Goal: Task Accomplishment & Management: Manage account settings

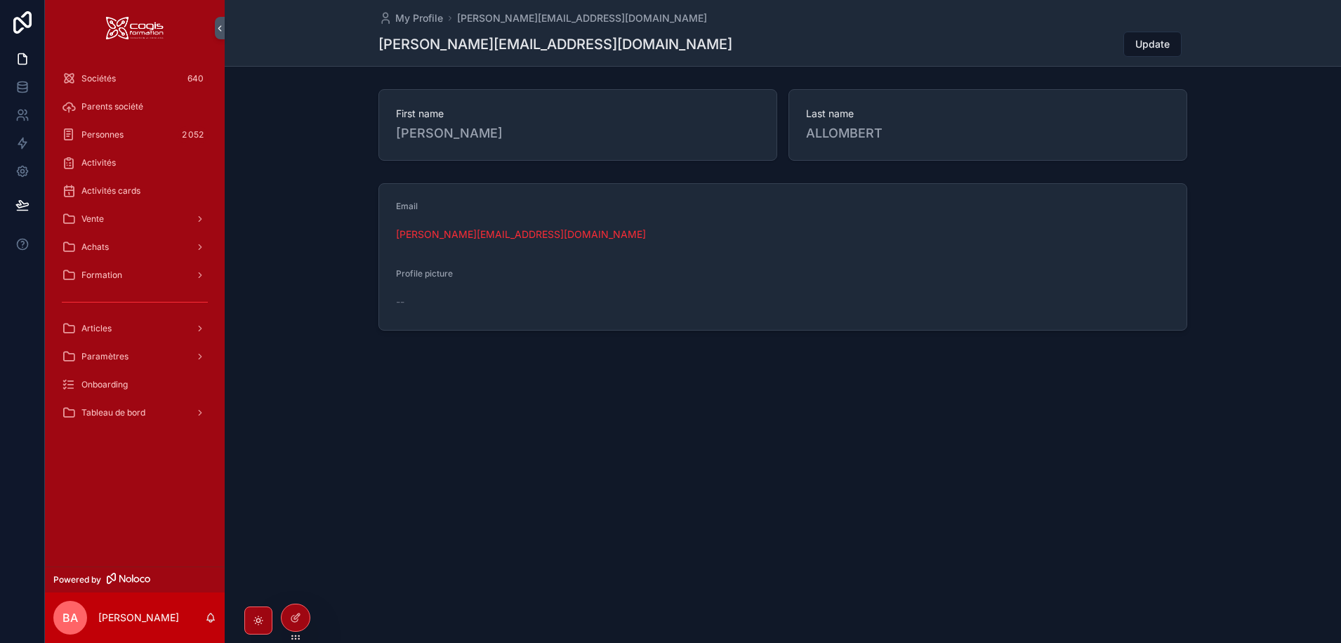
click at [86, 216] on span "Vente" at bounding box center [92, 218] width 22 height 11
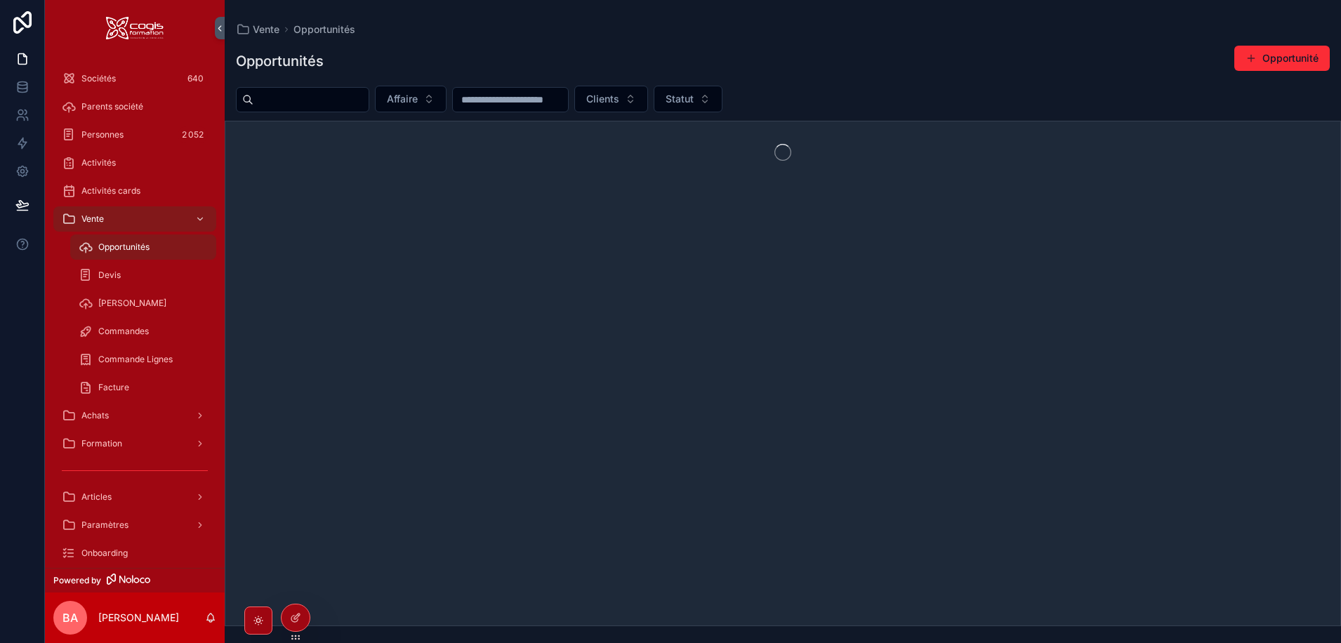
click at [111, 251] on span "Opportunités" at bounding box center [123, 246] width 51 height 11
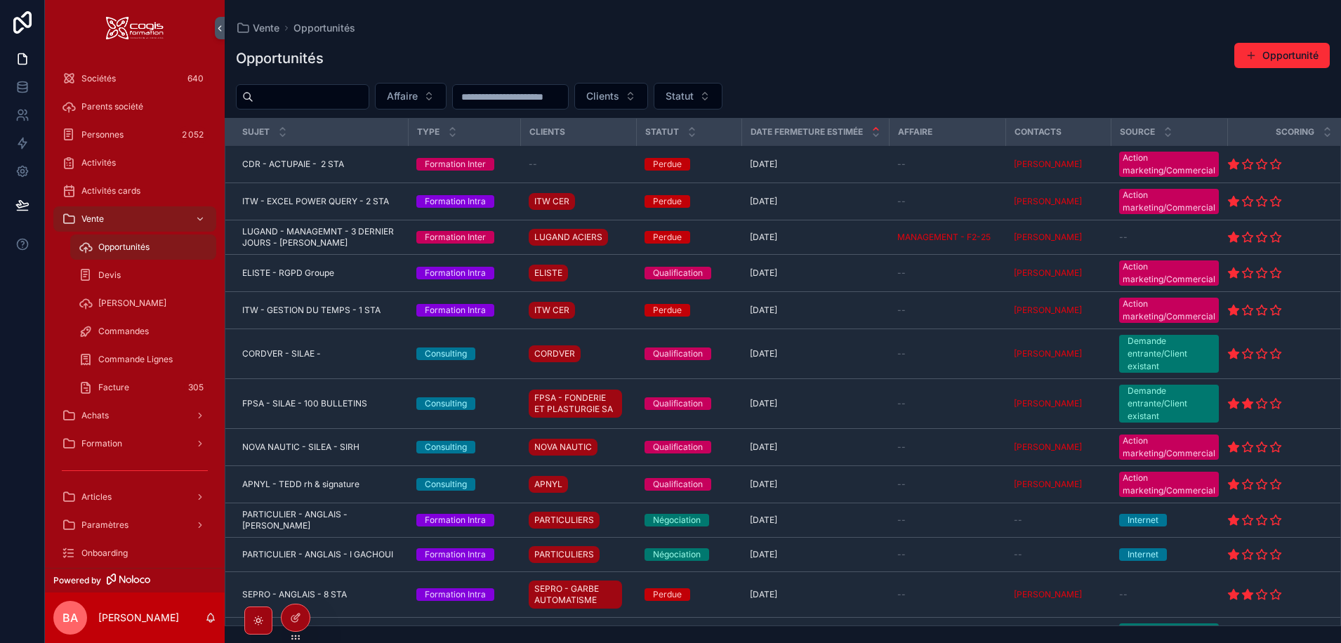
click at [293, 105] on input "scrollable content" at bounding box center [310, 97] width 115 height 20
type input "*****"
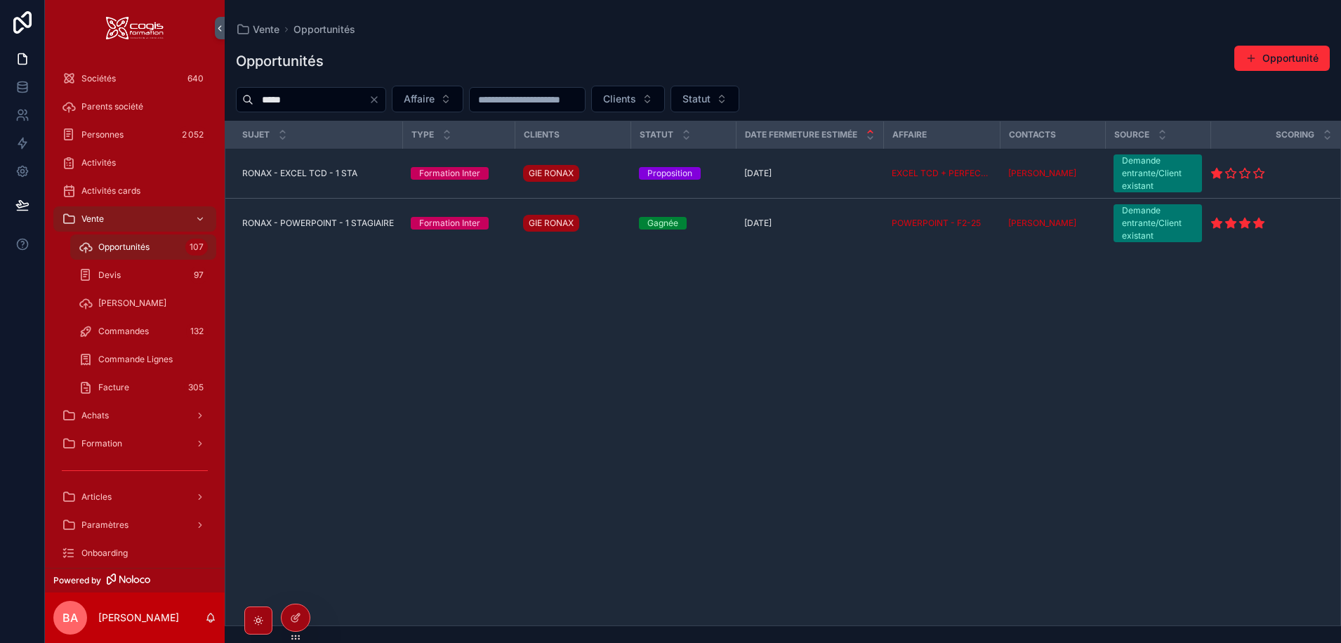
click at [314, 169] on span "RONAX - EXCEL TCD - 1 STA" at bounding box center [299, 173] width 115 height 11
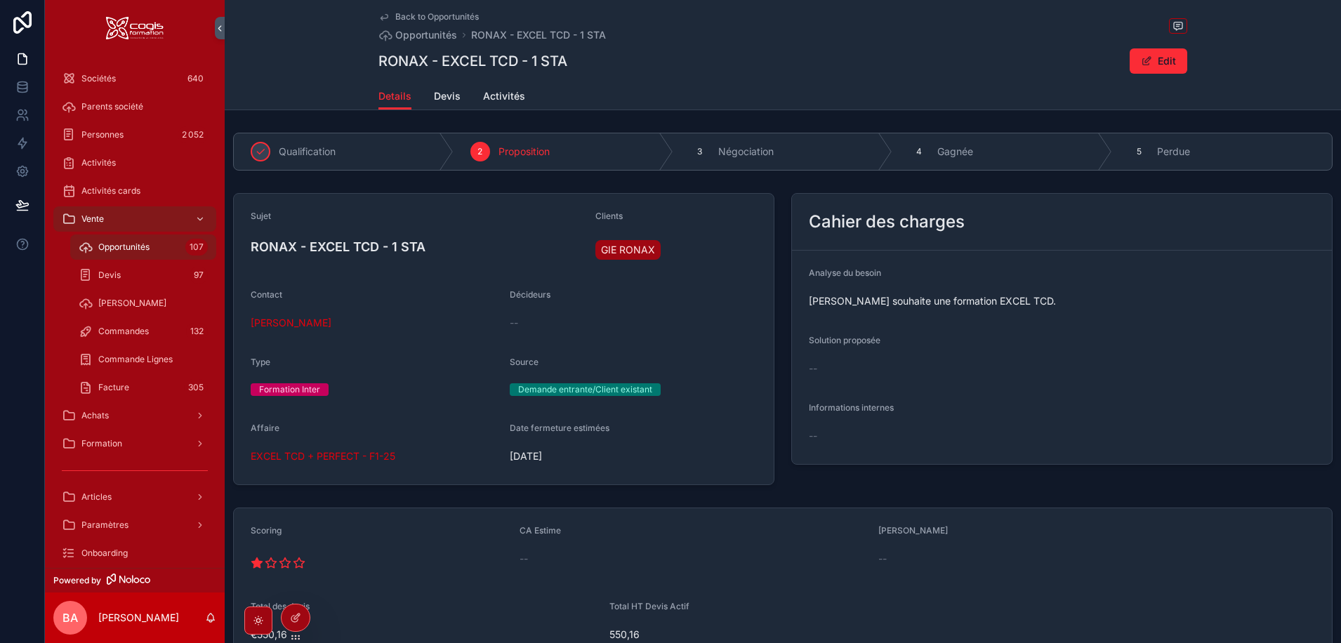
click at [443, 100] on span "Devis" at bounding box center [447, 96] width 27 height 14
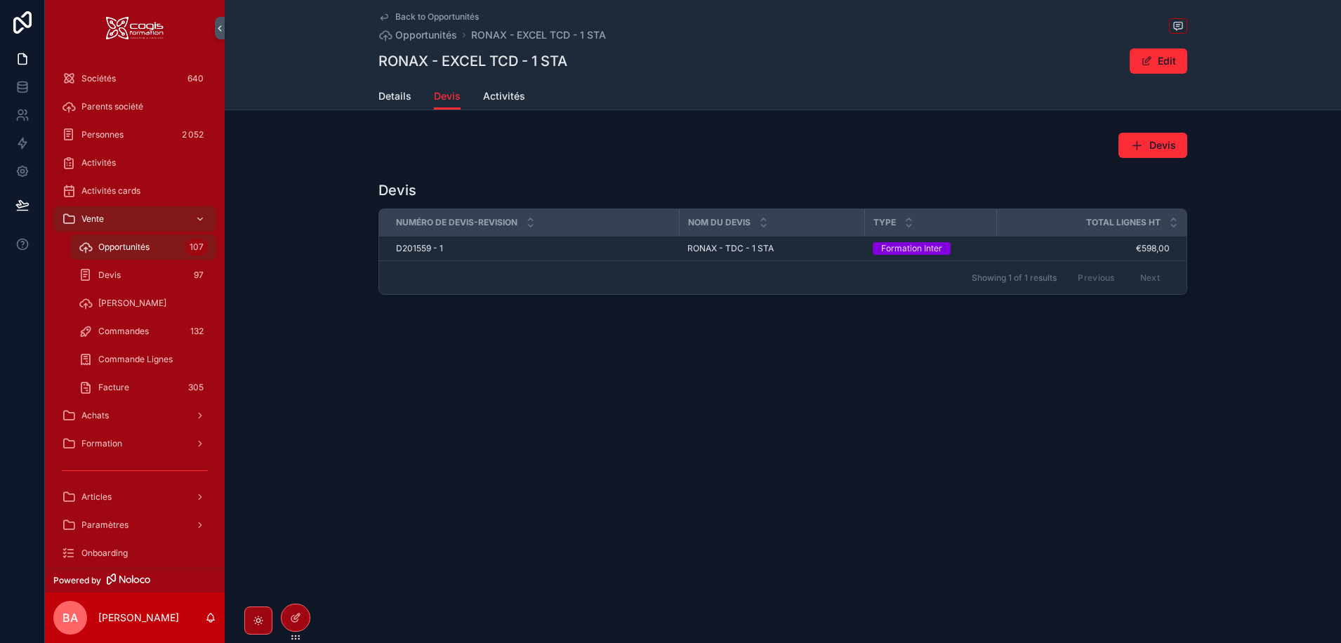
click at [418, 249] on span "D201559 - 1" at bounding box center [419, 248] width 47 height 11
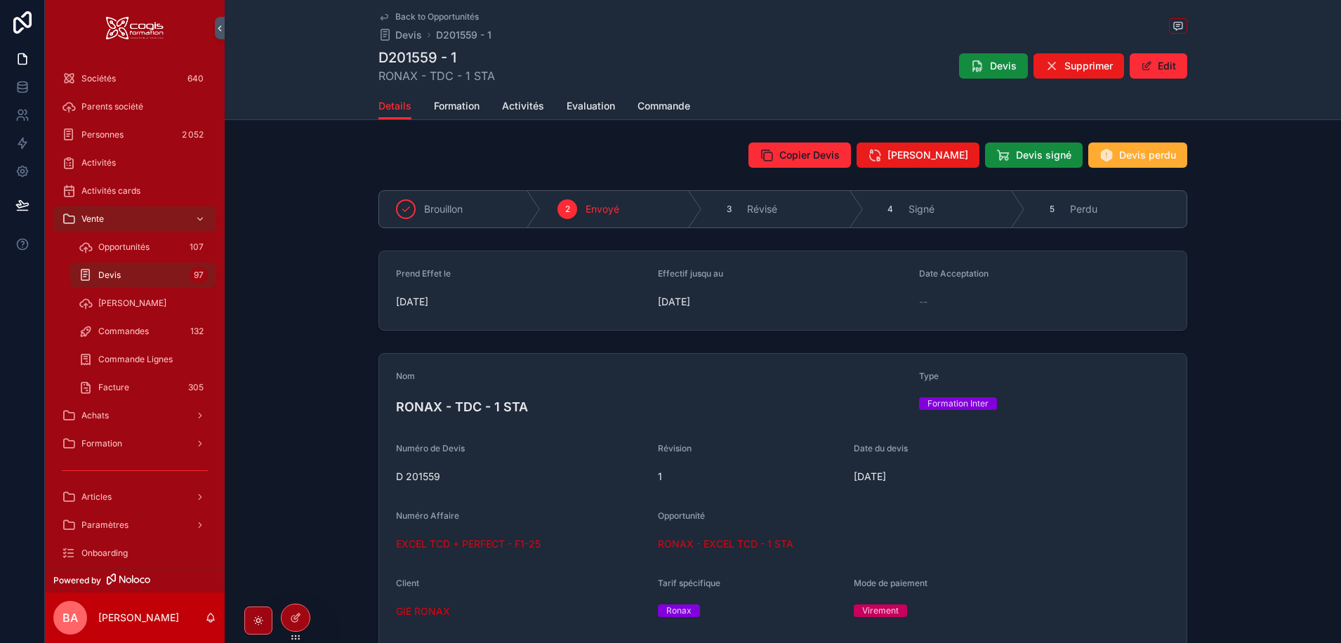
click at [1146, 153] on span "Devis perdu" at bounding box center [1147, 155] width 57 height 14
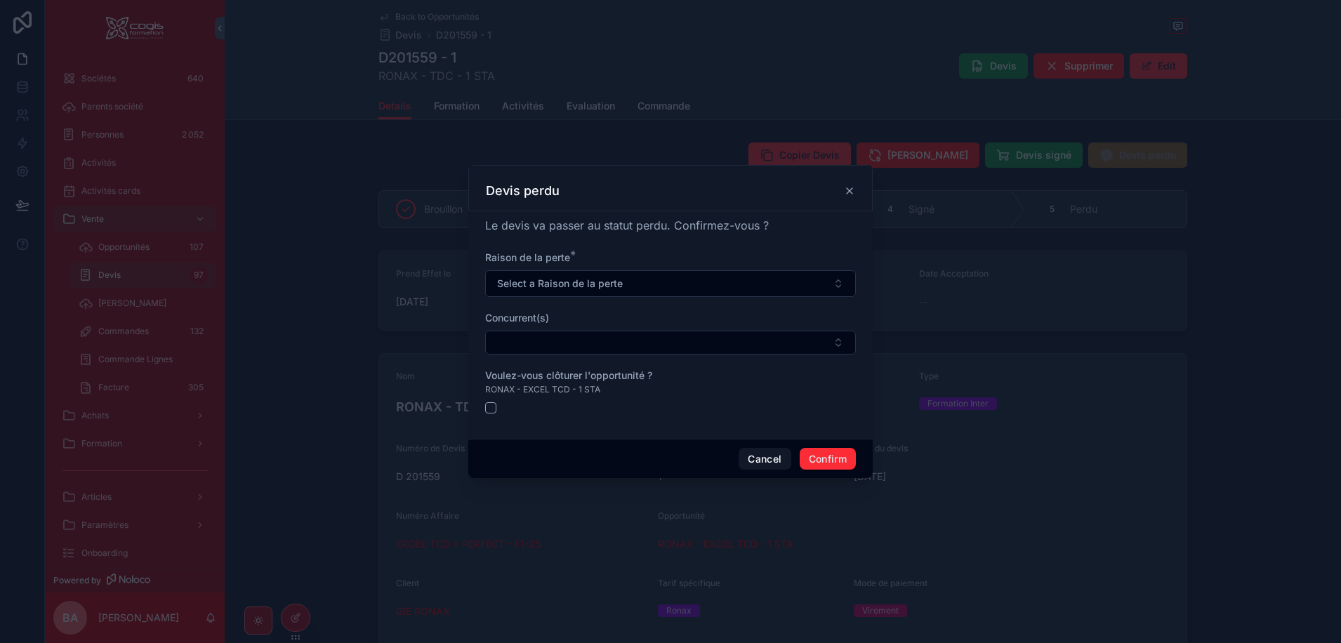
click at [594, 284] on span "Select a Raison de la perte" at bounding box center [560, 284] width 126 height 14
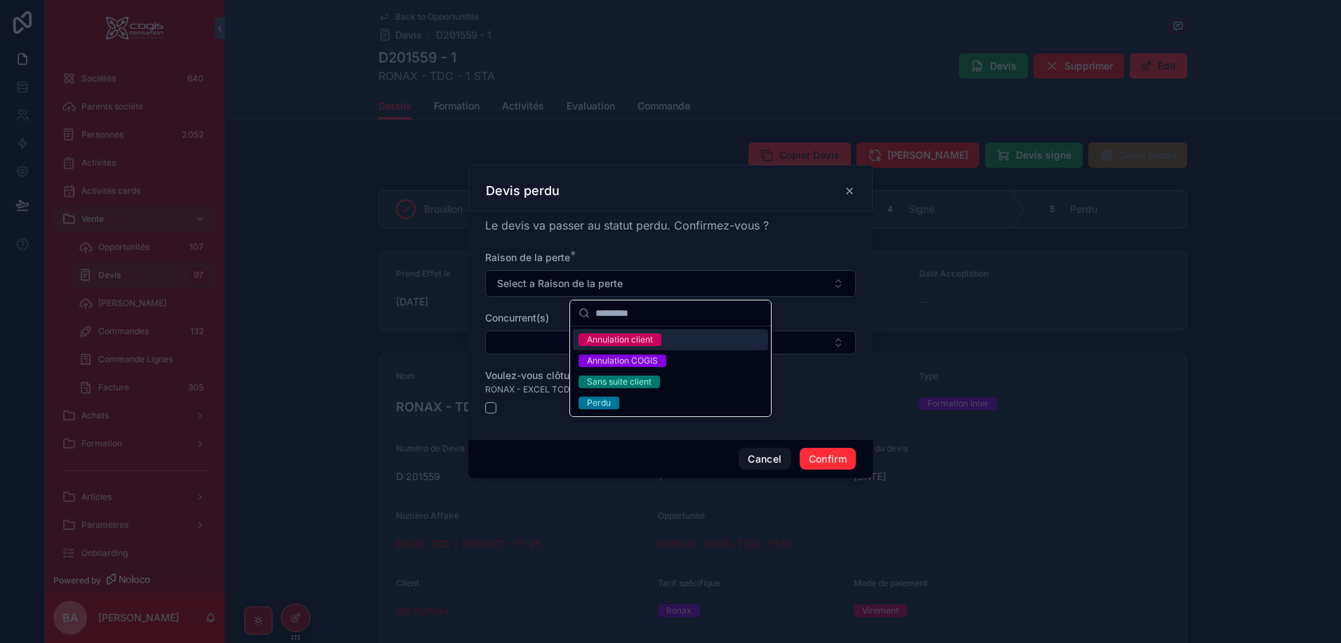
click at [644, 339] on div "Annulation client" at bounding box center [620, 339] width 66 height 13
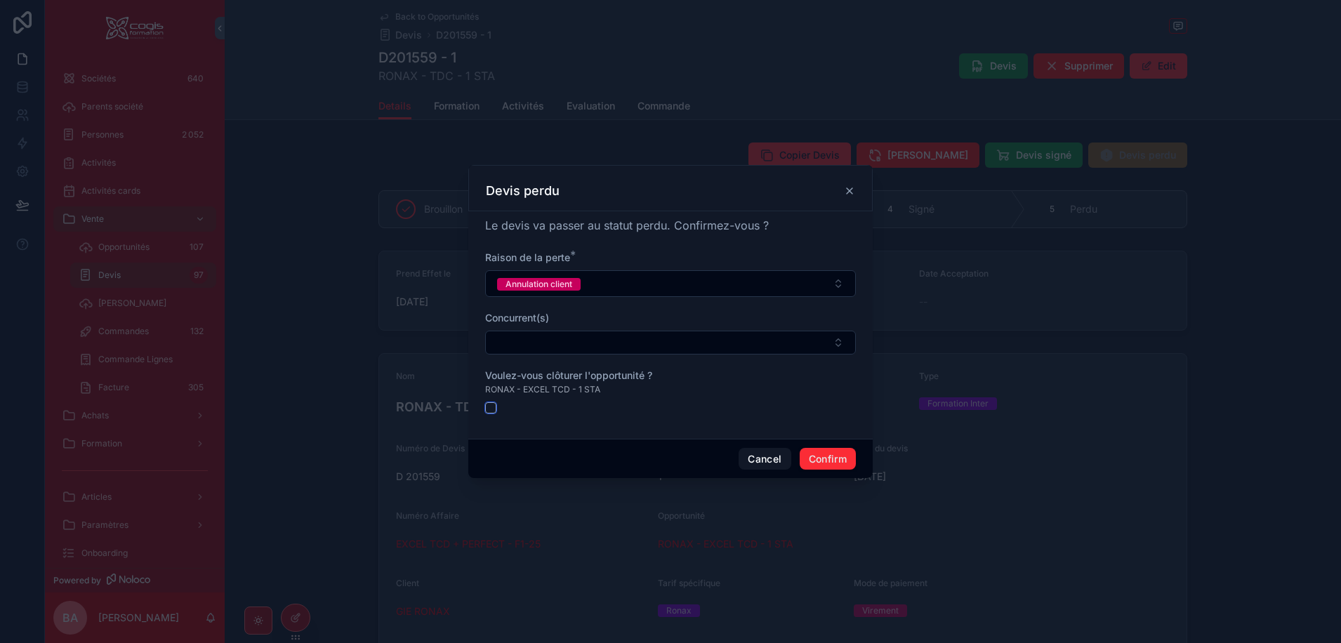
click at [491, 409] on button "button" at bounding box center [490, 407] width 11 height 11
click at [492, 406] on button "button" at bounding box center [490, 407] width 11 height 11
click at [491, 409] on button "button" at bounding box center [490, 407] width 11 height 11
click at [541, 336] on button "Select Button" at bounding box center [670, 343] width 371 height 24
click at [536, 407] on div at bounding box center [670, 407] width 371 height 11
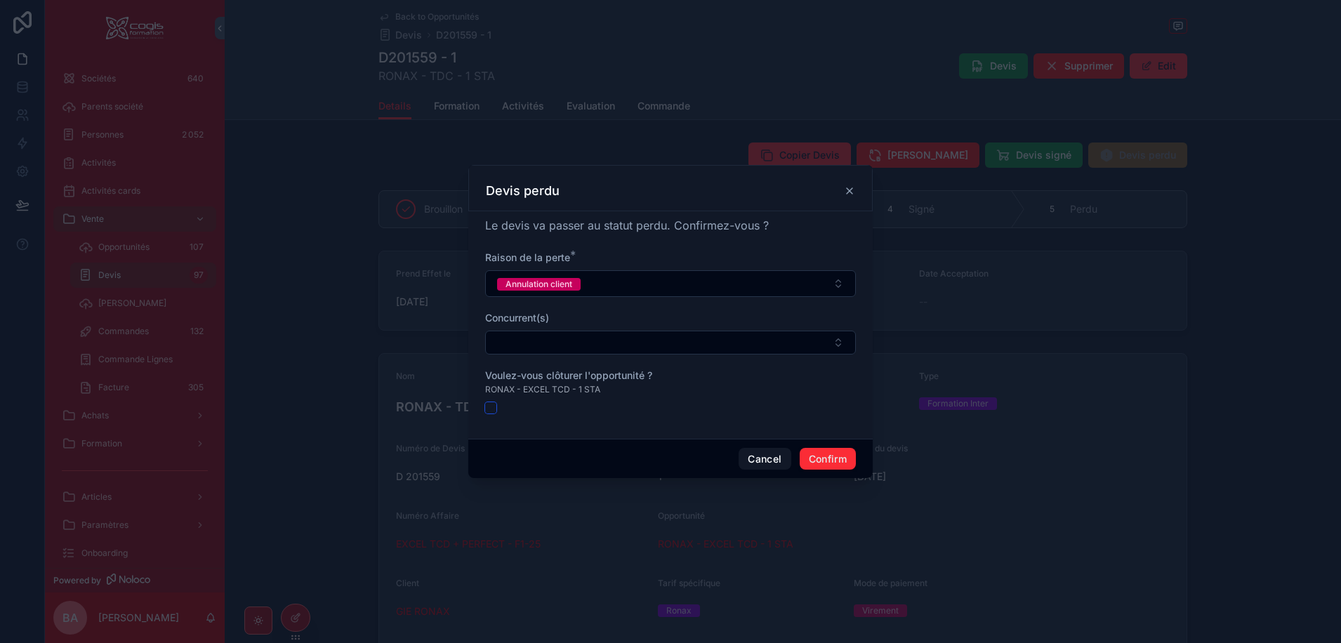
click at [486, 411] on button "button" at bounding box center [490, 407] width 11 height 11
click at [490, 406] on button "button" at bounding box center [490, 407] width 11 height 11
click at [491, 405] on button "button" at bounding box center [490, 407] width 11 height 11
click at [813, 455] on button "Confirm" at bounding box center [828, 459] width 56 height 22
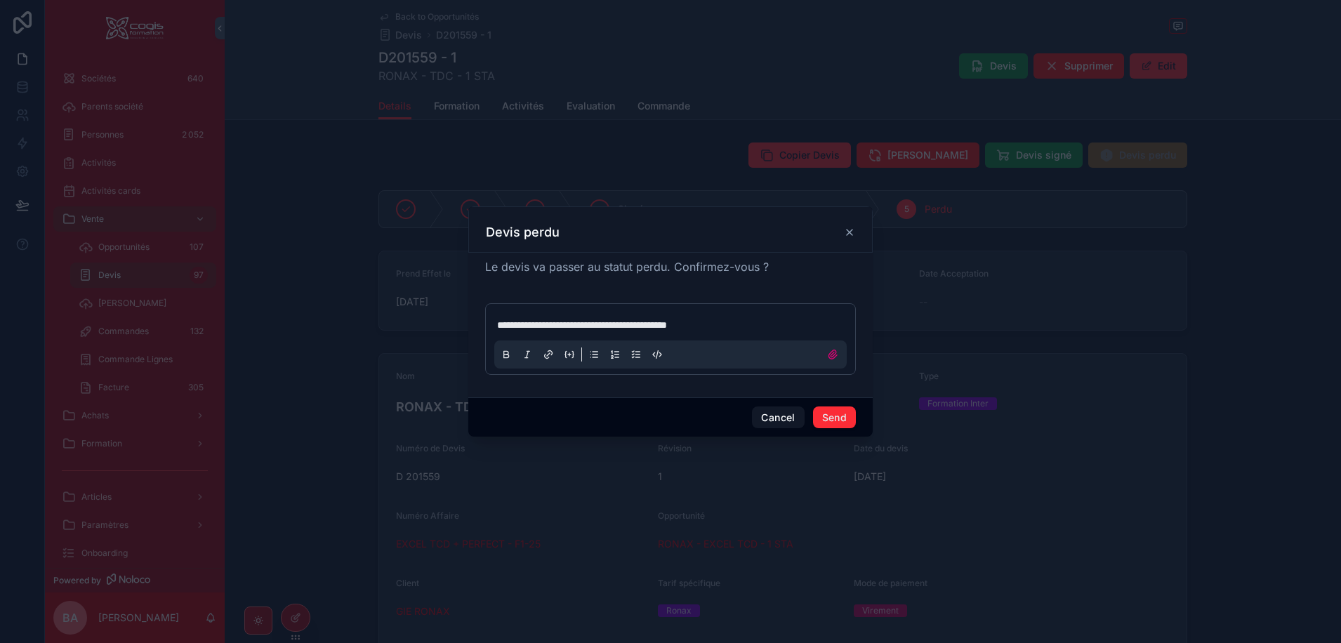
click at [656, 325] on span "**********" at bounding box center [582, 325] width 170 height 10
click at [648, 326] on span "**********" at bounding box center [583, 325] width 173 height 10
click at [730, 324] on p "**********" at bounding box center [673, 325] width 352 height 14
click at [845, 412] on button "Send" at bounding box center [834, 417] width 43 height 22
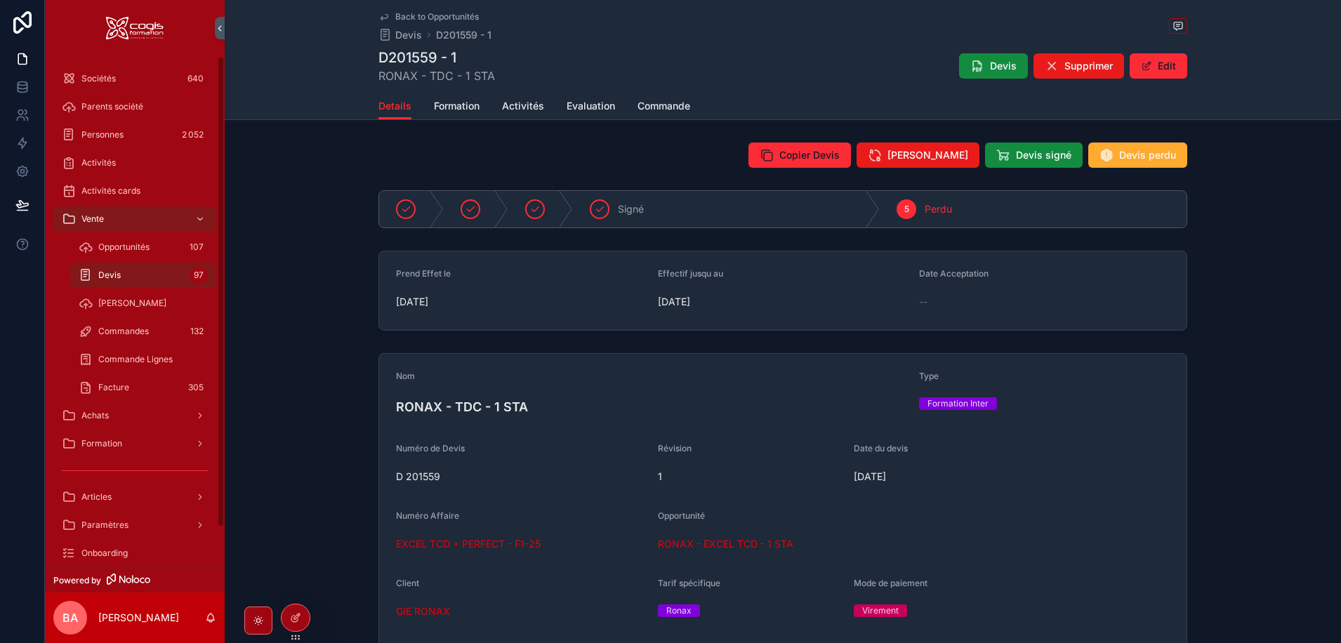
click at [125, 246] on span "Opportunités" at bounding box center [123, 246] width 51 height 11
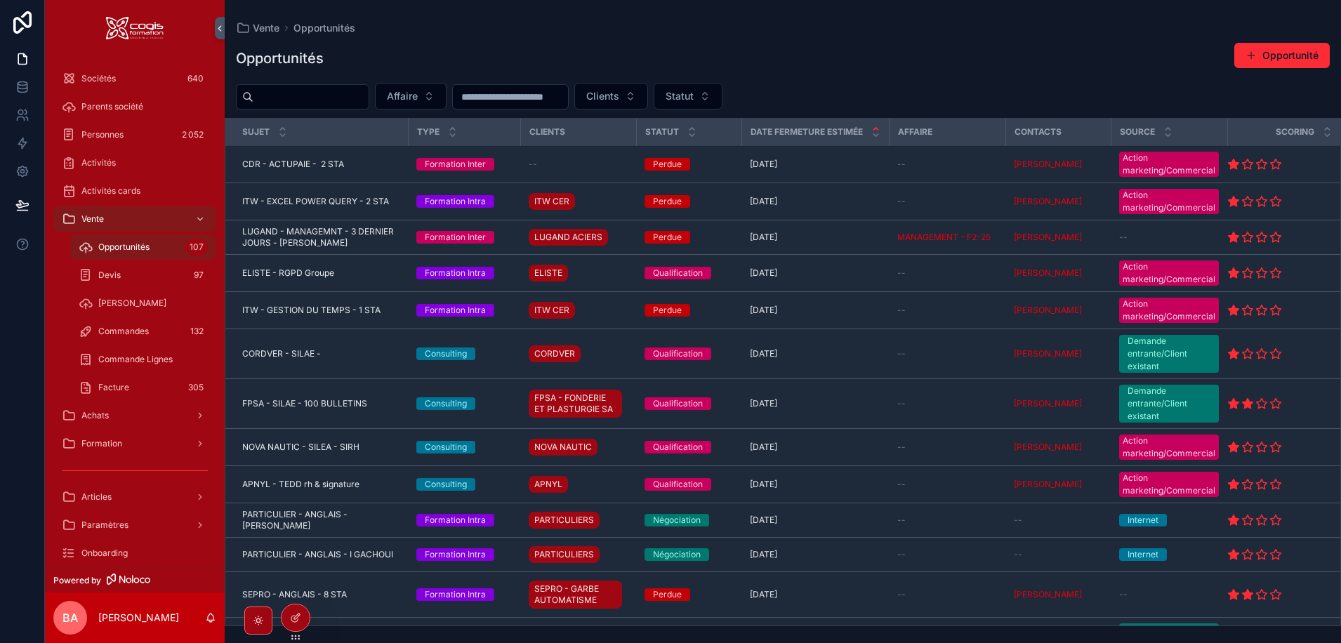
click at [722, 99] on button "Statut" at bounding box center [688, 96] width 69 height 27
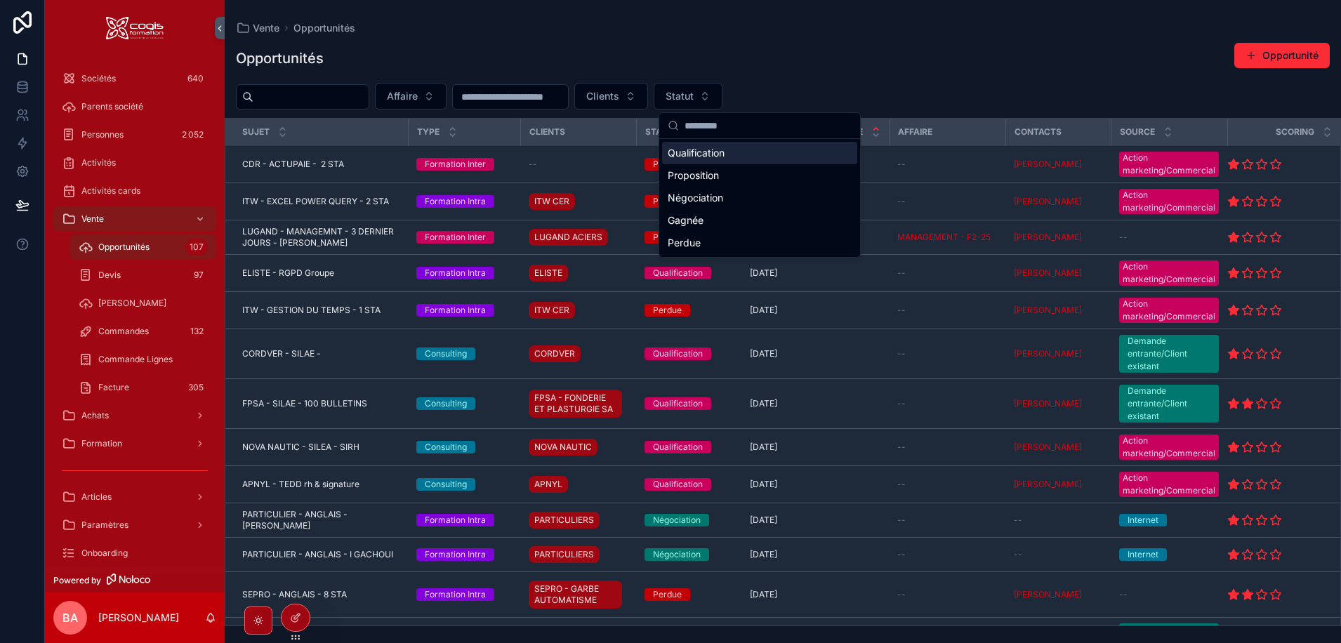
click at [699, 150] on div "Qualification" at bounding box center [759, 153] width 195 height 22
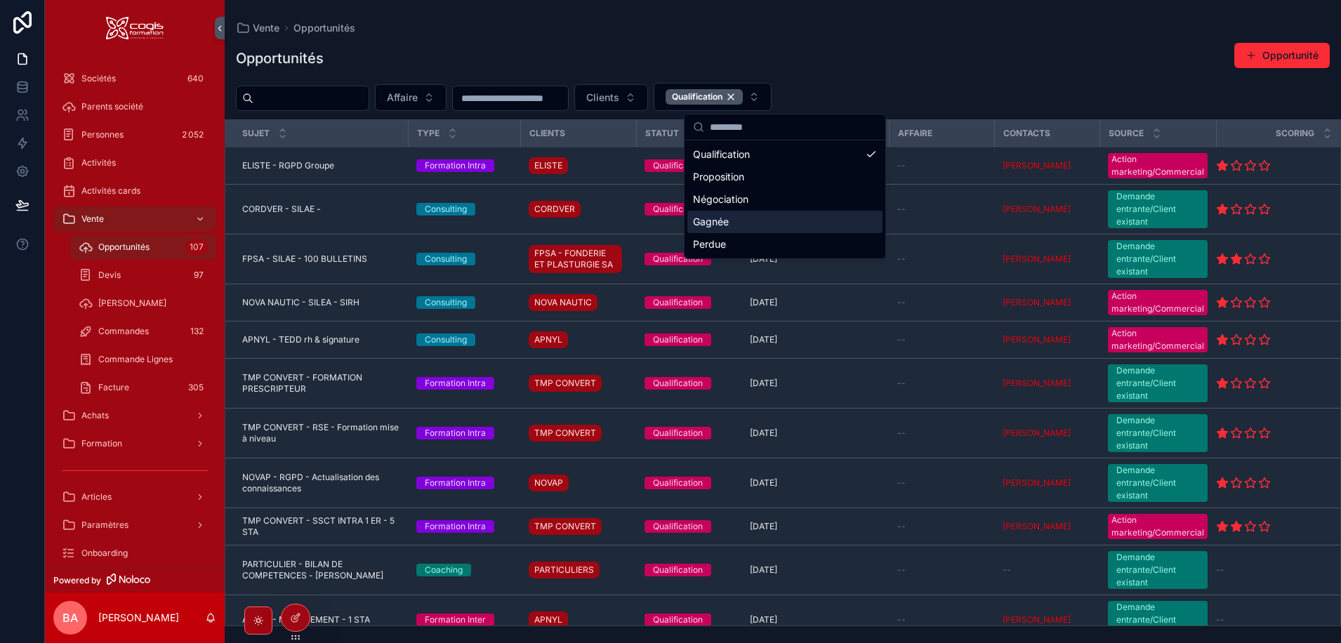
click at [953, 58] on div "Opportunités Opportunité" at bounding box center [783, 58] width 1094 height 32
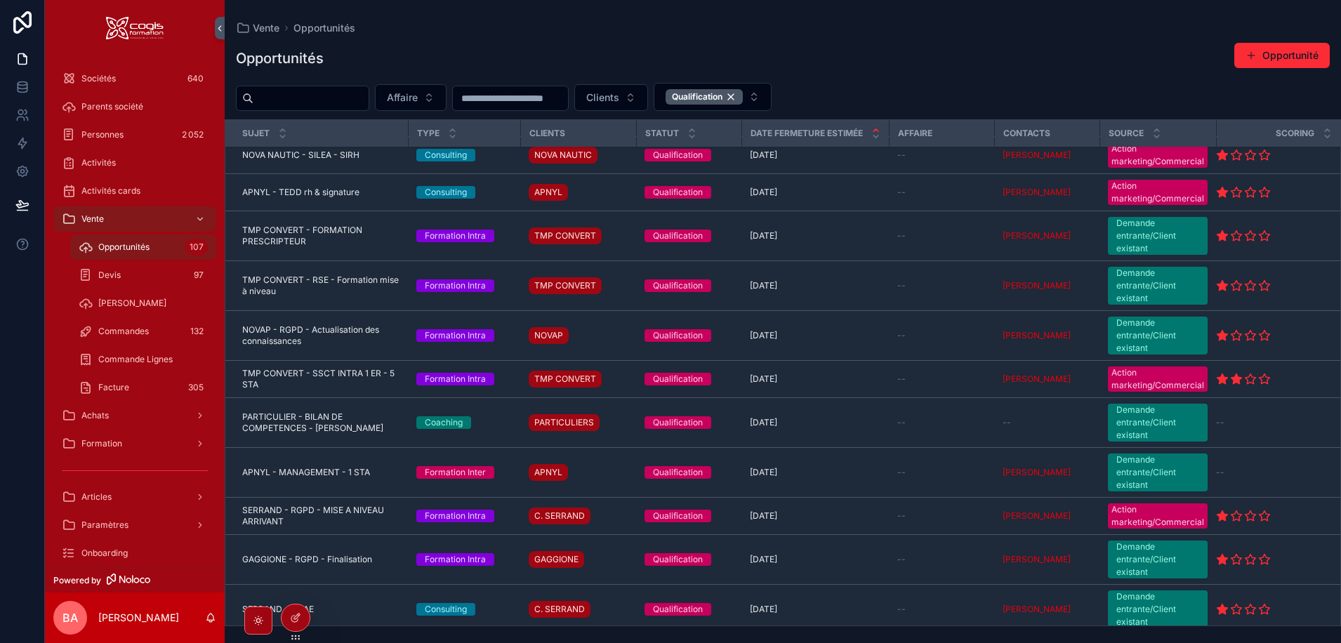
scroll to position [156, 0]
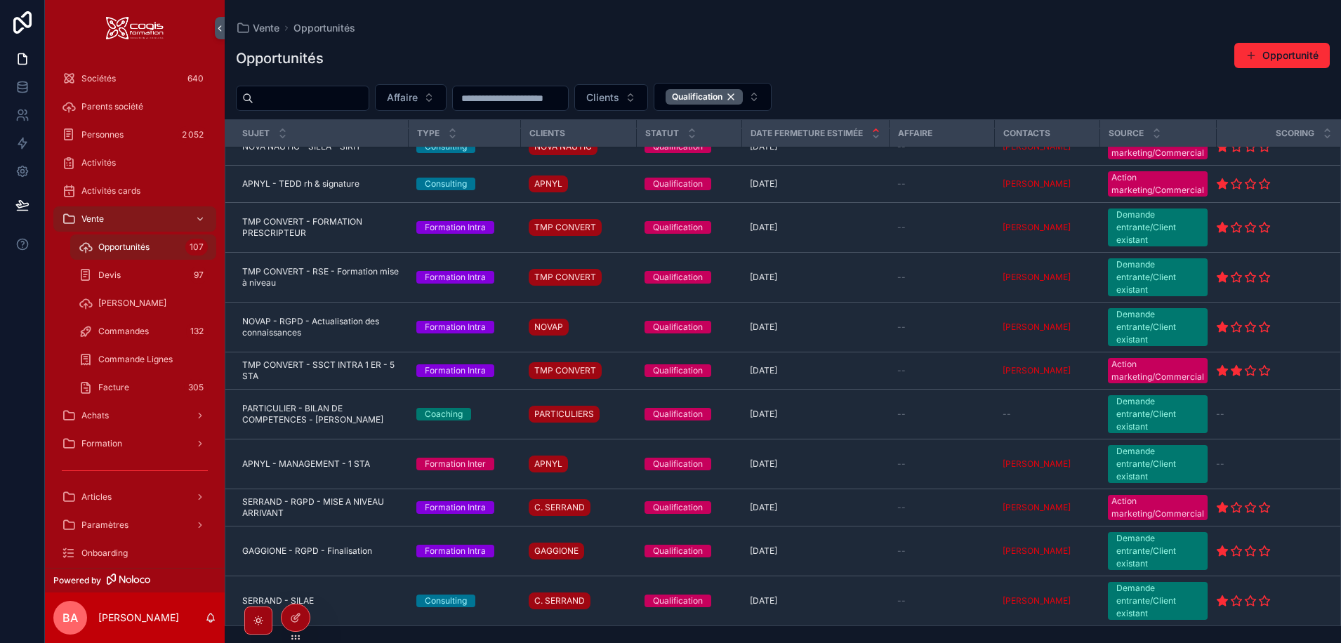
click at [293, 597] on span "SERRAND - SILAE" at bounding box center [278, 600] width 72 height 11
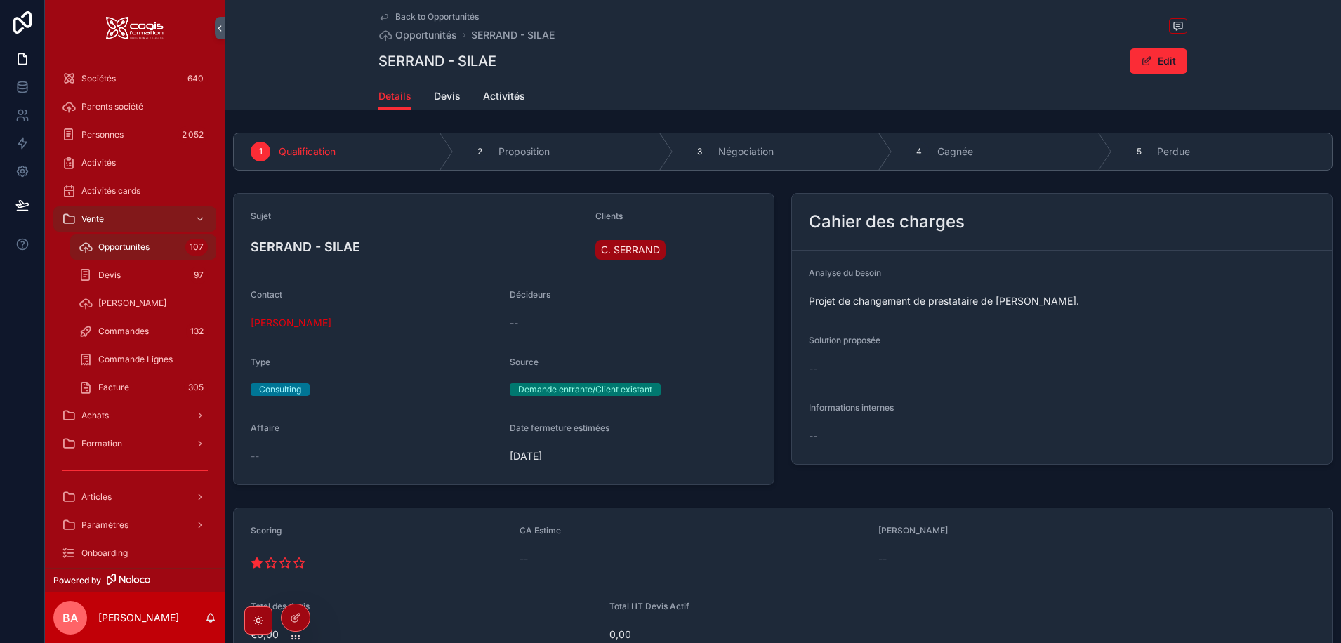
click at [436, 93] on span "Devis" at bounding box center [447, 96] width 27 height 14
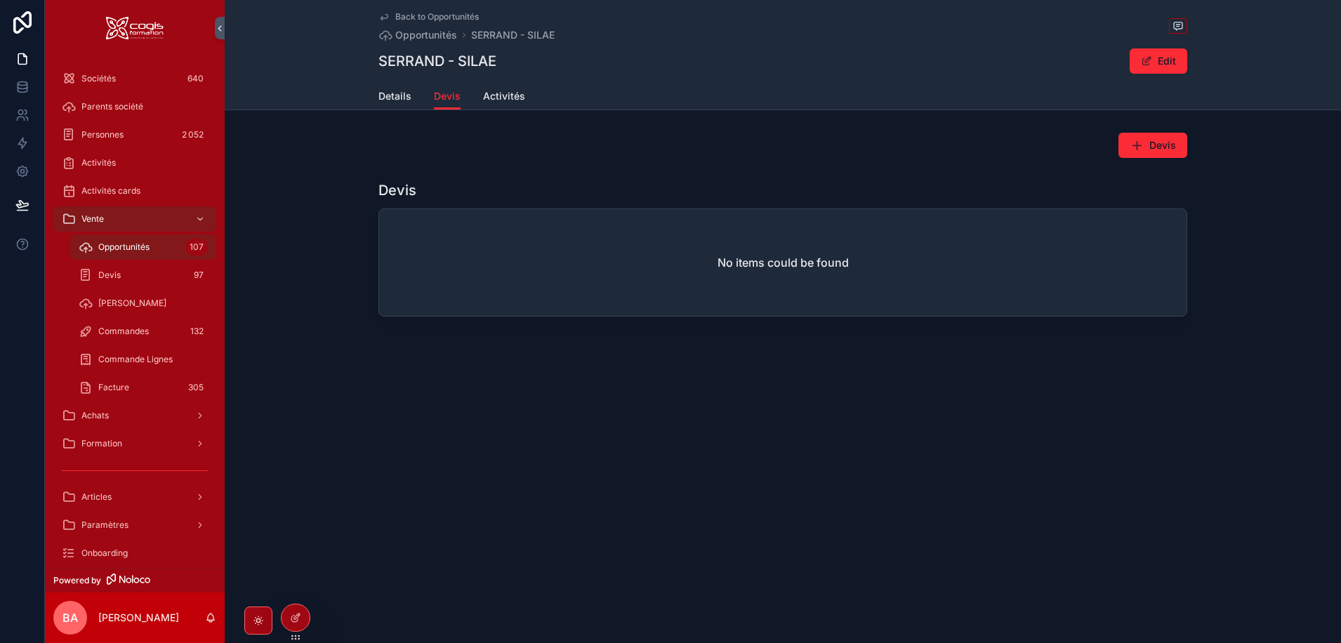
click at [390, 94] on span "Details" at bounding box center [394, 96] width 33 height 14
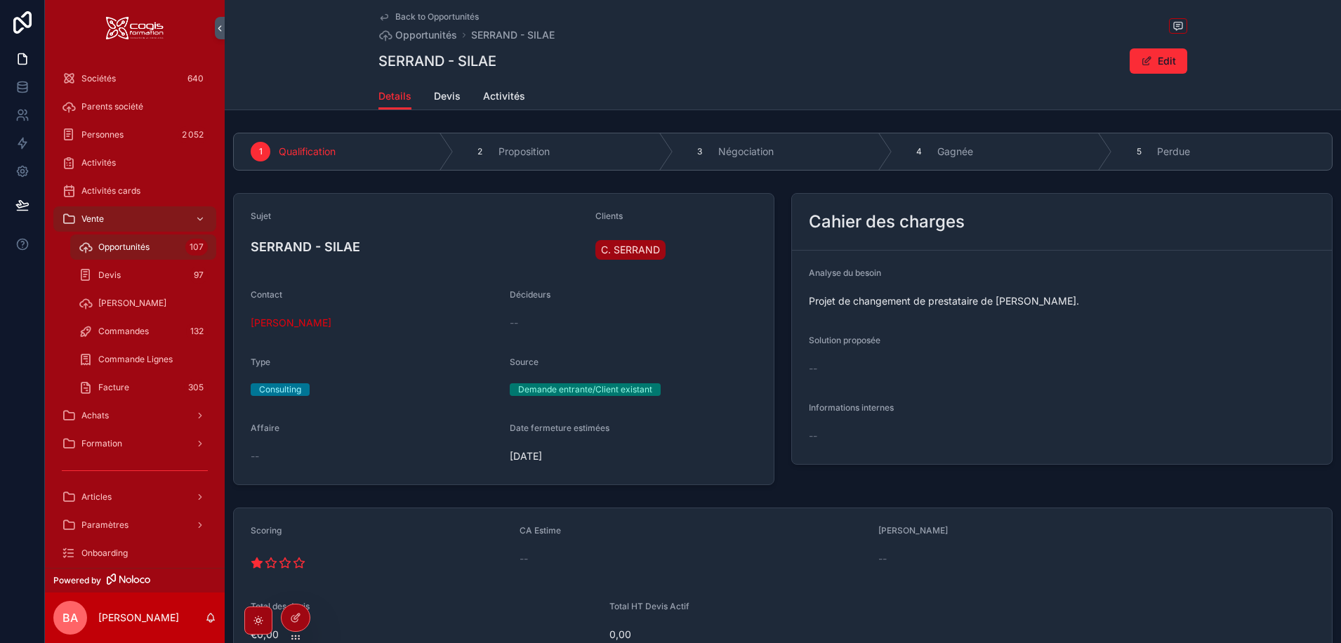
click at [305, 320] on span "Sonia PELLEGRINI" at bounding box center [291, 323] width 81 height 14
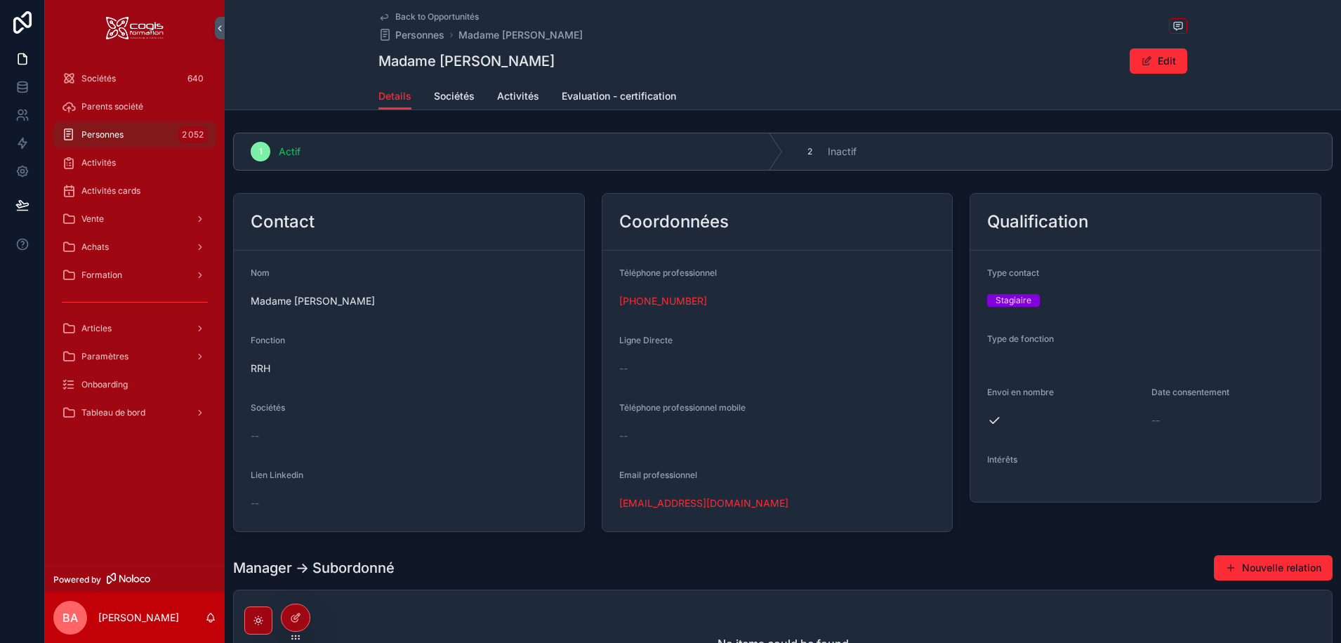
drag, startPoint x: 678, startPoint y: 507, endPoint x: 678, endPoint y: 521, distance: 14.0
click at [677, 507] on link "rh@serrand-recyclage.fr" at bounding box center [703, 503] width 169 height 14
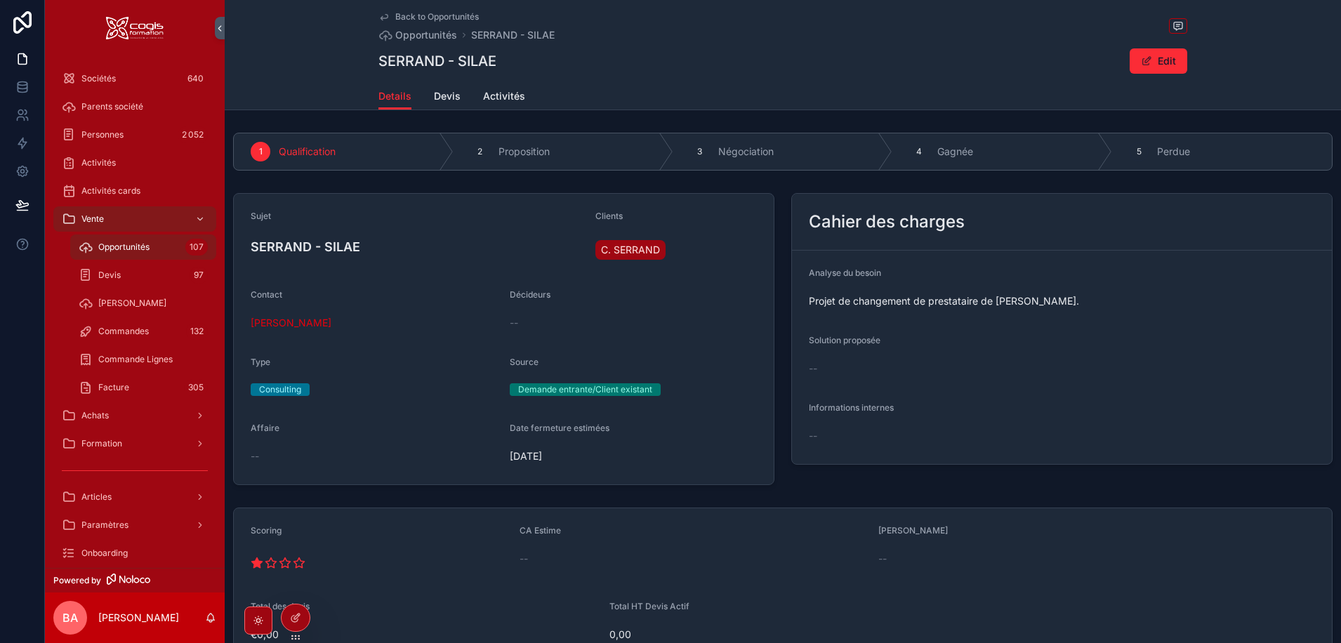
click at [508, 98] on span "Activités" at bounding box center [504, 96] width 42 height 14
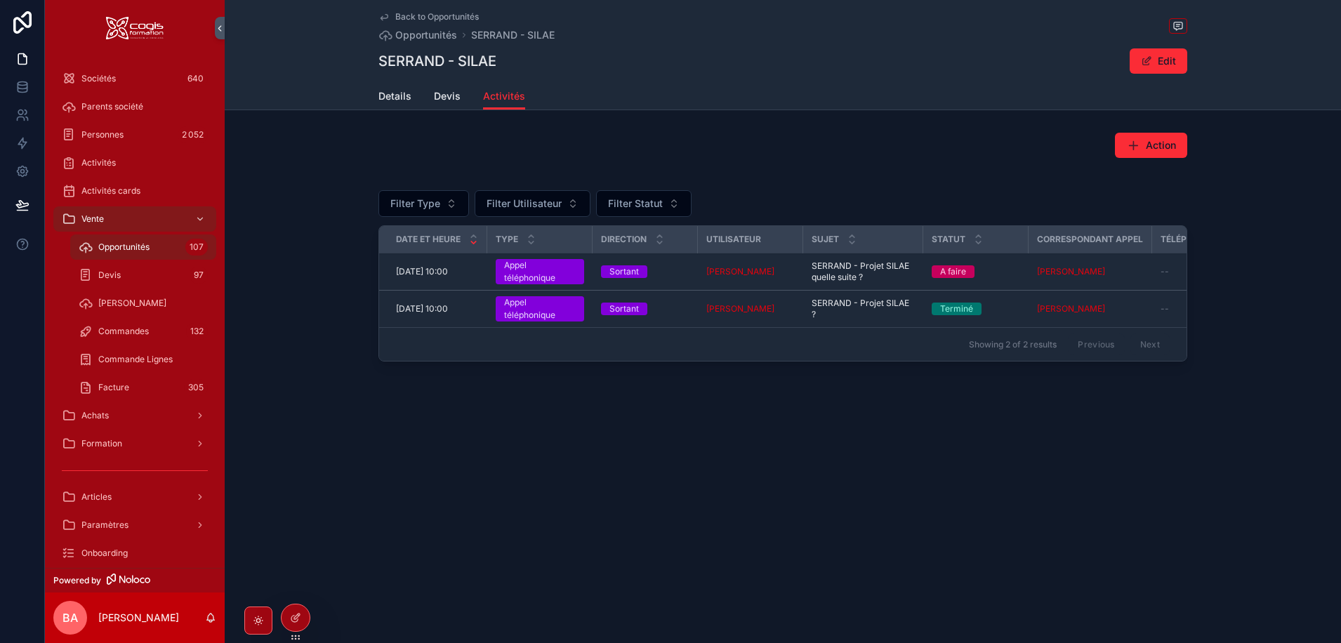
click at [431, 272] on span "15/10/2025 10:00" at bounding box center [422, 271] width 52 height 11
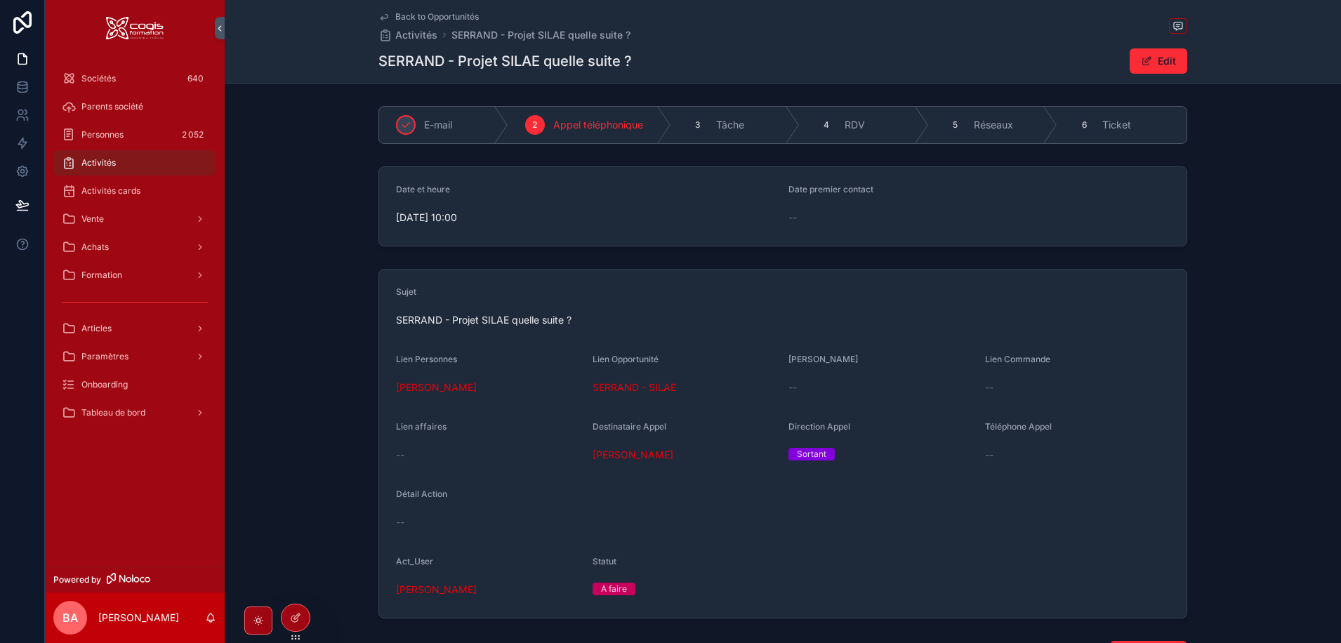
click at [1144, 56] on span "scrollable content" at bounding box center [1146, 60] width 11 height 11
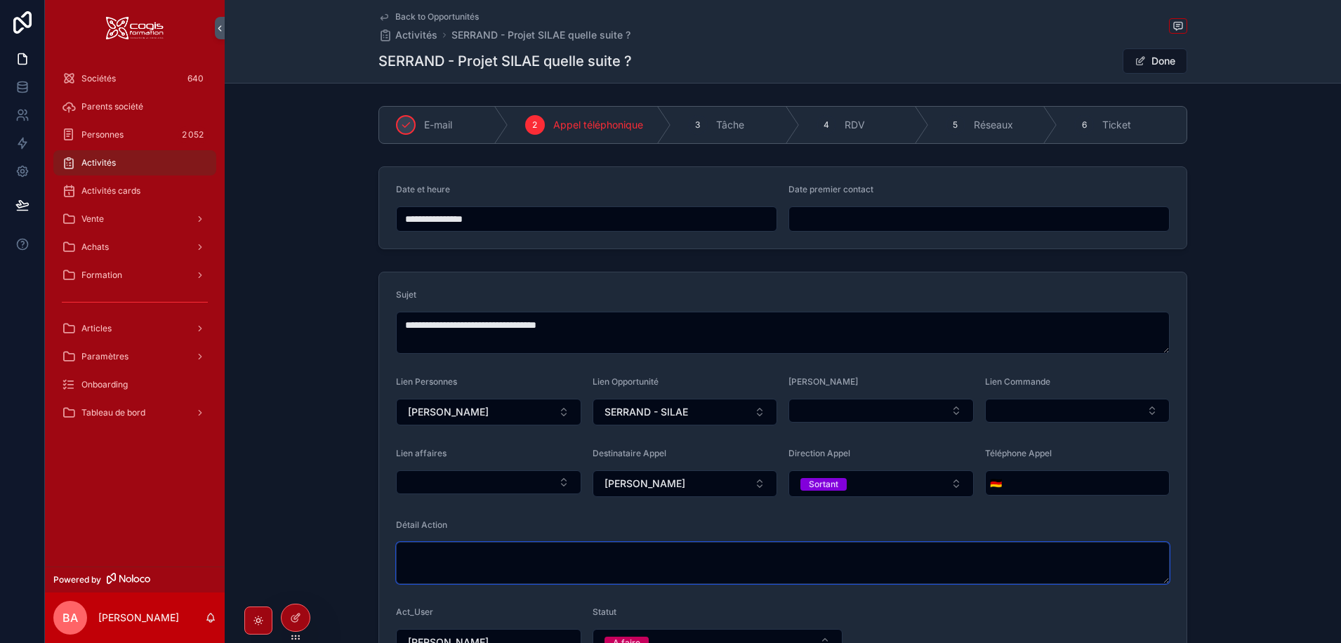
click at [432, 557] on textarea "scrollable content" at bounding box center [783, 563] width 774 height 42
type textarea "**********"
drag, startPoint x: 606, startPoint y: 324, endPoint x: 519, endPoint y: 324, distance: 87.0
click at [519, 324] on textarea "**********" at bounding box center [783, 333] width 774 height 42
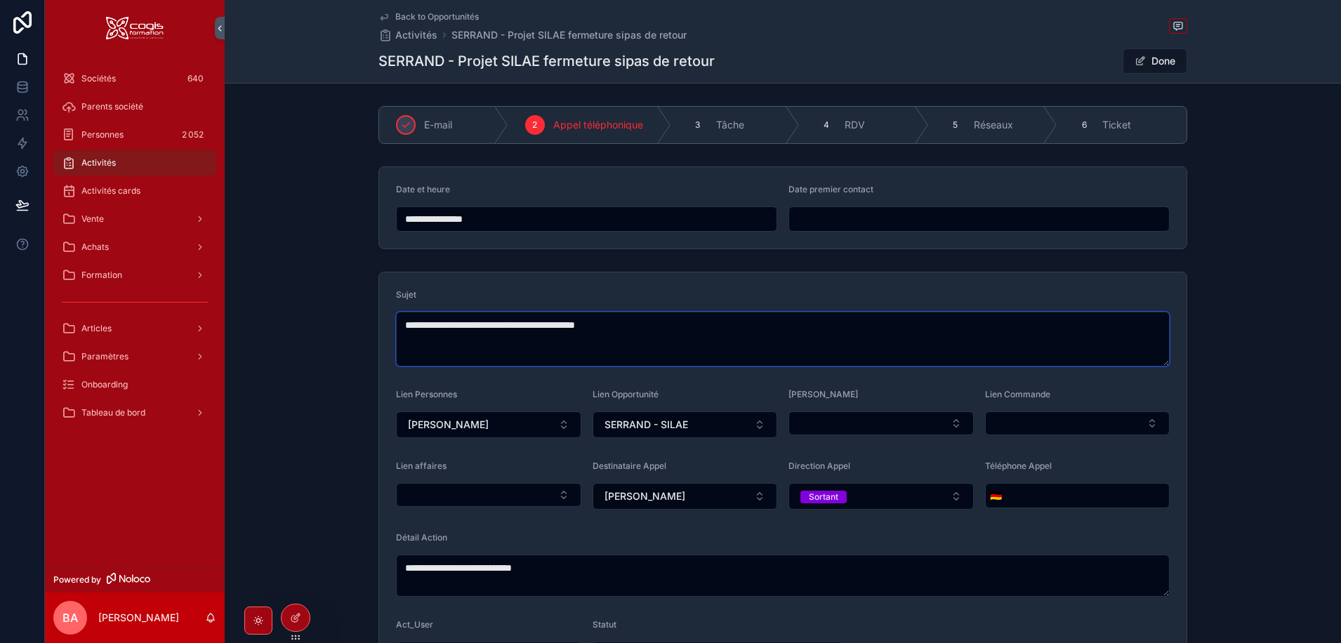
click at [574, 326] on textarea "**********" at bounding box center [783, 339] width 774 height 55
click at [654, 324] on textarea "**********" at bounding box center [783, 339] width 774 height 55
type textarea "**********"
click at [434, 227] on input "**********" at bounding box center [587, 219] width 380 height 20
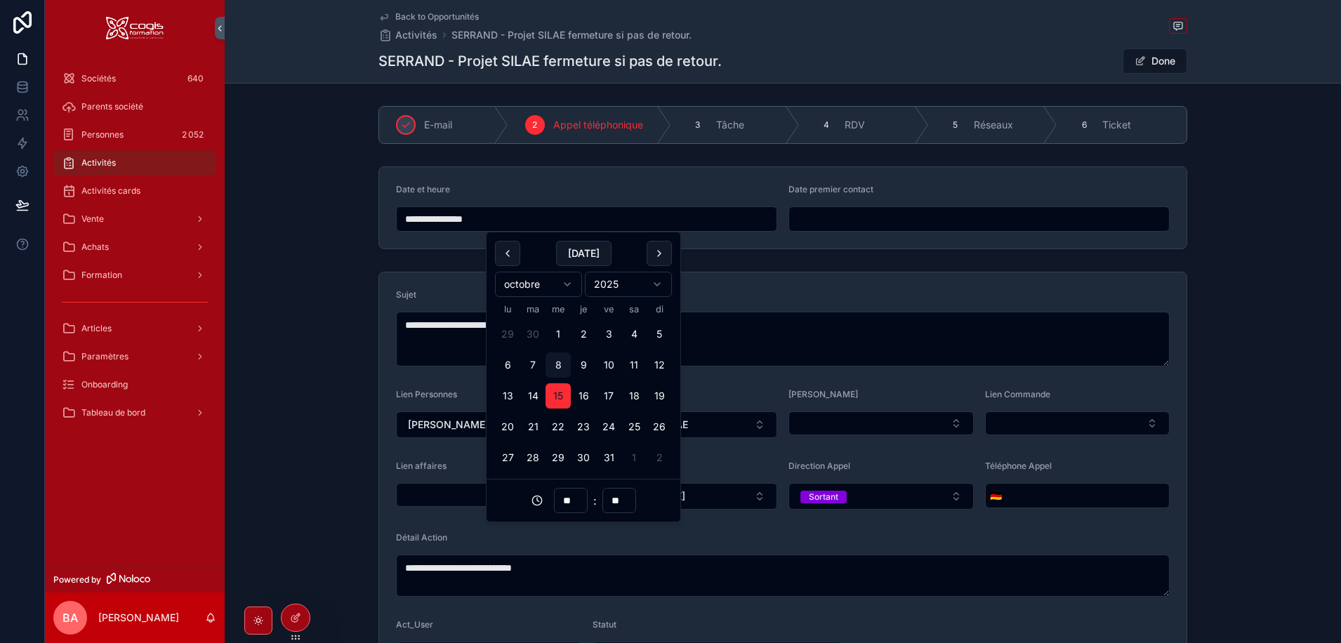
click at [558, 429] on button "22" at bounding box center [557, 426] width 25 height 25
type input "**********"
drag, startPoint x: 1232, startPoint y: 336, endPoint x: 1237, endPoint y: 329, distance: 9.2
click at [1234, 336] on div "**********" at bounding box center [783, 485] width 1116 height 439
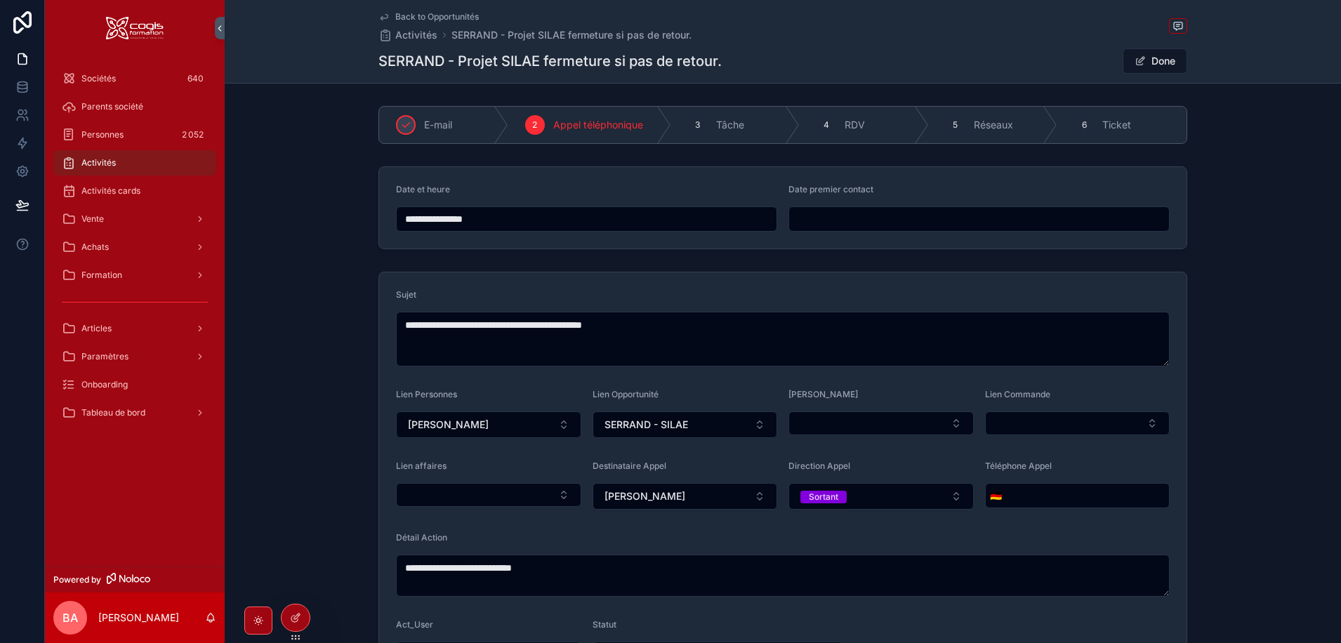
click at [1160, 56] on button "Done" at bounding box center [1154, 60] width 65 height 25
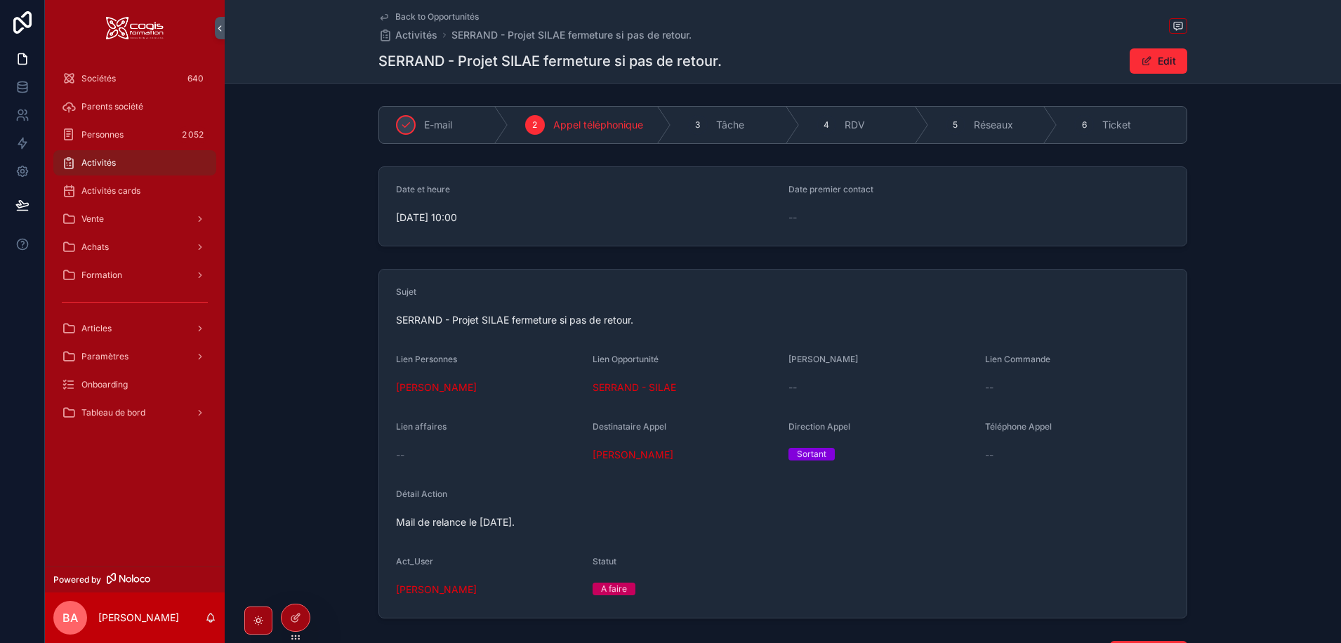
click at [93, 223] on span "Vente" at bounding box center [92, 218] width 22 height 11
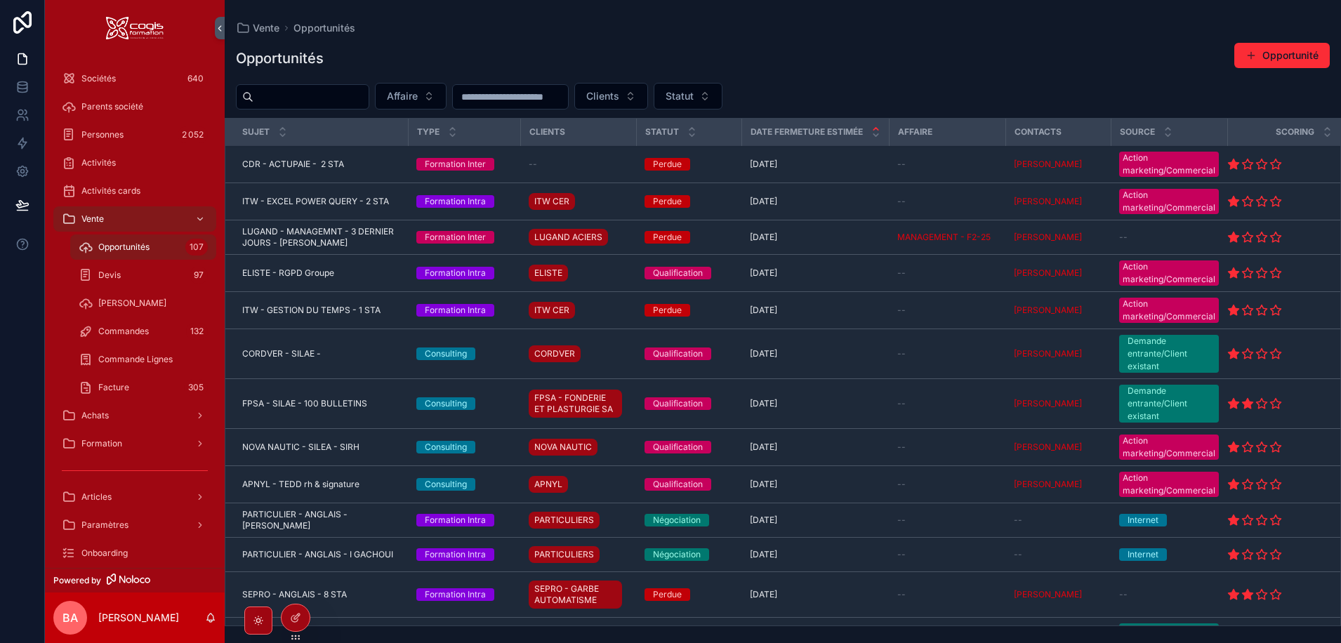
click at [722, 94] on button "Statut" at bounding box center [688, 96] width 69 height 27
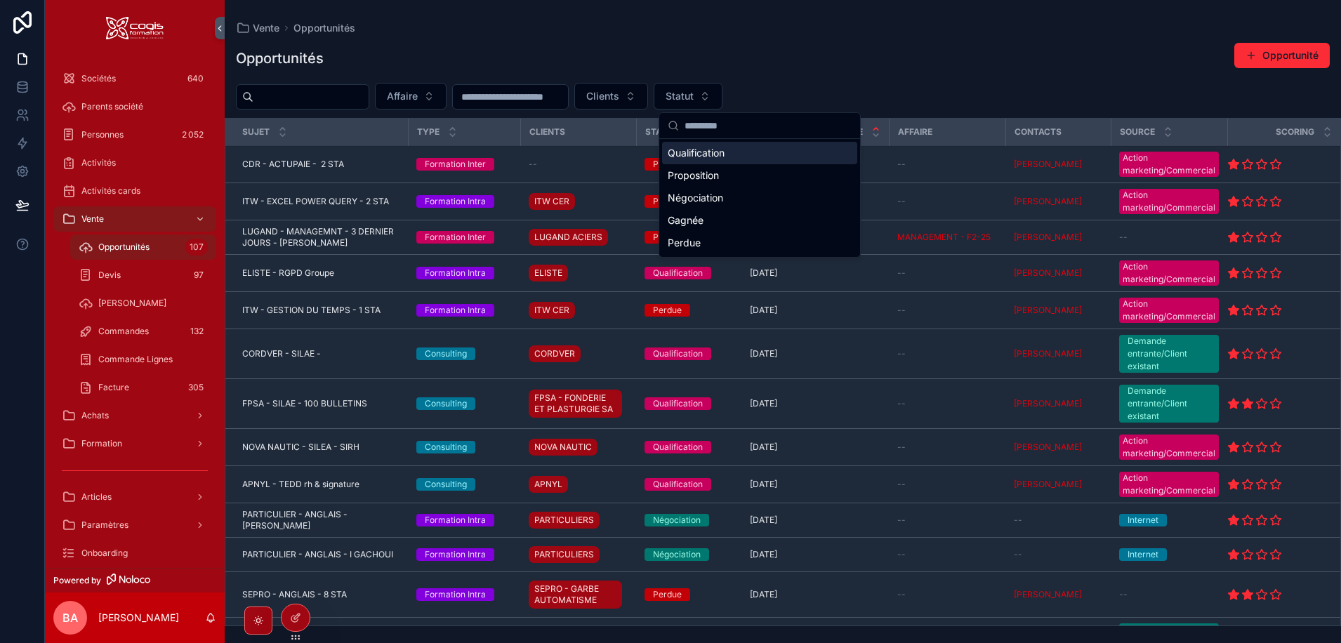
click at [686, 155] on div "Qualification" at bounding box center [759, 153] width 195 height 22
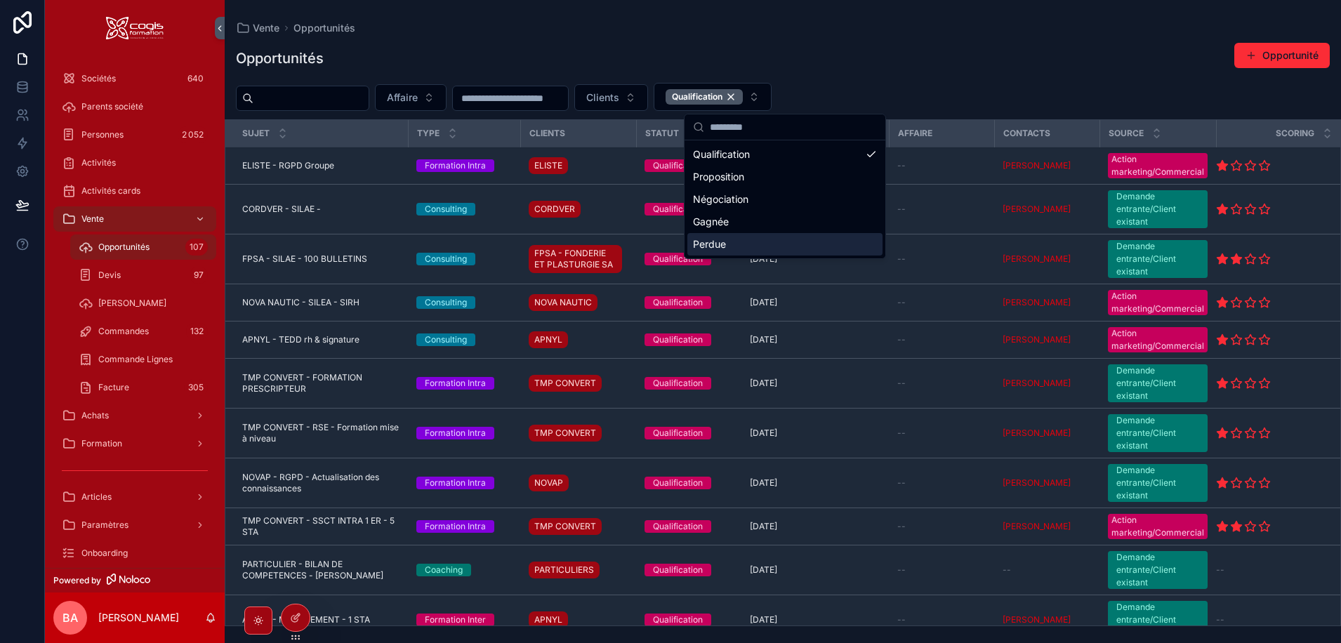
click at [901, 77] on div "Opportunités Opportunité Affaire Clients Qualification Sujet Type Clients Statu…" at bounding box center [783, 330] width 1116 height 592
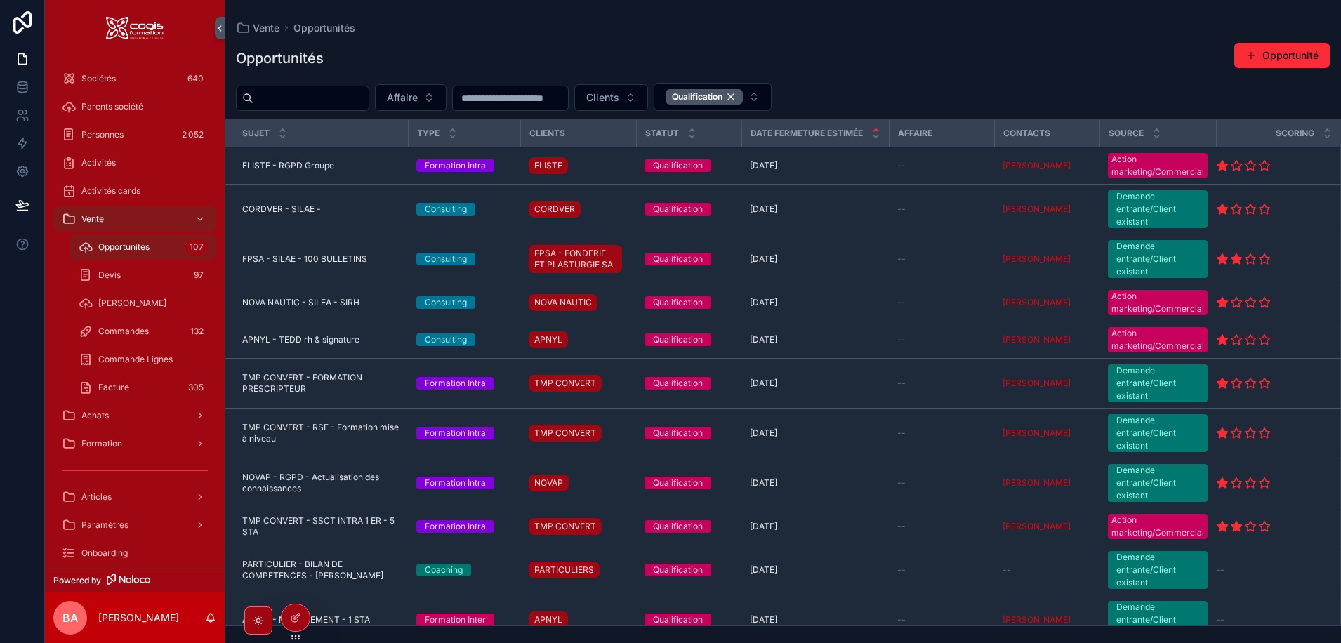
click at [286, 164] on span "ELISTE - RGPD Groupe" at bounding box center [288, 165] width 92 height 11
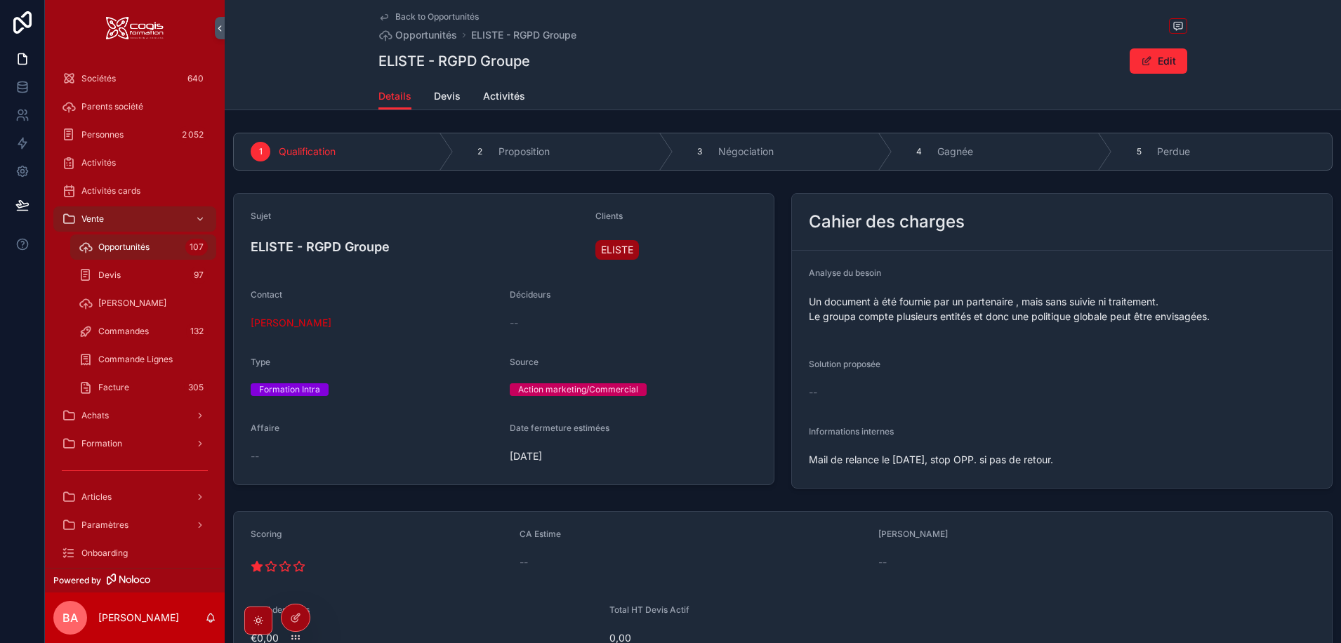
click at [397, 16] on span "Back to Opportunités" at bounding box center [437, 16] width 84 height 11
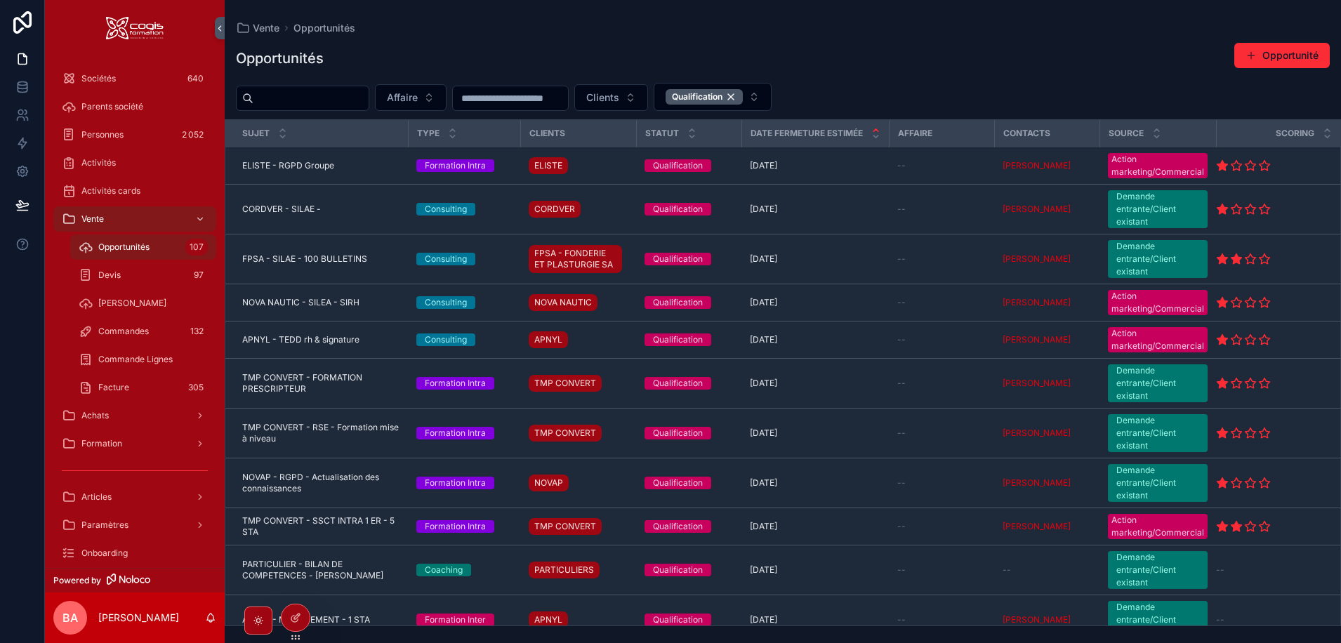
click at [266, 209] on span "CORDVER - SILAE -" at bounding box center [281, 209] width 79 height 11
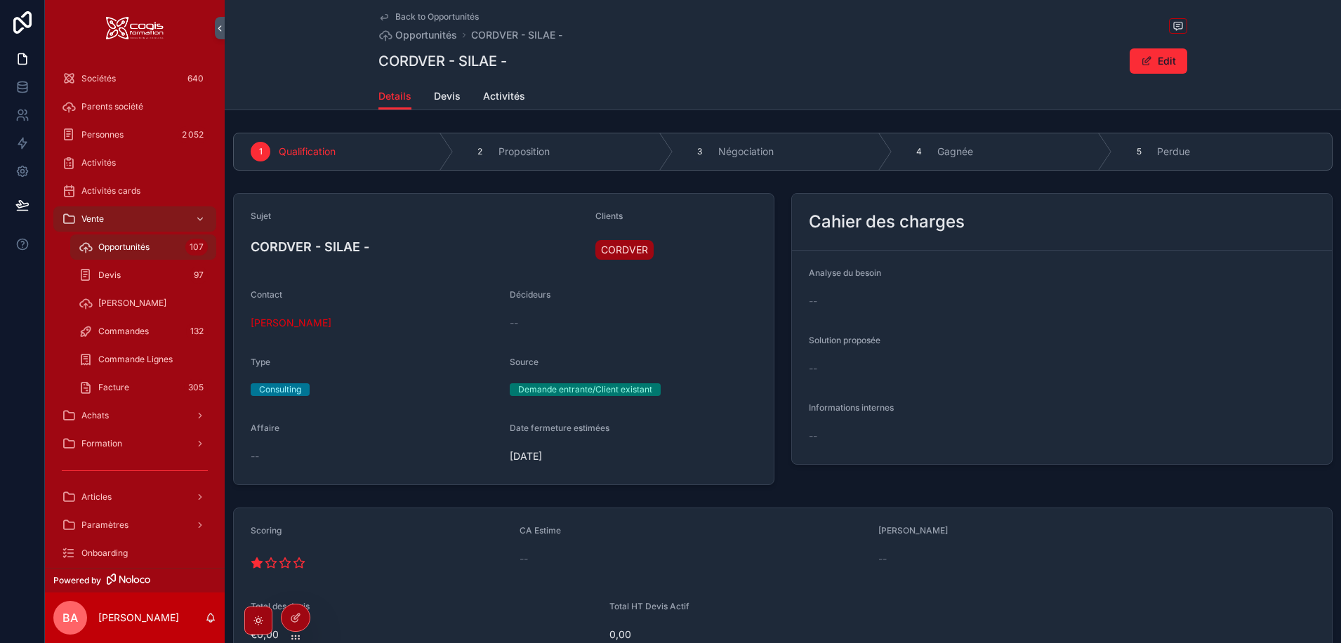
click at [444, 93] on span "Devis" at bounding box center [447, 96] width 27 height 14
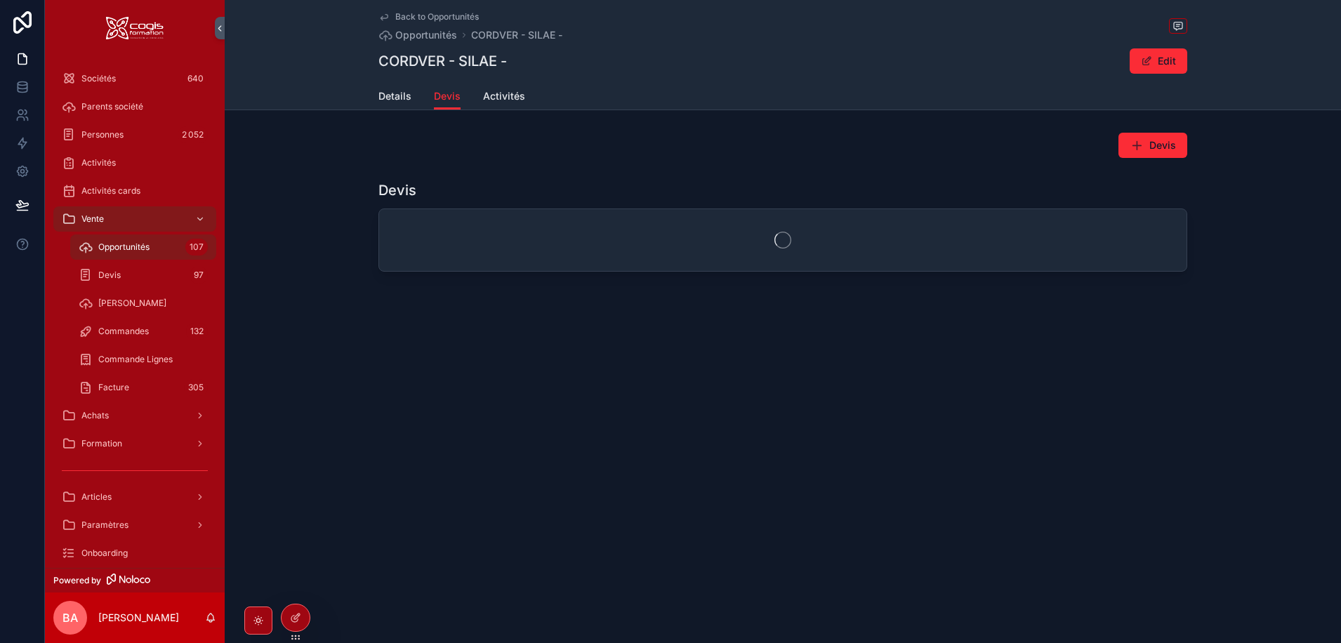
click at [498, 100] on span "Activités" at bounding box center [504, 96] width 42 height 14
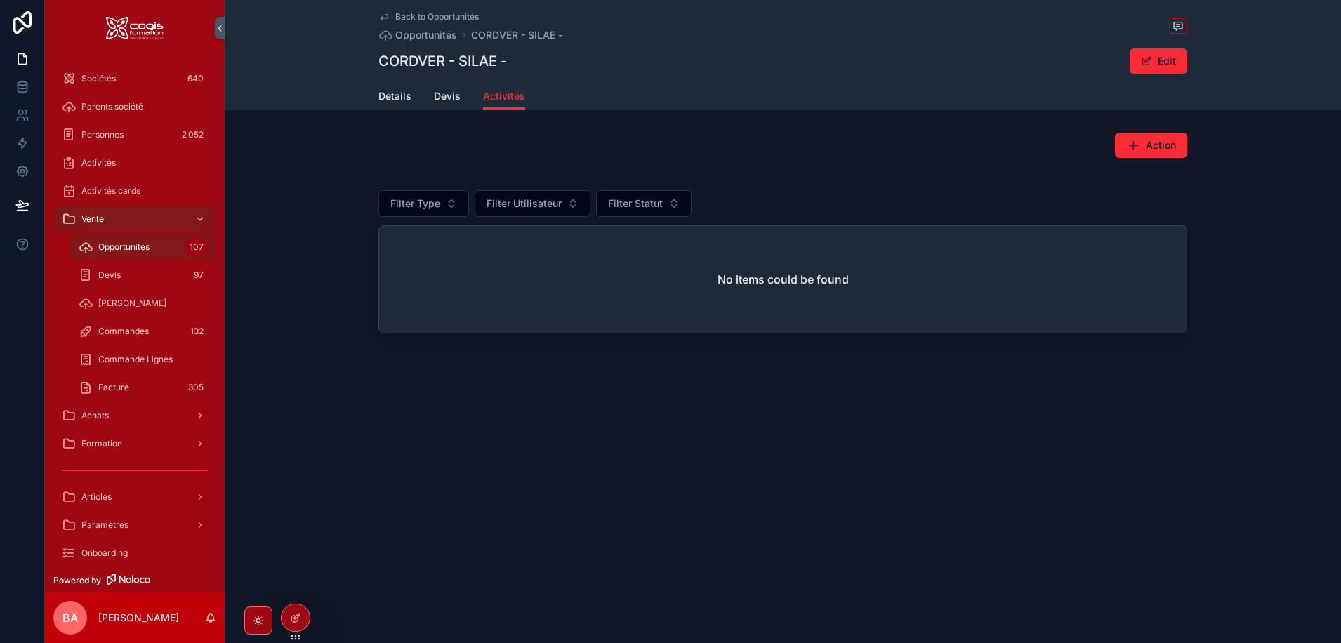
click at [395, 98] on span "Details" at bounding box center [394, 96] width 33 height 14
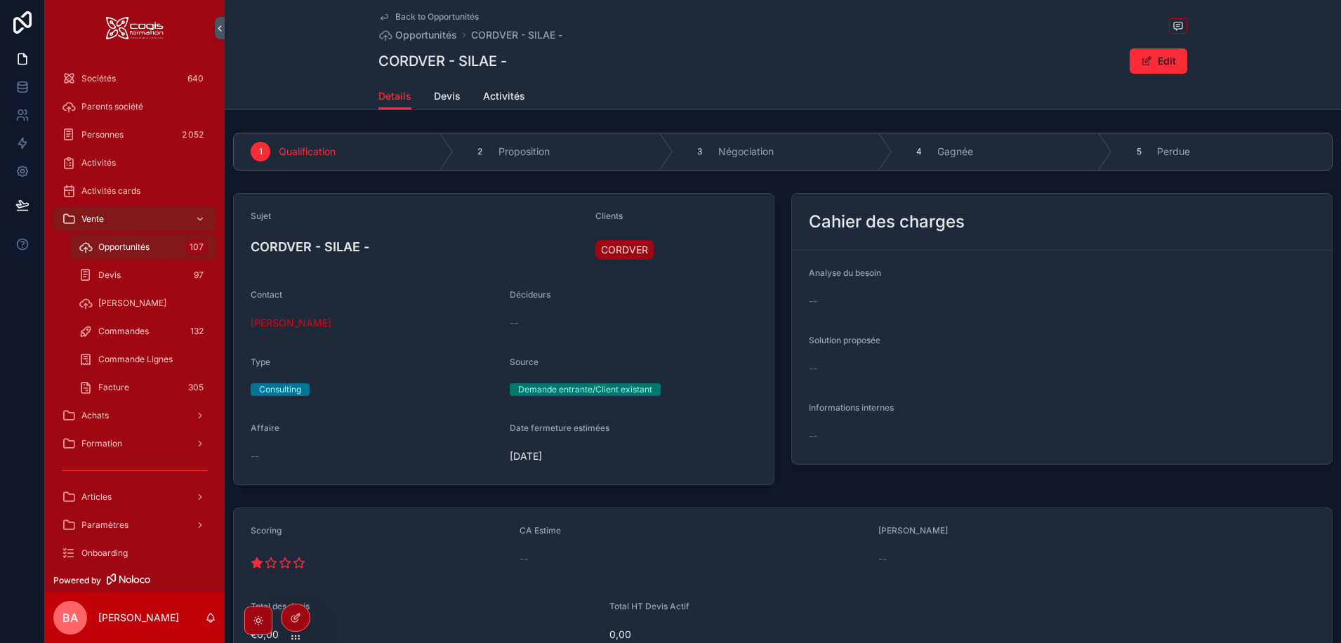
click at [1141, 149] on div "5" at bounding box center [1139, 152] width 20 height 20
click at [416, 14] on span "Back to Opportunités" at bounding box center [437, 16] width 84 height 11
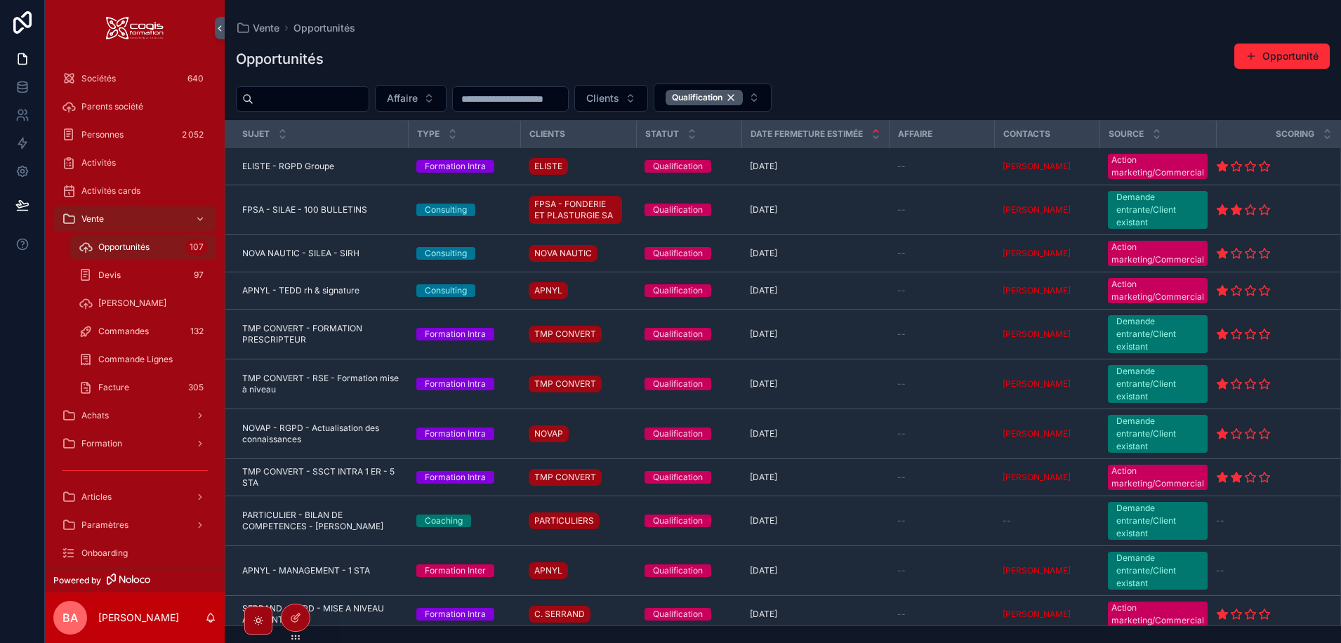
click at [743, 97] on div "Qualification" at bounding box center [703, 97] width 77 height 15
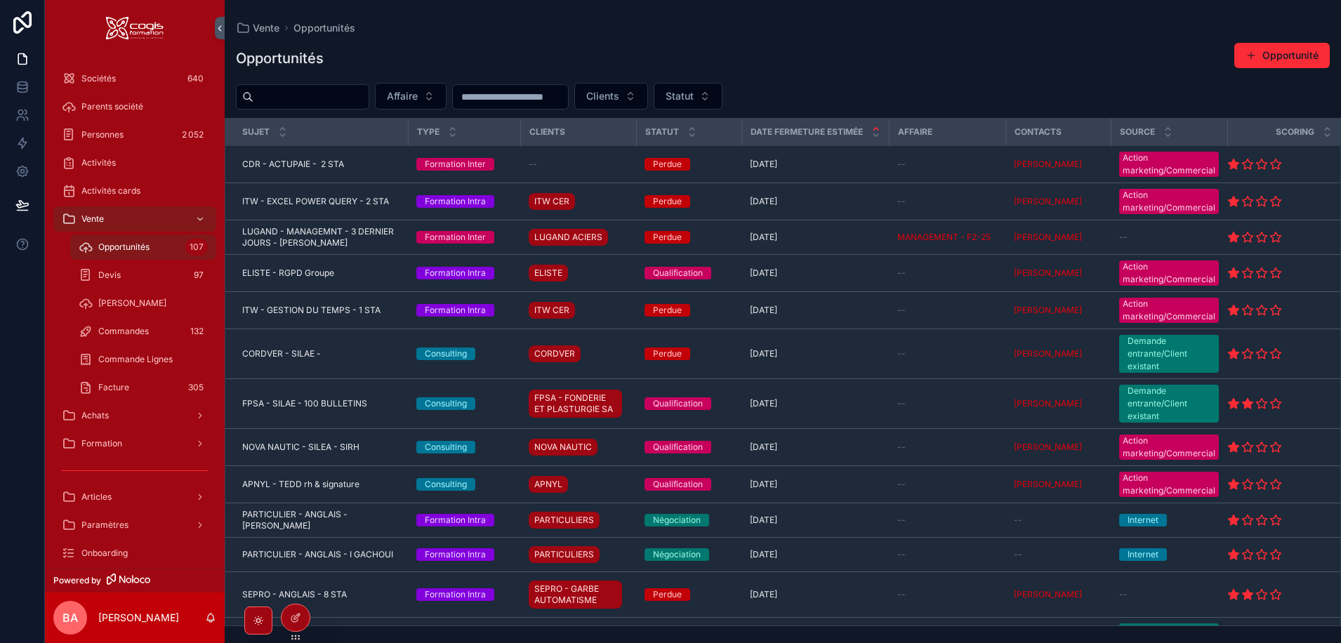
click at [694, 93] on span "Statut" at bounding box center [679, 96] width 28 height 14
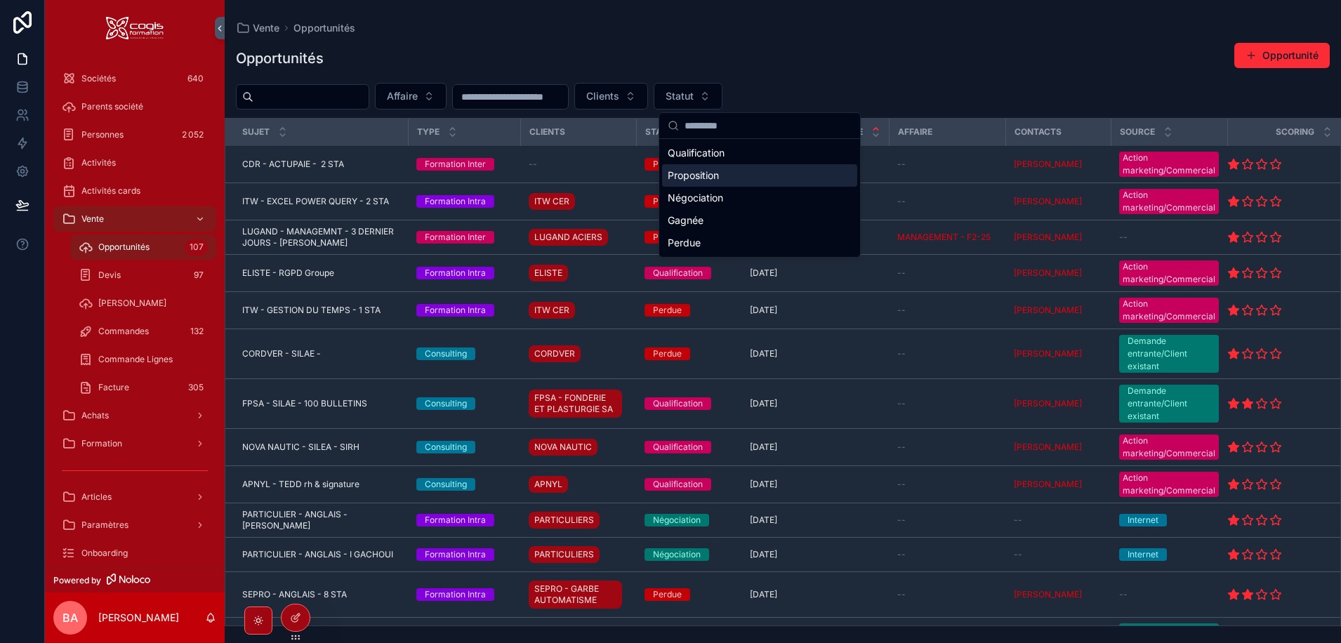
click at [672, 181] on div "Proposition" at bounding box center [759, 175] width 195 height 22
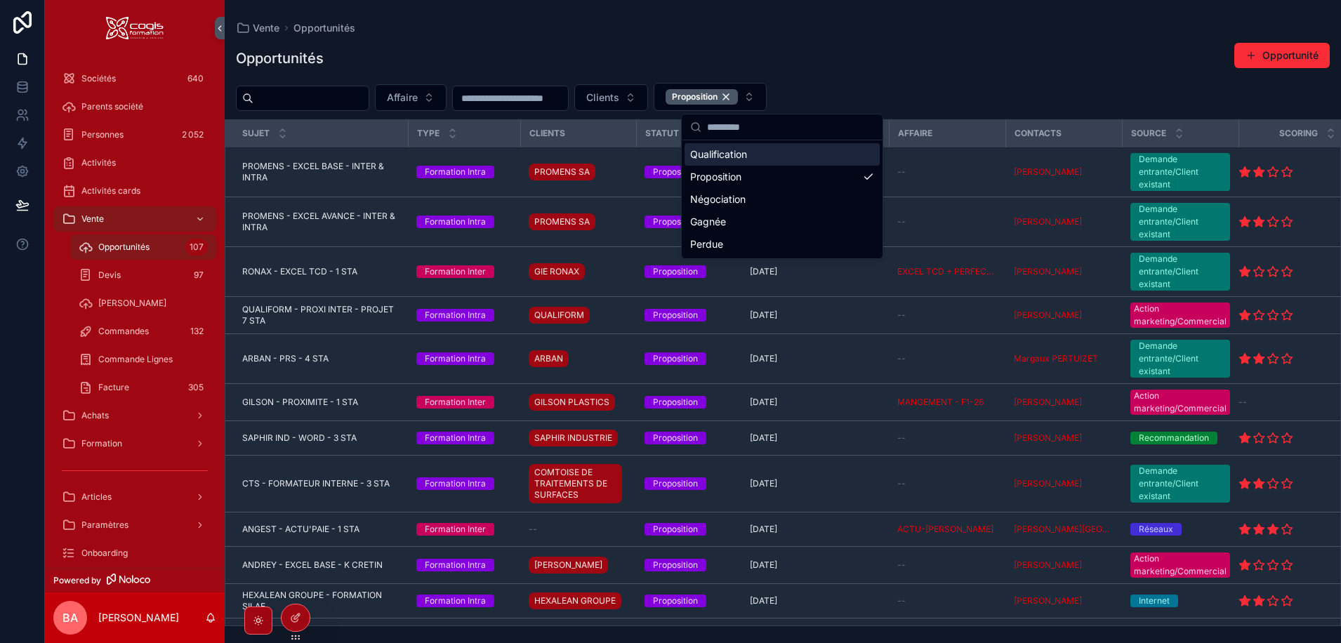
click at [929, 71] on div "Opportunités Opportunité" at bounding box center [783, 58] width 1094 height 32
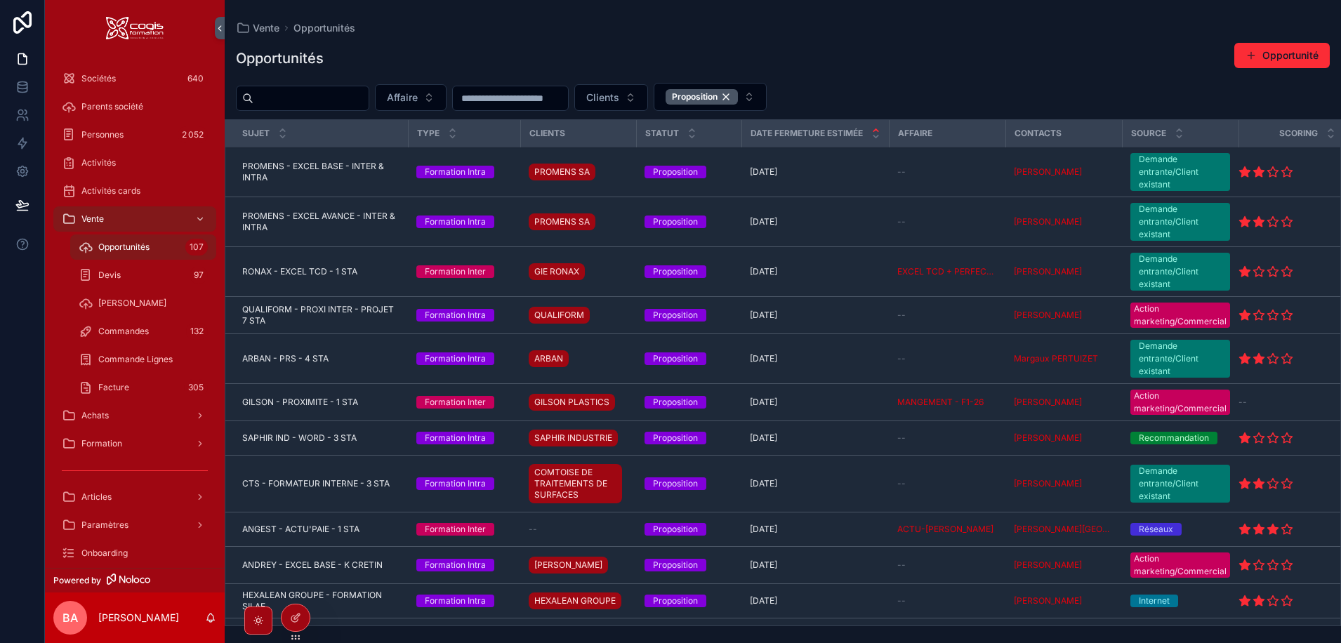
click at [336, 272] on span "RONAX - EXCEL TCD - 1 STA" at bounding box center [299, 271] width 115 height 11
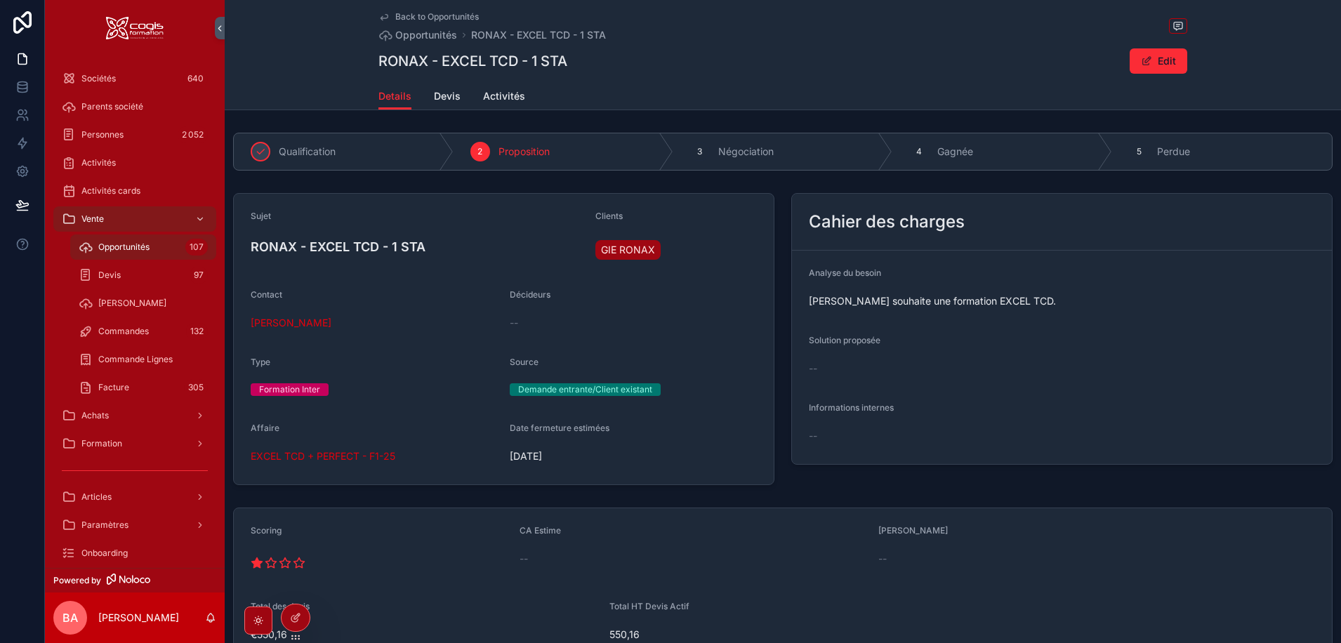
click at [439, 97] on span "Devis" at bounding box center [447, 96] width 27 height 14
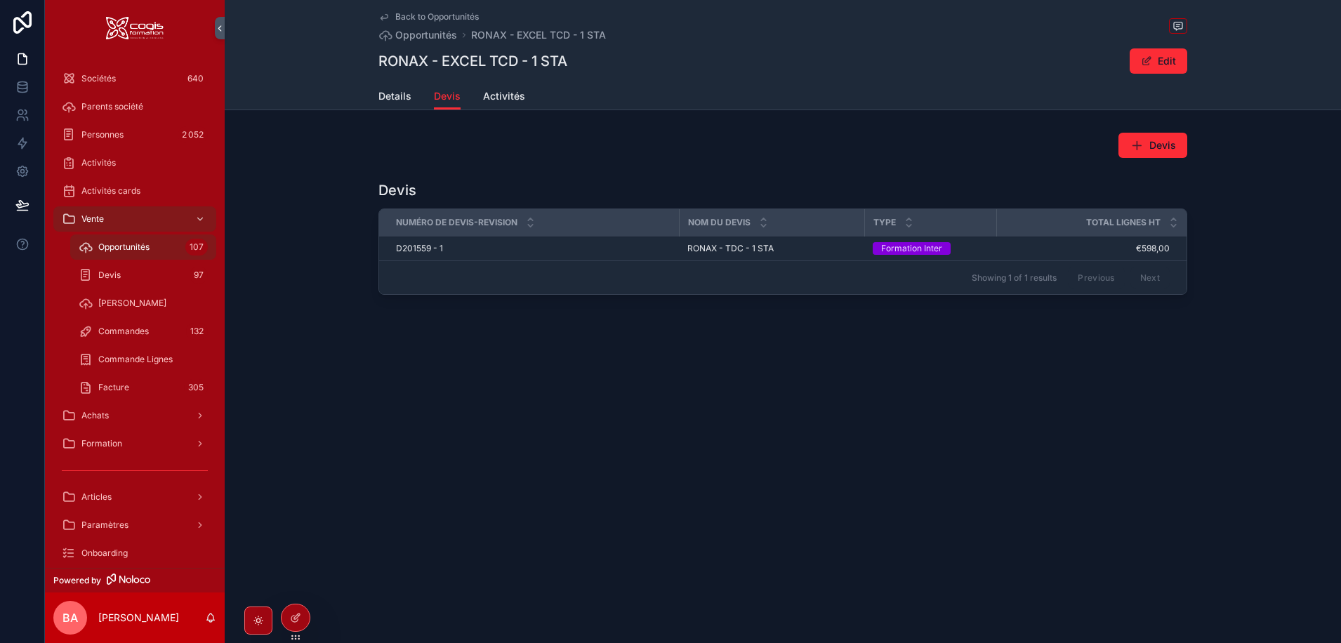
click at [380, 95] on span "Details" at bounding box center [394, 96] width 33 height 14
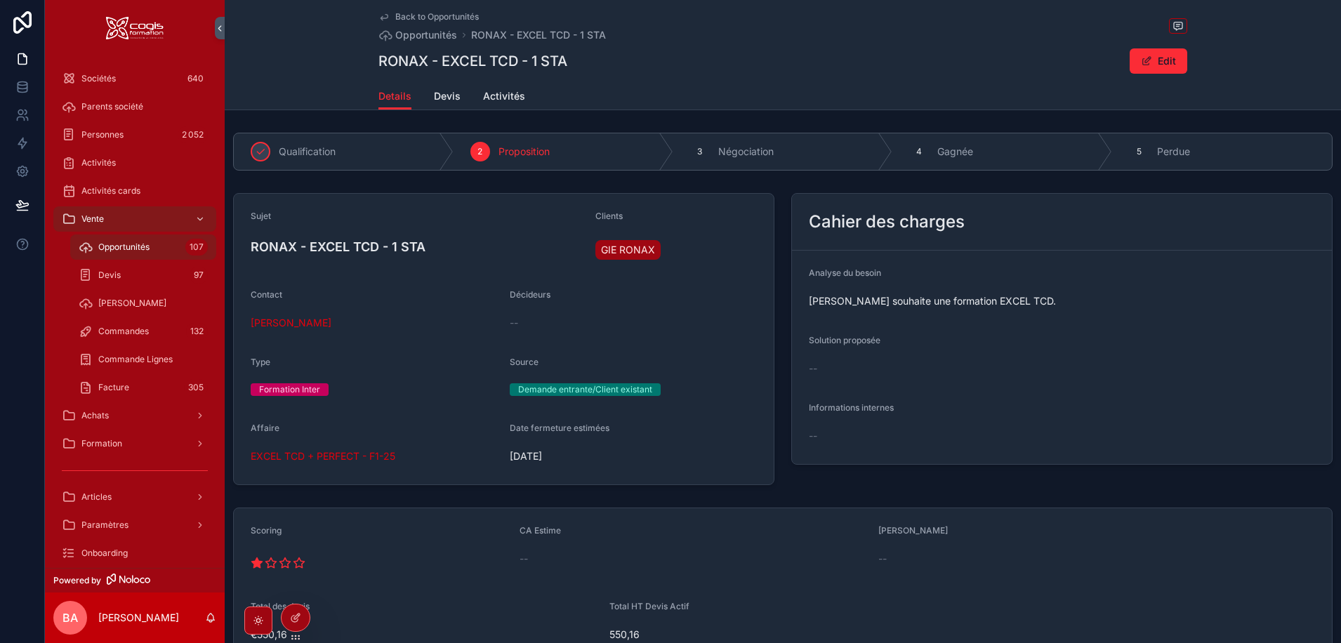
click at [0, 0] on icon "scrollable content" at bounding box center [0, 0] width 0 height 0
click at [412, 16] on span "Back to Opportunités" at bounding box center [437, 16] width 84 height 11
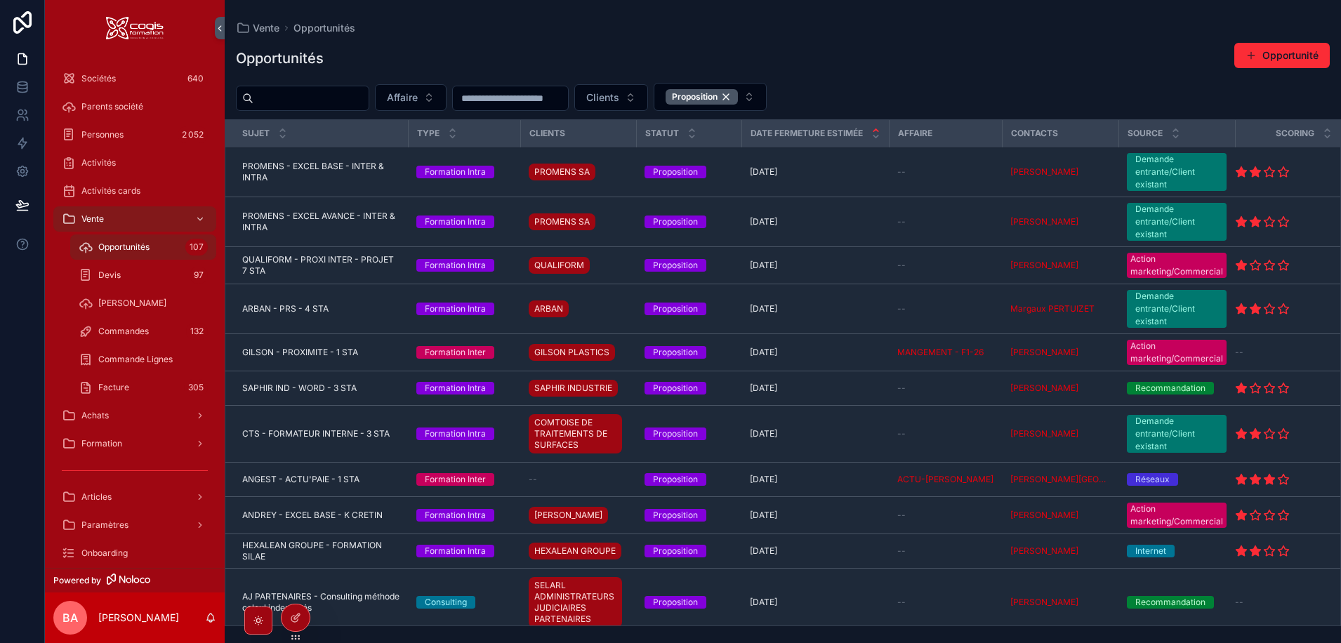
click at [602, 47] on div "Opportunités Opportunité" at bounding box center [783, 58] width 1094 height 32
click at [311, 166] on span "PROMENS - EXCEL BASE - INTER & INTRA" at bounding box center [320, 172] width 157 height 22
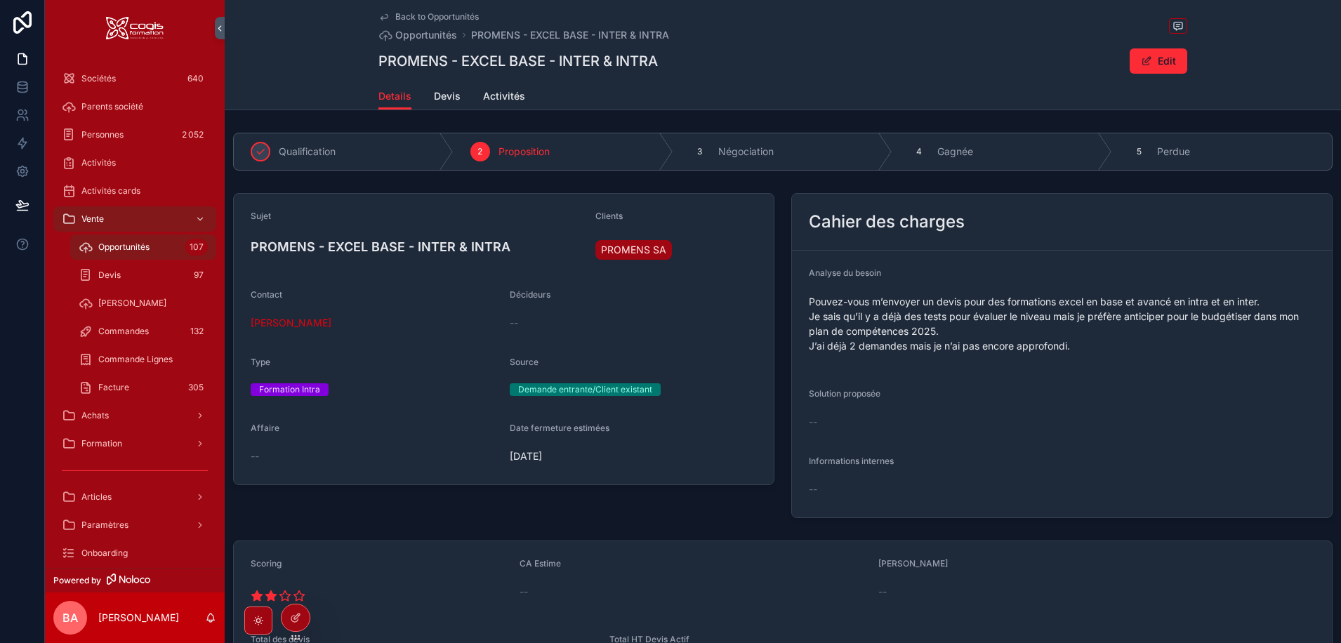
click at [455, 103] on div "Details Devis Activités" at bounding box center [782, 96] width 809 height 27
click at [443, 98] on span "Devis" at bounding box center [447, 96] width 27 height 14
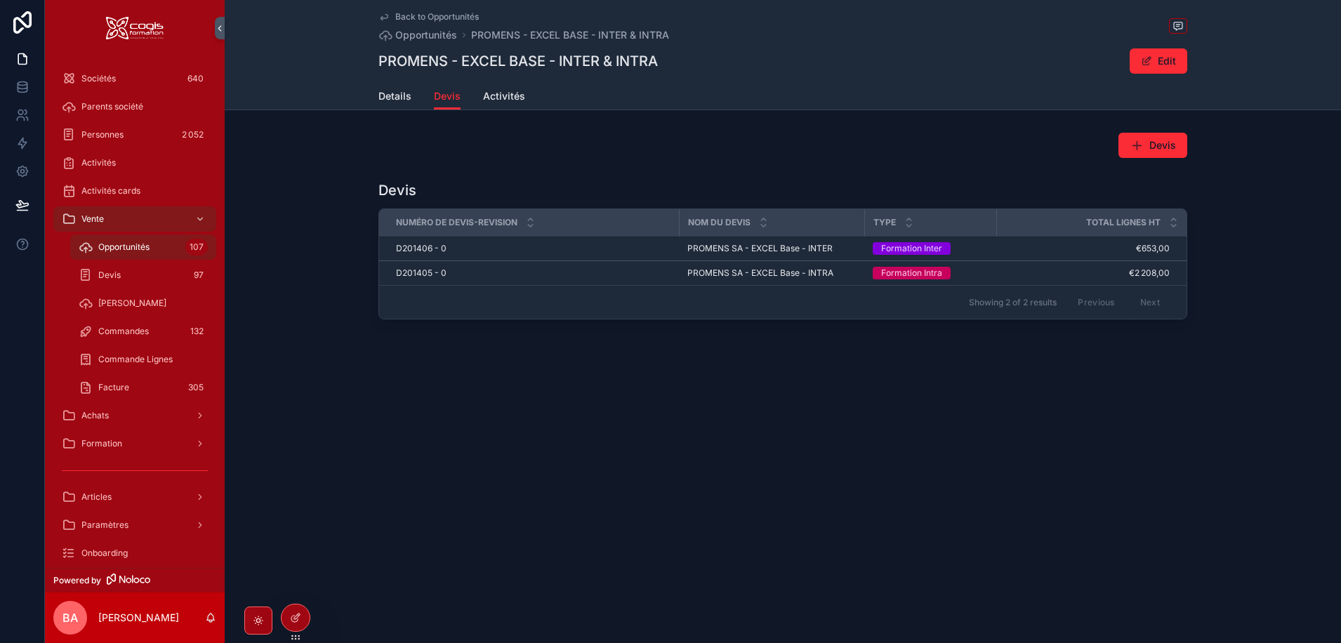
click at [415, 272] on span "D201405 - 0" at bounding box center [421, 272] width 51 height 11
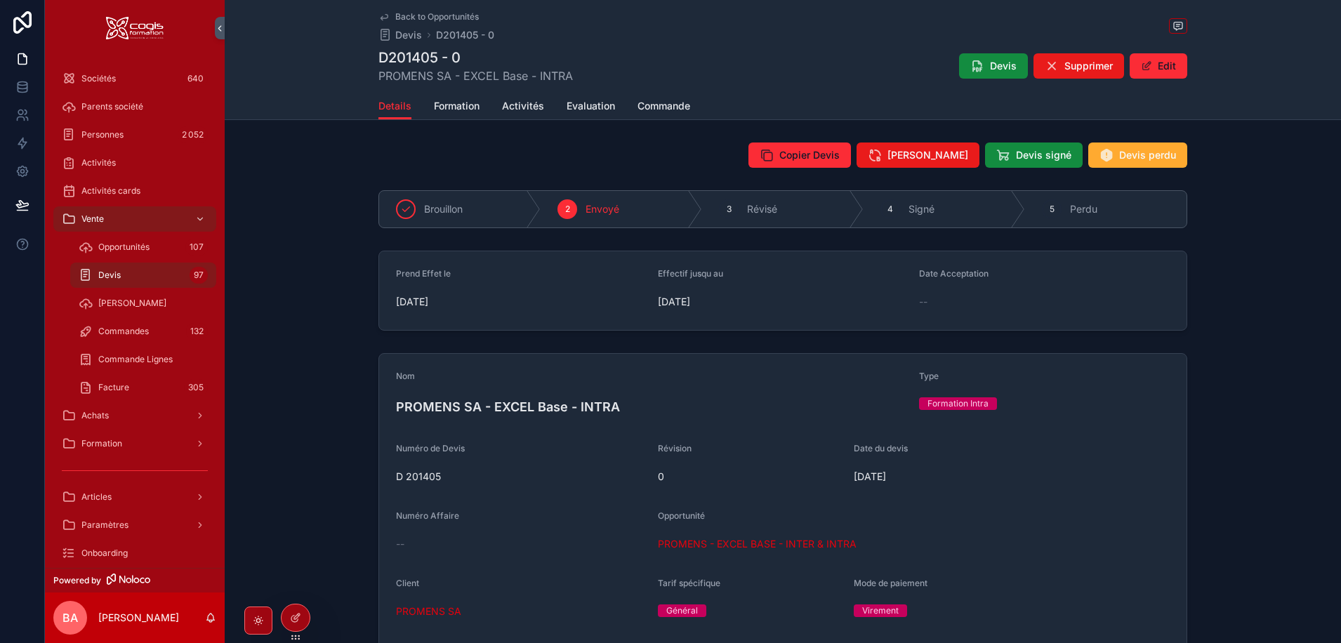
drag, startPoint x: 510, startPoint y: 107, endPoint x: 511, endPoint y: 121, distance: 14.1
click at [510, 107] on span "Activités" at bounding box center [523, 106] width 42 height 14
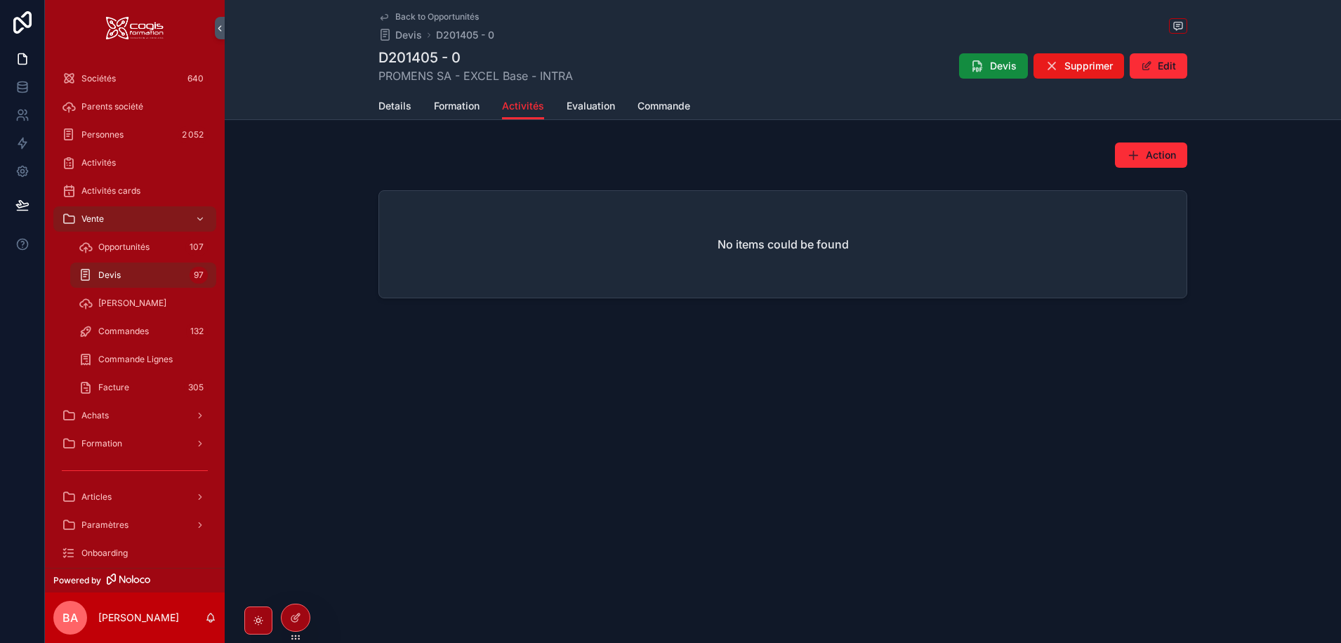
click at [396, 102] on span "Details" at bounding box center [394, 106] width 33 height 14
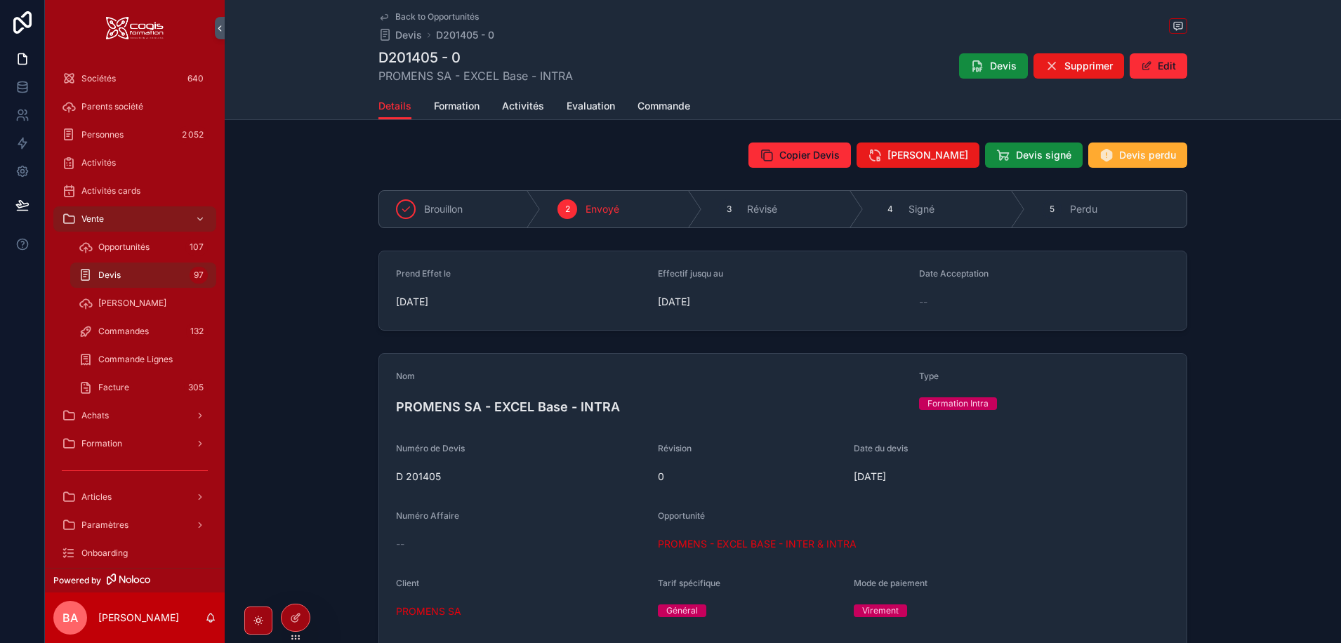
click at [1124, 152] on span "Devis perdu" at bounding box center [1147, 155] width 57 height 14
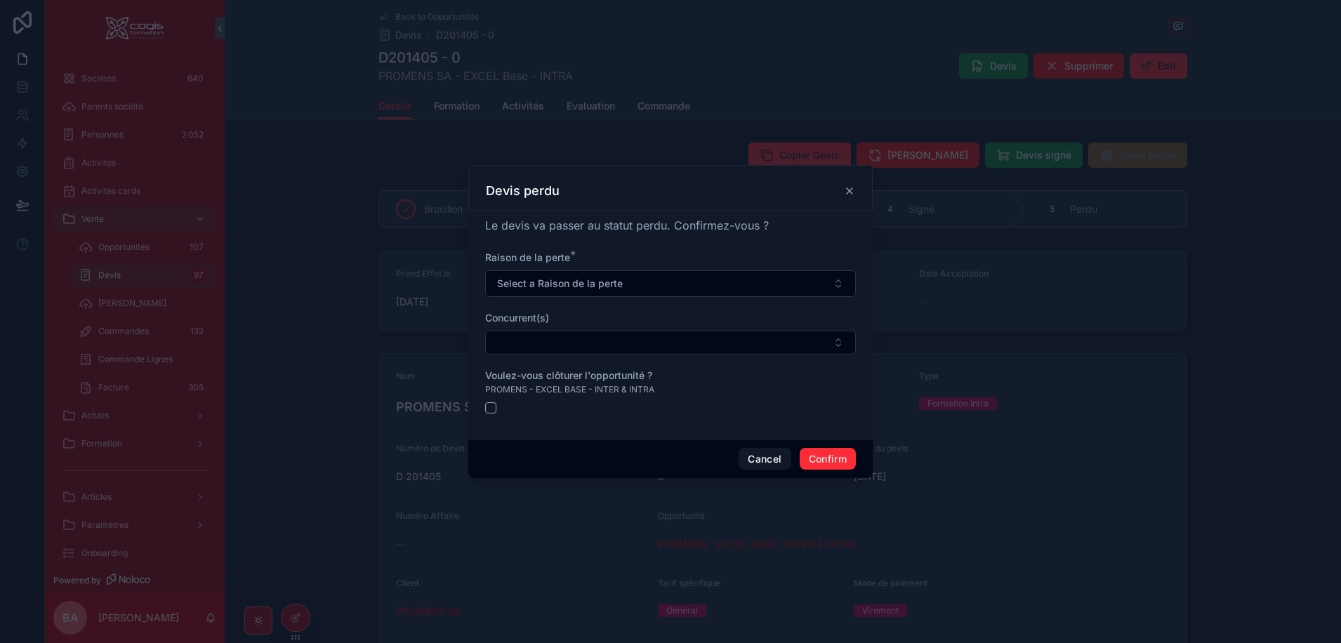
click at [560, 284] on span "Select a Raison de la perte" at bounding box center [560, 284] width 126 height 14
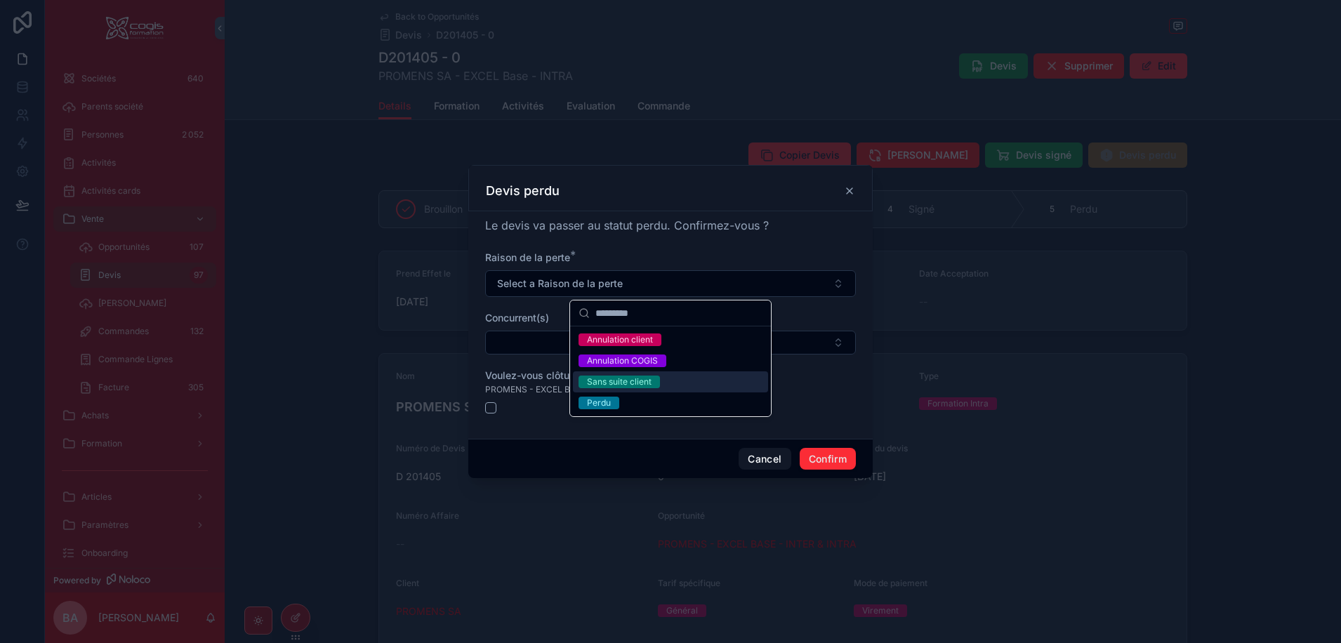
click at [626, 380] on div "Sans suite client" at bounding box center [619, 382] width 65 height 13
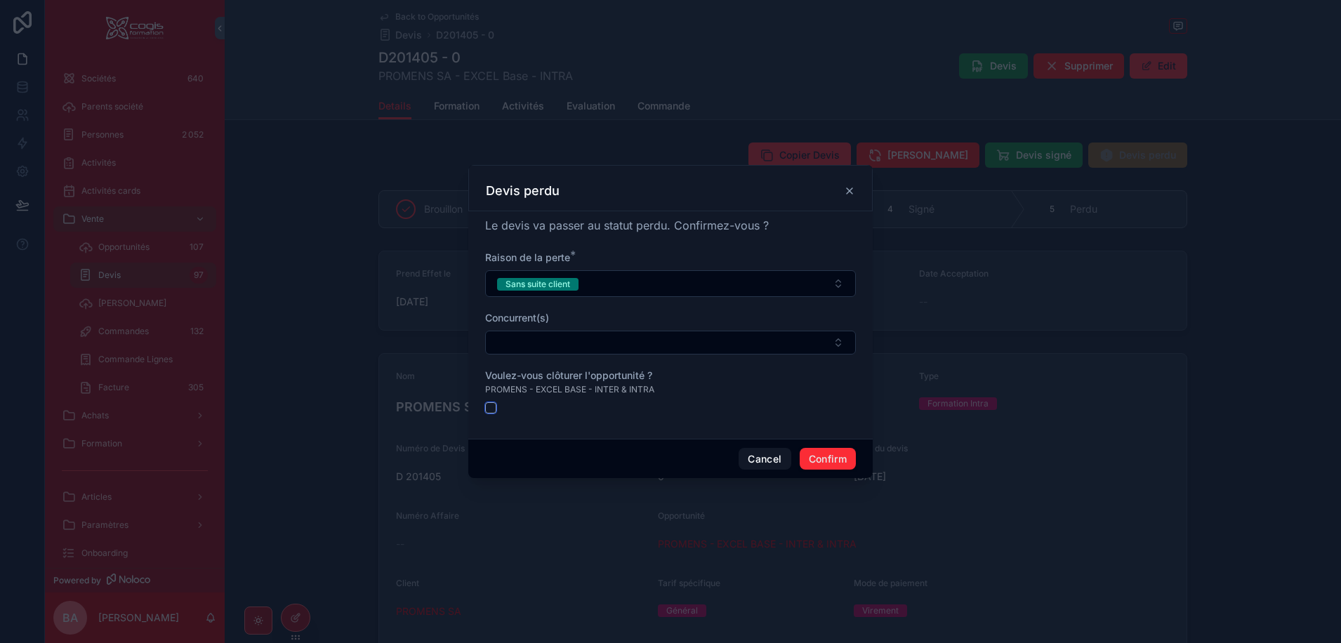
click at [486, 409] on button "button" at bounding box center [490, 407] width 11 height 11
click at [494, 409] on button "button" at bounding box center [490, 407] width 11 height 11
click at [489, 406] on button "button" at bounding box center [490, 407] width 11 height 11
click at [490, 409] on button "button" at bounding box center [490, 407] width 11 height 11
click at [830, 459] on button "Confirm" at bounding box center [828, 459] width 56 height 22
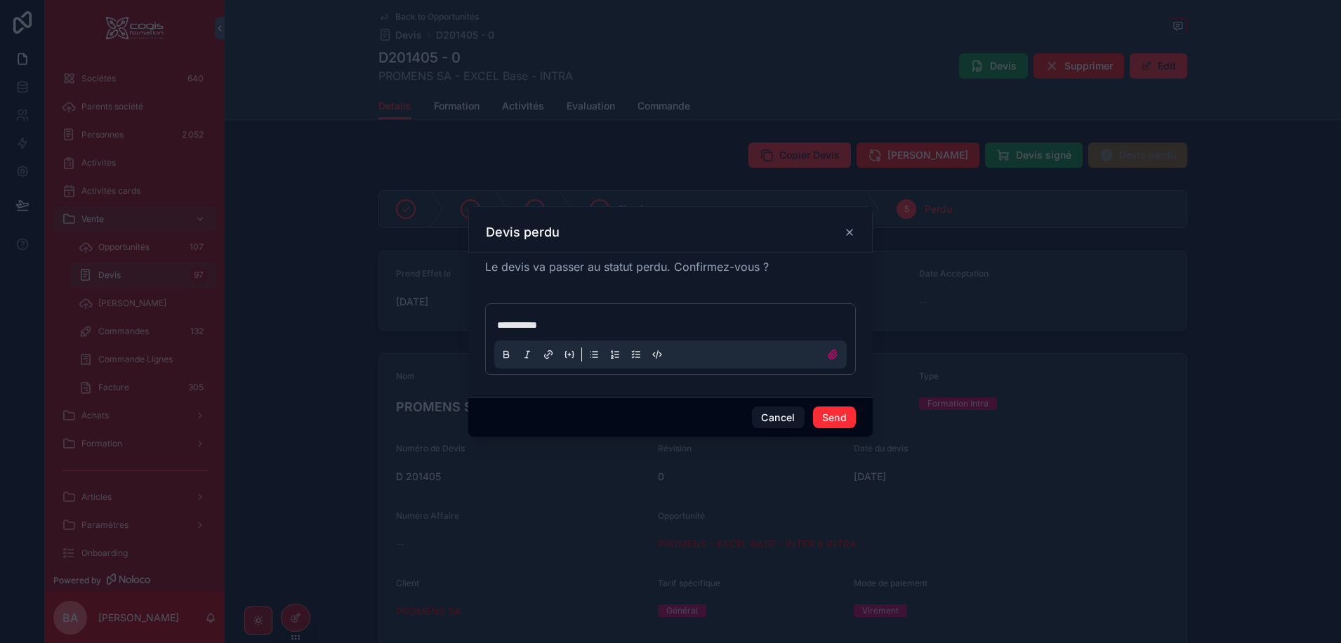
click at [835, 418] on button "Send" at bounding box center [834, 417] width 43 height 22
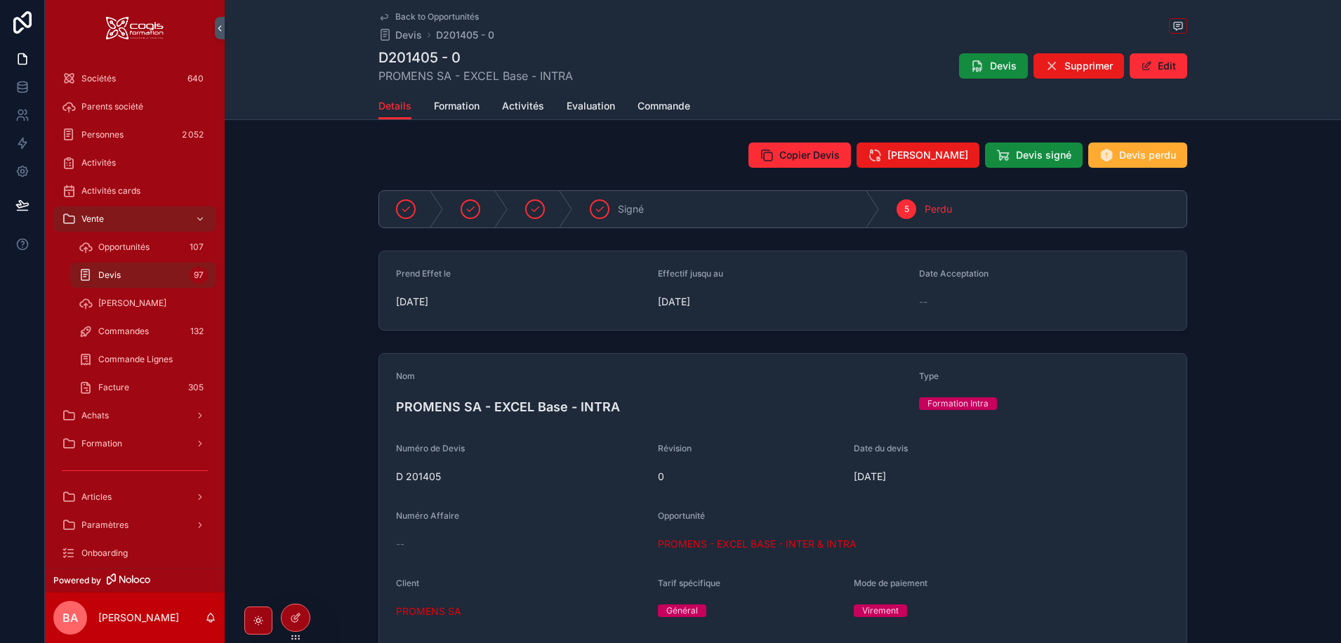
click at [722, 549] on span "PROMENS - EXCEL BASE - INTER & INTRA" at bounding box center [757, 544] width 199 height 14
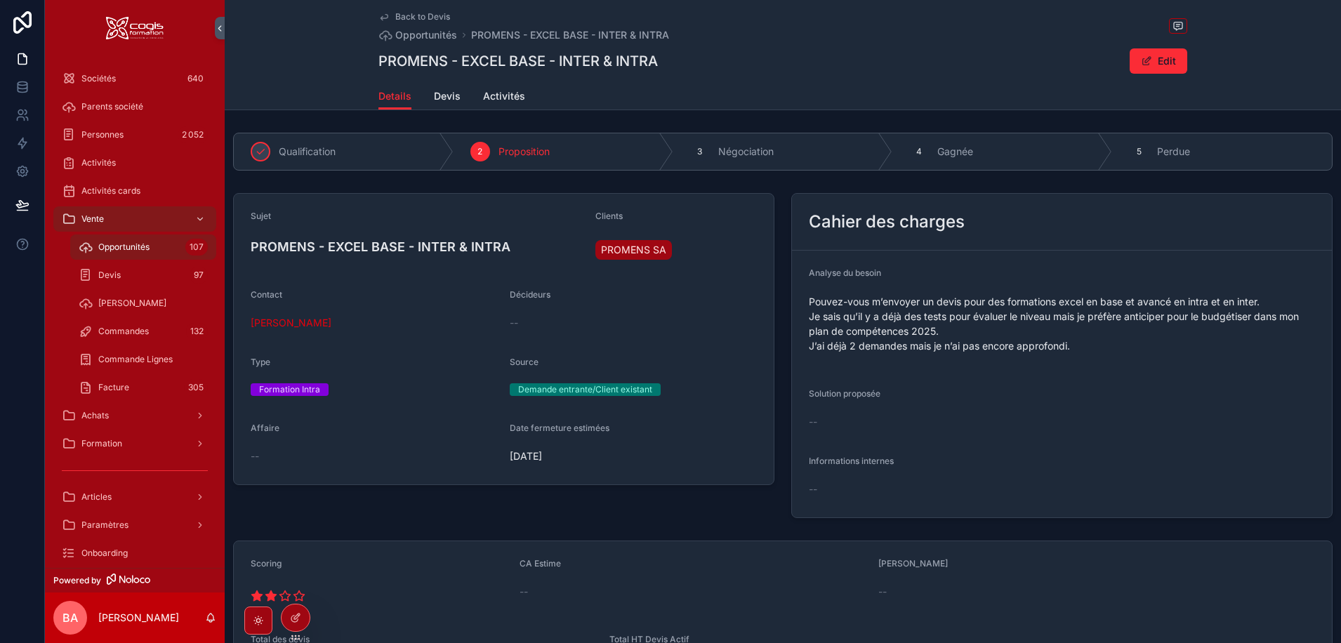
click at [441, 100] on span "Devis" at bounding box center [447, 96] width 27 height 14
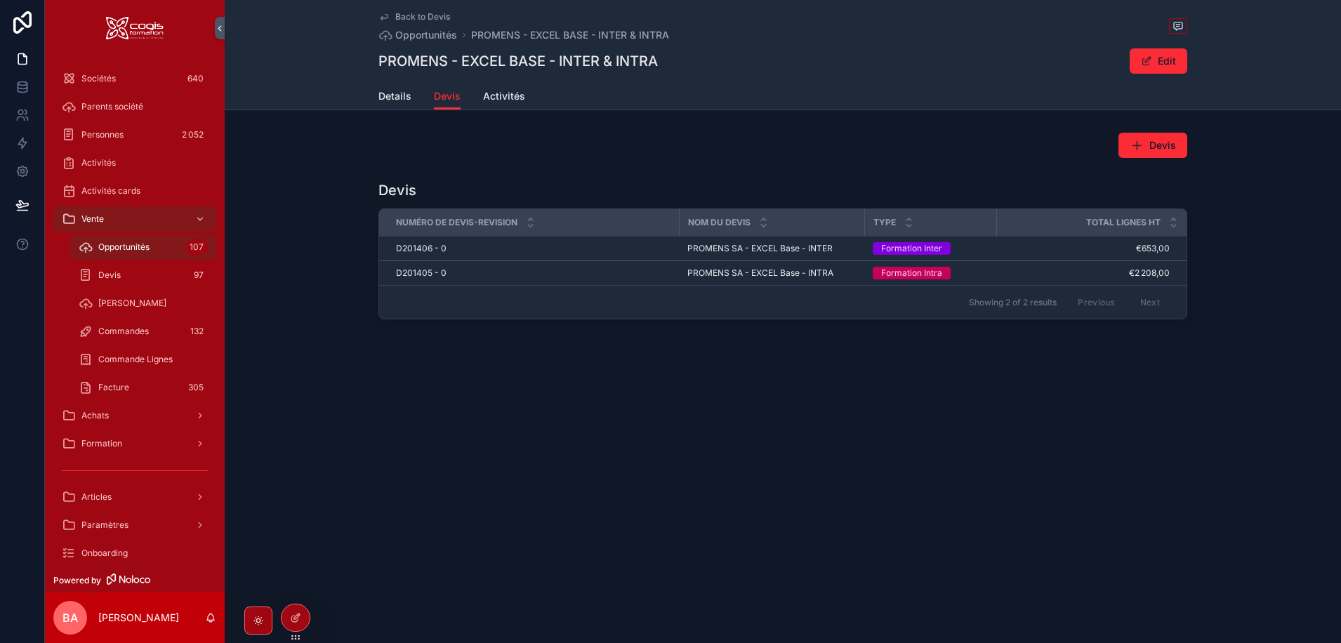
click at [411, 274] on span "D201405 - 0" at bounding box center [421, 272] width 51 height 11
click at [427, 248] on span "D201406 - 0" at bounding box center [421, 248] width 51 height 11
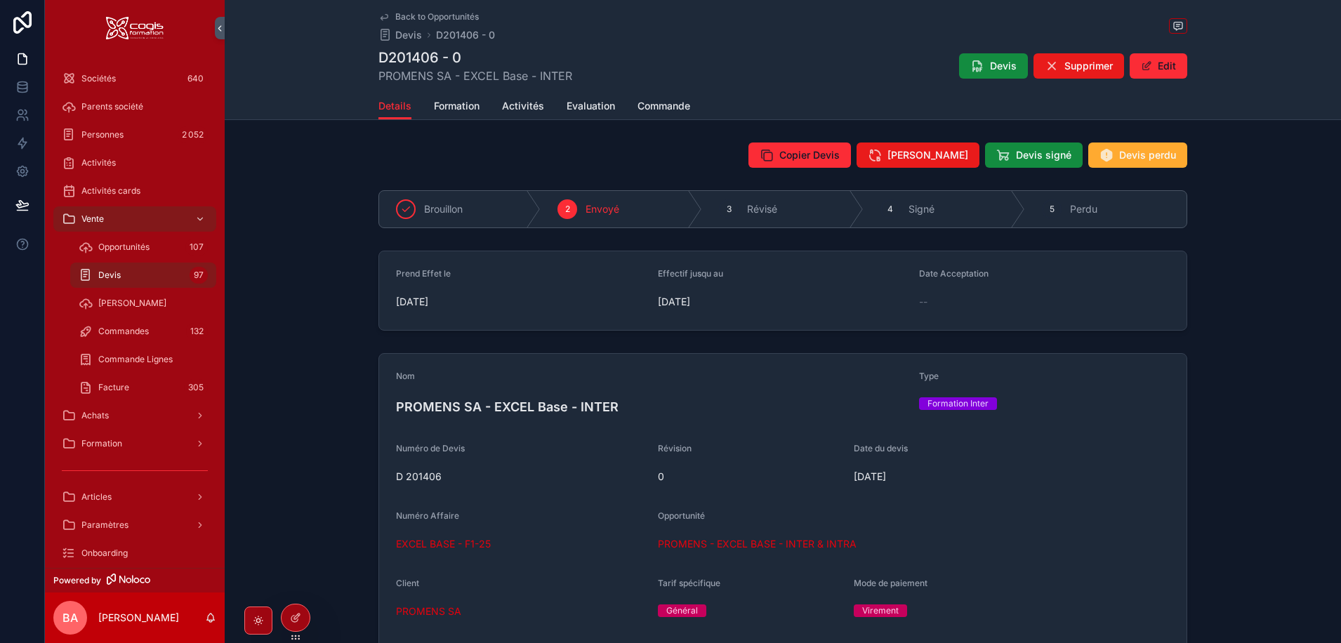
drag, startPoint x: 1046, startPoint y: 205, endPoint x: 1051, endPoint y: 234, distance: 29.9
click at [1049, 205] on span "5" at bounding box center [1051, 209] width 5 height 11
click at [1140, 146] on button "Devis perdu" at bounding box center [1137, 155] width 99 height 25
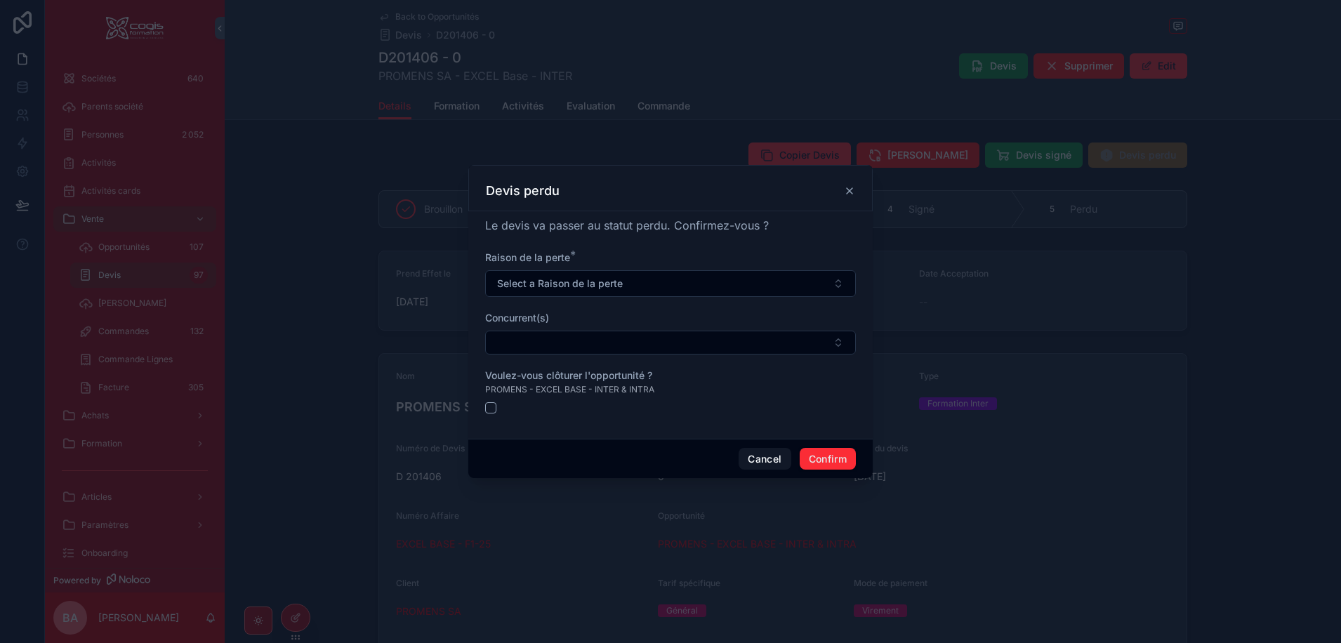
click at [808, 281] on button "Select a Raison de la perte" at bounding box center [670, 283] width 371 height 27
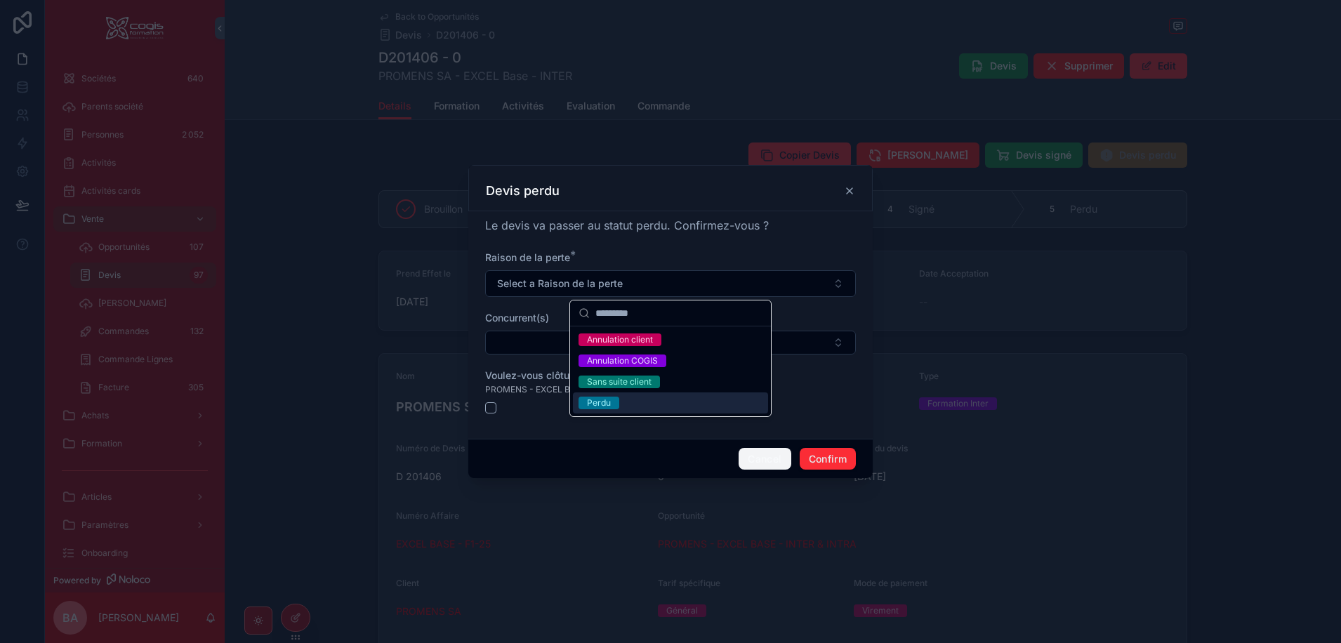
click at [757, 456] on button "Cancel" at bounding box center [764, 459] width 52 height 22
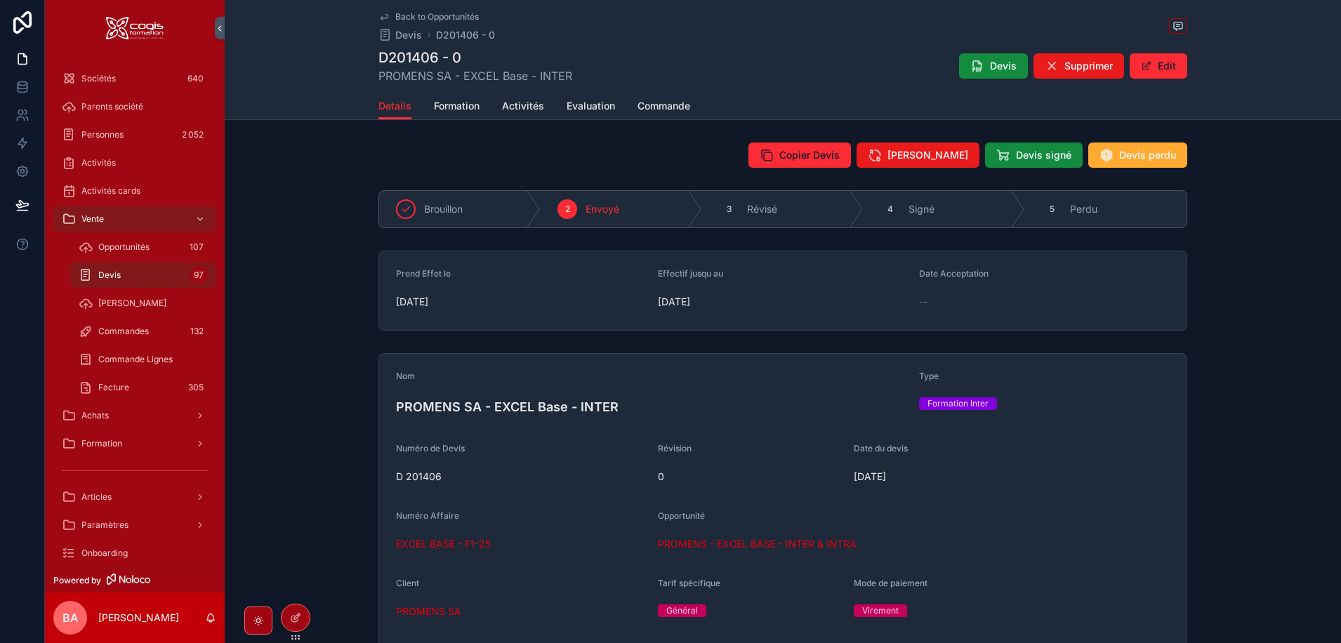
click at [1133, 152] on span "Devis perdu" at bounding box center [1147, 155] width 57 height 14
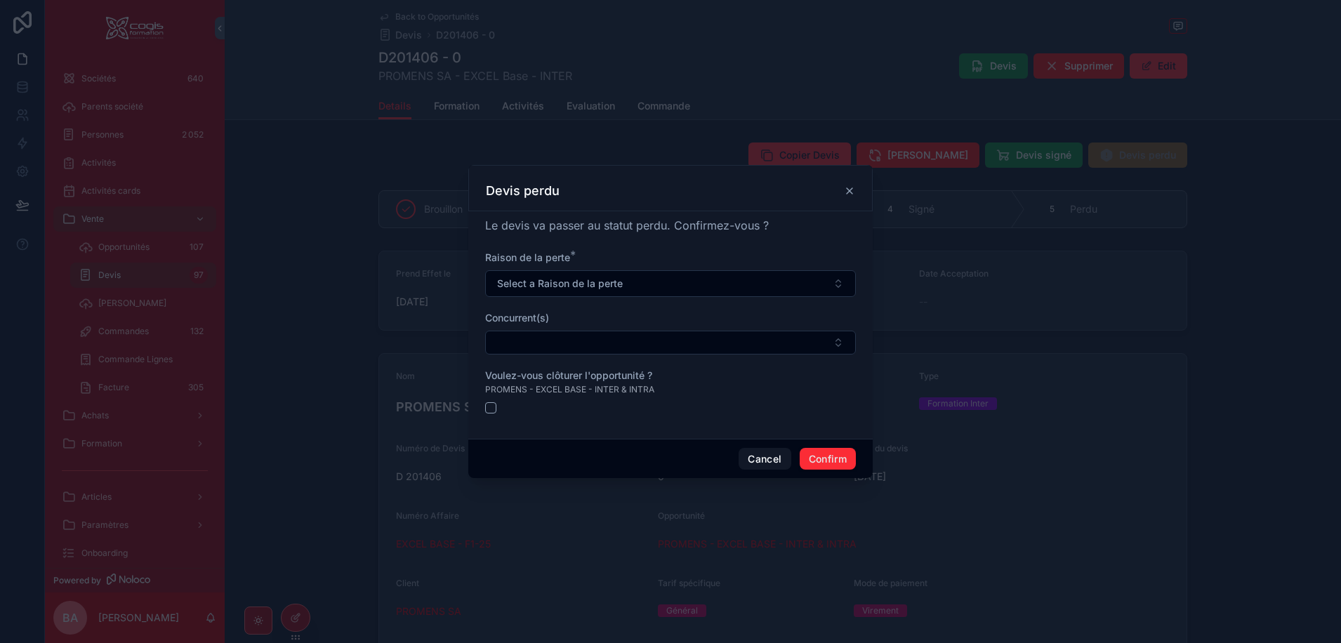
click at [554, 281] on span "Select a Raison de la perte" at bounding box center [560, 284] width 126 height 14
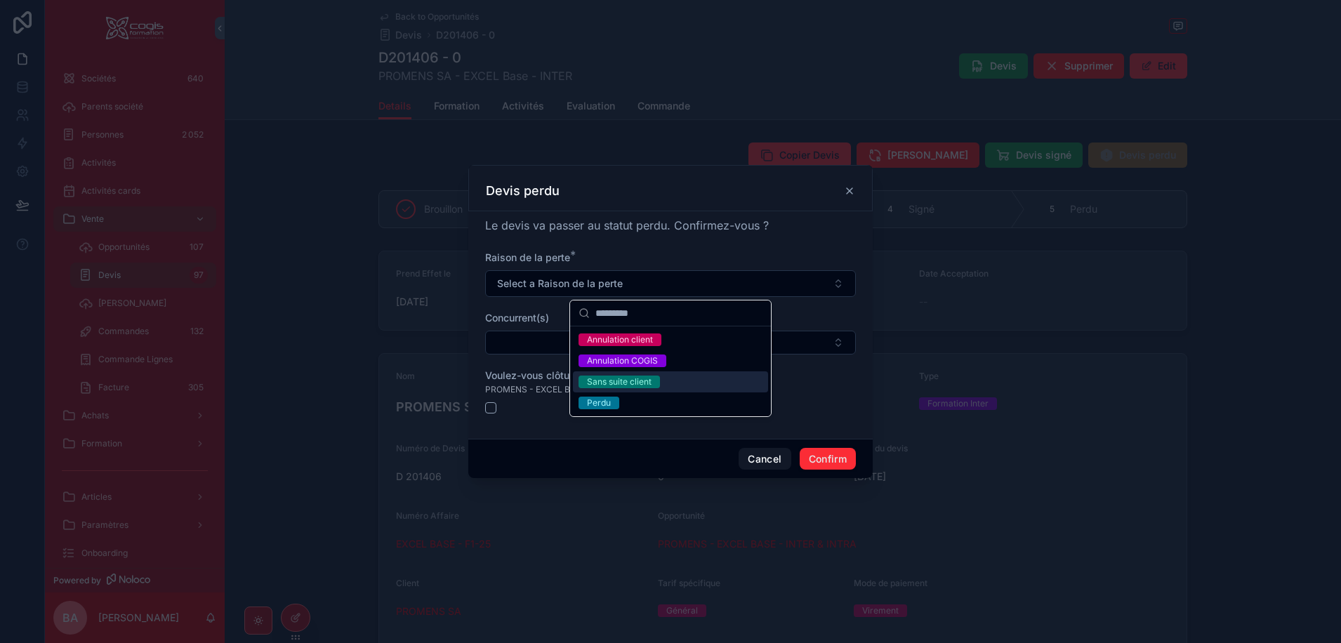
click at [632, 381] on div "Sans suite client" at bounding box center [619, 382] width 65 height 13
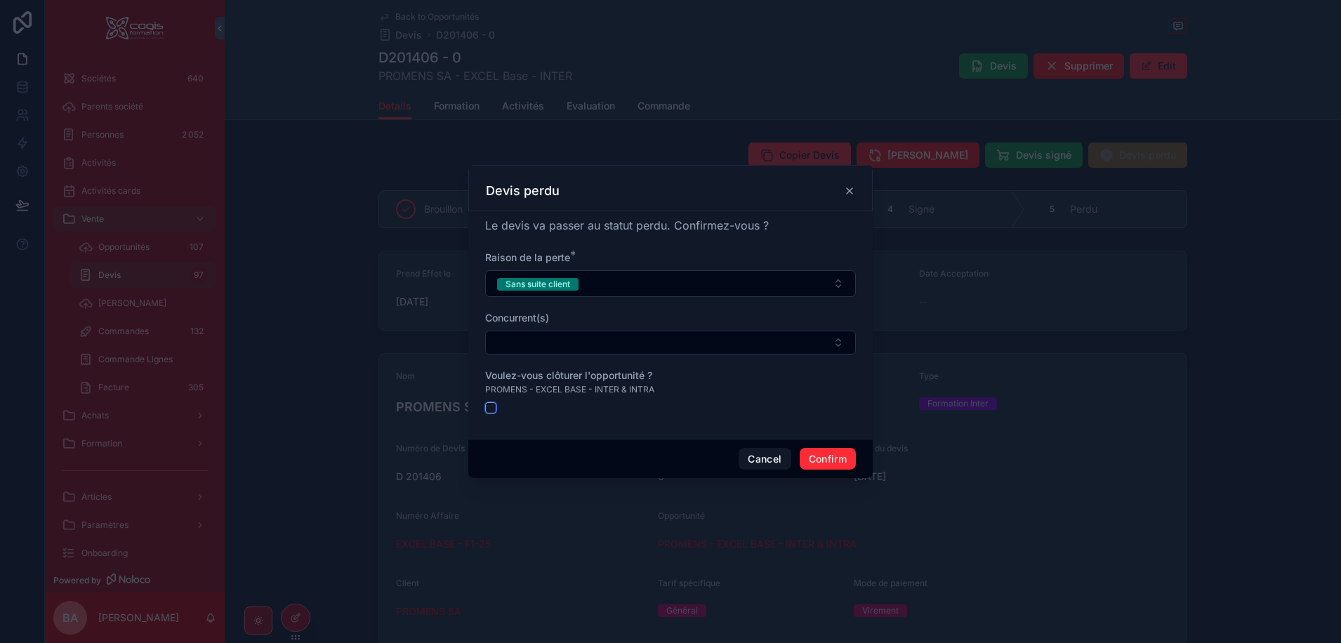
drag, startPoint x: 494, startPoint y: 408, endPoint x: 499, endPoint y: 413, distance: 7.5
click at [493, 408] on button "button" at bounding box center [490, 407] width 11 height 11
click at [826, 461] on button "Confirm" at bounding box center [828, 459] width 56 height 22
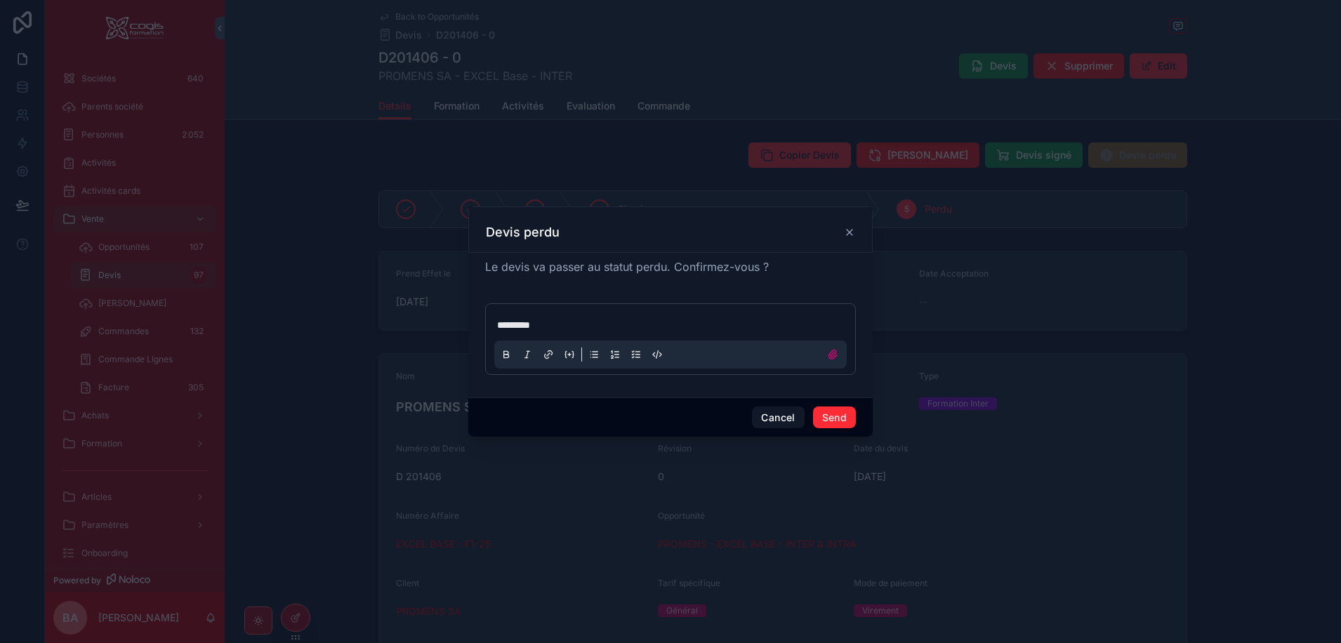
drag, startPoint x: 830, startPoint y: 414, endPoint x: 833, endPoint y: 424, distance: 10.2
click at [833, 424] on button "Send" at bounding box center [834, 417] width 43 height 22
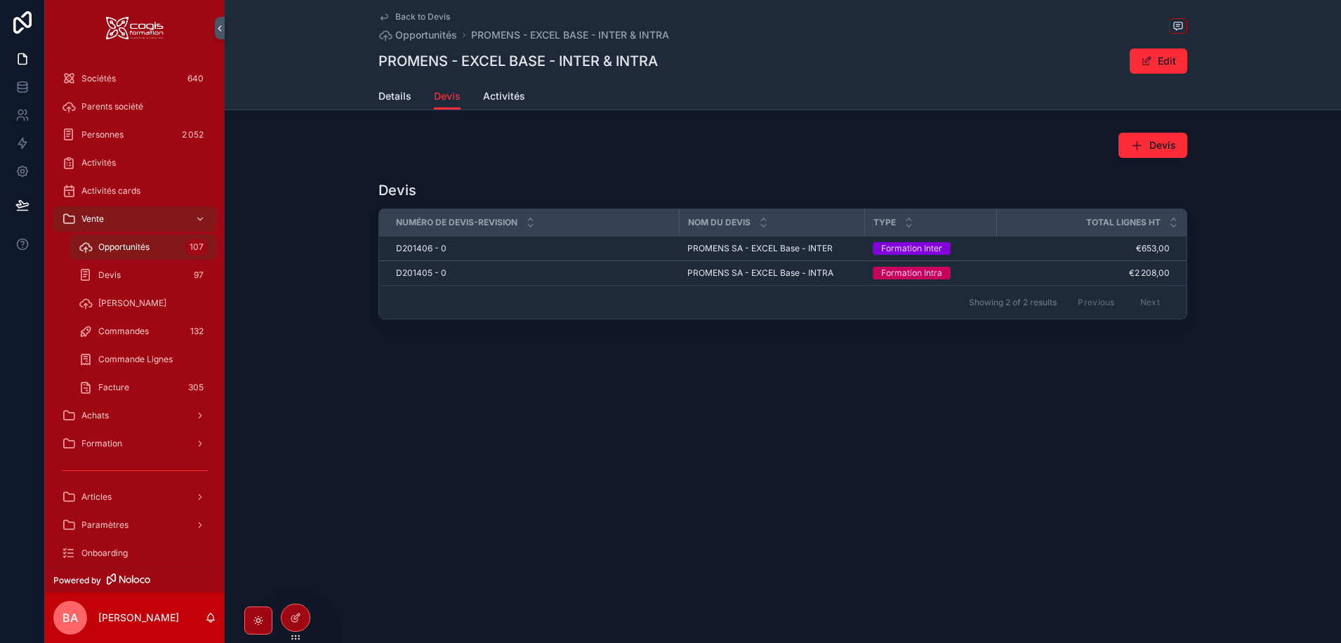
click at [418, 276] on span "D201405 - 0" at bounding box center [421, 272] width 51 height 11
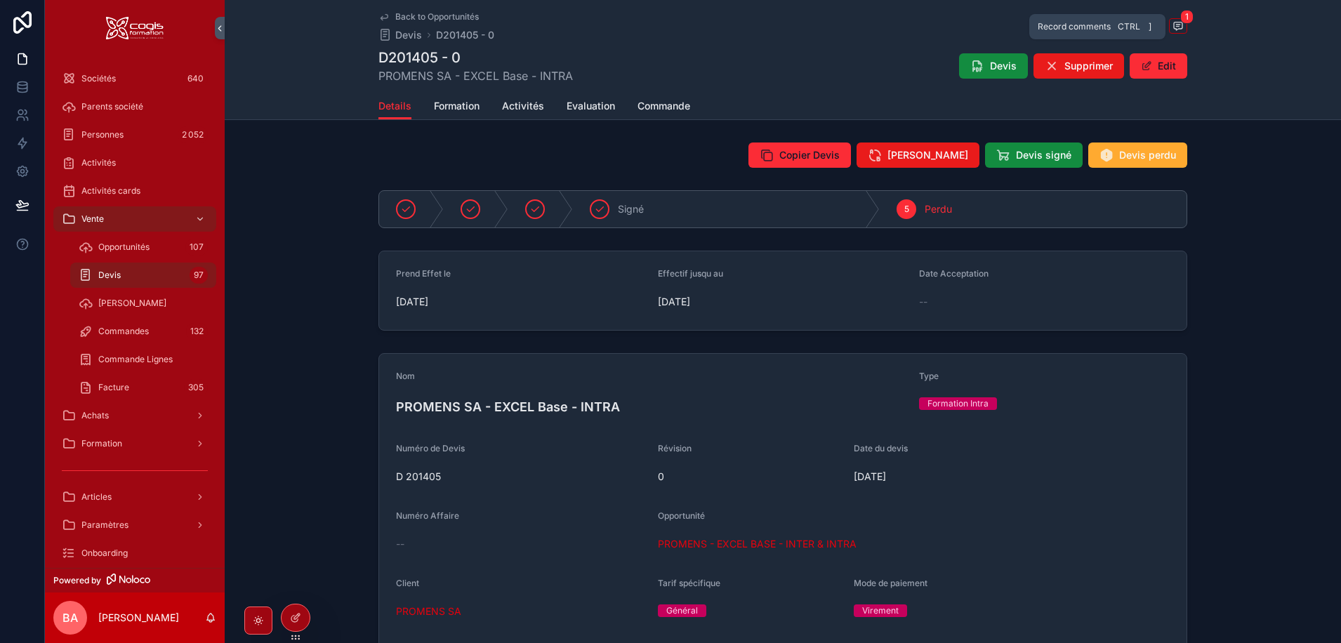
click at [1181, 19] on span "1" at bounding box center [1186, 17] width 13 height 14
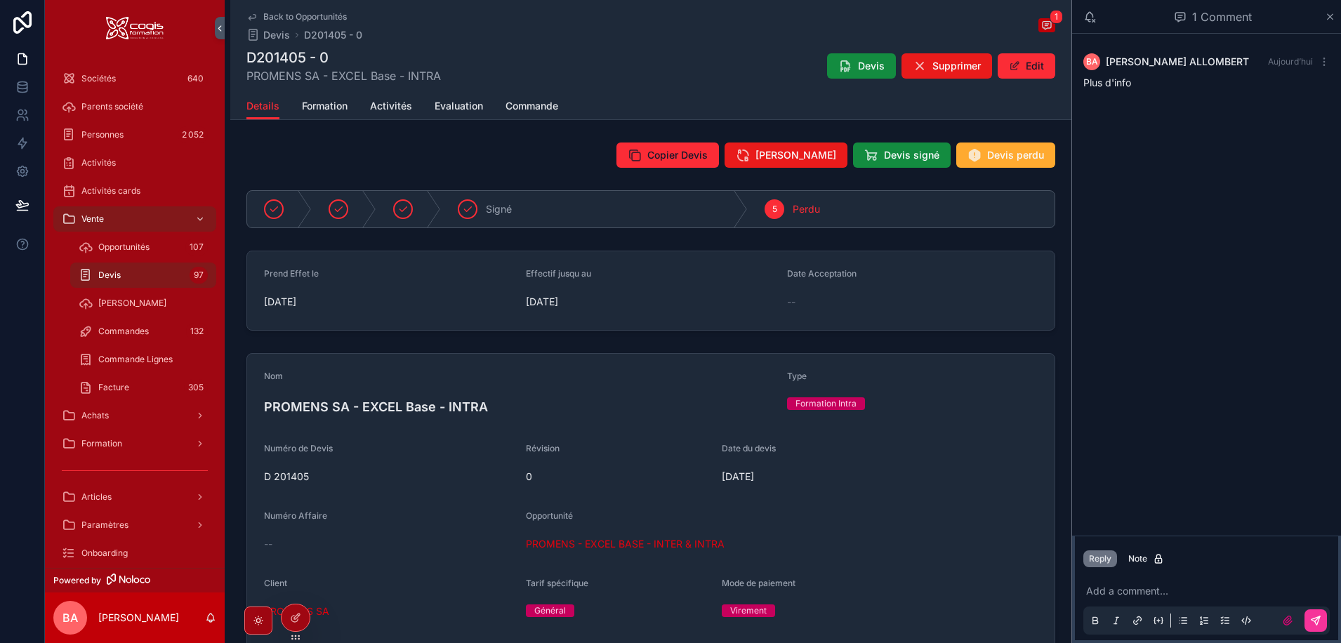
click at [1146, 83] on div "Plus d'info" at bounding box center [1206, 83] width 246 height 14
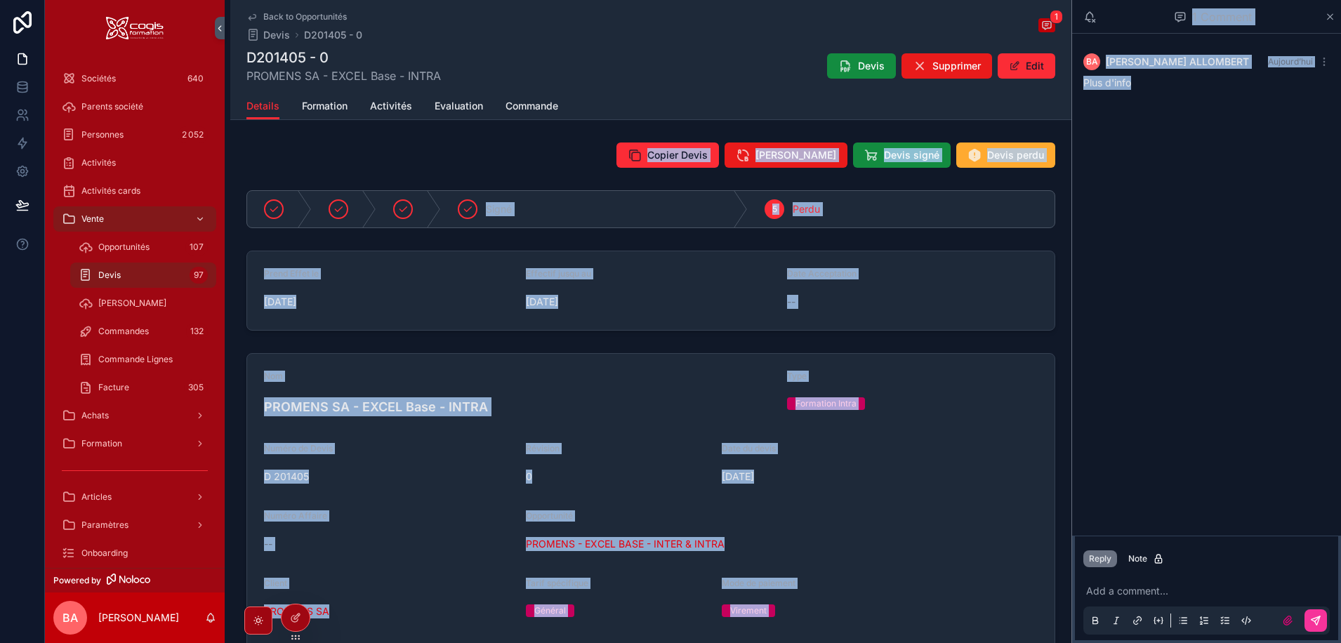
drag, startPoint x: 1148, startPoint y: 87, endPoint x: 1068, endPoint y: 86, distance: 79.3
click at [1068, 86] on div "Sociétés 640 Parents société Personnes 2 052 Activités Activités cards Vente Op…" at bounding box center [693, 321] width 1296 height 643
click at [1113, 100] on div "BA Bruno ALLOMBERT Aujourd’hui Plus d'info" at bounding box center [1206, 72] width 269 height 76
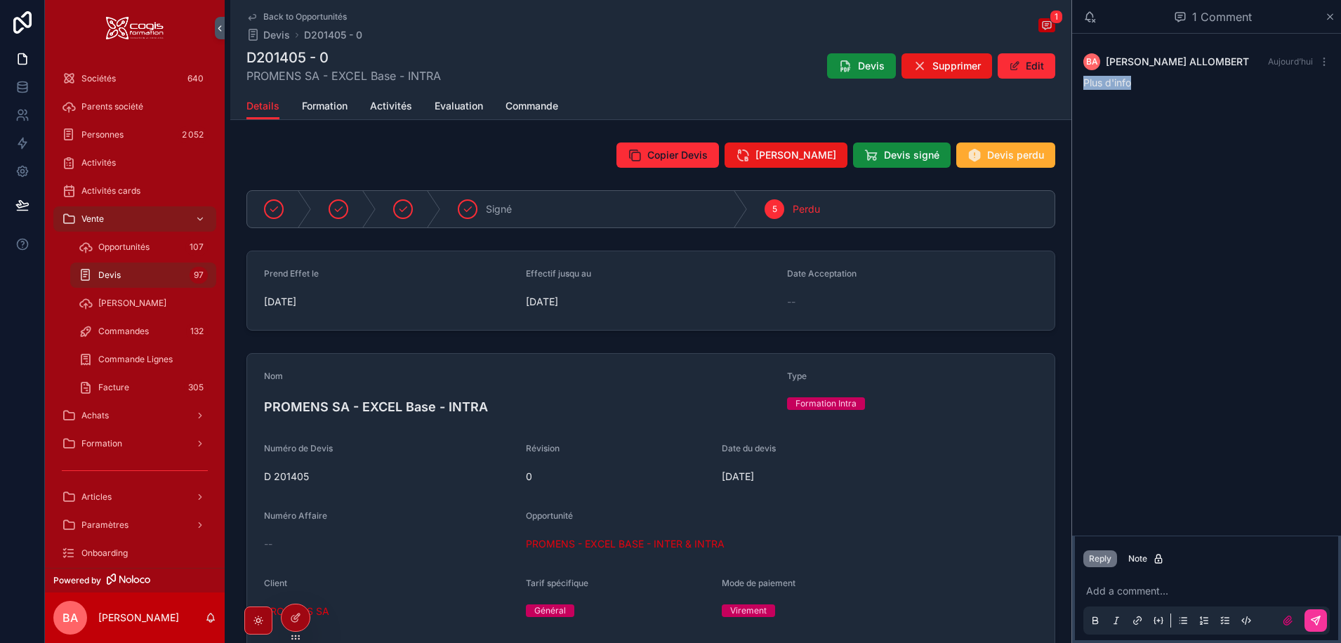
drag, startPoint x: 1145, startPoint y: 84, endPoint x: 1081, endPoint y: 83, distance: 63.9
click at [1082, 83] on div "BA Bruno ALLOMBERT Aujourd’hui Plus d'info" at bounding box center [1206, 71] width 263 height 53
click at [1153, 86] on div "Plus d'info" at bounding box center [1206, 83] width 246 height 14
drag, startPoint x: 1139, startPoint y: 99, endPoint x: 1141, endPoint y: 89, distance: 9.9
click at [1139, 96] on div "BA Bruno ALLOMBERT Aujourd’hui Plus d'info" at bounding box center [1206, 72] width 269 height 76
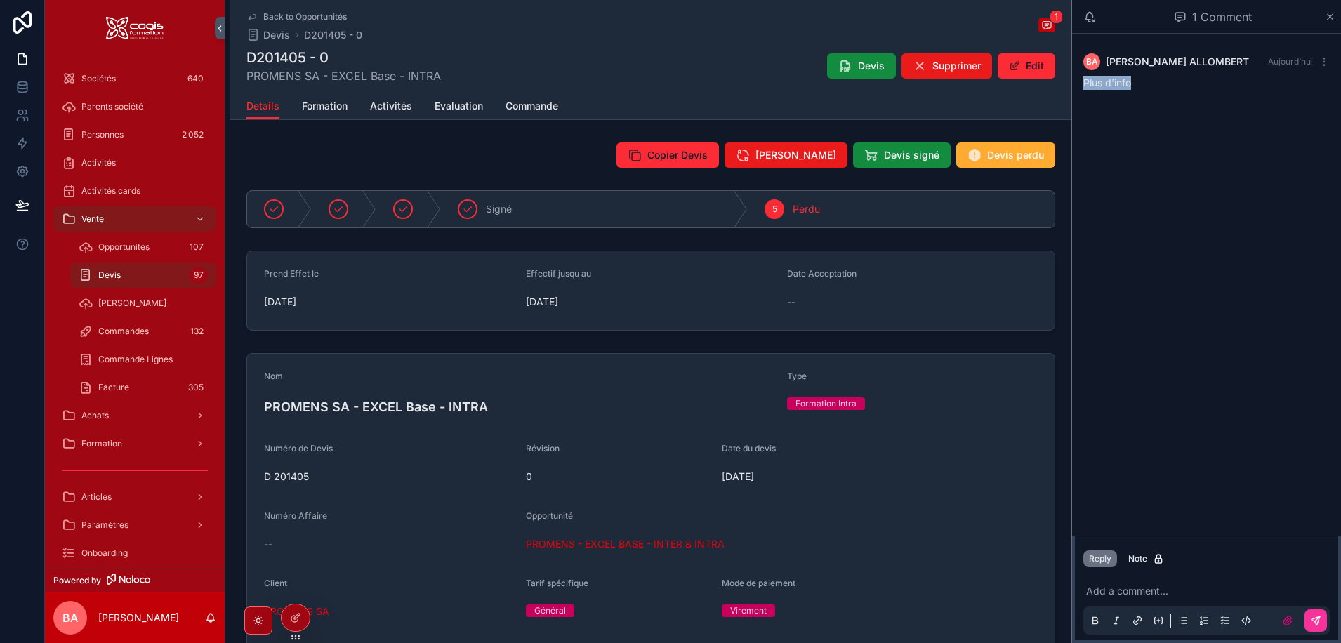
drag, startPoint x: 1139, startPoint y: 84, endPoint x: 1078, endPoint y: 82, distance: 61.1
click at [1078, 82] on div "BA Bruno ALLOMBERT Aujourd’hui Plus d'info" at bounding box center [1206, 71] width 263 height 53
click at [1325, 60] on icon "scrollable content" at bounding box center [1323, 61] width 11 height 11
click at [1295, 34] on span "Delete comment" at bounding box center [1297, 36] width 66 height 11
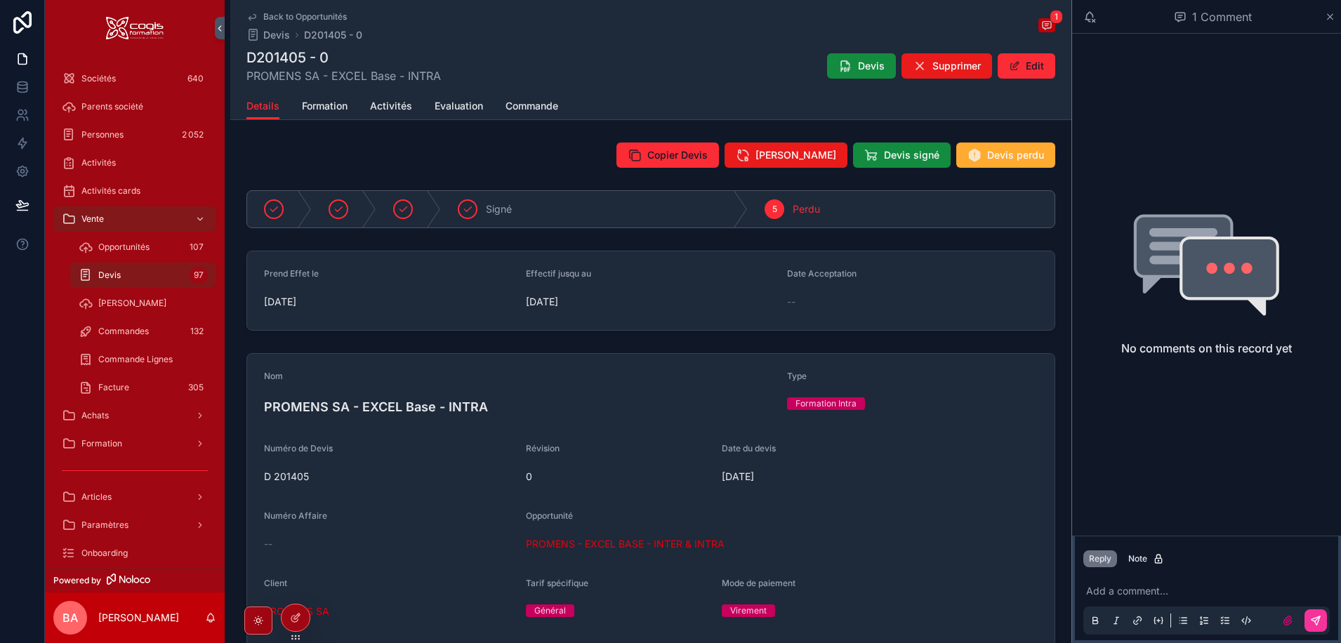
drag, startPoint x: 1327, startPoint y: 12, endPoint x: 1313, endPoint y: 31, distance: 23.6
click at [1328, 12] on icon "scrollable content" at bounding box center [1330, 16] width 11 height 11
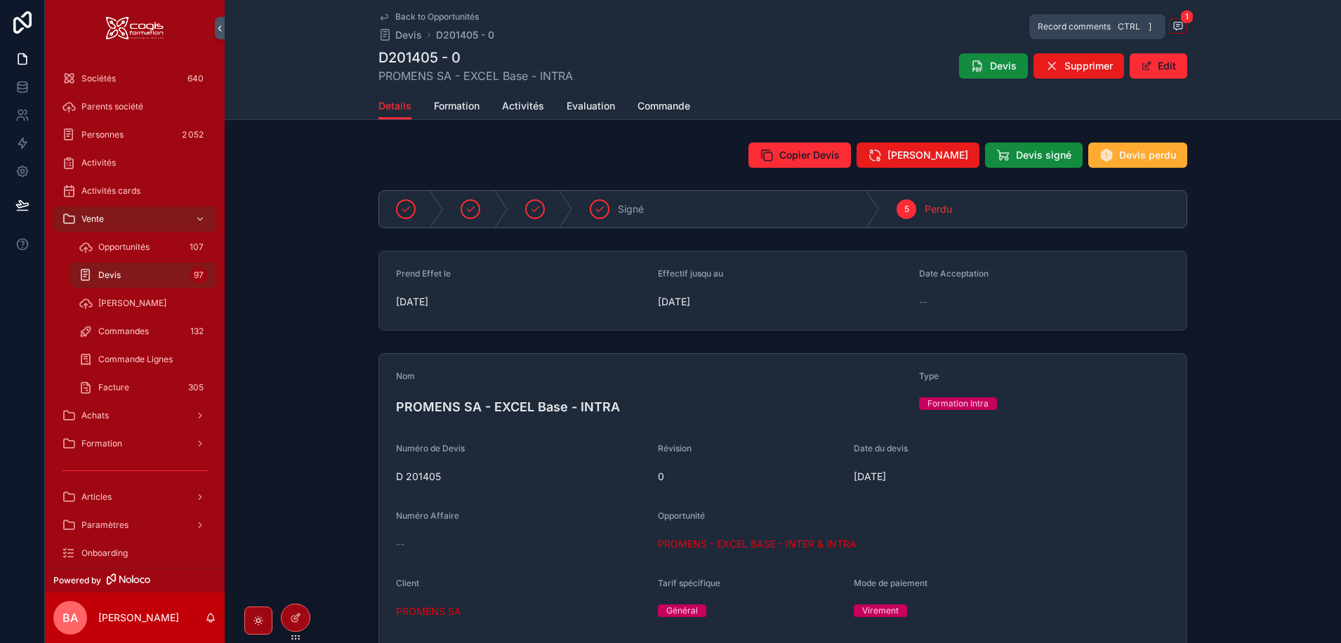
click at [1180, 21] on span "1" at bounding box center [1186, 17] width 13 height 14
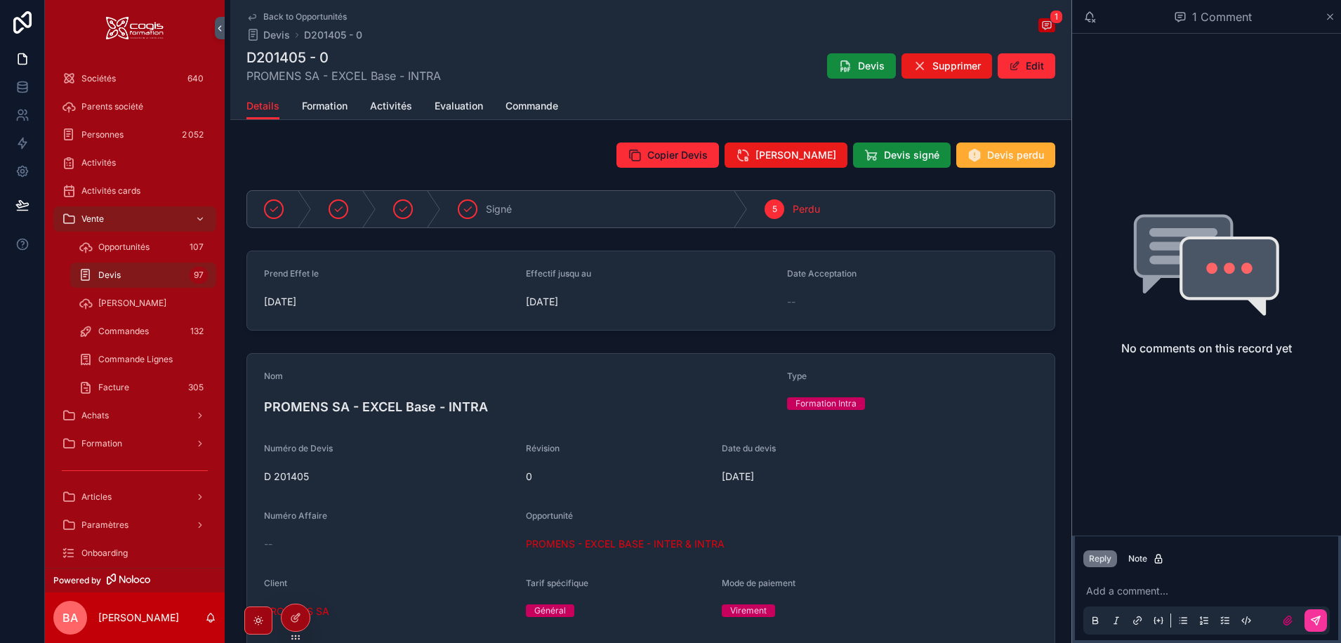
click at [1331, 12] on icon "scrollable content" at bounding box center [1330, 16] width 11 height 11
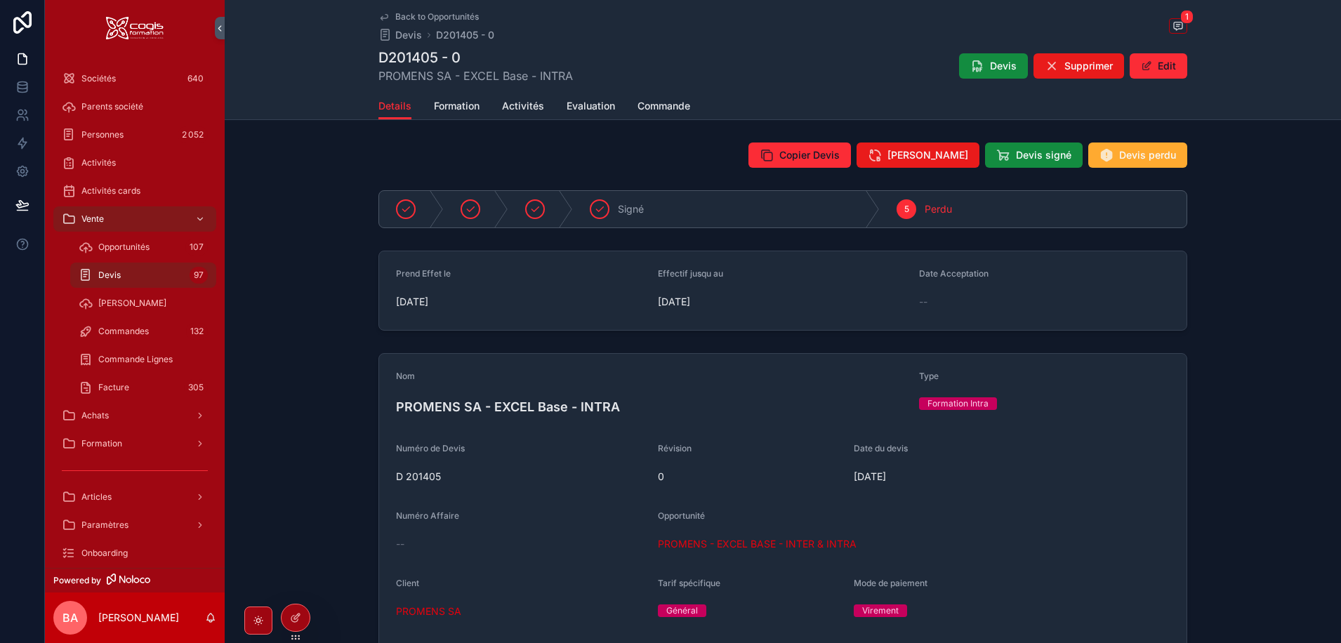
click at [729, 548] on span "PROMENS - EXCEL BASE - INTER & INTRA" at bounding box center [757, 544] width 199 height 14
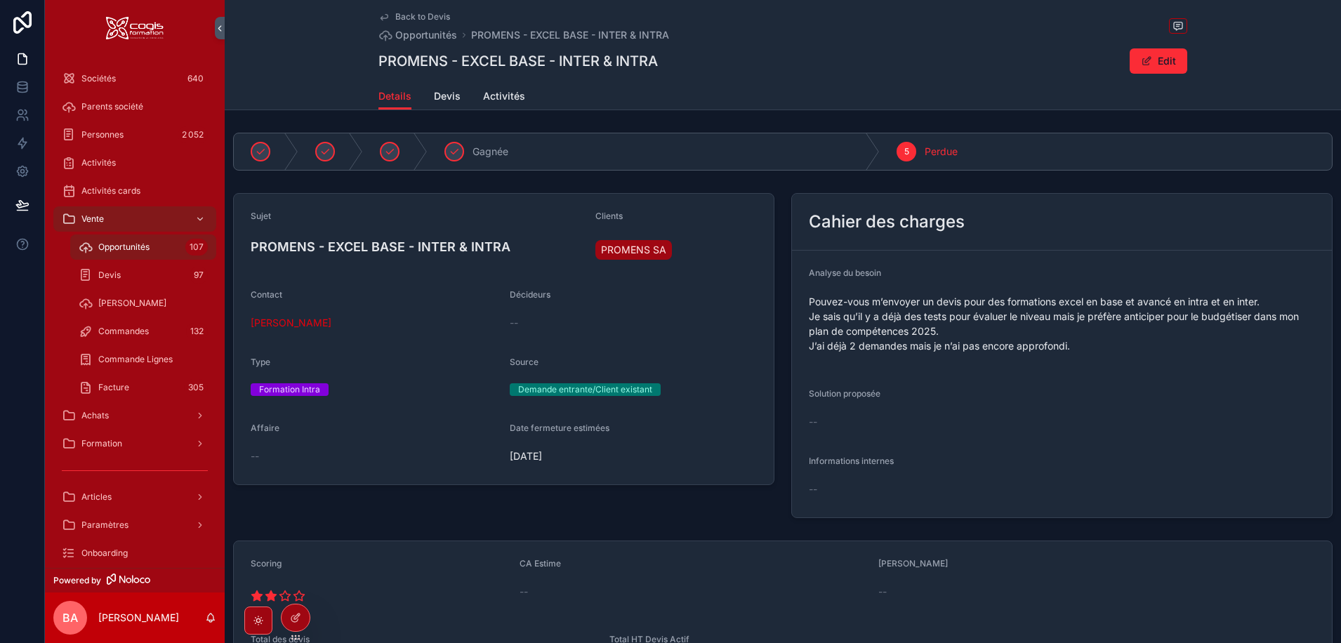
click at [143, 249] on span "Opportunités" at bounding box center [123, 246] width 51 height 11
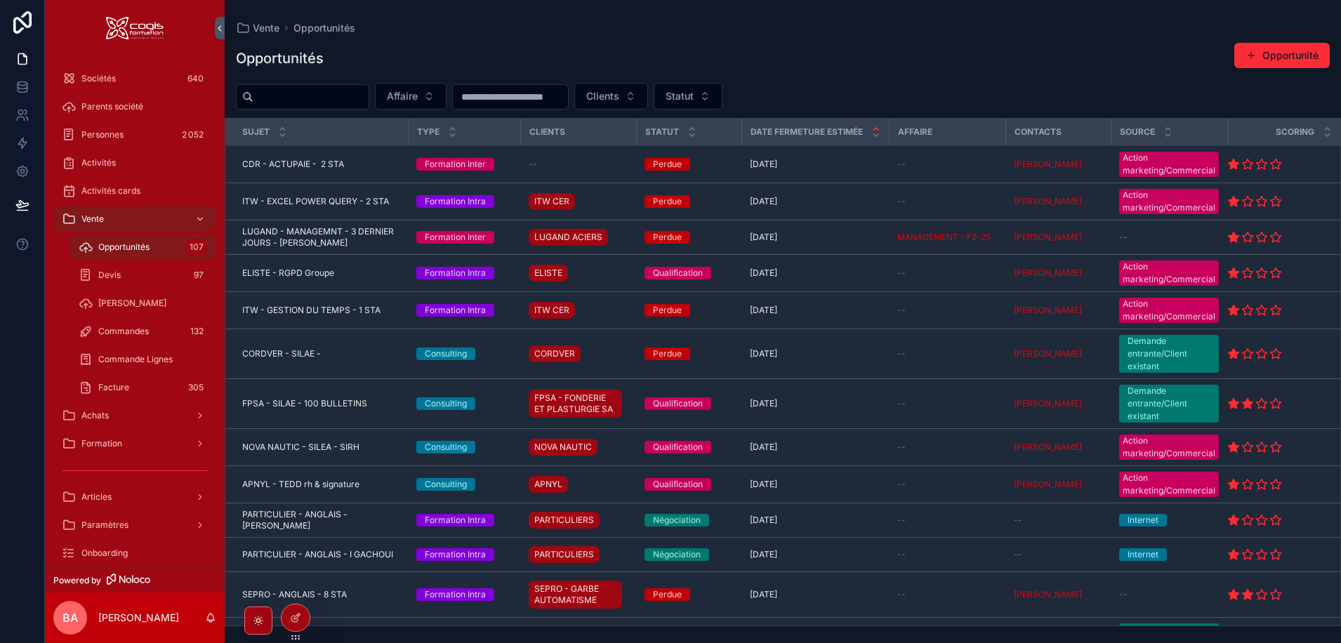
click at [722, 96] on button "Statut" at bounding box center [688, 96] width 69 height 27
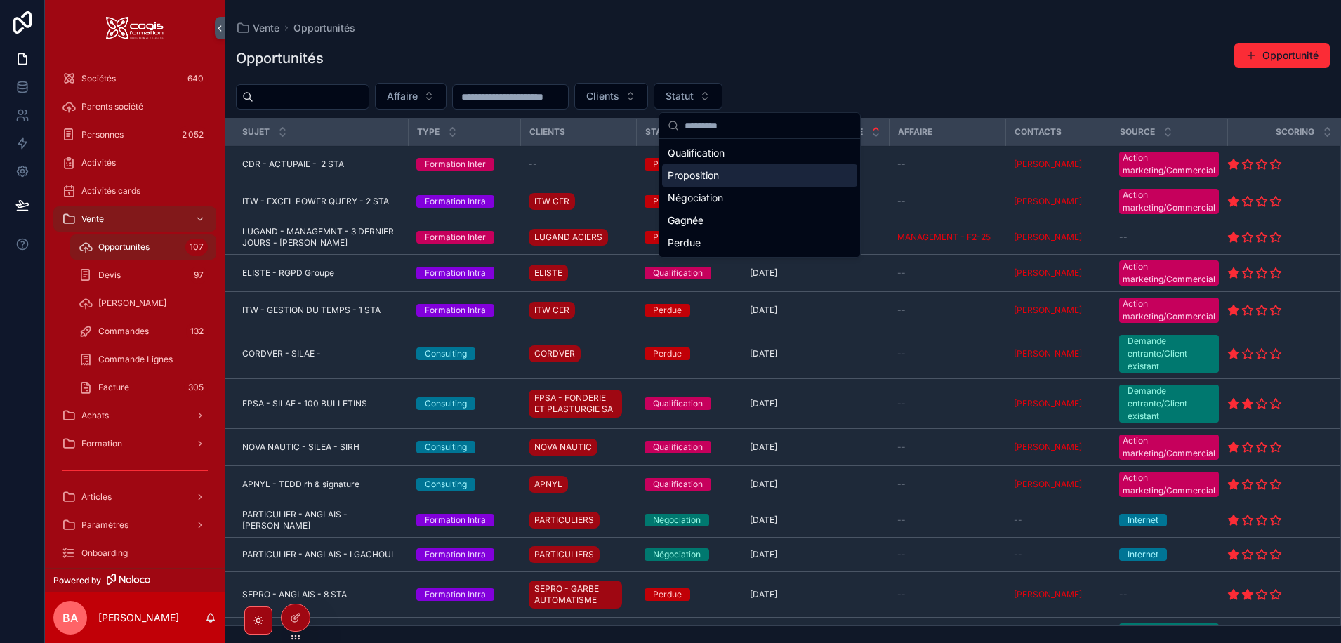
click at [704, 181] on div "Proposition" at bounding box center [759, 175] width 195 height 22
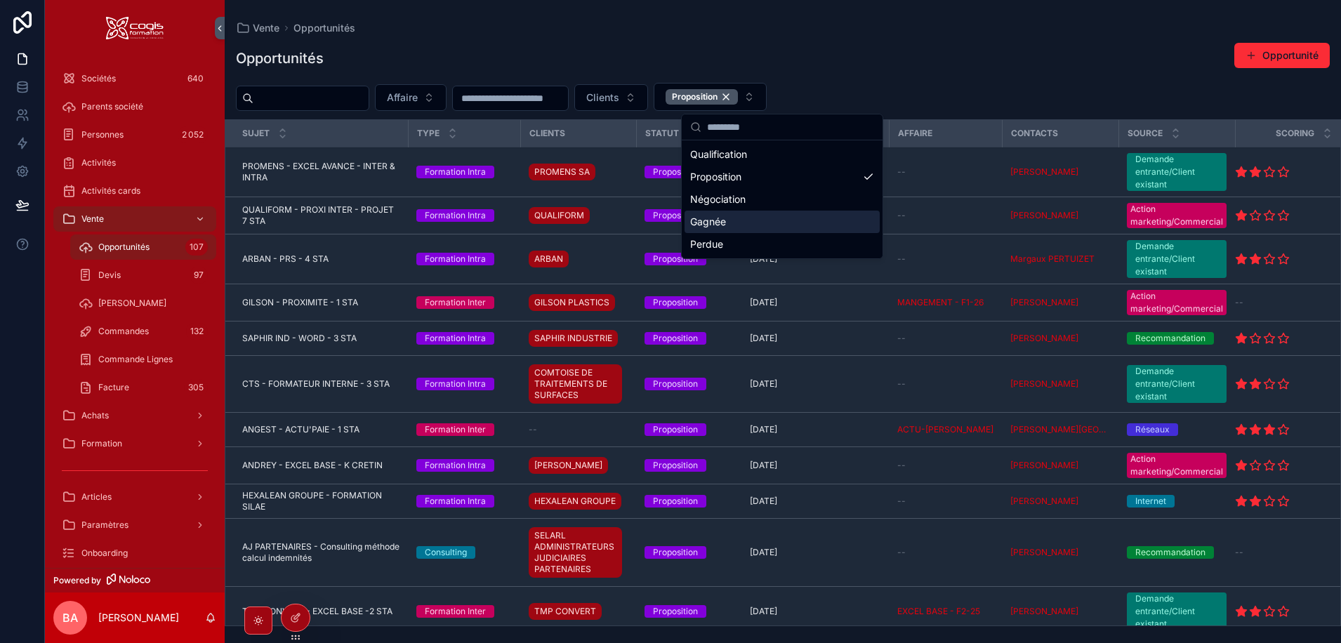
click at [865, 76] on div "Opportunités Opportunité Affaire Clients Proposition Sujet Type Clients Statut …" at bounding box center [783, 330] width 1116 height 592
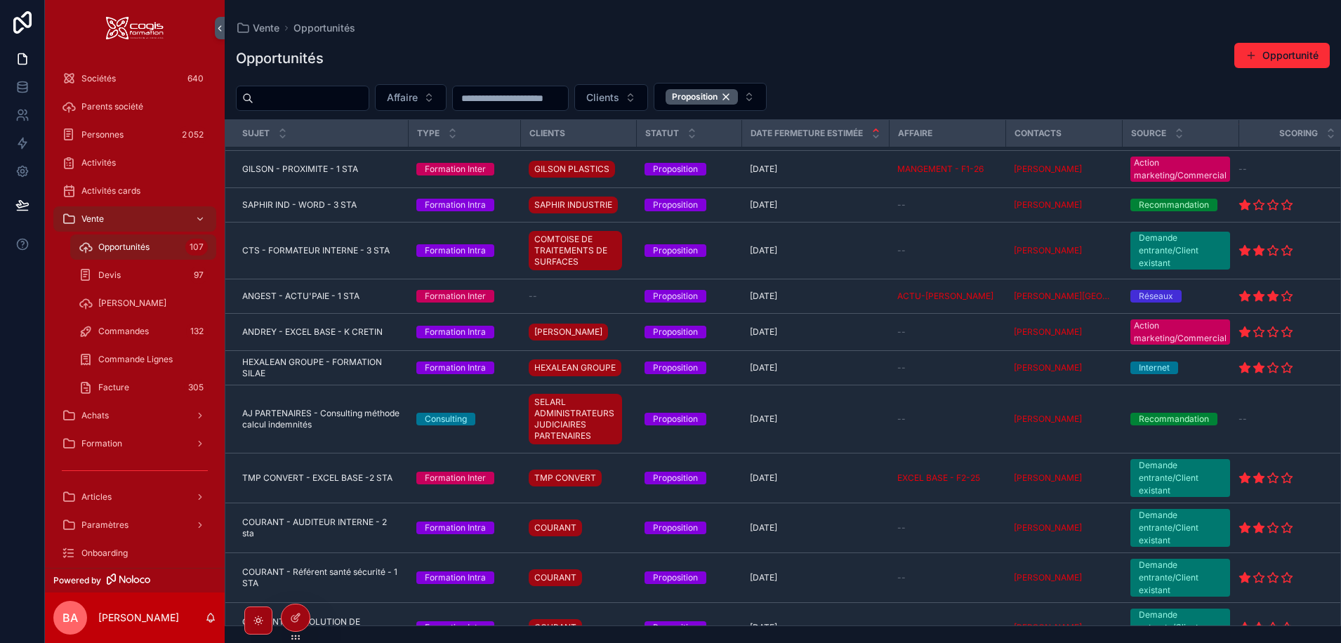
scroll to position [140, 0]
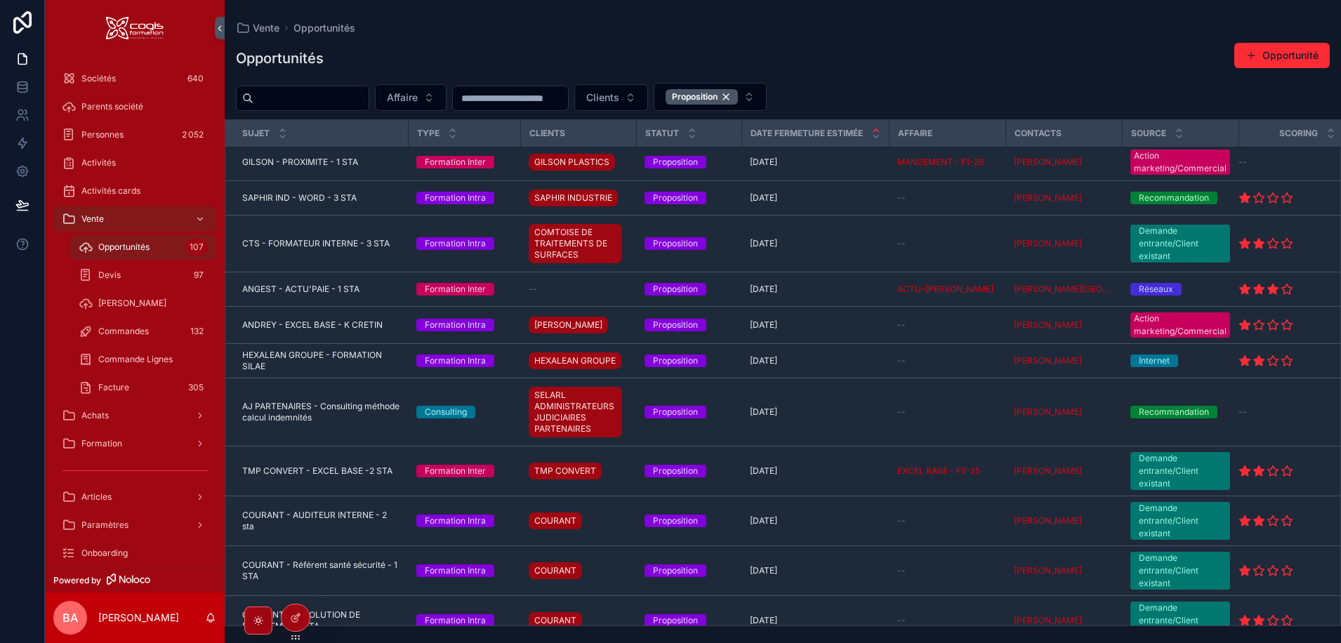
click at [303, 286] on span "ANGEST - ACTU'PAIE - 1 STA" at bounding box center [300, 289] width 117 height 11
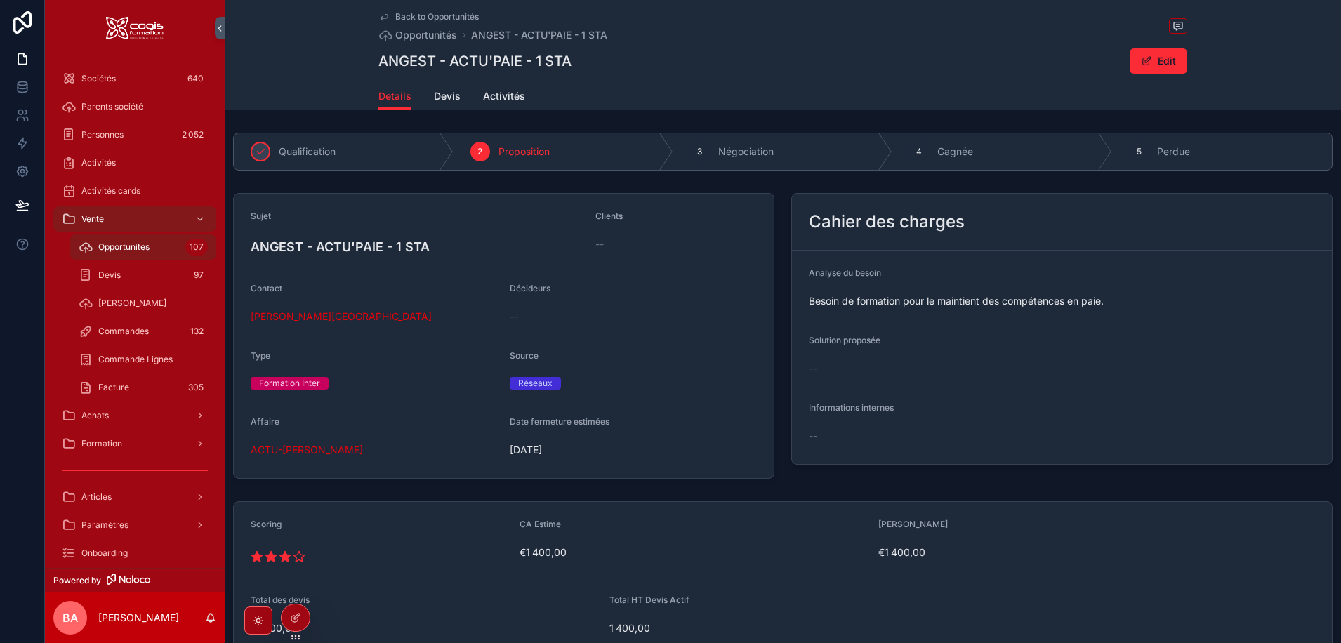
click at [438, 92] on span "Devis" at bounding box center [447, 96] width 27 height 14
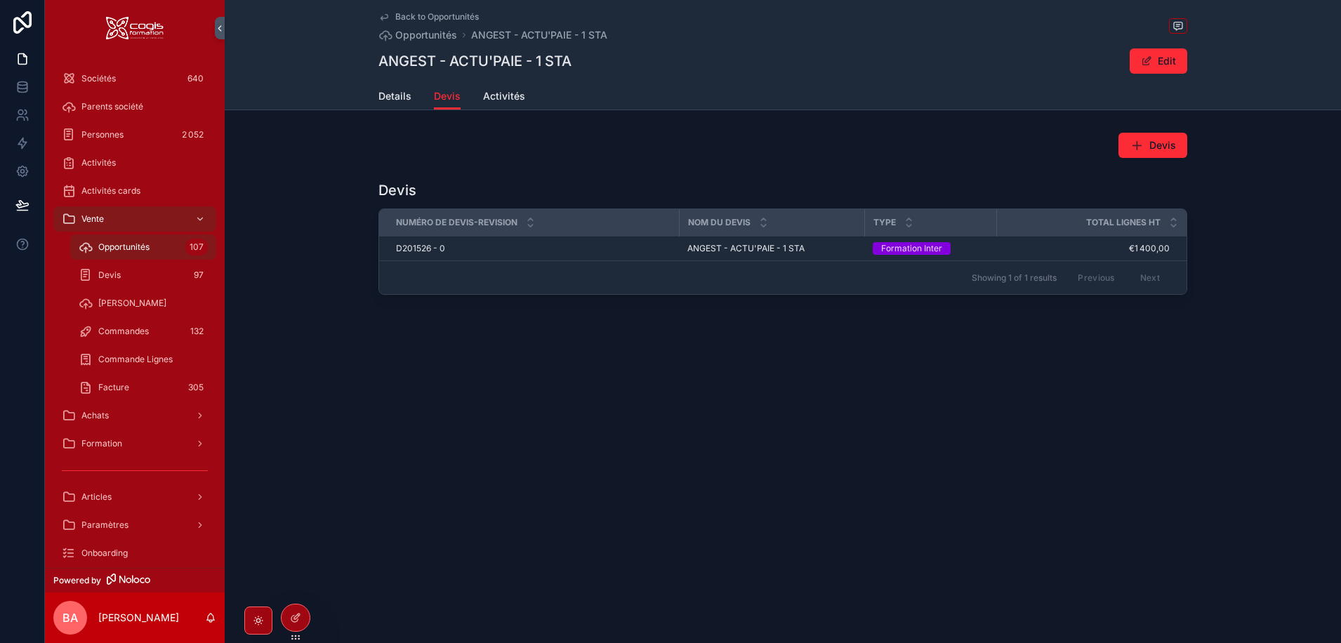
click at [506, 94] on span "Activités" at bounding box center [504, 96] width 42 height 14
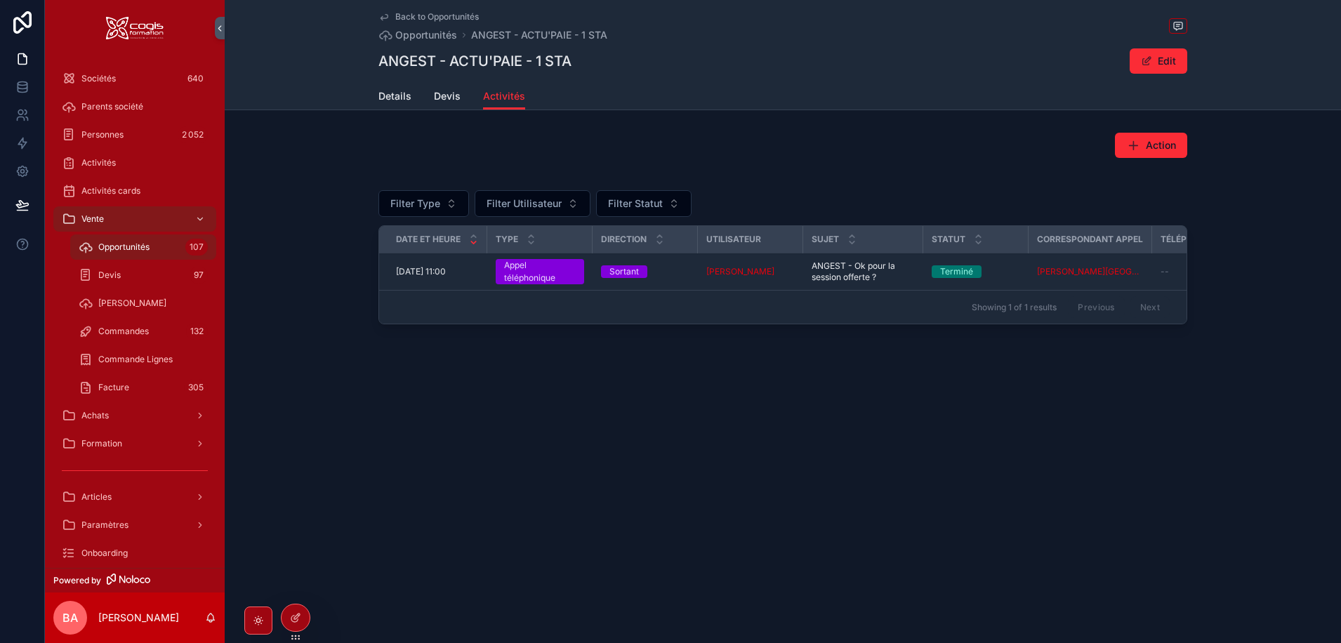
click at [441, 93] on span "Devis" at bounding box center [447, 96] width 27 height 14
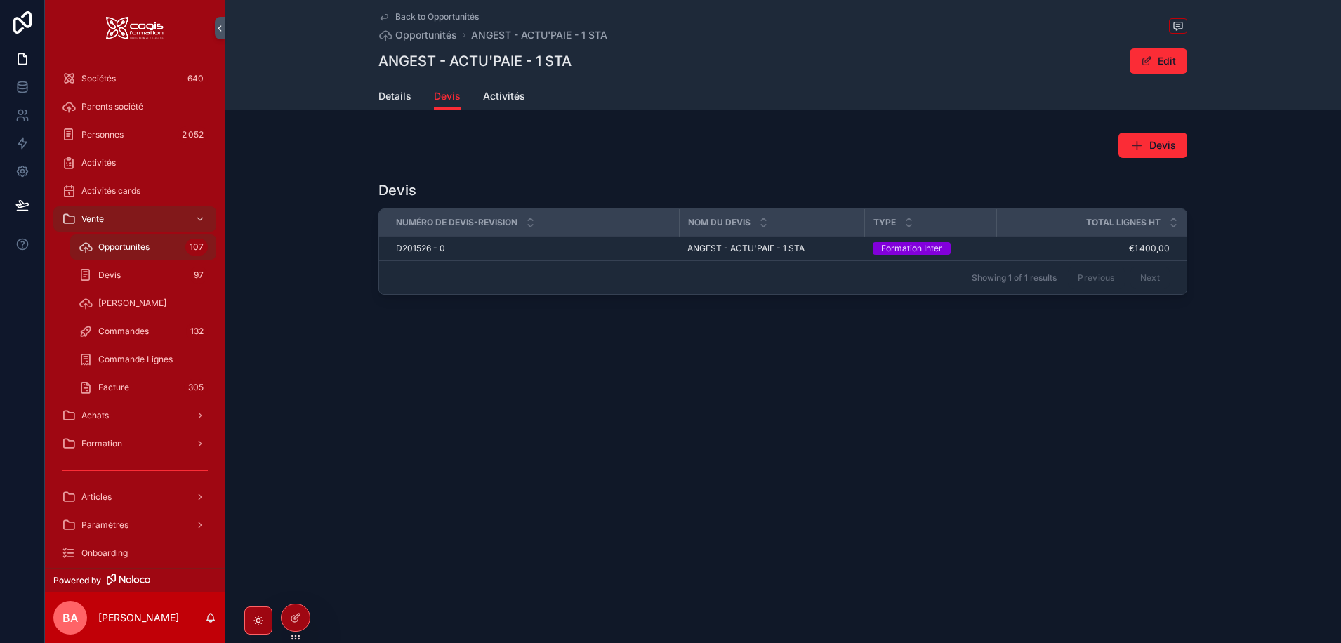
click at [393, 96] on span "Details" at bounding box center [394, 96] width 33 height 14
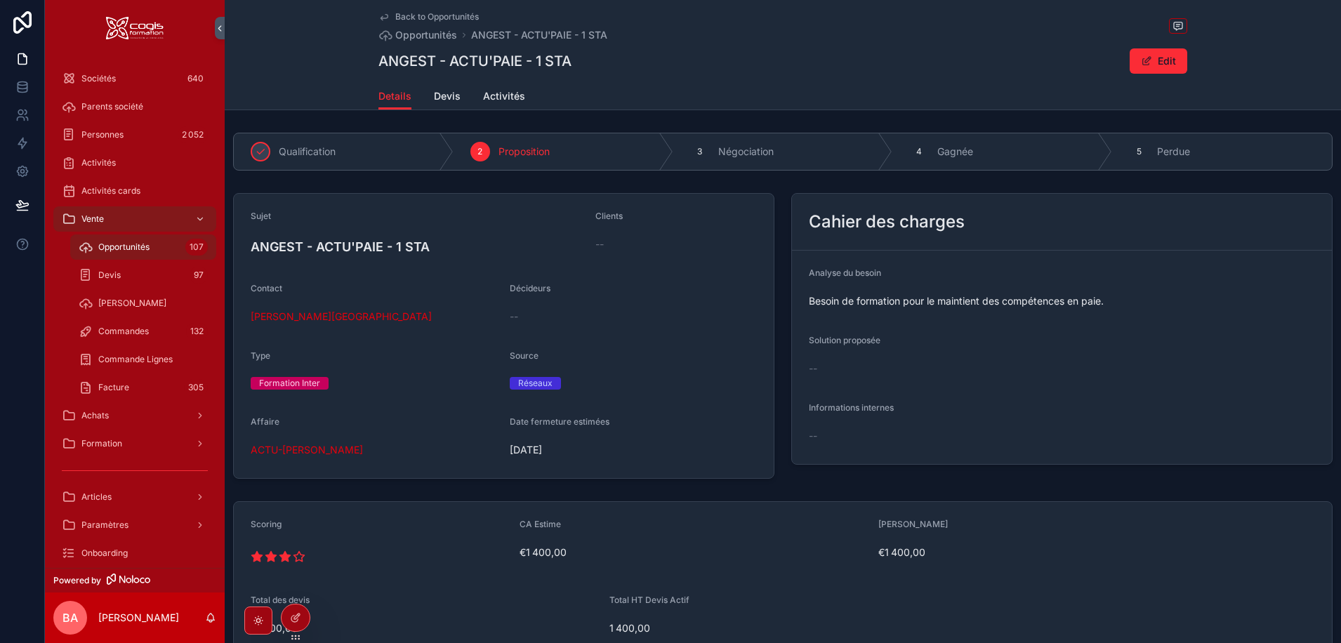
click at [442, 95] on span "Devis" at bounding box center [447, 96] width 27 height 14
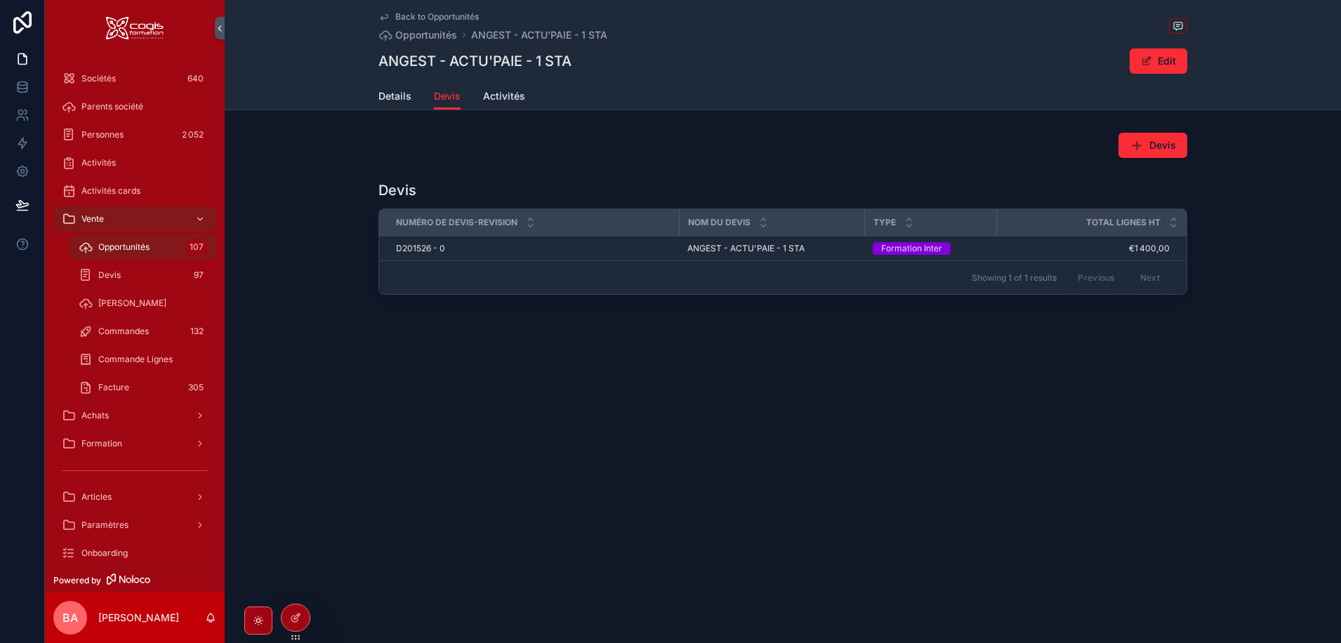
click at [407, 245] on span "D201526 - 0" at bounding box center [420, 248] width 49 height 11
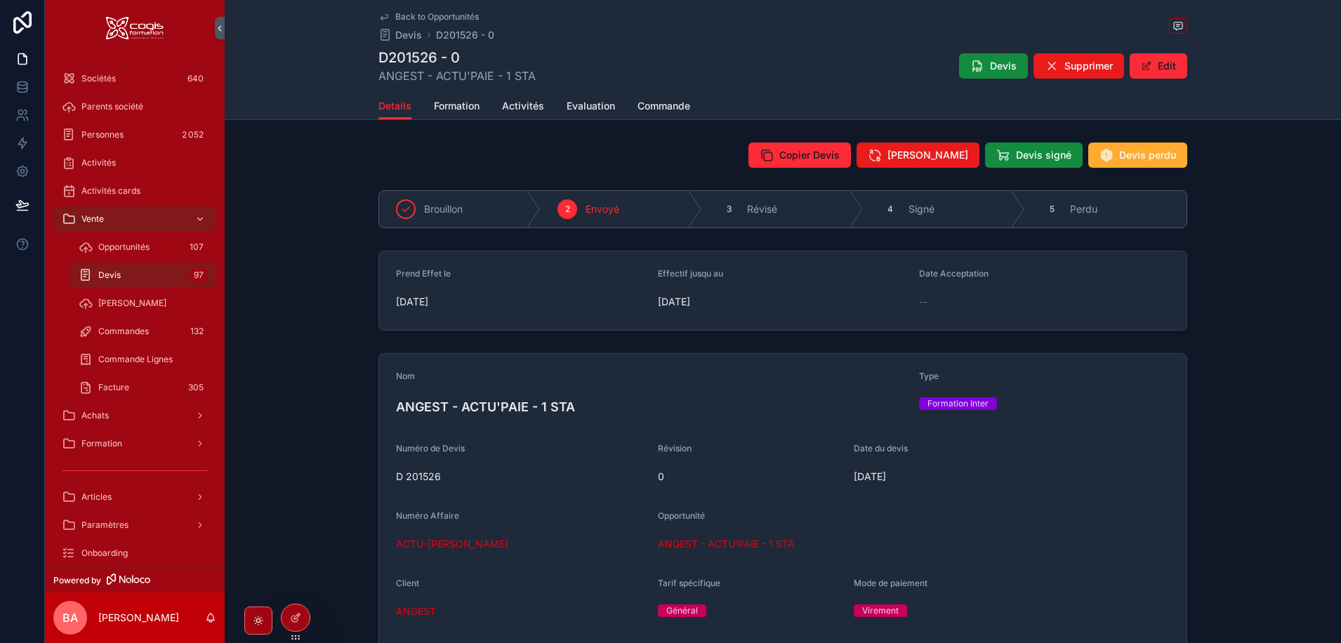
click at [1155, 147] on button "Devis perdu" at bounding box center [1137, 155] width 99 height 25
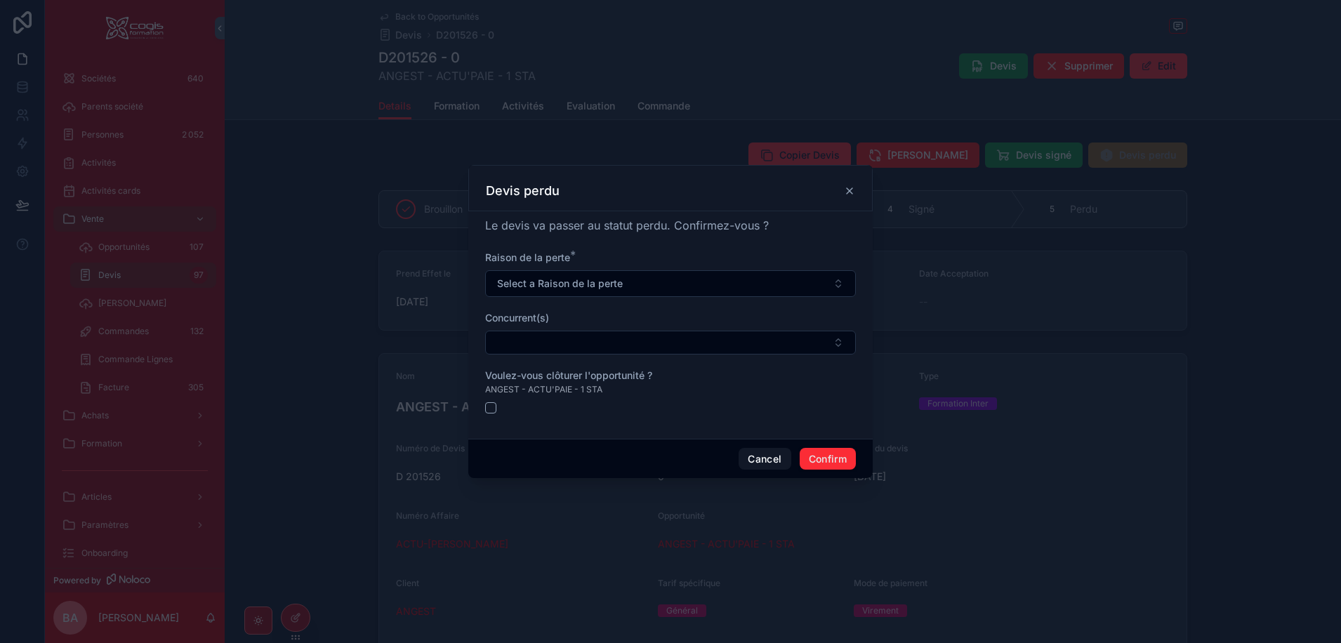
click at [644, 287] on button "Select a Raison de la perte" at bounding box center [670, 283] width 371 height 27
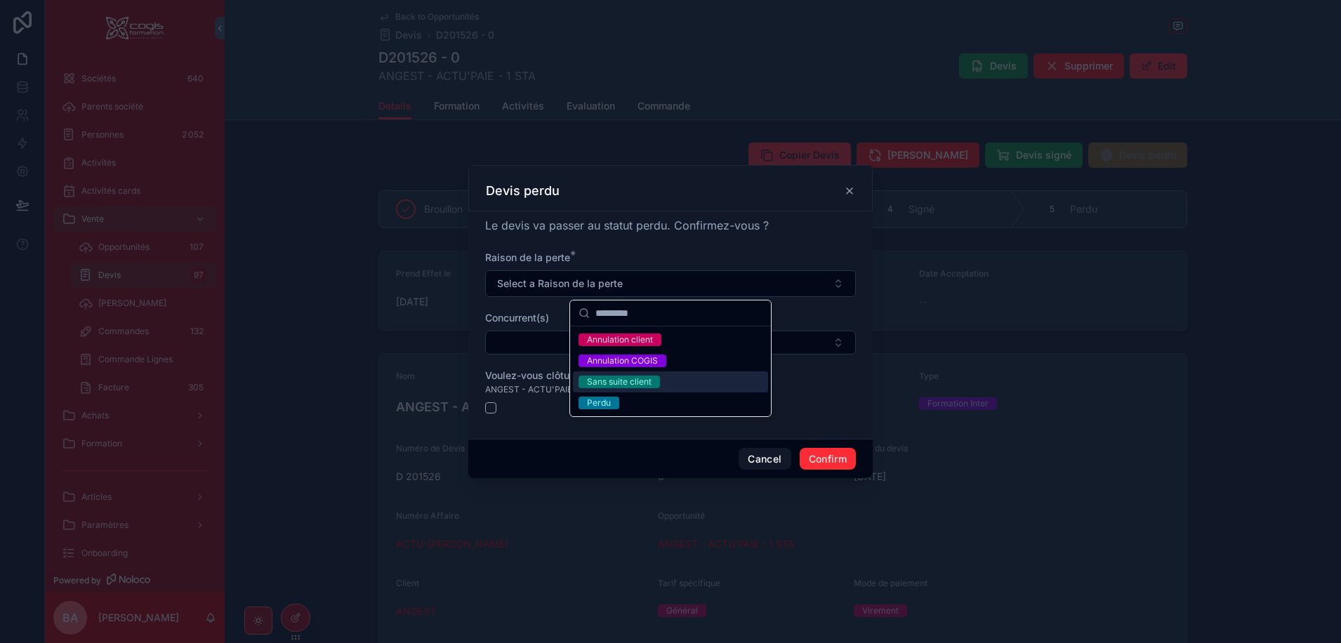
click at [647, 380] on div "Sans suite client" at bounding box center [619, 382] width 65 height 13
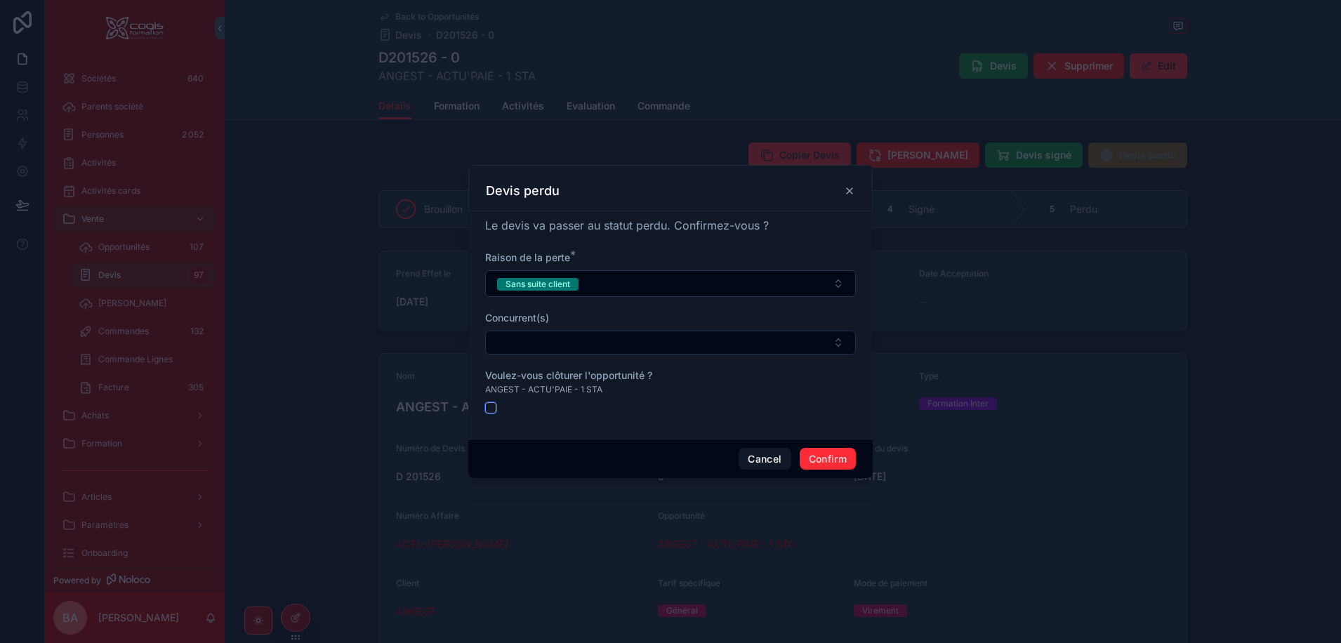
drag, startPoint x: 492, startPoint y: 409, endPoint x: 508, endPoint y: 416, distance: 17.6
click at [491, 409] on button "button" at bounding box center [490, 407] width 11 height 11
click at [767, 458] on button "Cancel" at bounding box center [764, 459] width 52 height 22
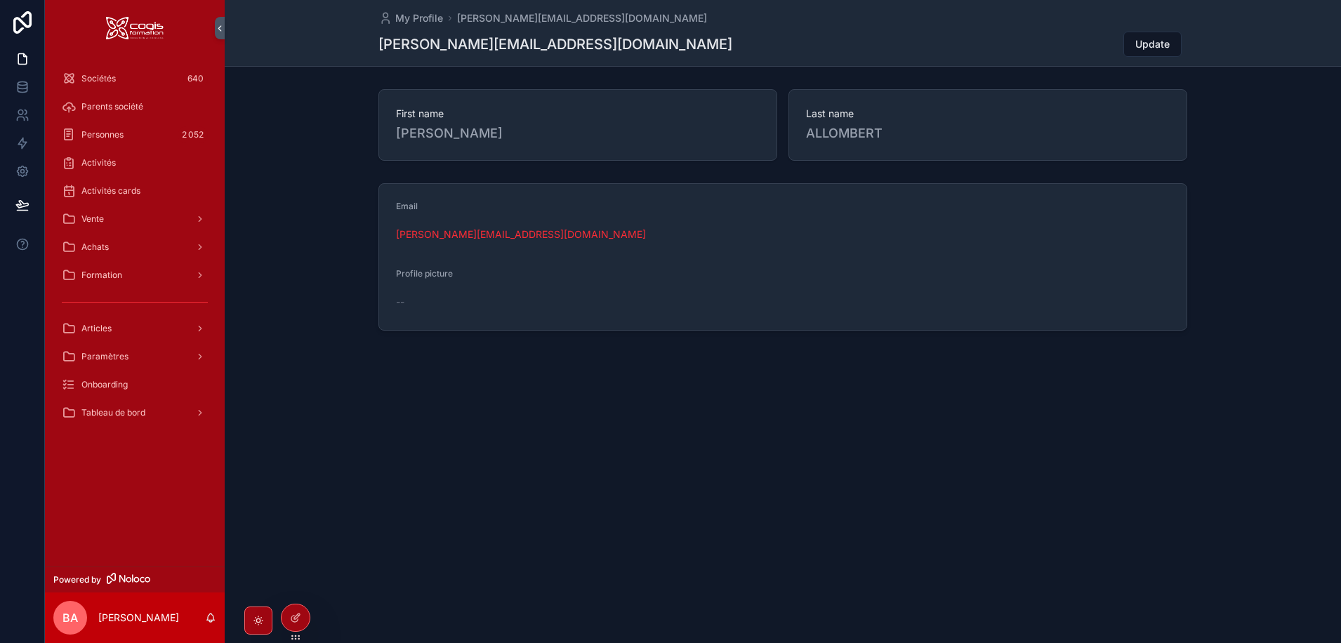
drag, startPoint x: 87, startPoint y: 74, endPoint x: 95, endPoint y: 75, distance: 7.8
click at [87, 74] on span "Sociétés" at bounding box center [98, 78] width 34 height 11
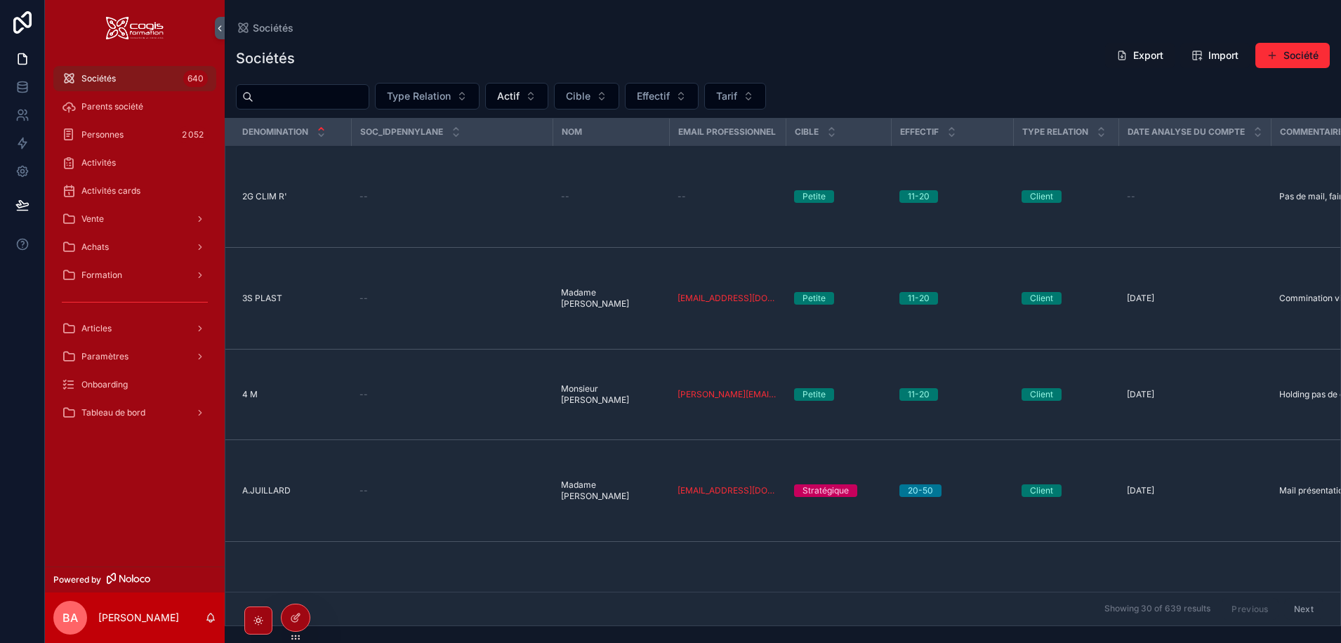
click at [308, 99] on input "scrollable content" at bounding box center [310, 97] width 115 height 20
type input "***"
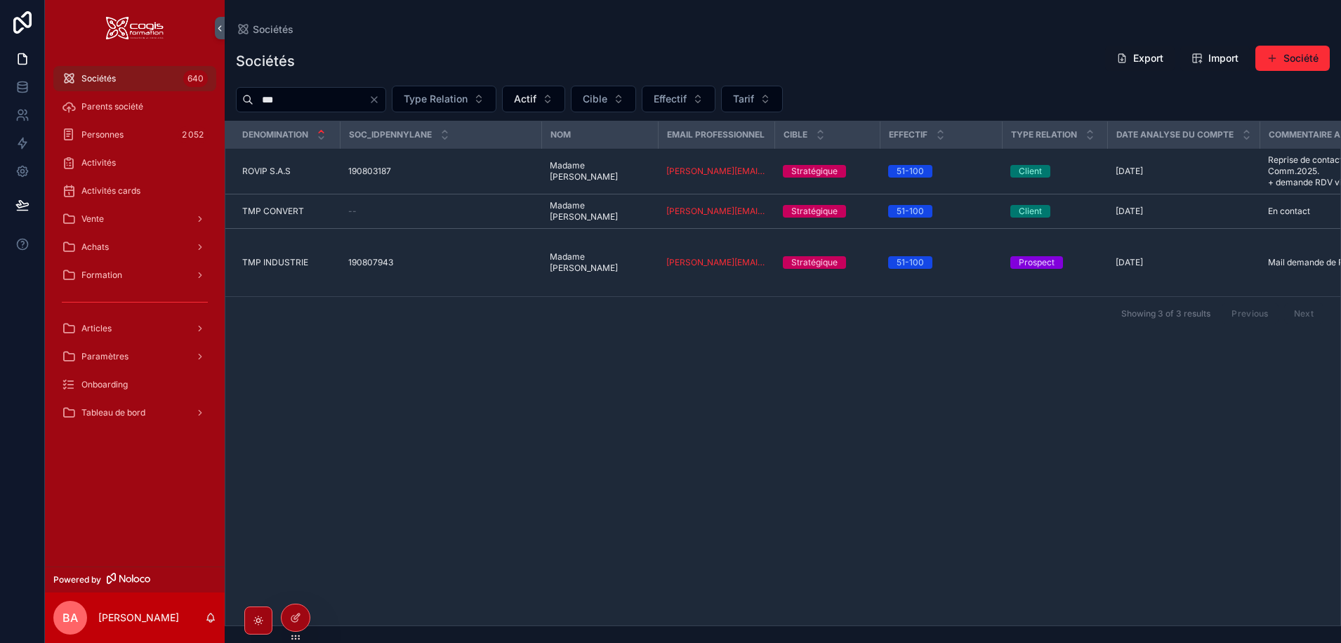
click at [272, 217] on span "TMP CONVERT" at bounding box center [273, 211] width 62 height 11
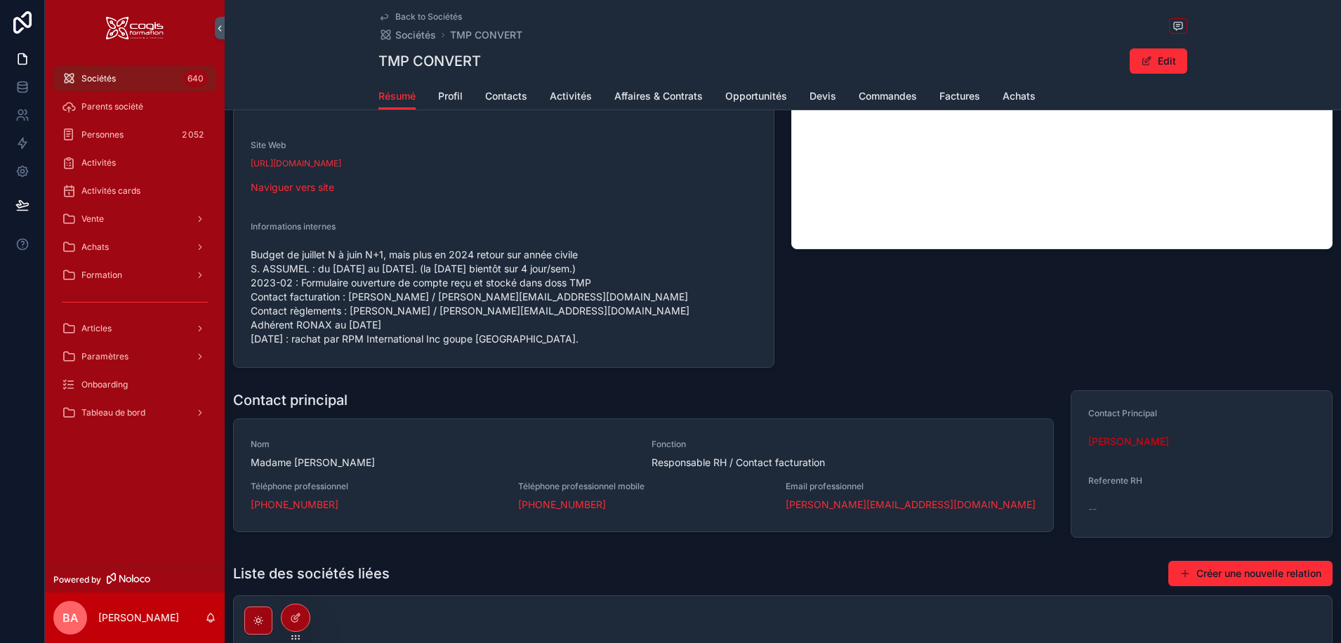
scroll to position [424, 0]
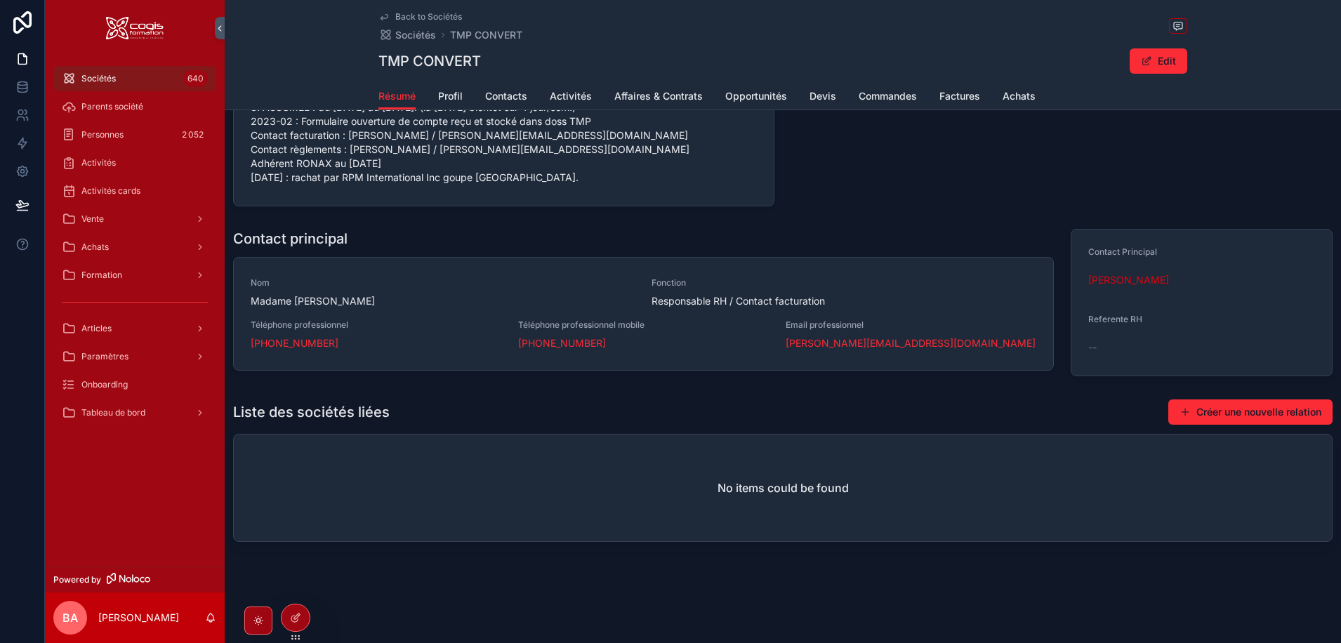
click at [1129, 284] on span "[PERSON_NAME]" at bounding box center [1128, 280] width 81 height 14
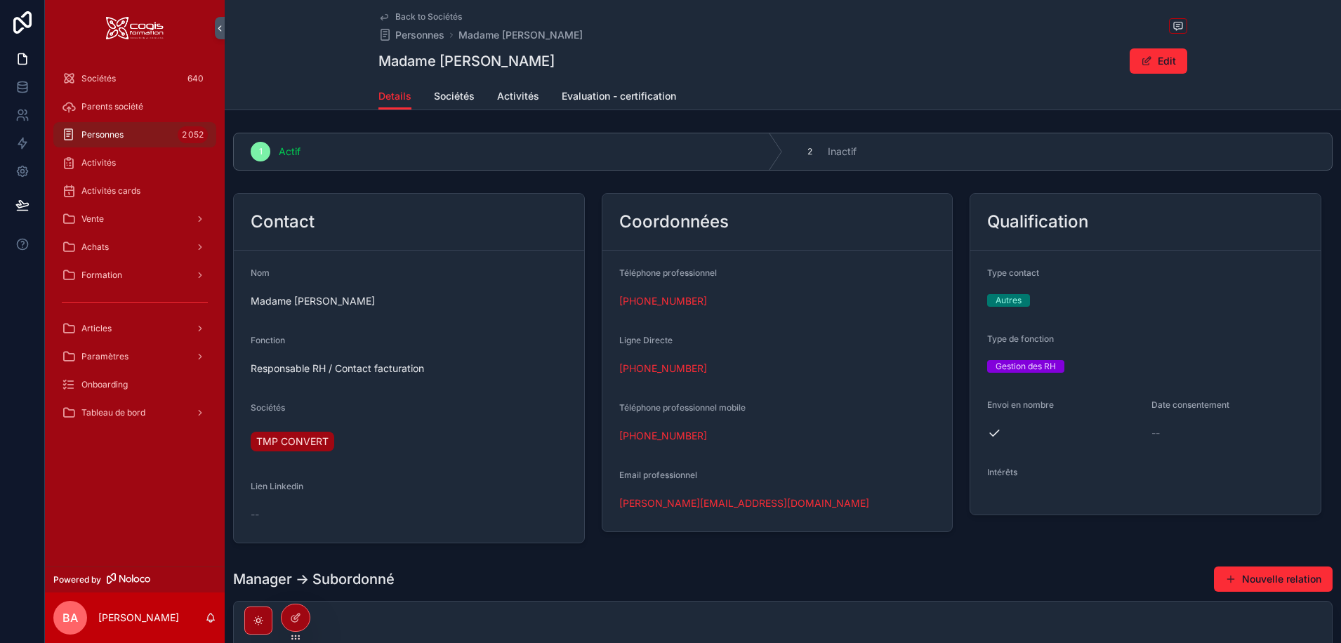
click at [755, 505] on link "stephanie.assumel@tmpconvert.com" at bounding box center [744, 503] width 250 height 14
click at [86, 75] on span "Sociétés" at bounding box center [98, 78] width 34 height 11
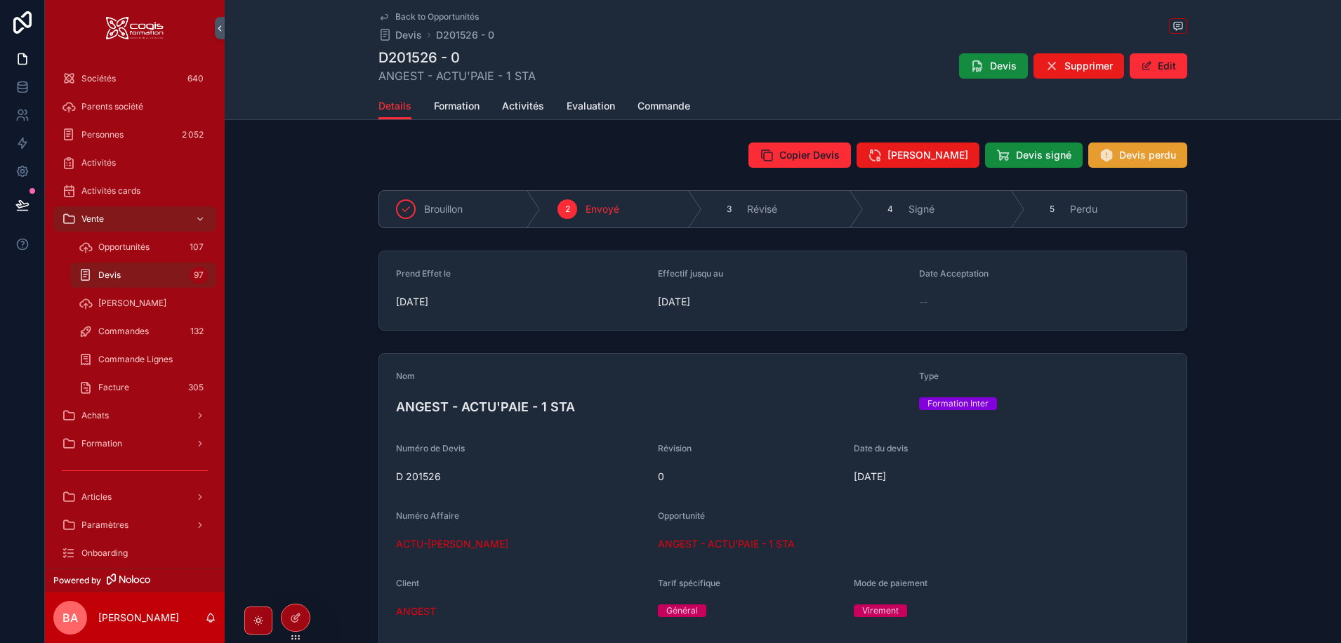
click at [1148, 145] on button "Devis perdu" at bounding box center [1137, 155] width 99 height 25
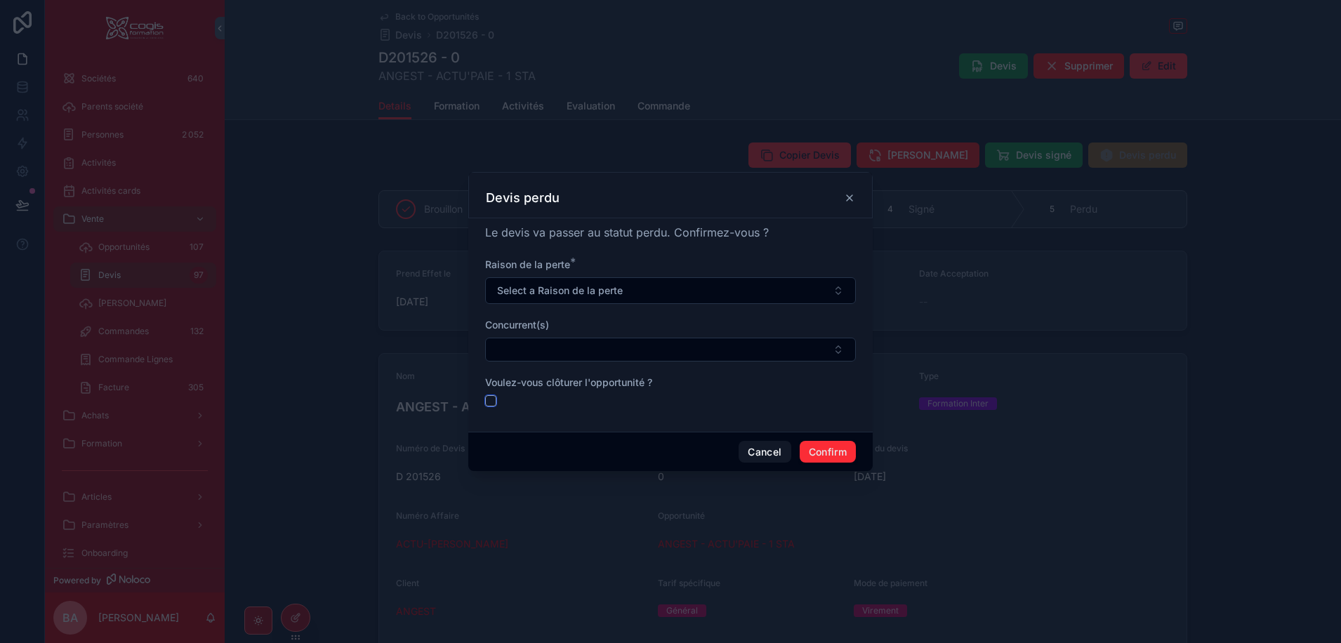
click at [491, 404] on button "button" at bounding box center [490, 400] width 11 height 11
click at [487, 400] on button "button" at bounding box center [490, 400] width 11 height 11
click at [757, 453] on button "Cancel" at bounding box center [764, 452] width 52 height 22
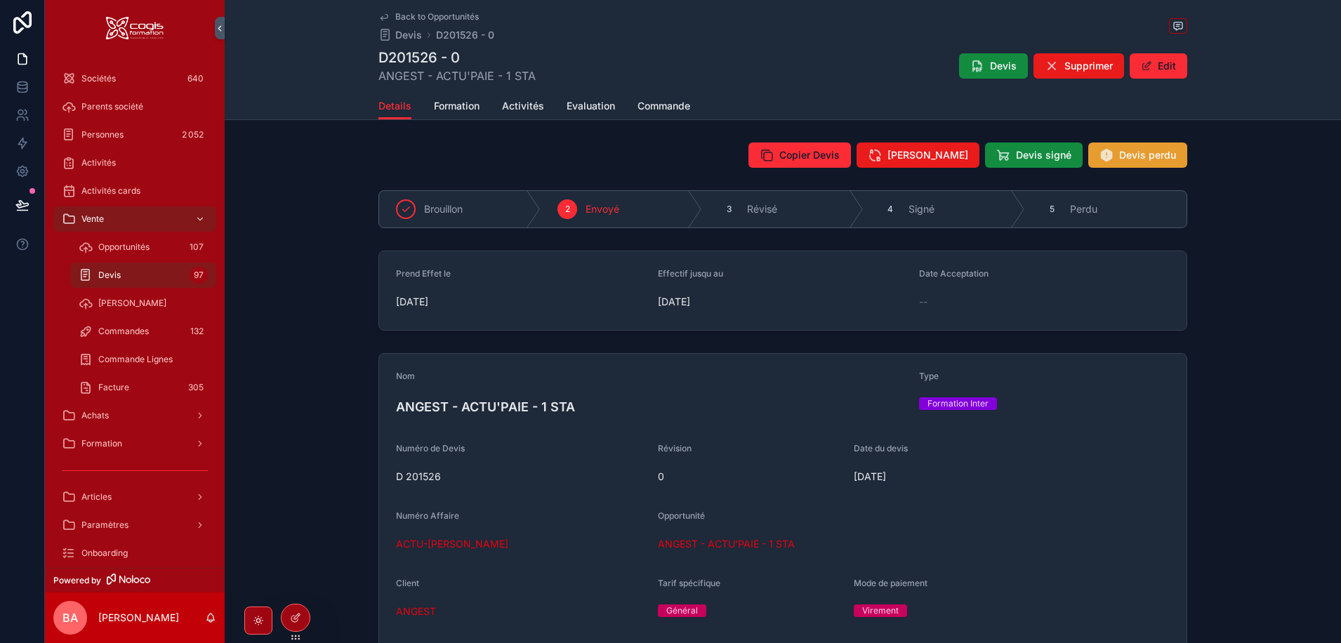
click at [1146, 154] on span "Devis perdu" at bounding box center [1147, 155] width 57 height 14
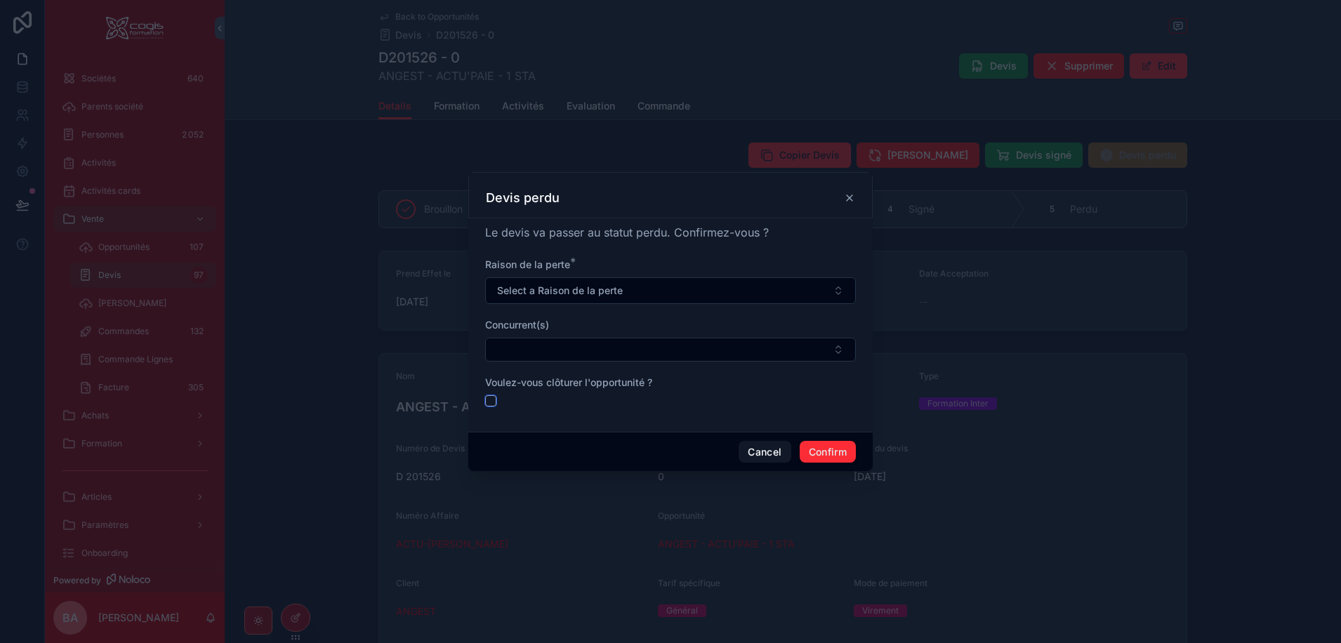
drag, startPoint x: 493, startPoint y: 400, endPoint x: 512, endPoint y: 406, distance: 20.0
click at [497, 402] on div at bounding box center [670, 400] width 371 height 11
click at [492, 402] on button "button" at bounding box center [490, 400] width 11 height 11
click at [483, 402] on div "Le devis va passer au statut perdu. Confirmez-vous ? Raison de la perte * Selec…" at bounding box center [670, 324] width 404 height 213
click at [505, 402] on div at bounding box center [670, 400] width 371 height 11
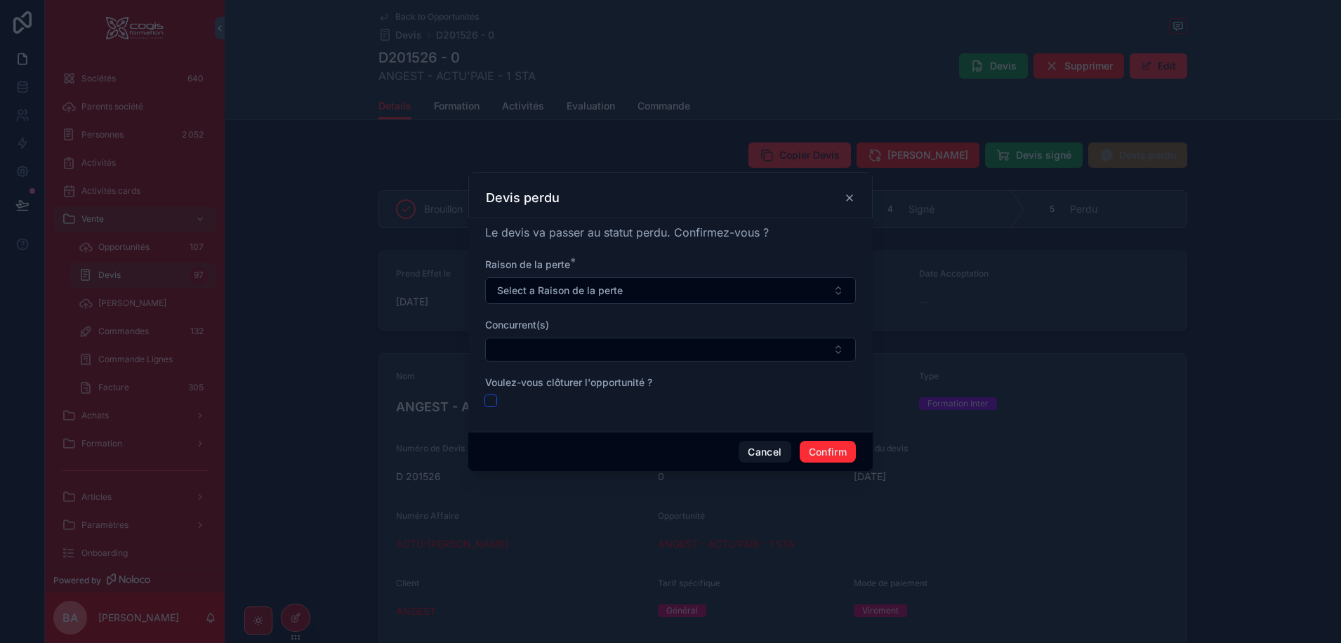
click at [486, 404] on button "button" at bounding box center [490, 400] width 11 height 11
click at [491, 402] on button "button" at bounding box center [490, 400] width 11 height 11
click at [490, 404] on button "button" at bounding box center [490, 400] width 11 height 11
click at [493, 402] on button "button" at bounding box center [490, 400] width 11 height 11
click at [492, 402] on button "button" at bounding box center [490, 400] width 11 height 11
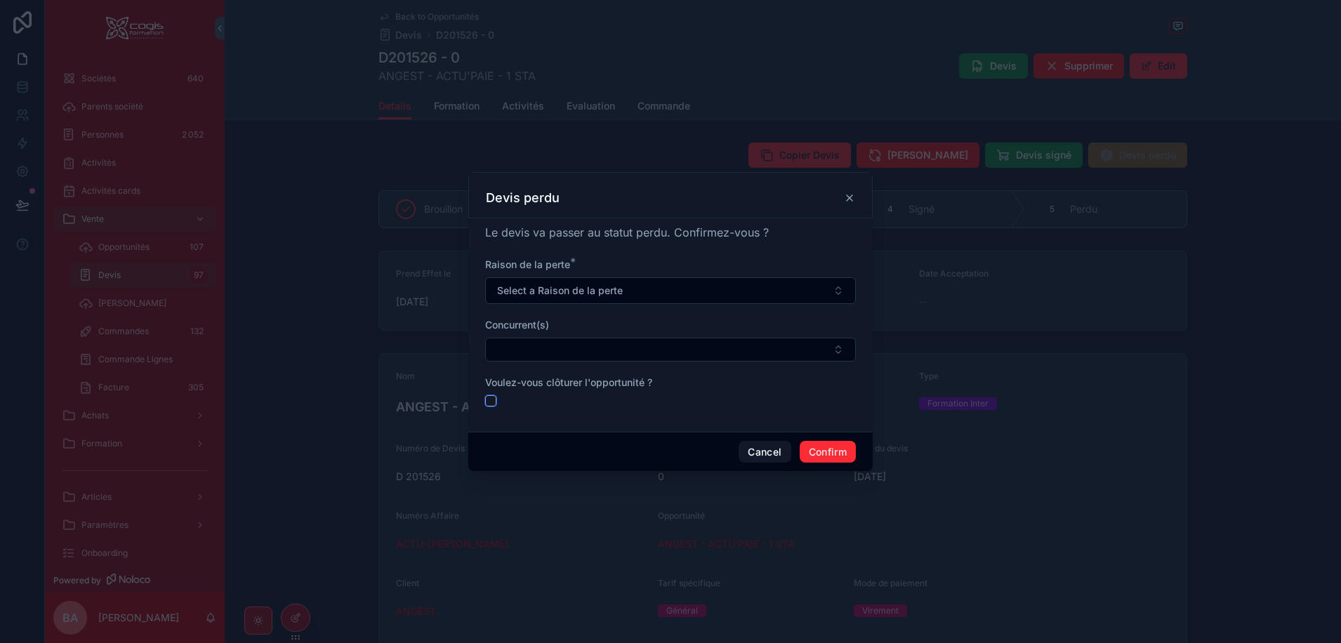
click at [490, 403] on button "button" at bounding box center [490, 400] width 11 height 11
click at [747, 456] on button "Cancel" at bounding box center [764, 452] width 52 height 22
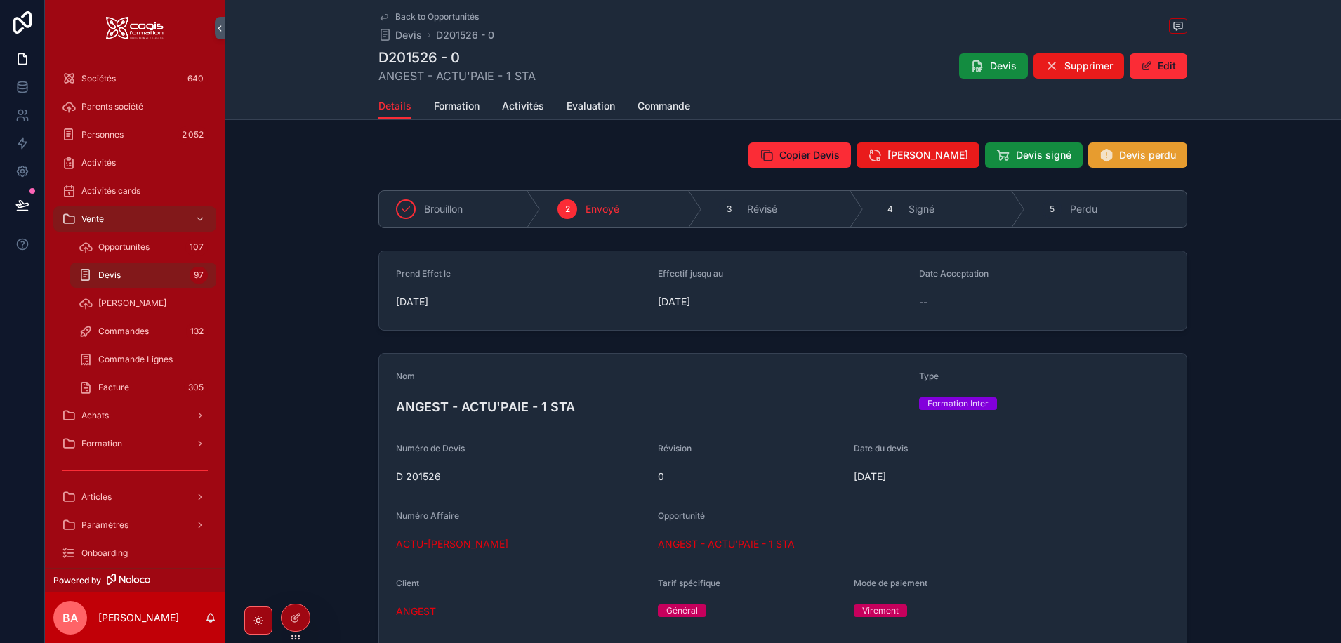
click at [1137, 152] on span "Devis perdu" at bounding box center [1147, 155] width 57 height 14
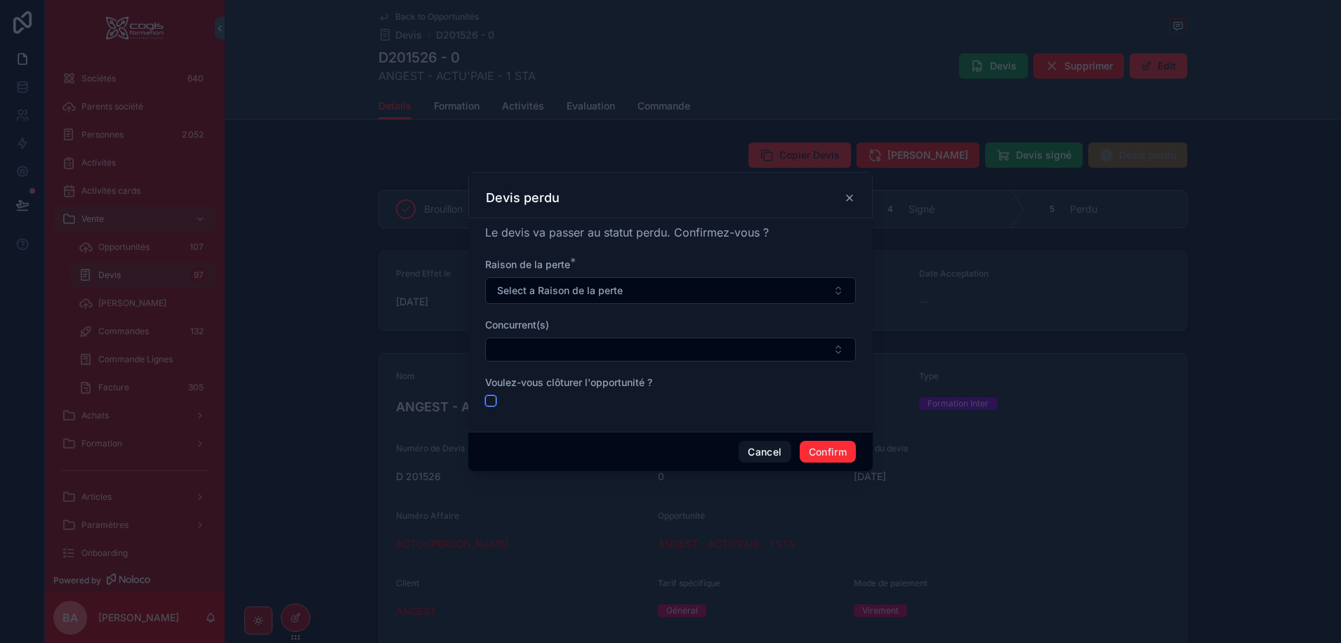
click at [493, 399] on button "button" at bounding box center [490, 400] width 11 height 11
click at [493, 397] on button "button" at bounding box center [490, 400] width 11 height 11
click at [493, 400] on button "button" at bounding box center [490, 400] width 11 height 11
click at [763, 454] on button "Cancel" at bounding box center [764, 452] width 52 height 22
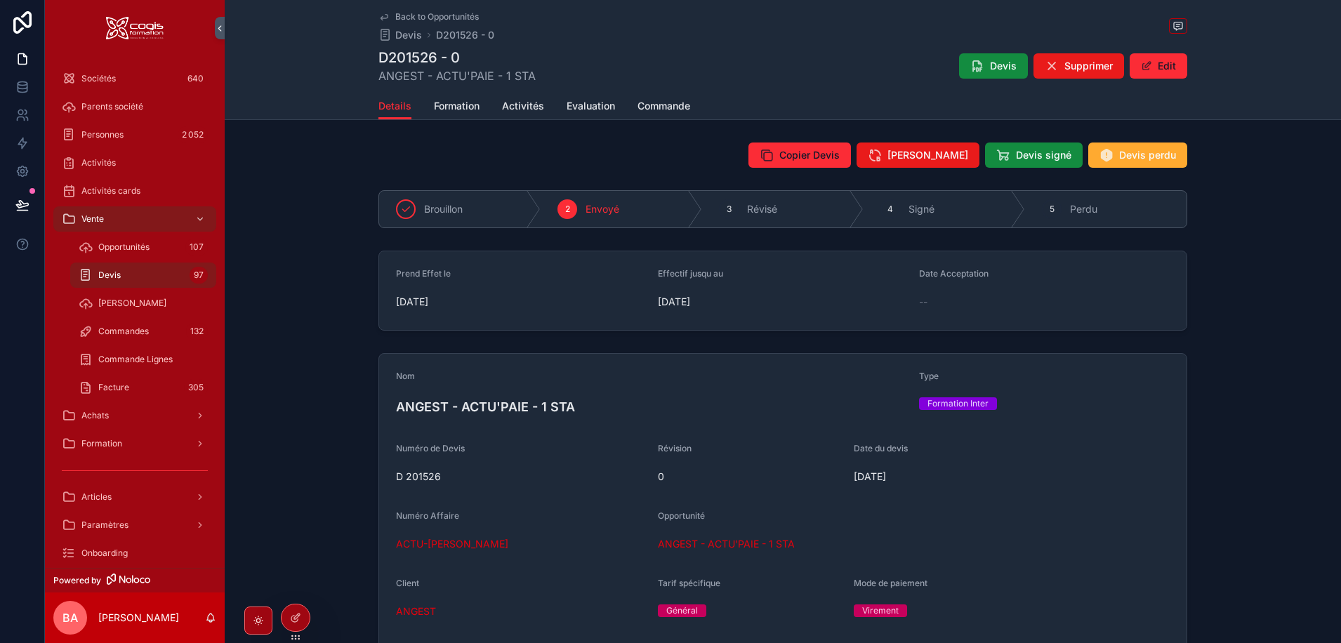
click at [259, 620] on icon "scrollable content" at bounding box center [258, 620] width 11 height 11
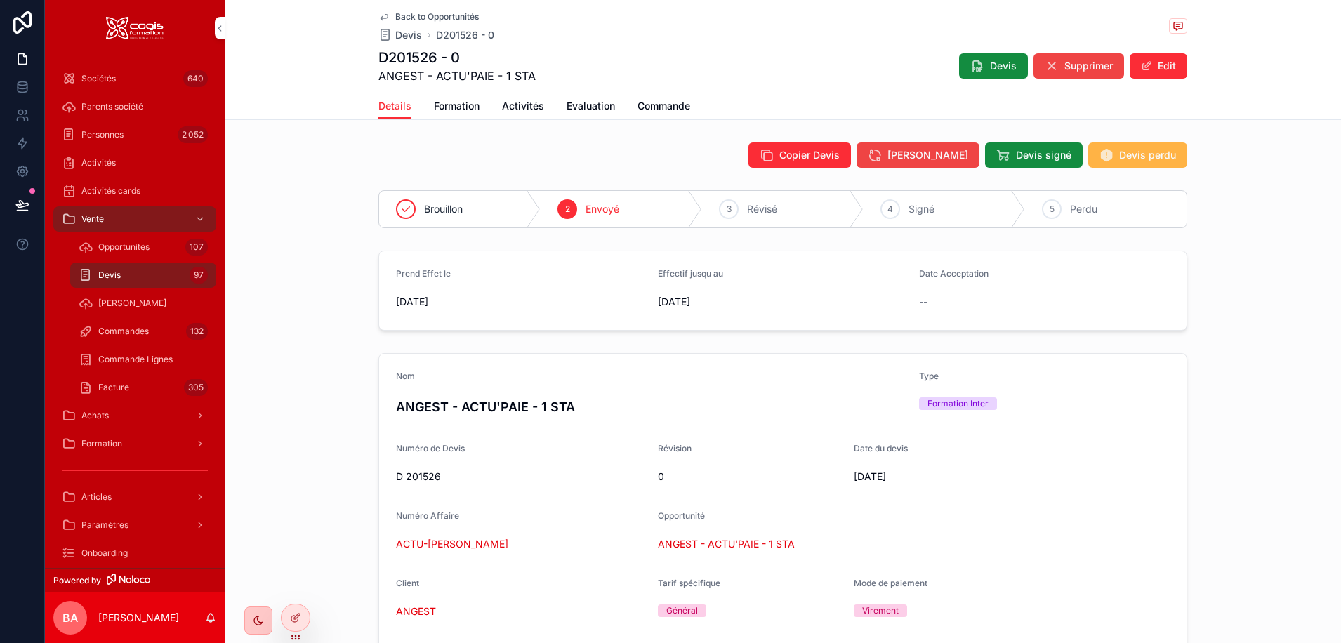
click at [1140, 150] on span "Devis perdu" at bounding box center [1147, 155] width 57 height 14
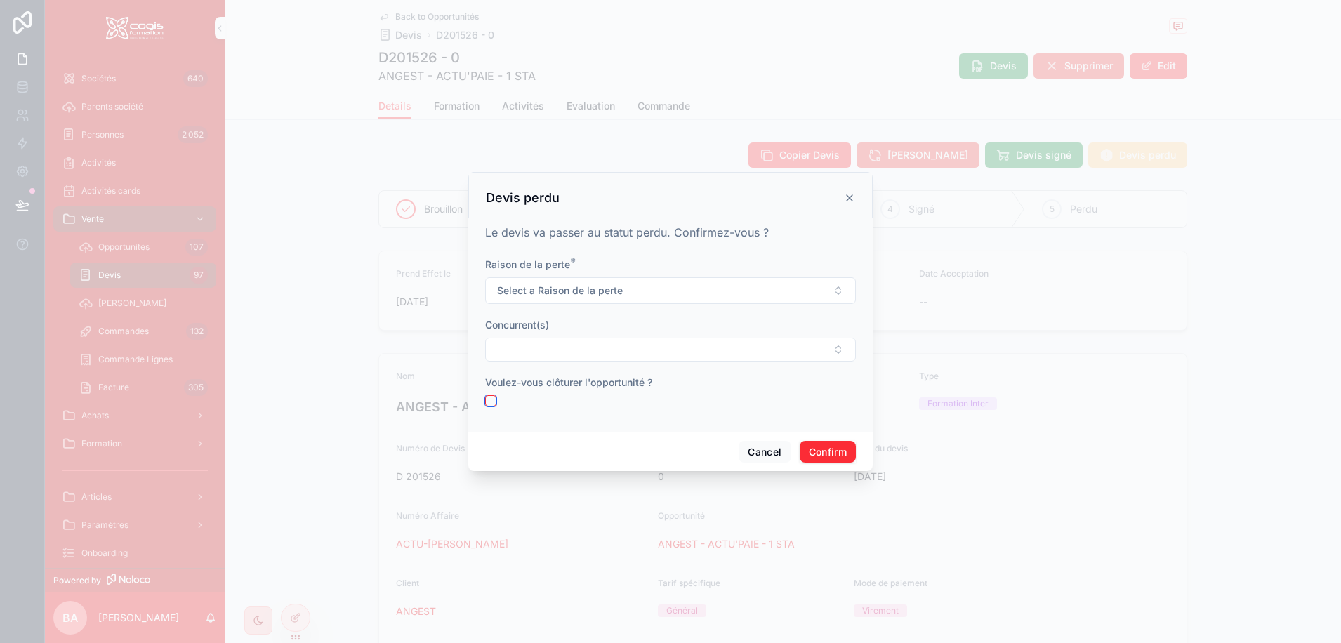
click at [493, 403] on button "button" at bounding box center [490, 400] width 11 height 11
click at [488, 400] on button "button" at bounding box center [490, 400] width 11 height 11
click at [593, 291] on span "Select a Raison de la perte" at bounding box center [560, 291] width 126 height 14
click at [631, 387] on div "Sans suite client" at bounding box center [619, 389] width 65 height 13
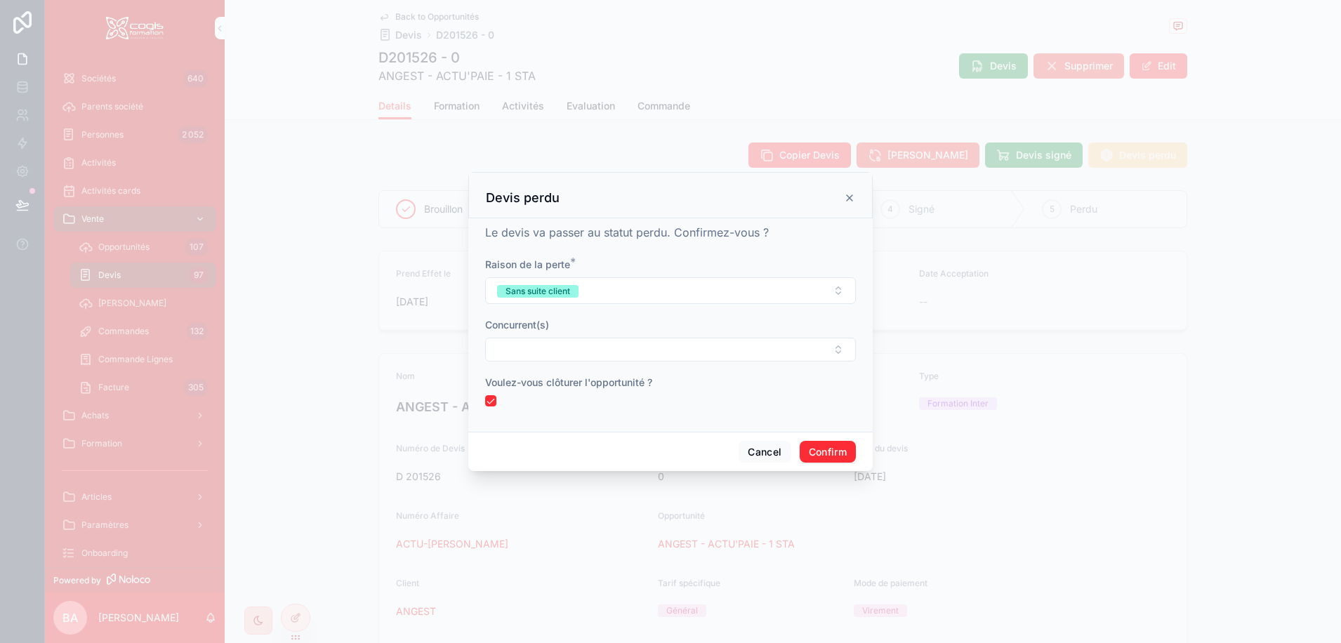
click at [833, 458] on button "Confirm" at bounding box center [828, 452] width 56 height 22
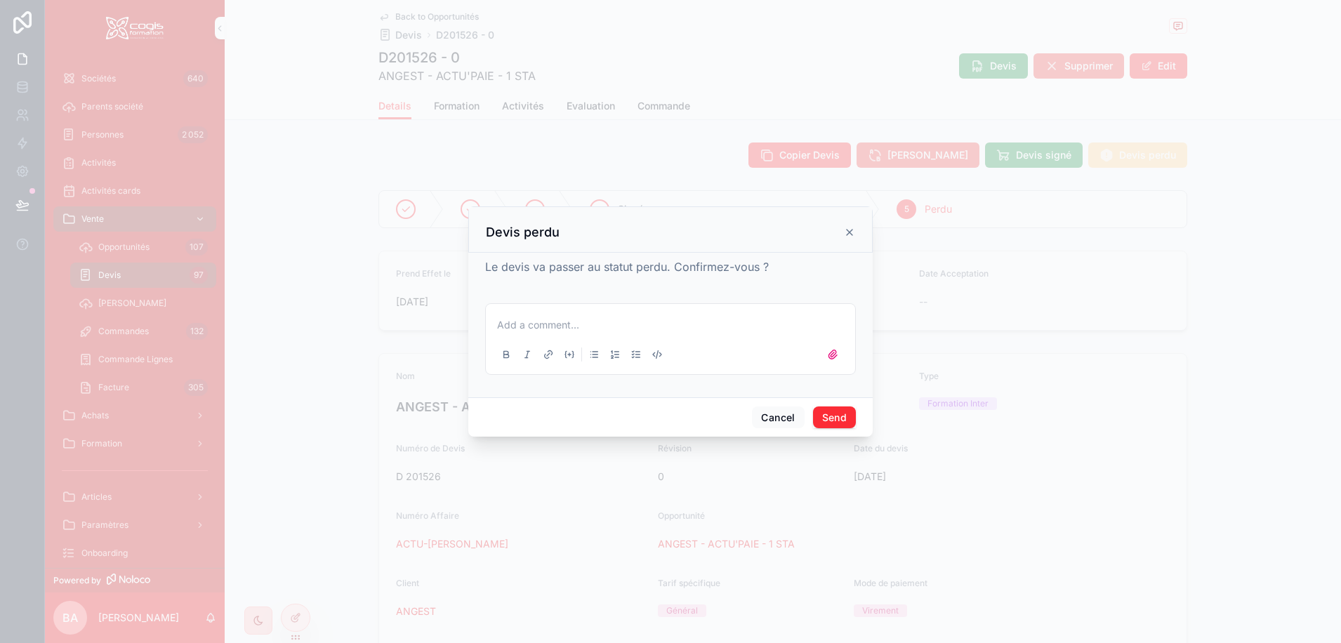
click at [526, 316] on div "Add a comment..." at bounding box center [670, 339] width 352 height 59
click at [519, 325] on p at bounding box center [673, 325] width 352 height 14
click at [844, 416] on button "Send" at bounding box center [834, 417] width 43 height 22
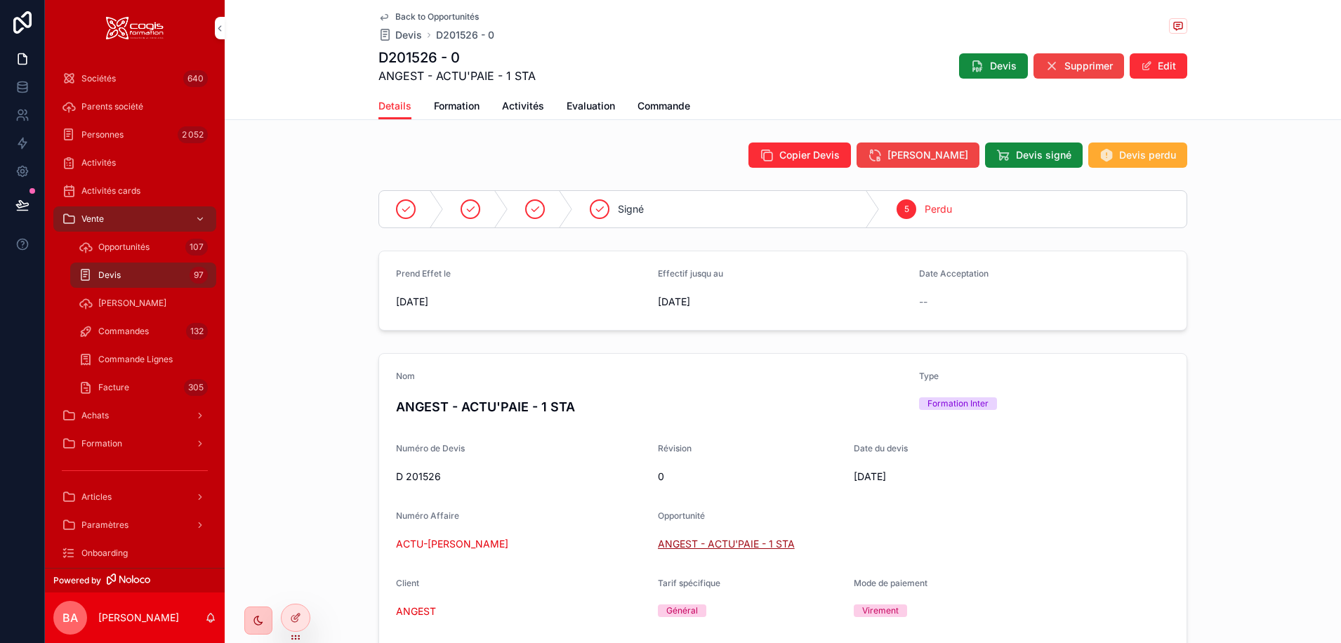
click at [722, 543] on span "ANGEST - ACTU'PAIE - 1 STA" at bounding box center [726, 544] width 137 height 14
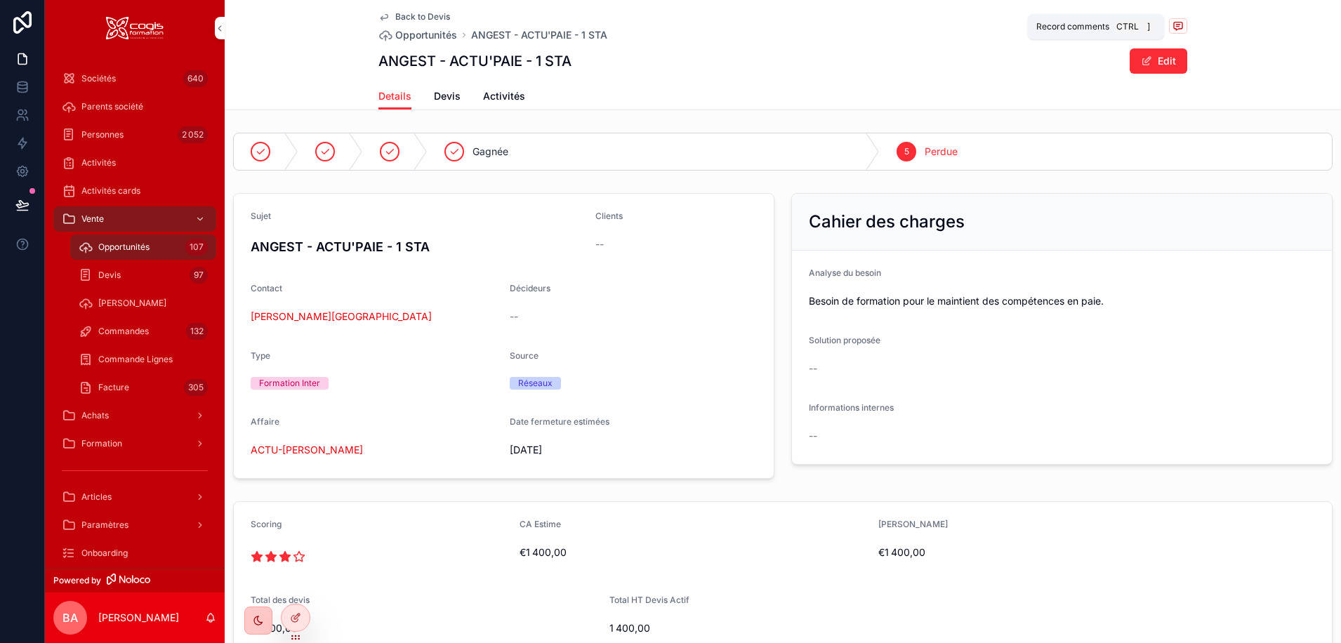
drag, startPoint x: 1175, startPoint y: 23, endPoint x: 1190, endPoint y: 37, distance: 20.4
click at [1176, 23] on icon "scrollable content" at bounding box center [1177, 25] width 11 height 11
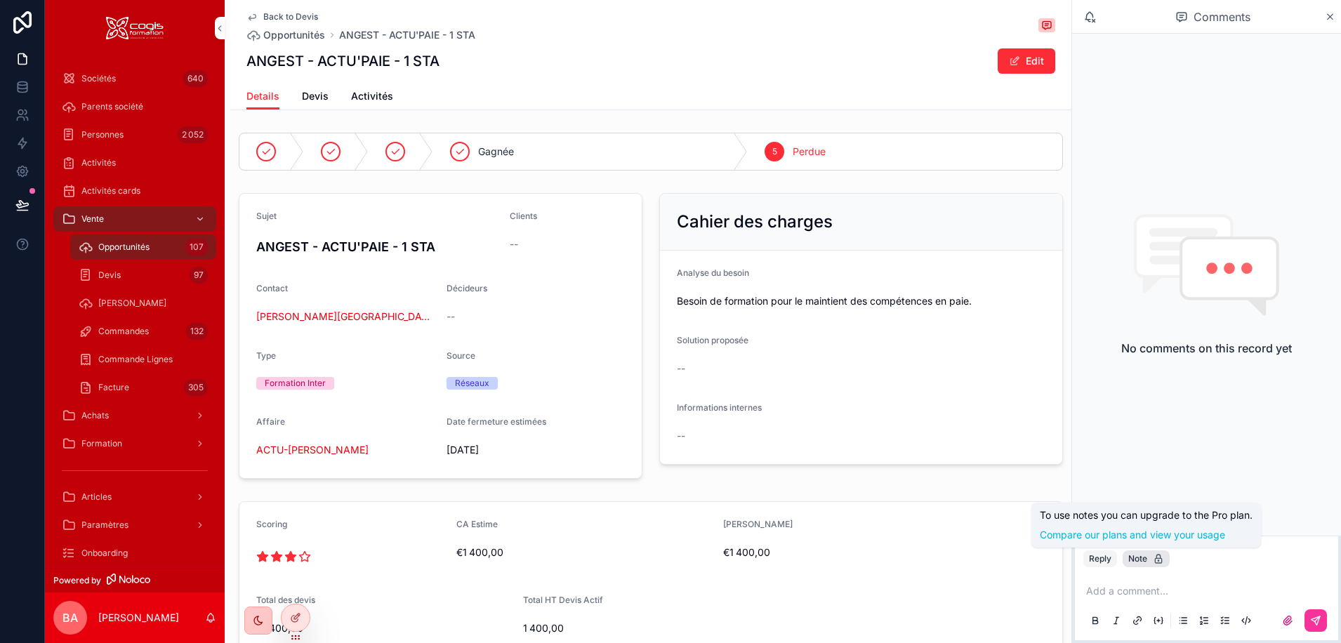
click at [1138, 559] on div "Note" at bounding box center [1146, 558] width 36 height 11
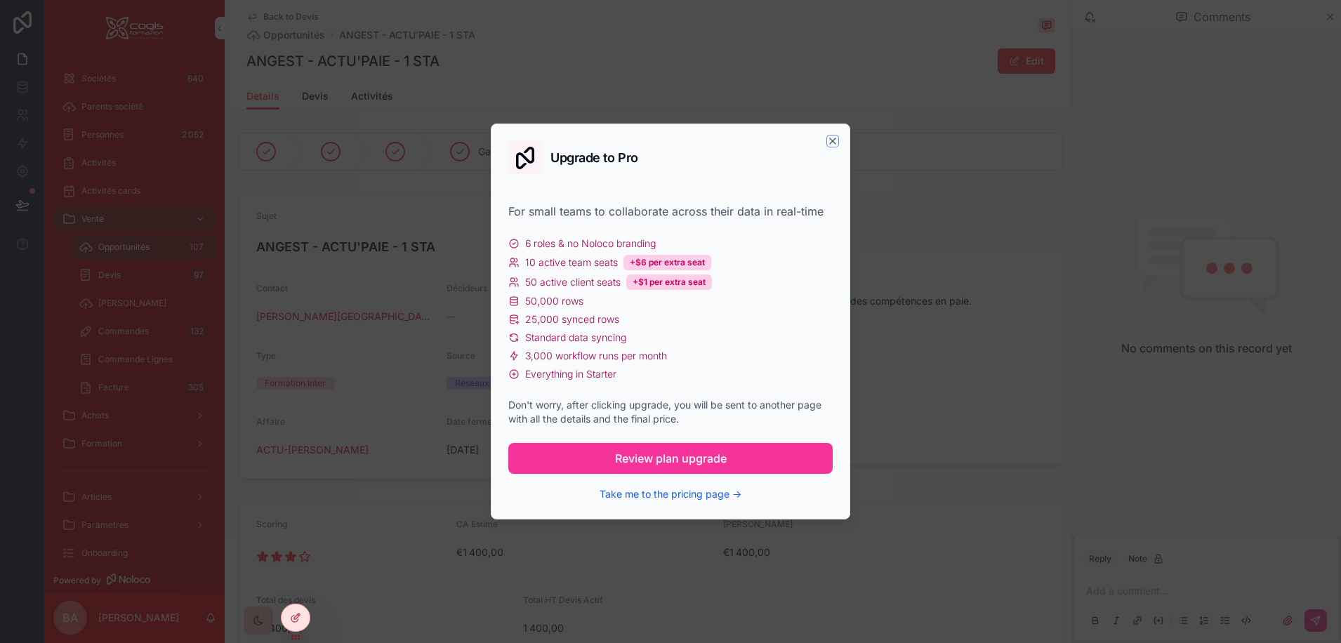
click at [831, 141] on icon "scrollable content" at bounding box center [832, 140] width 11 height 11
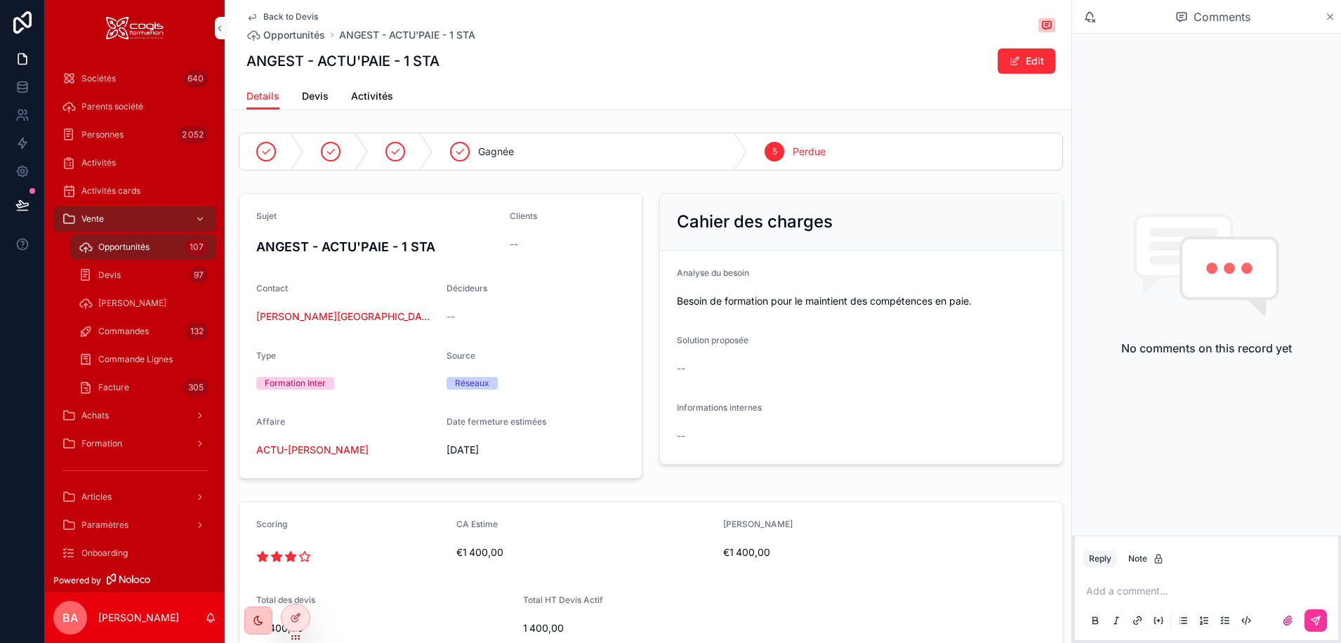
click at [1331, 16] on icon "scrollable content" at bounding box center [1330, 16] width 11 height 11
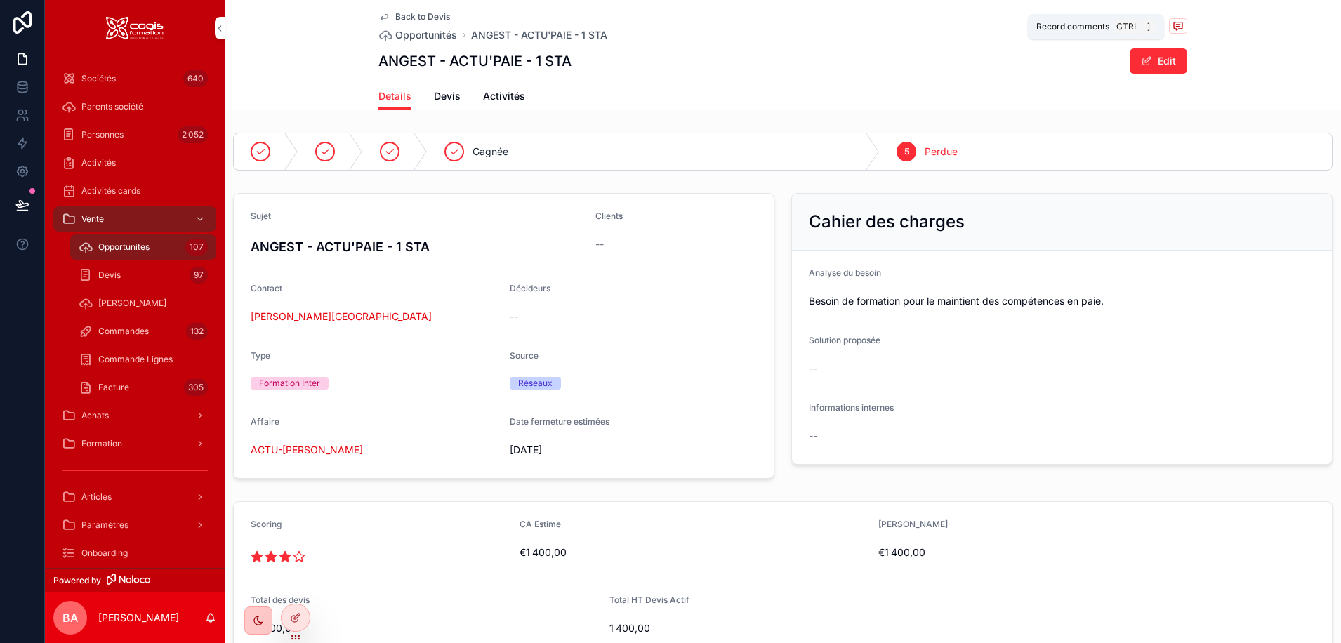
click at [1177, 22] on icon "scrollable content" at bounding box center [1178, 26] width 8 height 8
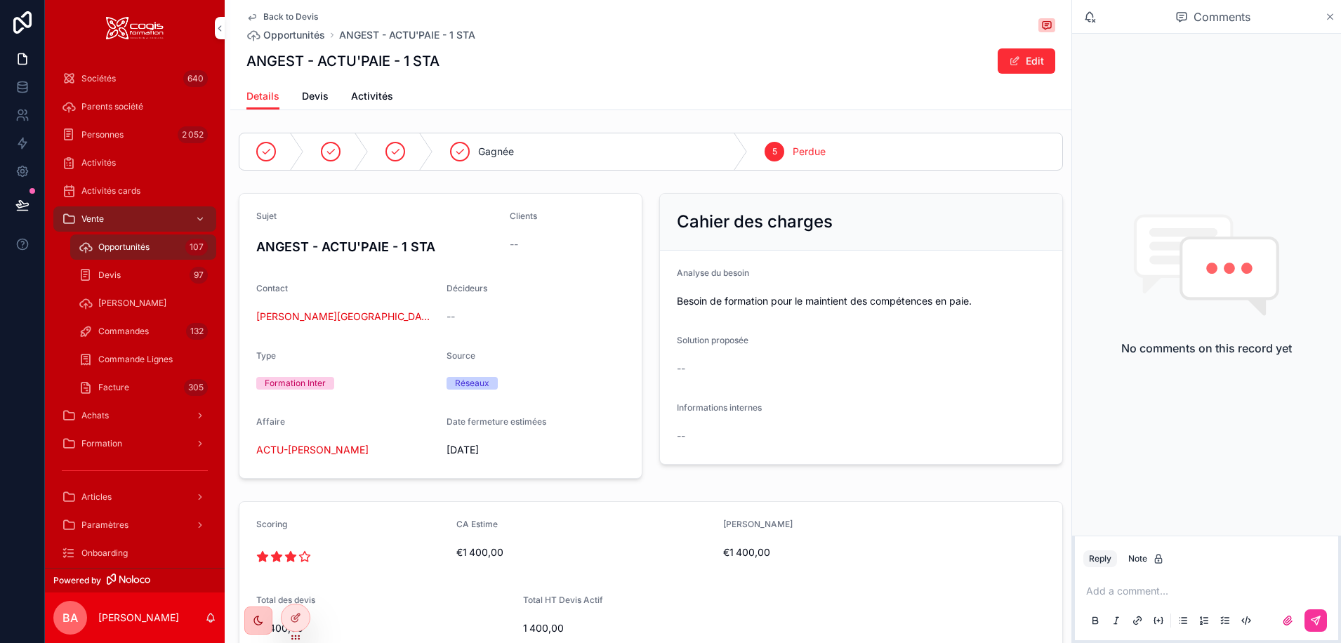
click at [1333, 14] on icon "scrollable content" at bounding box center [1330, 16] width 11 height 11
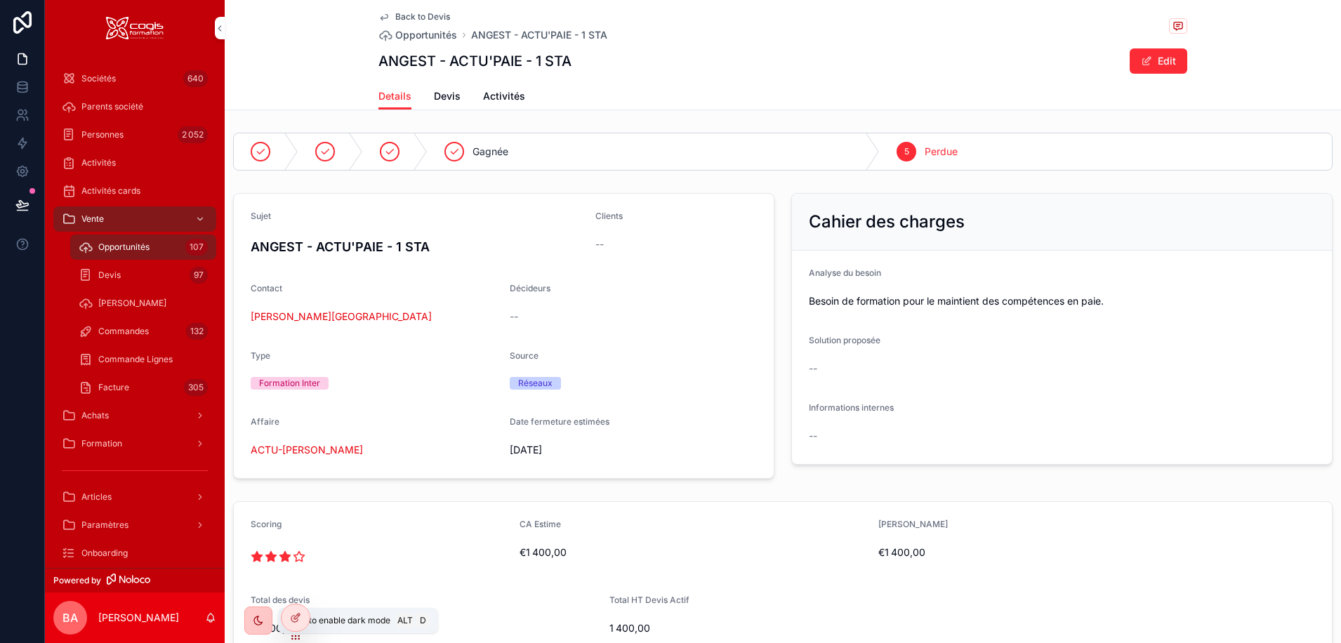
click at [256, 623] on icon "scrollable content" at bounding box center [258, 620] width 11 height 11
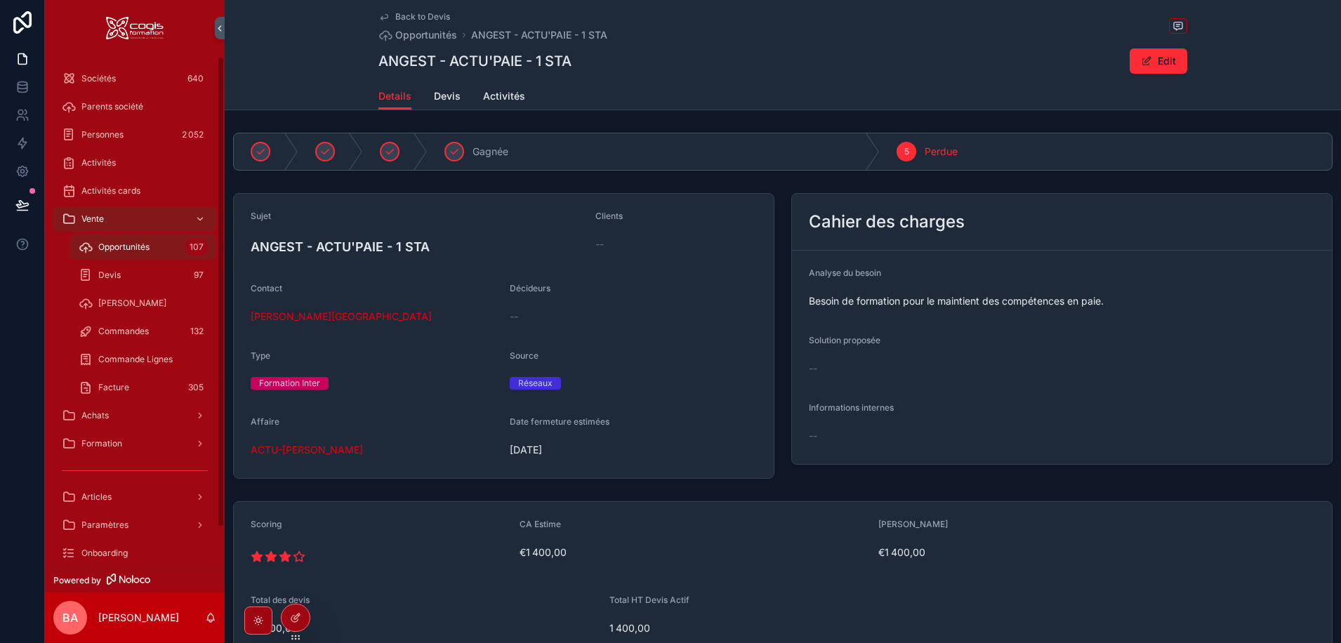
click at [256, 627] on div "scrollable content" at bounding box center [258, 621] width 28 height 28
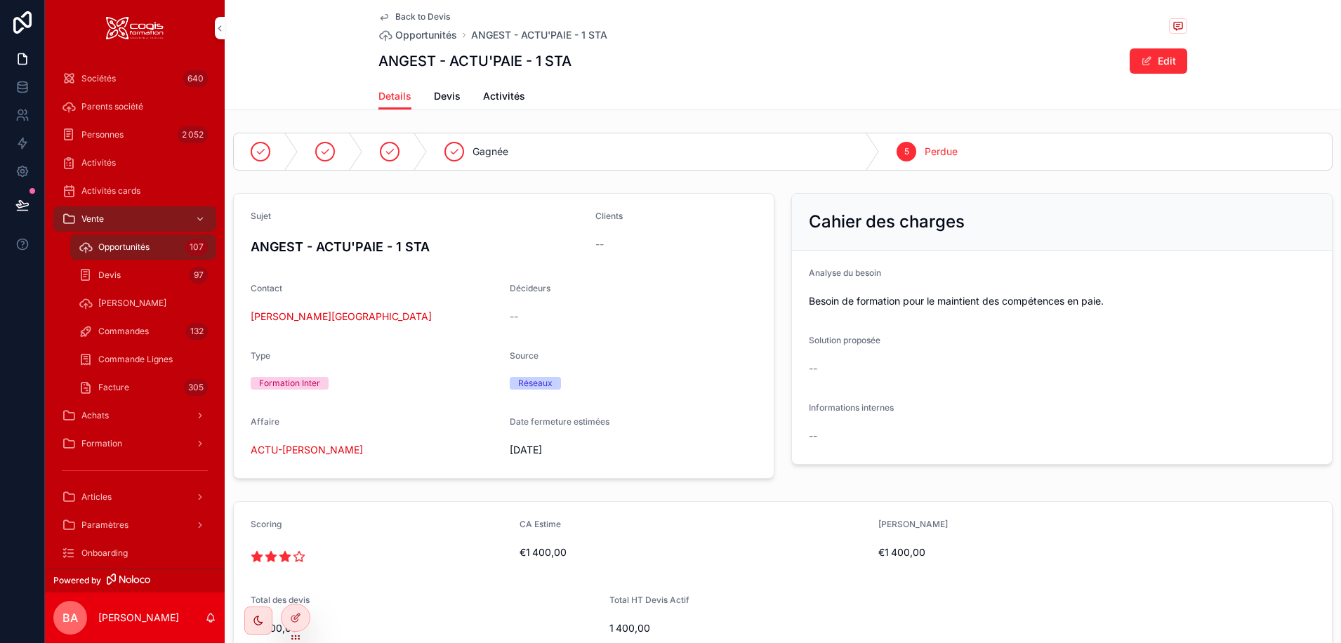
click at [121, 245] on span "Opportunités" at bounding box center [123, 246] width 51 height 11
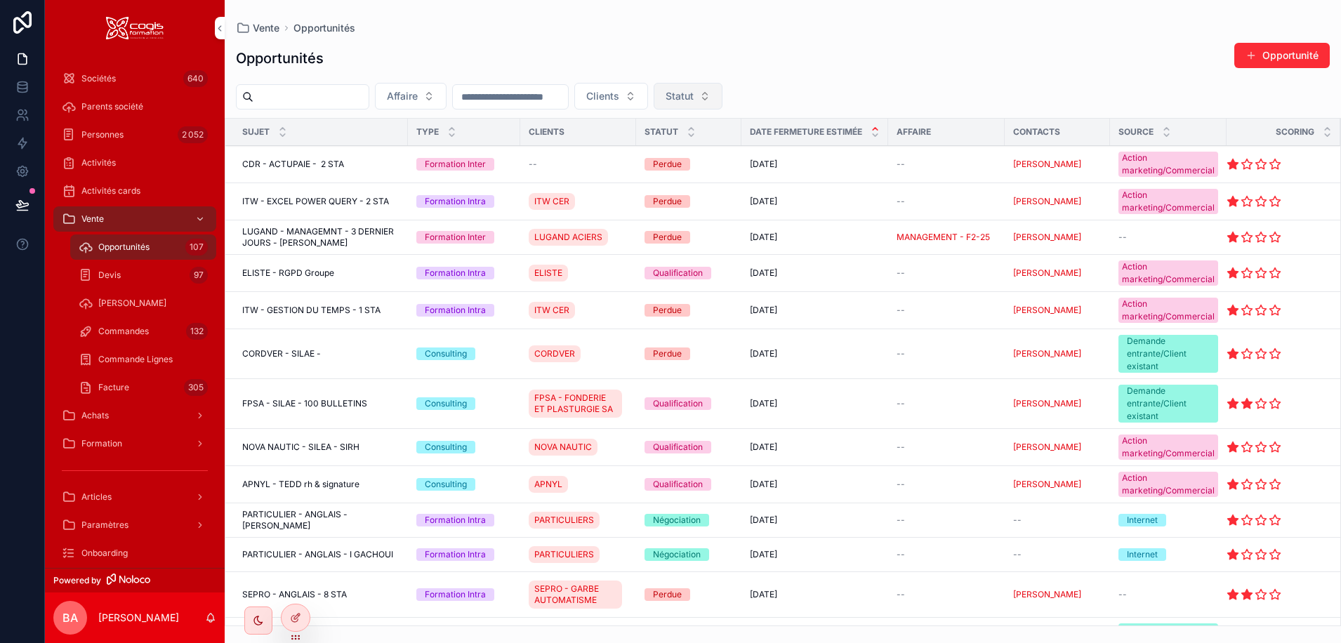
click at [722, 96] on button "Statut" at bounding box center [688, 96] width 69 height 27
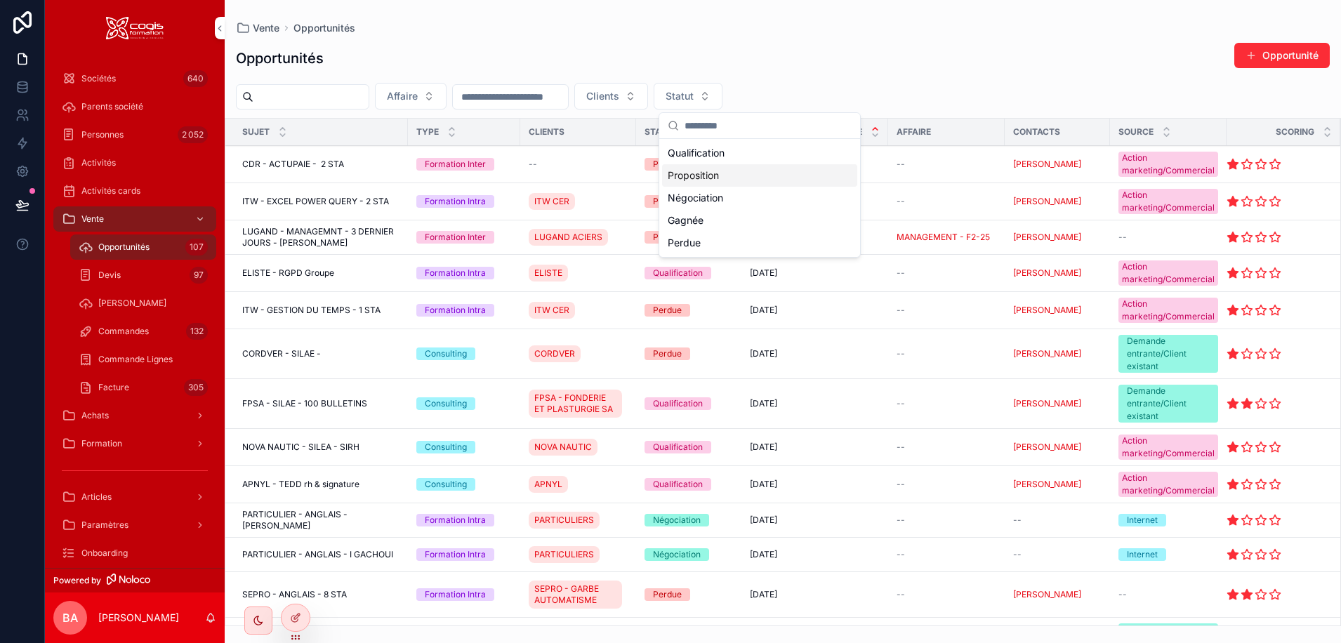
click at [713, 172] on div "Proposition" at bounding box center [759, 175] width 195 height 22
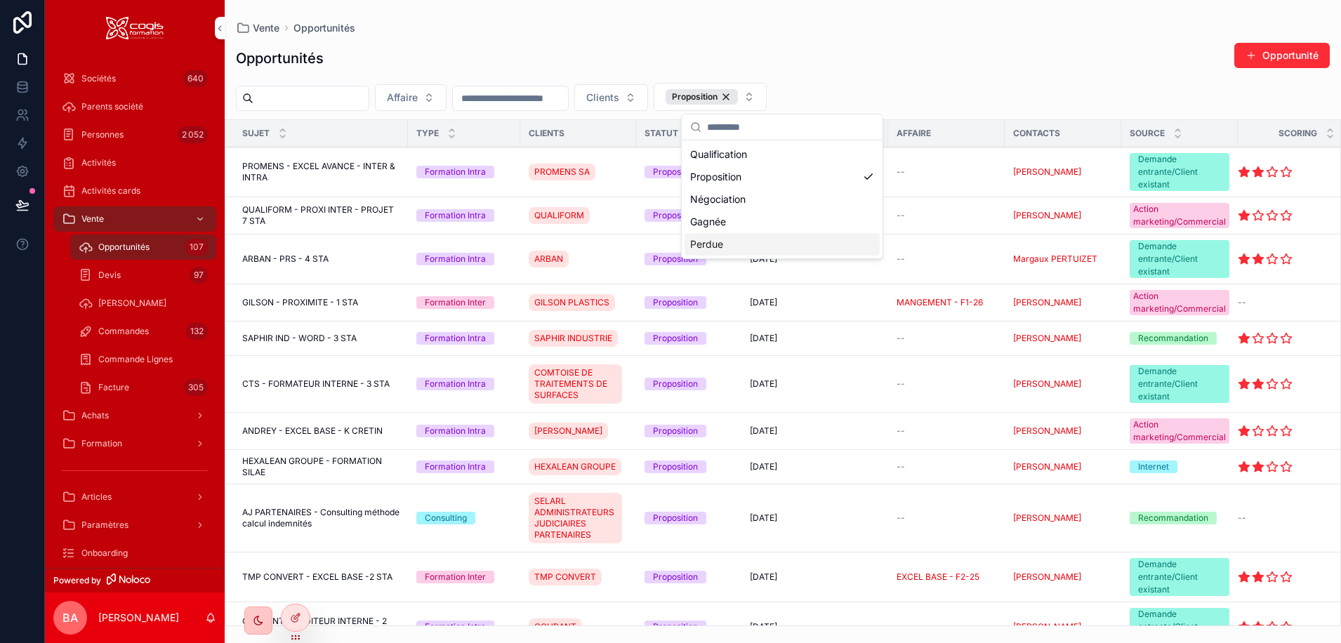
click at [250, 622] on div "scrollable content" at bounding box center [258, 621] width 28 height 28
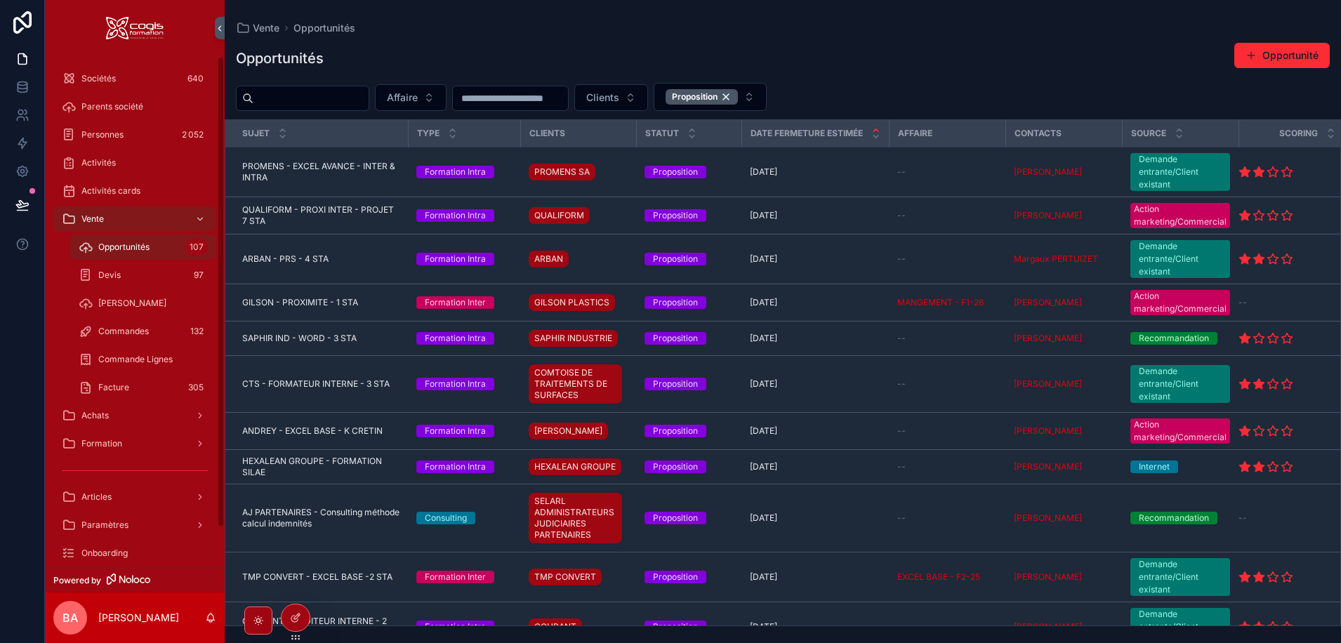
drag, startPoint x: 114, startPoint y: 272, endPoint x: 128, endPoint y: 277, distance: 15.8
click at [114, 272] on span "Devis" at bounding box center [109, 275] width 22 height 11
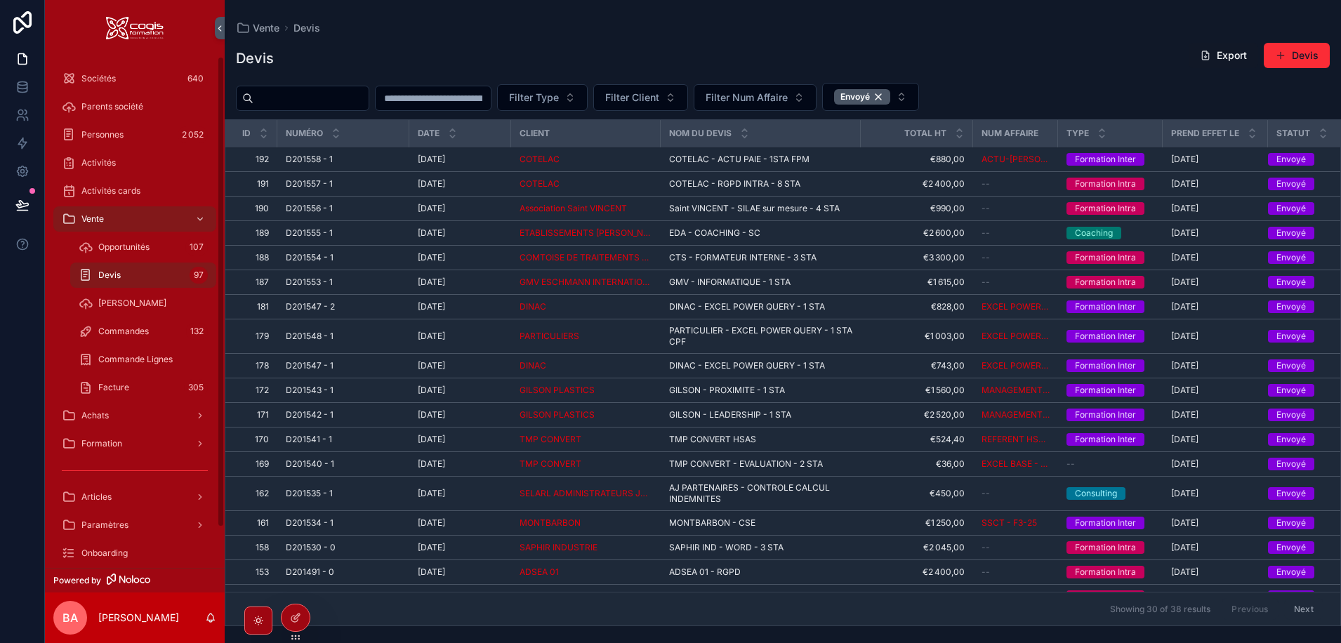
click at [111, 246] on span "Opportunités" at bounding box center [123, 246] width 51 height 11
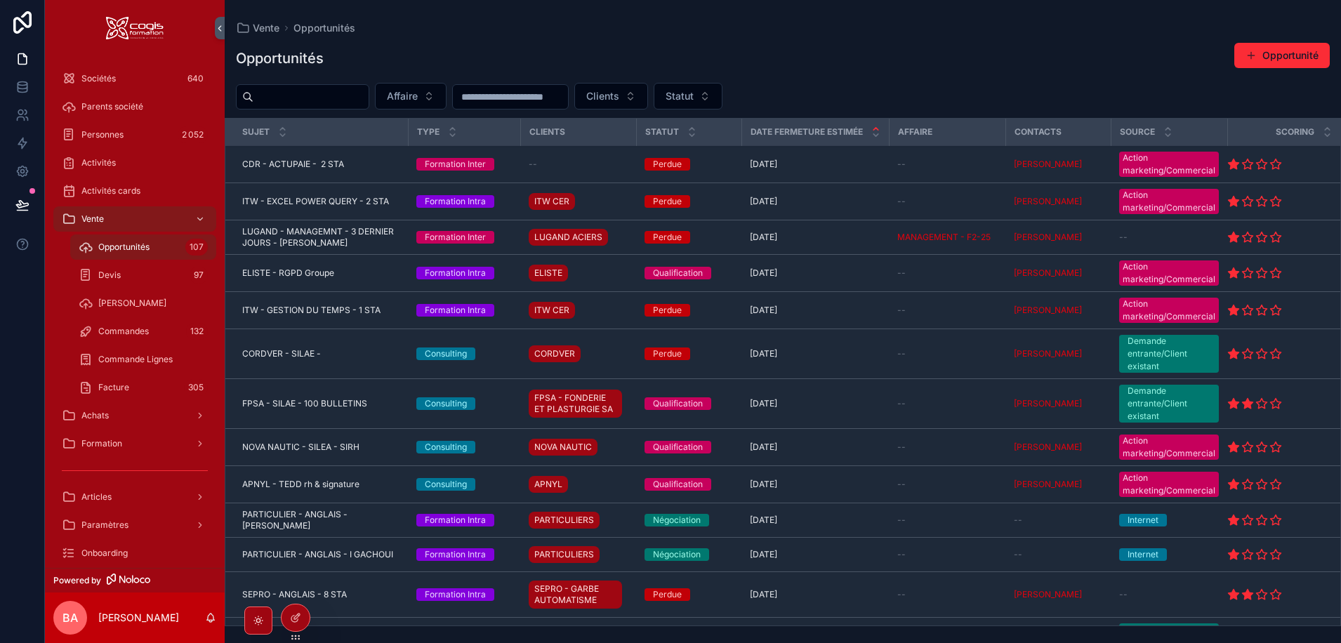
click at [113, 275] on span "Devis" at bounding box center [109, 275] width 22 height 11
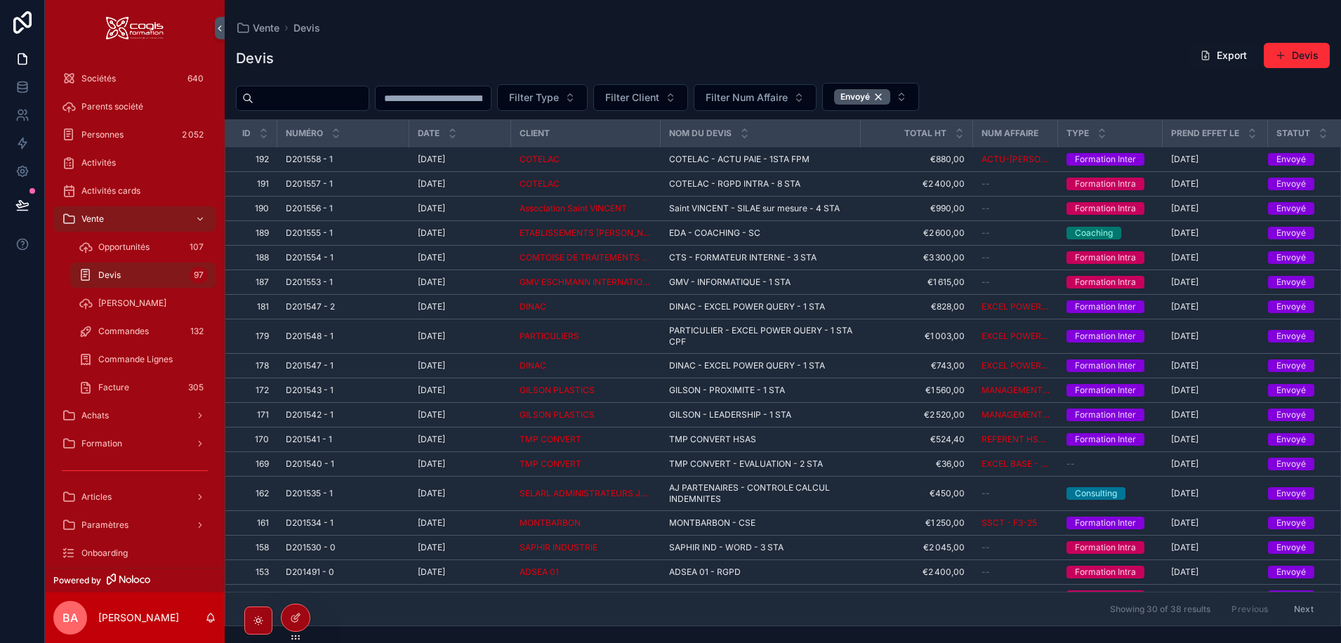
click at [107, 252] on span "Opportunités" at bounding box center [123, 246] width 51 height 11
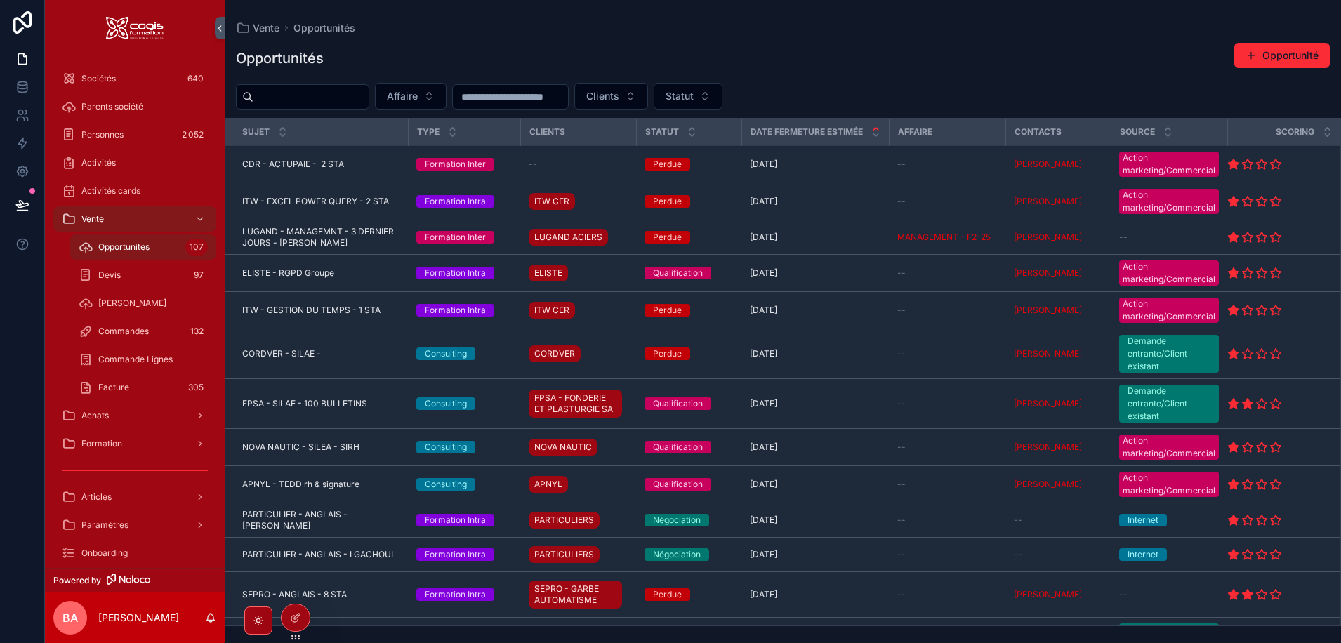
click at [103, 276] on span "Devis" at bounding box center [109, 275] width 22 height 11
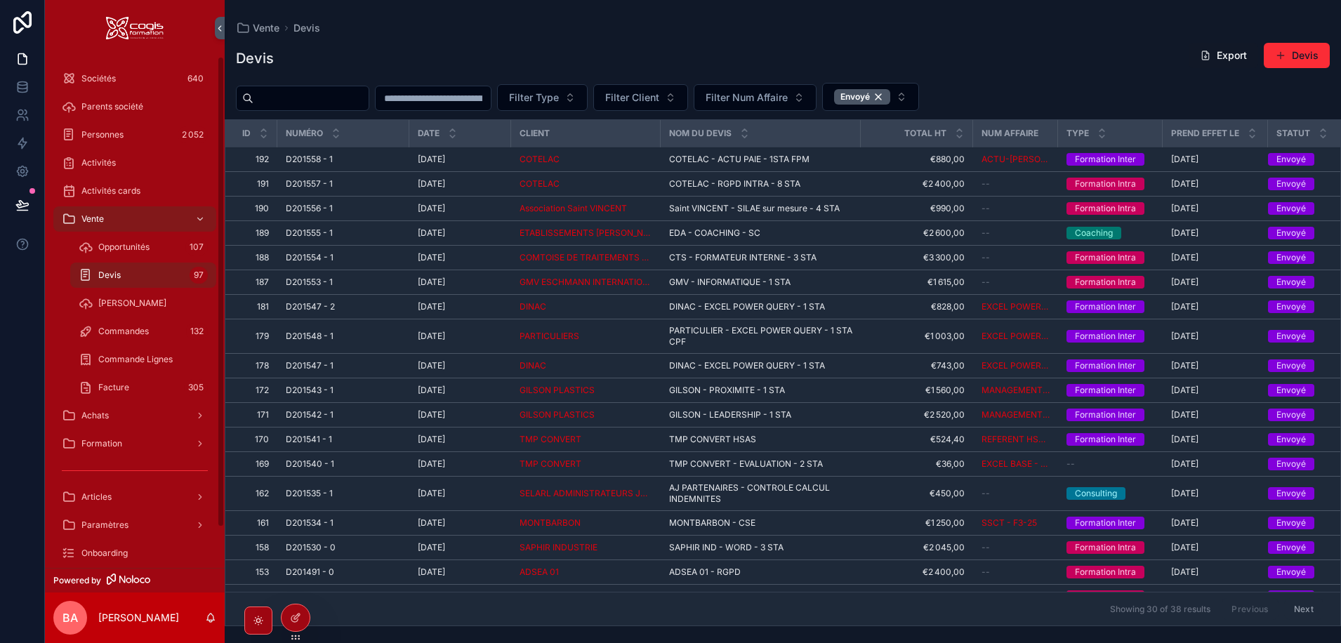
click at [139, 249] on span "Opportunités" at bounding box center [123, 246] width 51 height 11
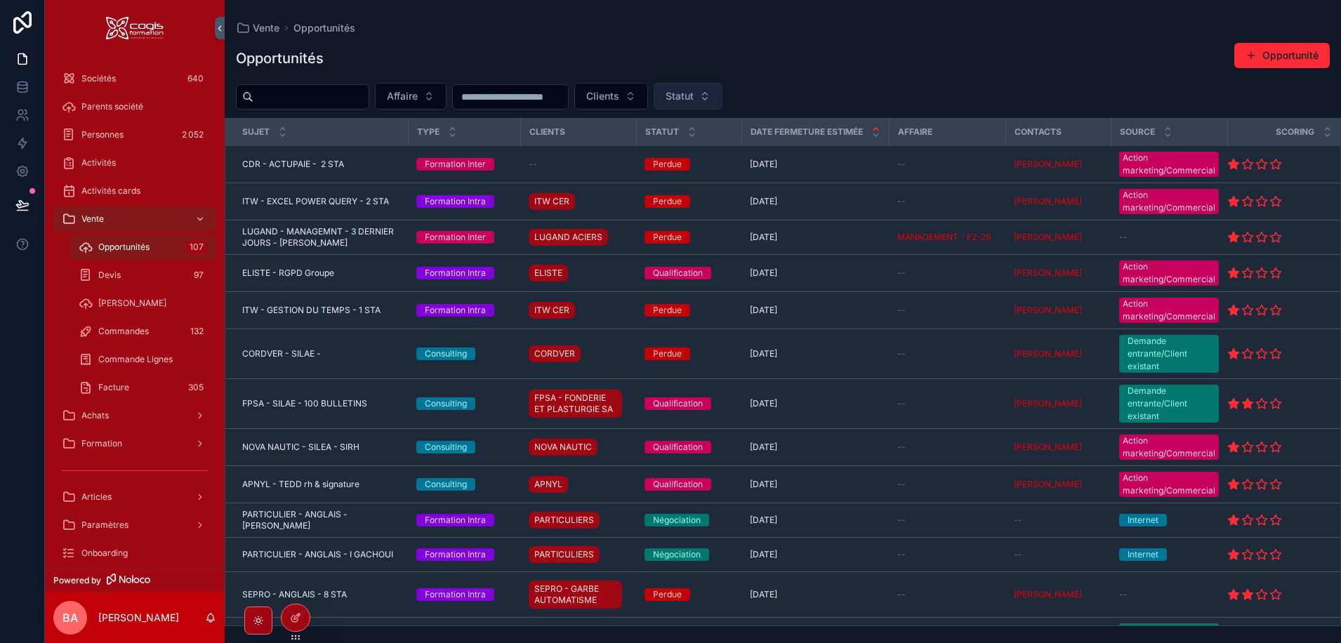
click at [722, 91] on button "Statut" at bounding box center [688, 96] width 69 height 27
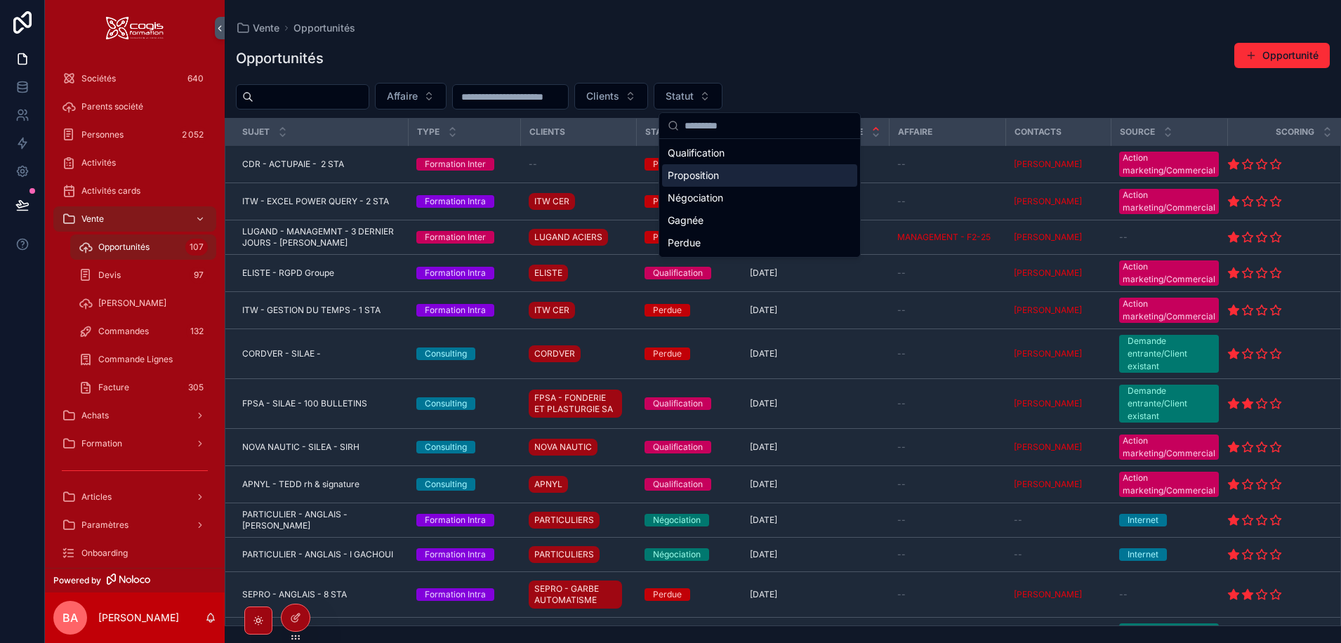
click at [683, 180] on div "Proposition" at bounding box center [759, 175] width 195 height 22
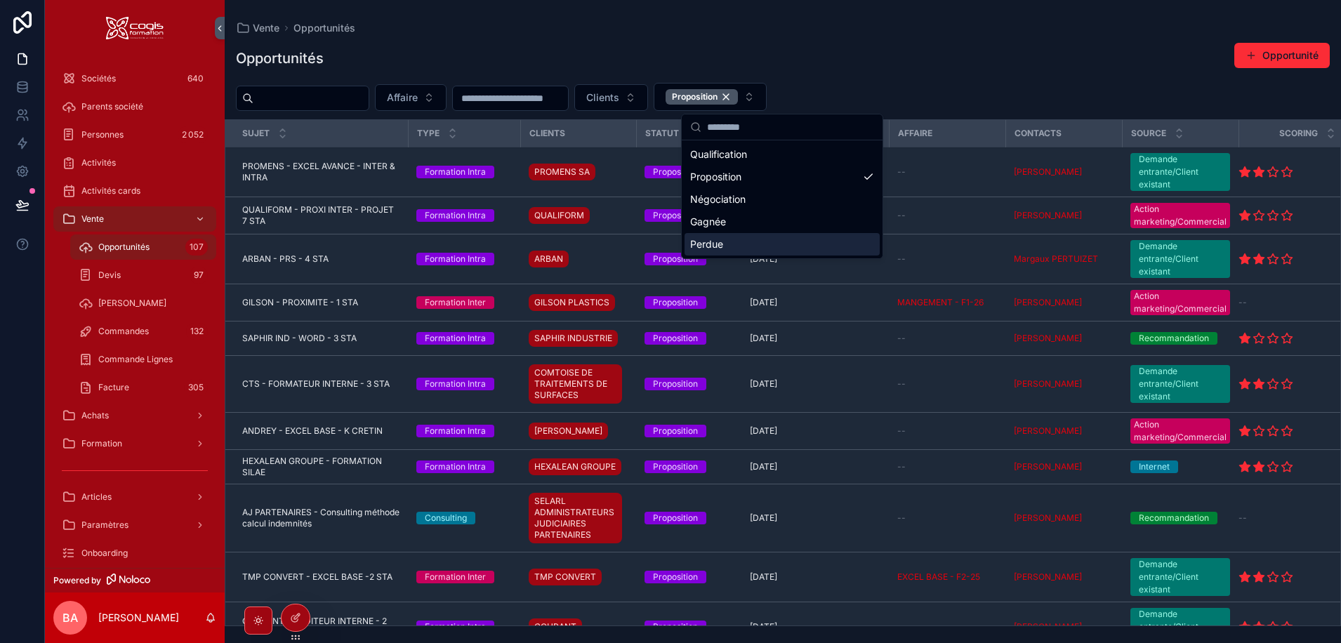
click at [996, 39] on div "Opportunités Opportunité Affaire Clients Proposition Sujet Type Clients Statut …" at bounding box center [783, 330] width 1116 height 592
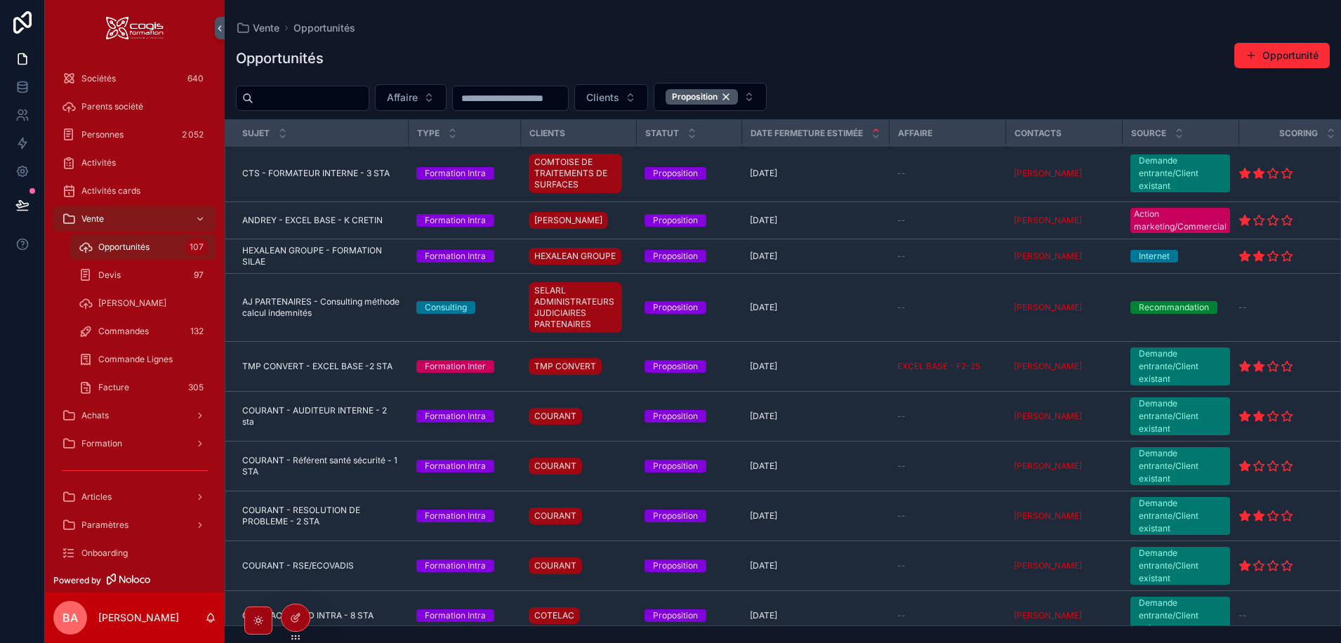
scroll to position [281, 0]
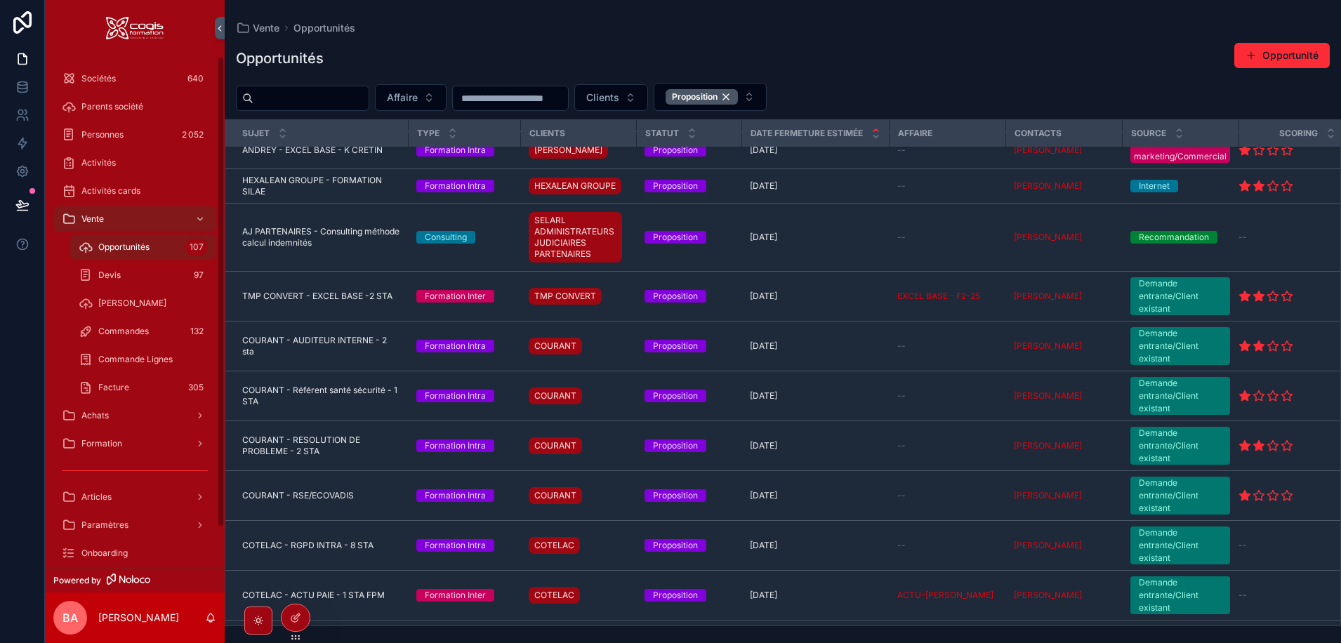
click at [102, 276] on span "Devis" at bounding box center [109, 275] width 22 height 11
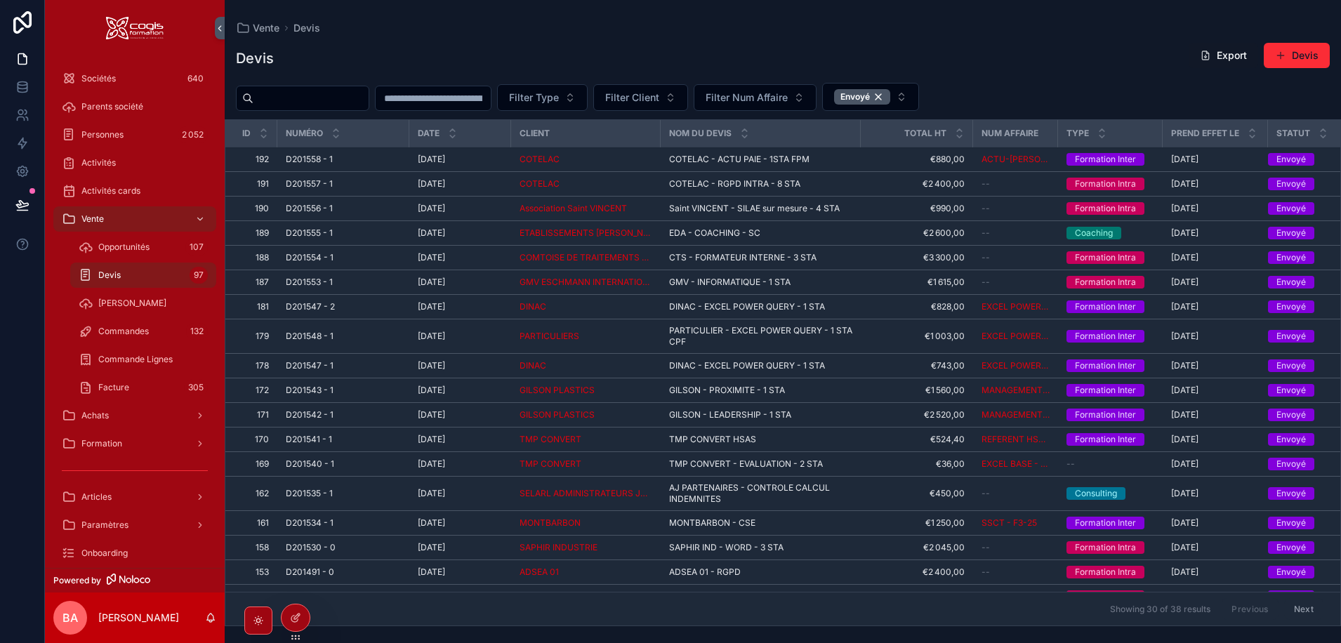
click at [141, 248] on span "Opportunités" at bounding box center [123, 246] width 51 height 11
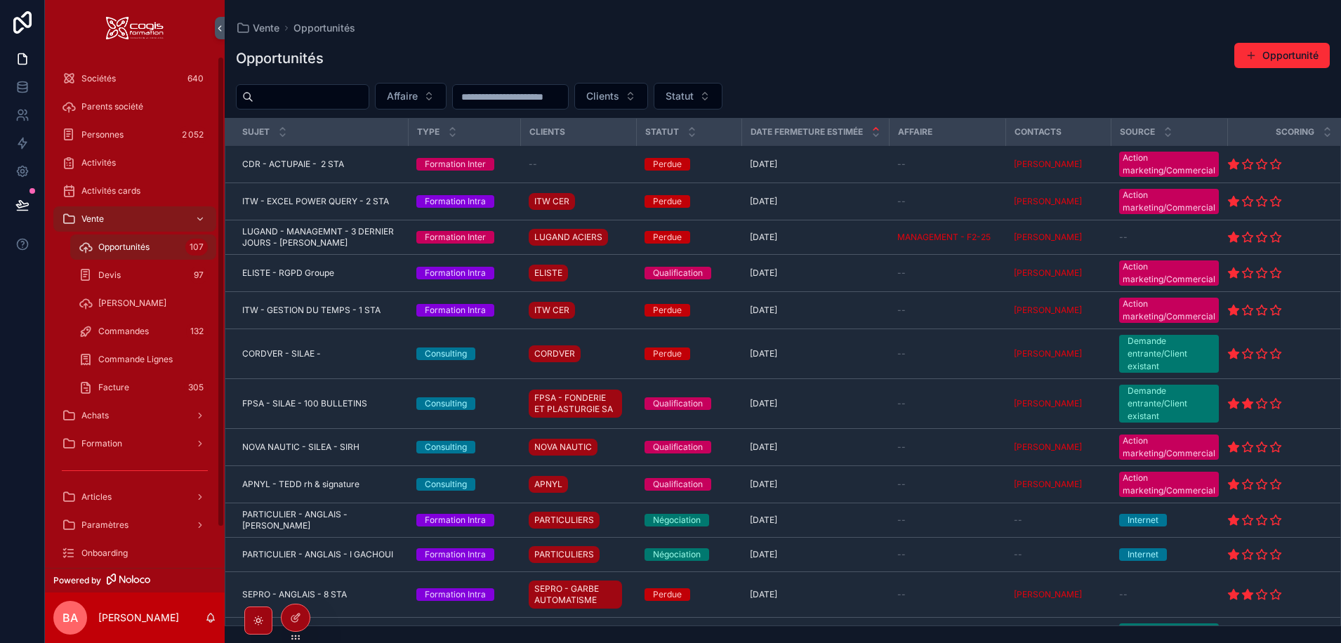
click at [96, 281] on div "Devis 97" at bounding box center [143, 275] width 129 height 22
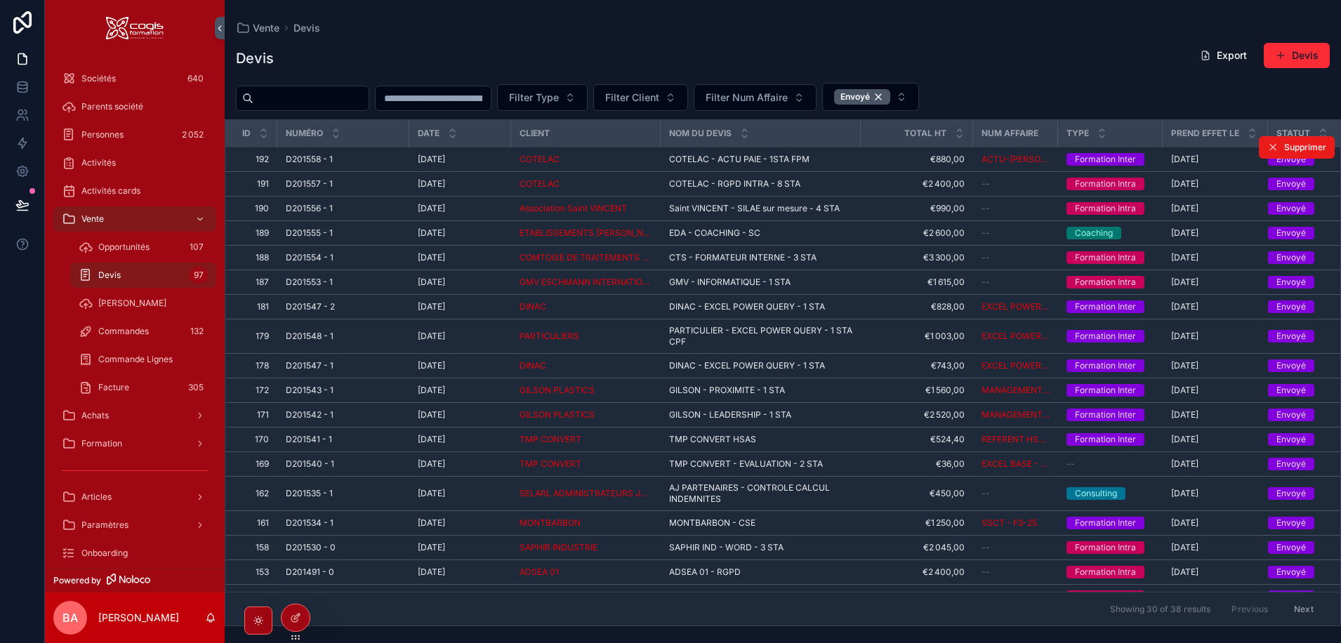
click at [353, 157] on div "D201558 - 1 D201558 - 1" at bounding box center [343, 159] width 115 height 11
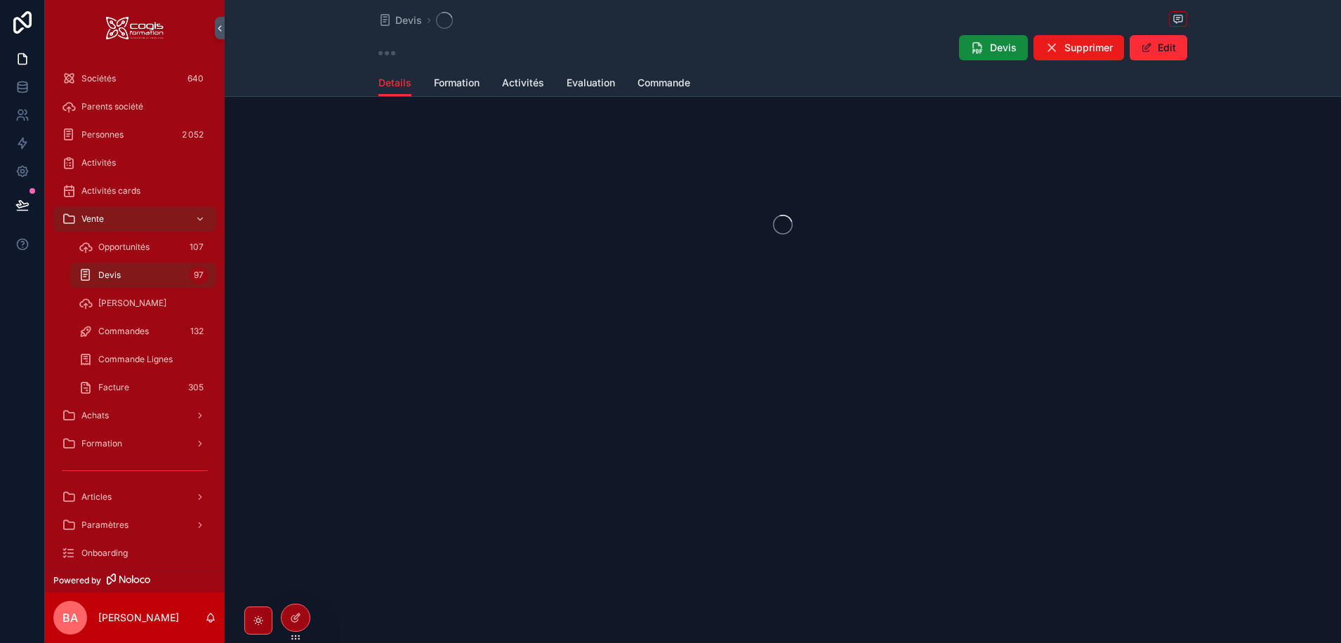
click at [353, 157] on div "scrollable content" at bounding box center [783, 225] width 1116 height 222
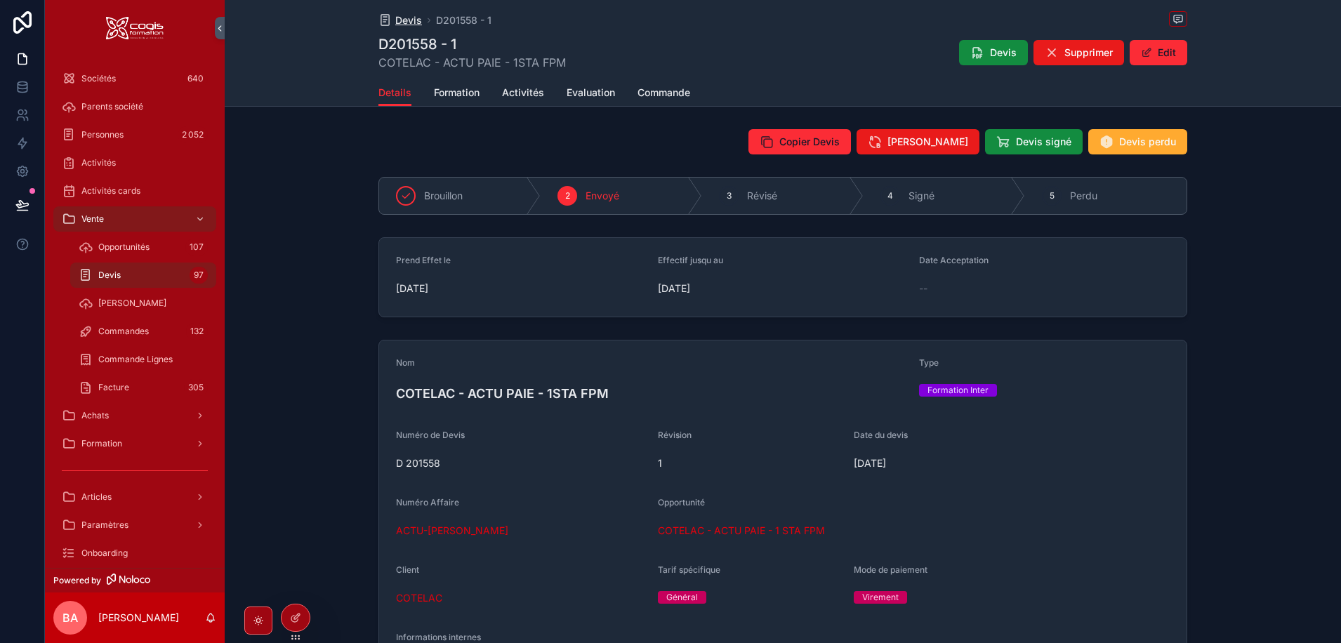
click at [402, 18] on span "Devis" at bounding box center [408, 20] width 27 height 14
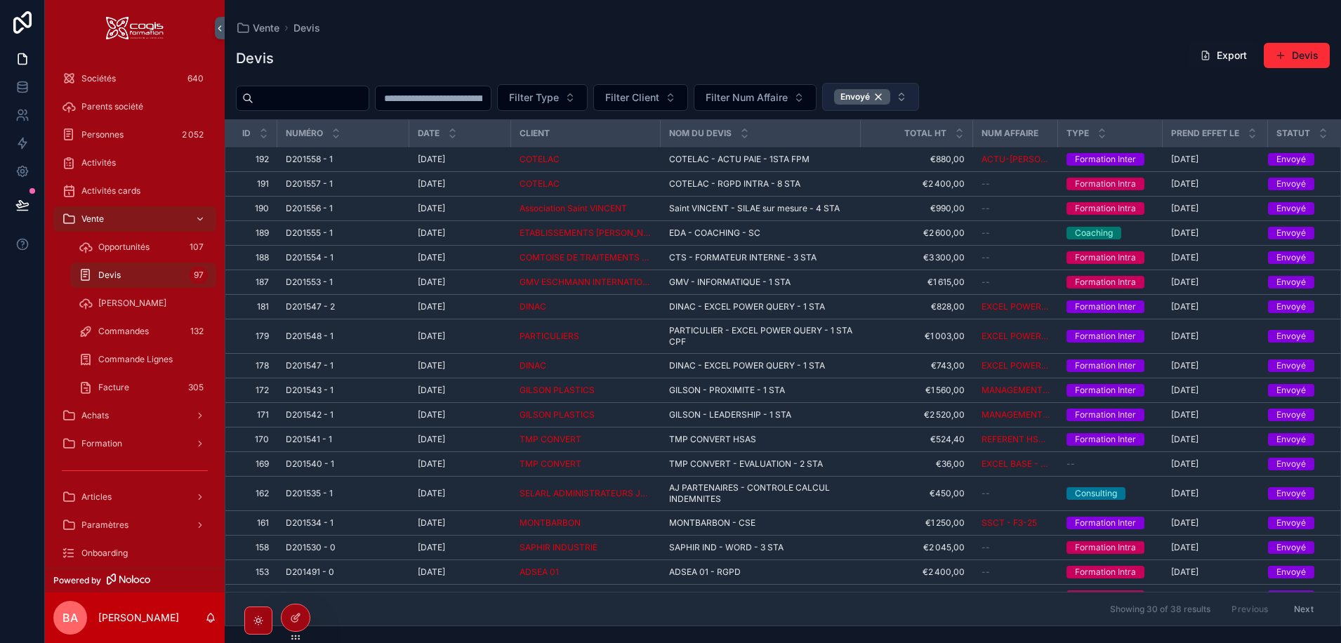
click at [890, 93] on div "Envoyé" at bounding box center [862, 96] width 56 height 15
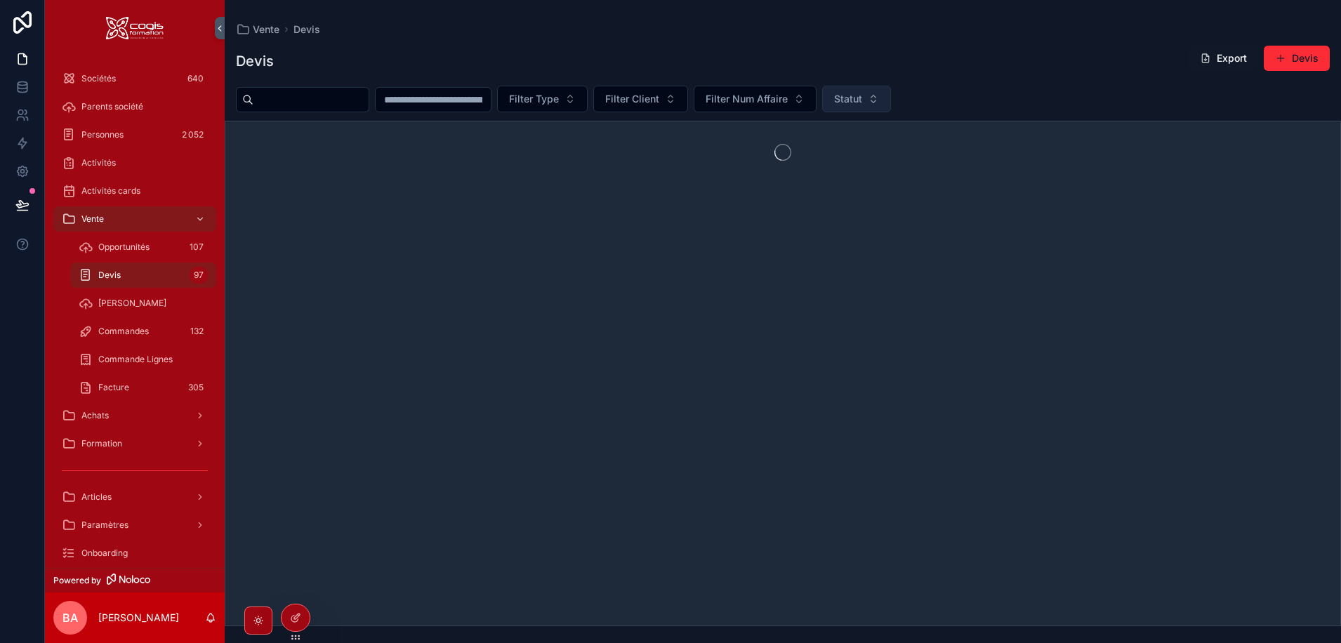
click at [891, 95] on button "Statut" at bounding box center [856, 99] width 69 height 27
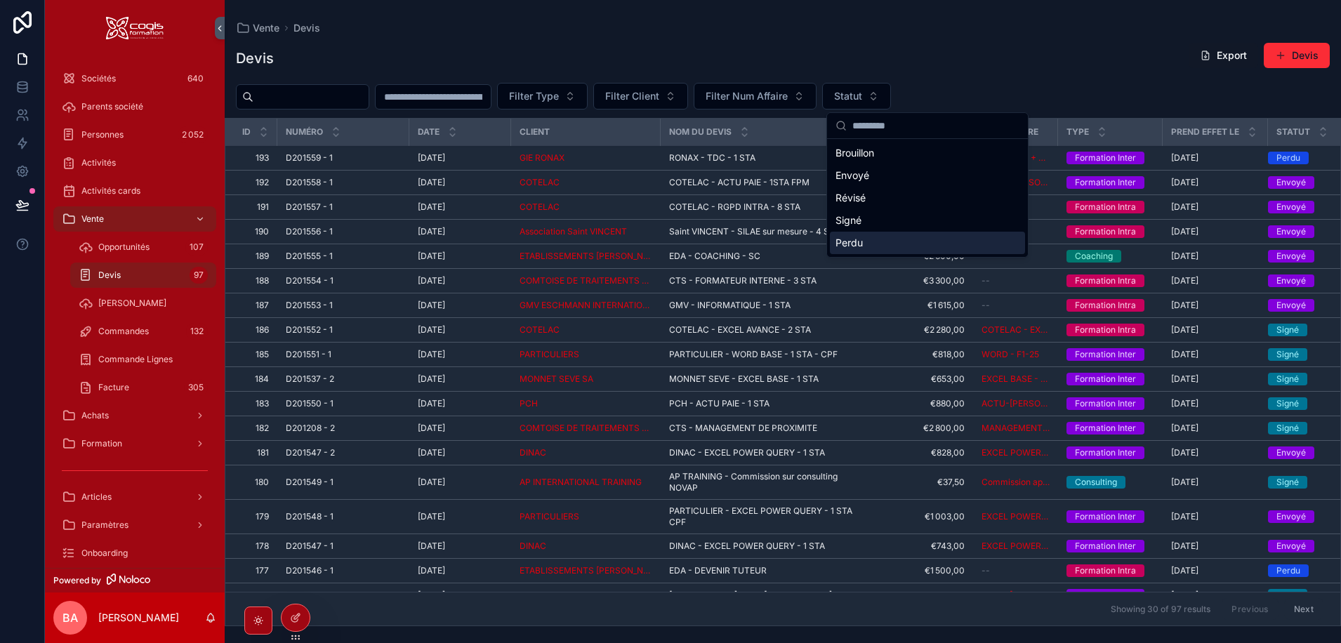
click at [852, 242] on div "Perdu" at bounding box center [927, 243] width 195 height 22
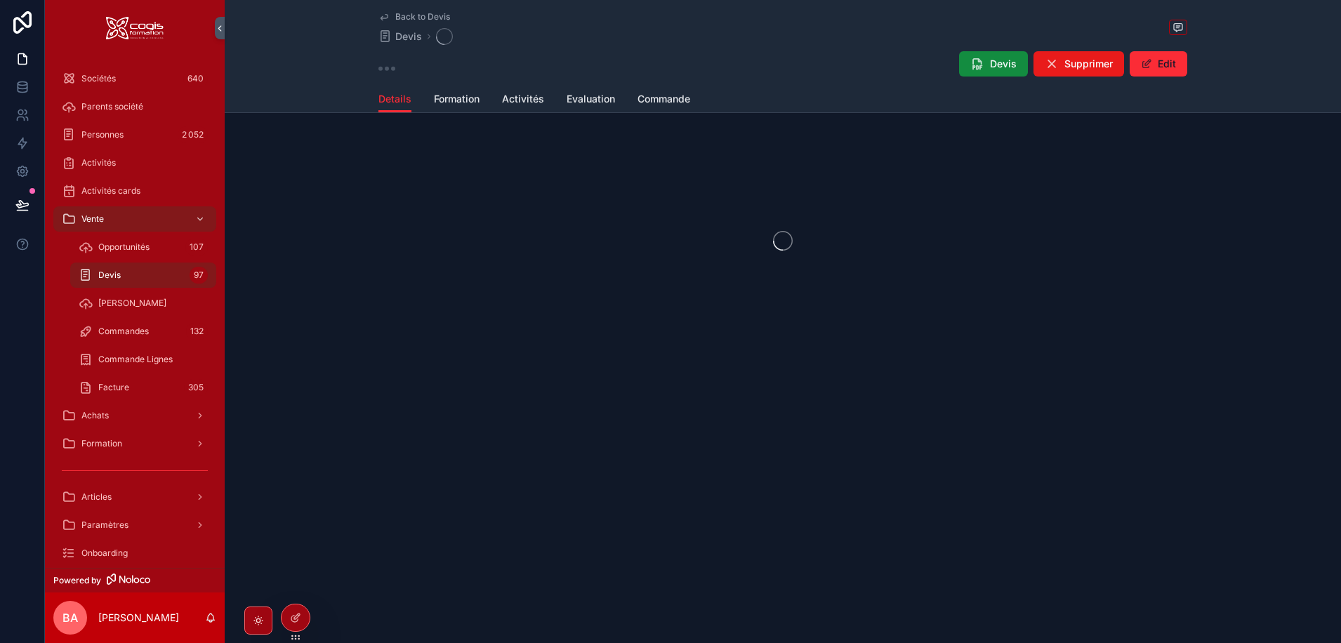
click at [479, 159] on div "scrollable content" at bounding box center [783, 241] width 1116 height 222
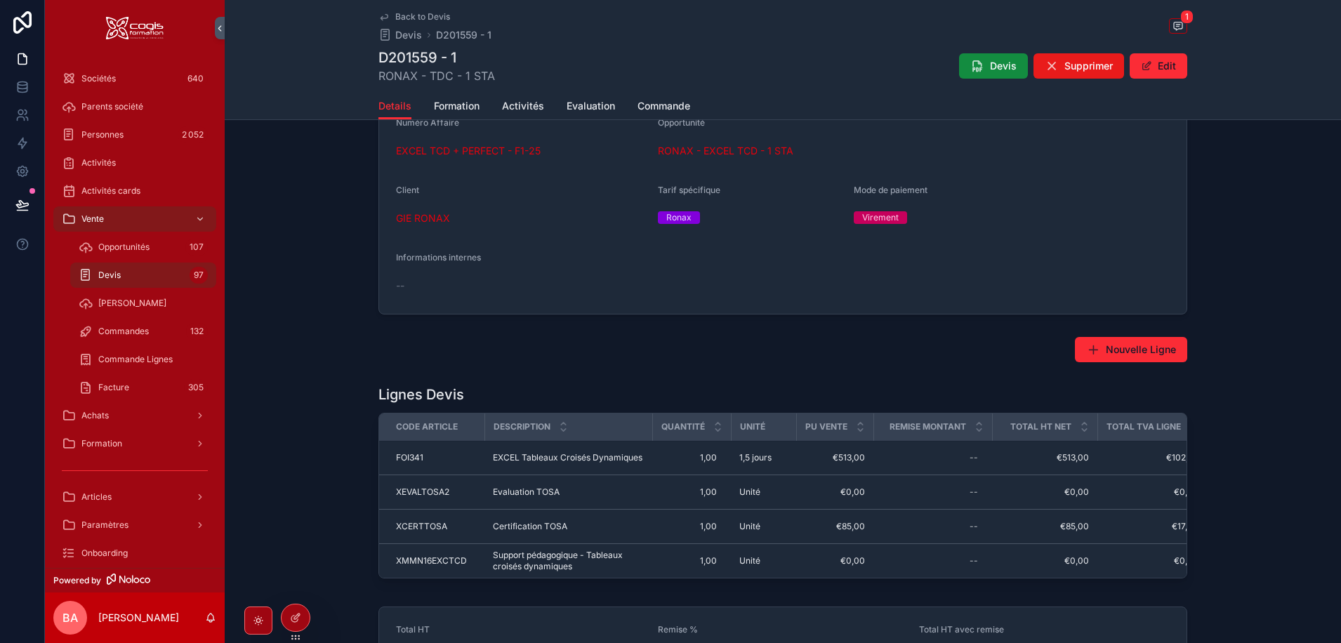
scroll to position [358, 0]
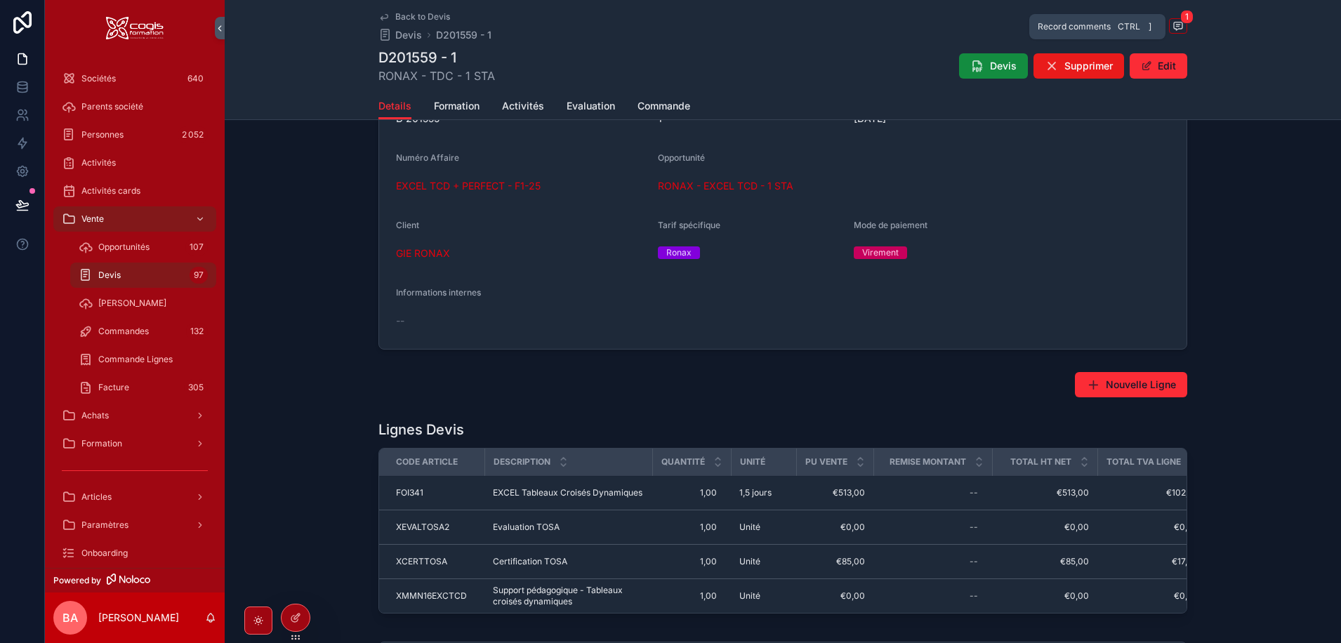
click at [1180, 20] on span "1" at bounding box center [1186, 17] width 13 height 14
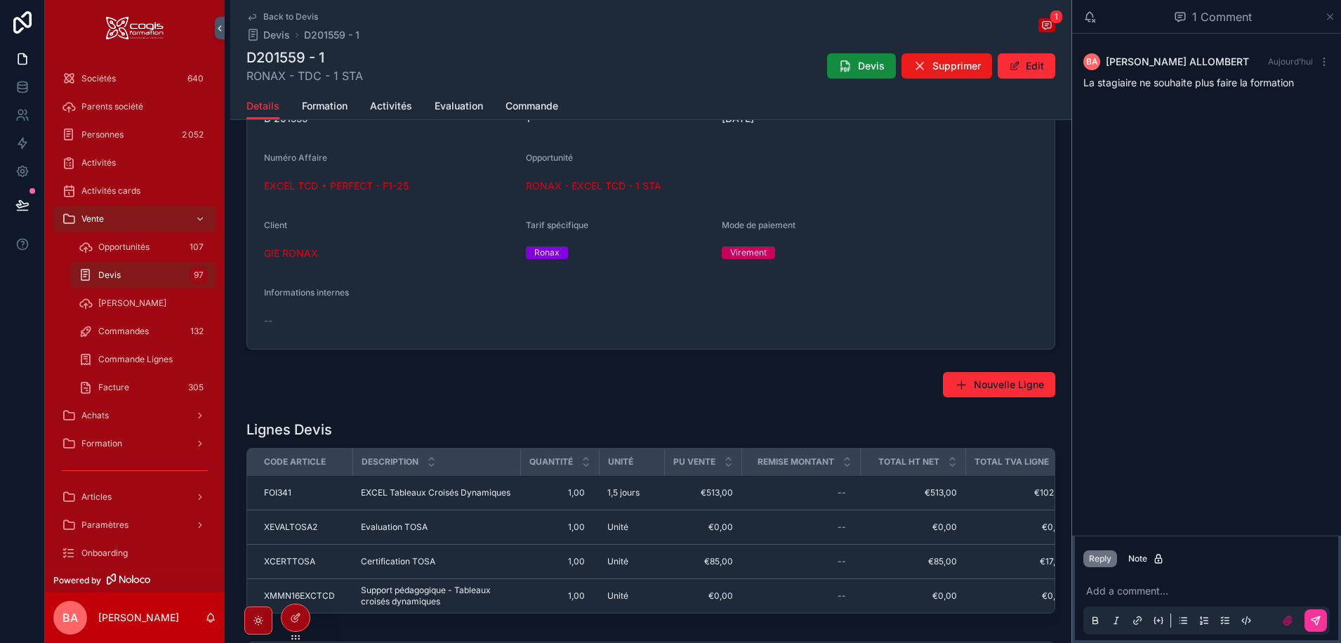
click at [1327, 16] on icon "scrollable content" at bounding box center [1330, 16] width 11 height 11
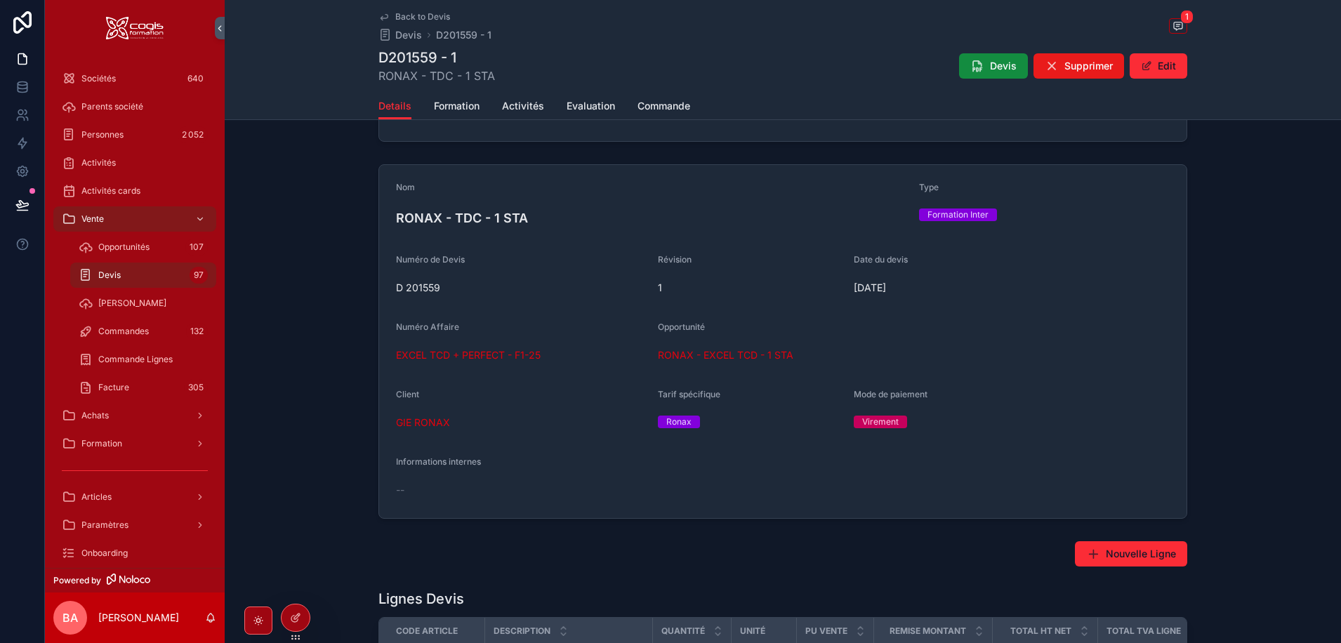
scroll to position [7, 0]
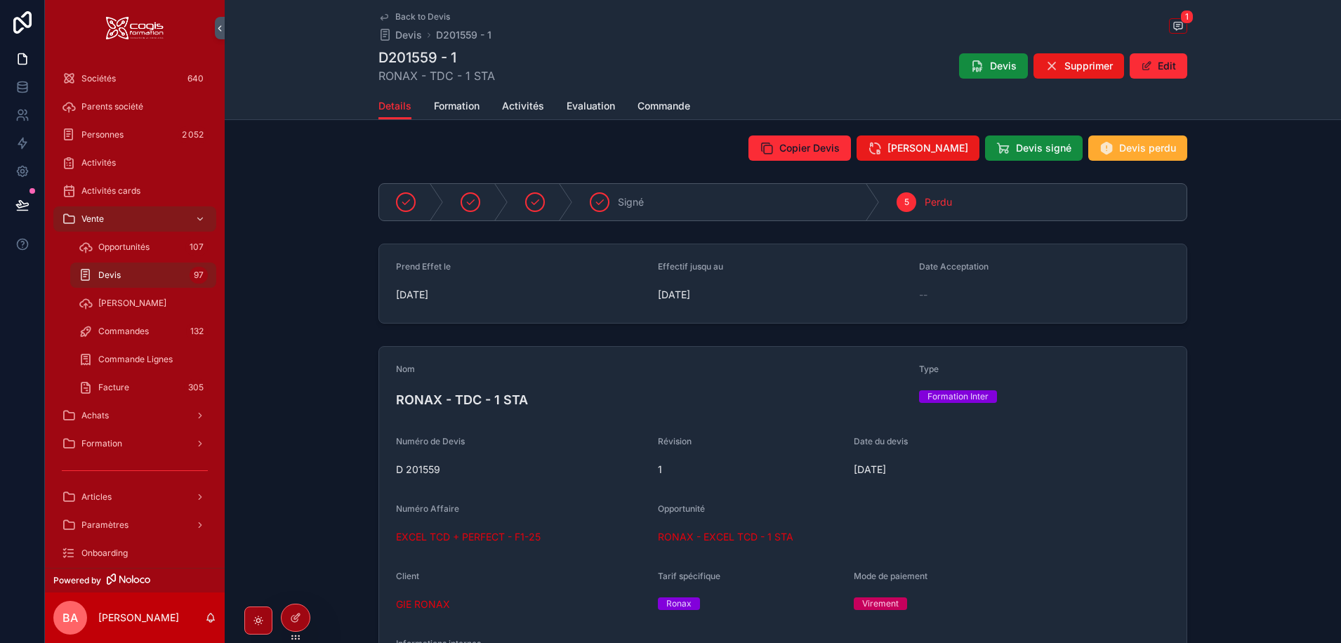
click at [408, 15] on span "Back to Devis" at bounding box center [422, 16] width 55 height 11
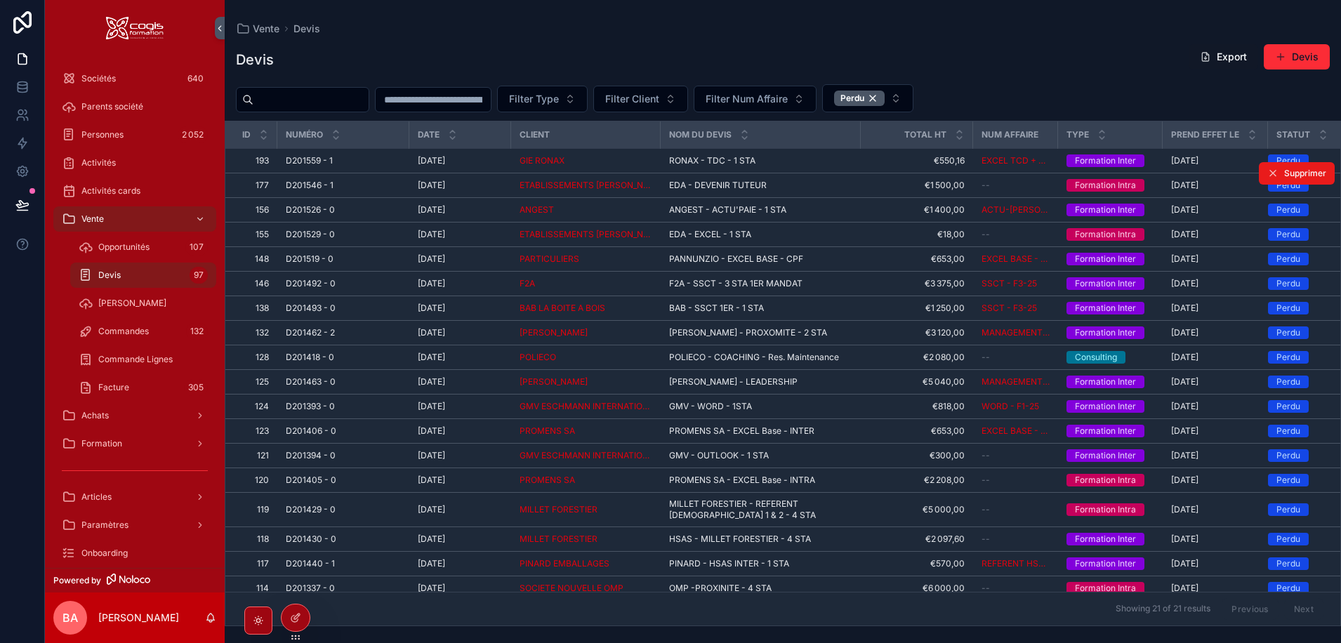
click at [351, 183] on div "D201546 - 1 D201546 - 1" at bounding box center [343, 185] width 115 height 11
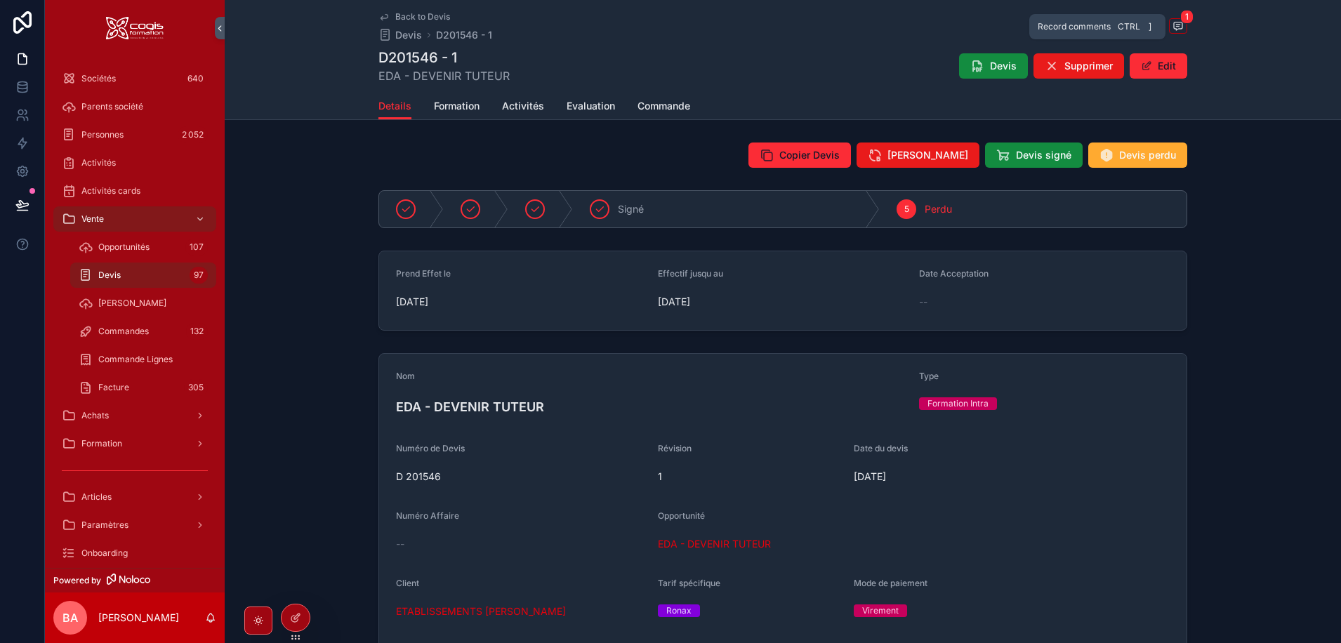
click at [1180, 19] on span "1" at bounding box center [1186, 17] width 13 height 14
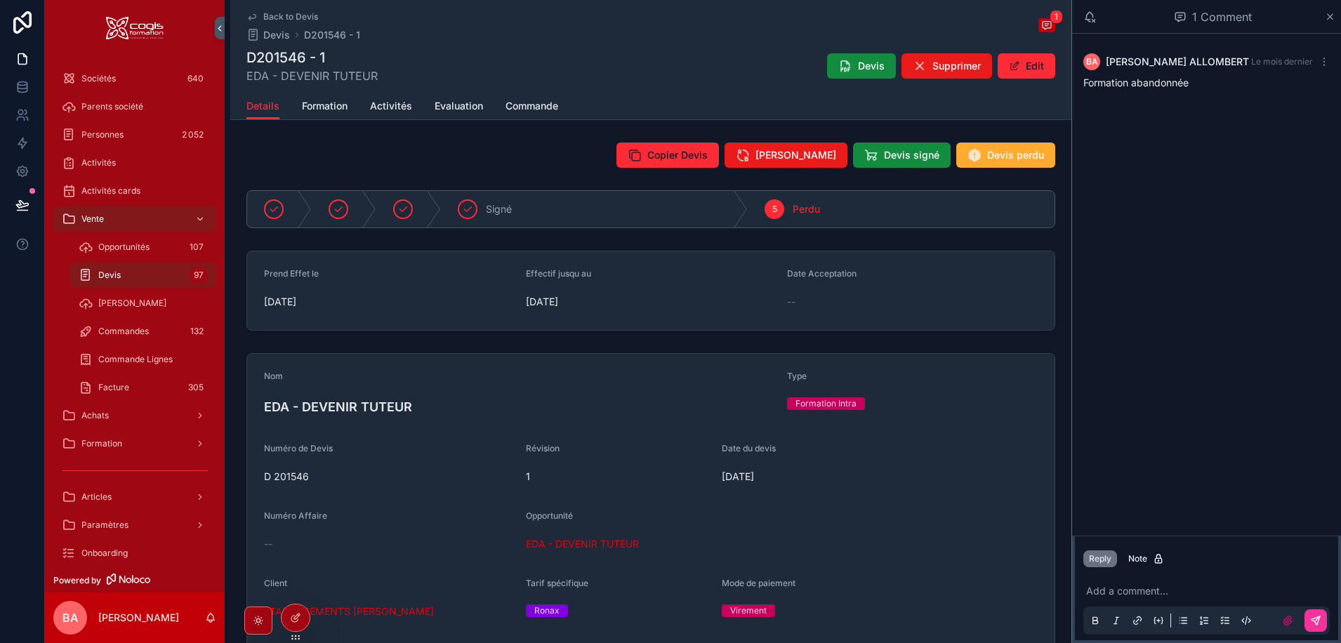
click at [1335, 14] on div "1 Comment" at bounding box center [1206, 17] width 269 height 34
click at [1333, 11] on icon "scrollable content" at bounding box center [1330, 16] width 11 height 11
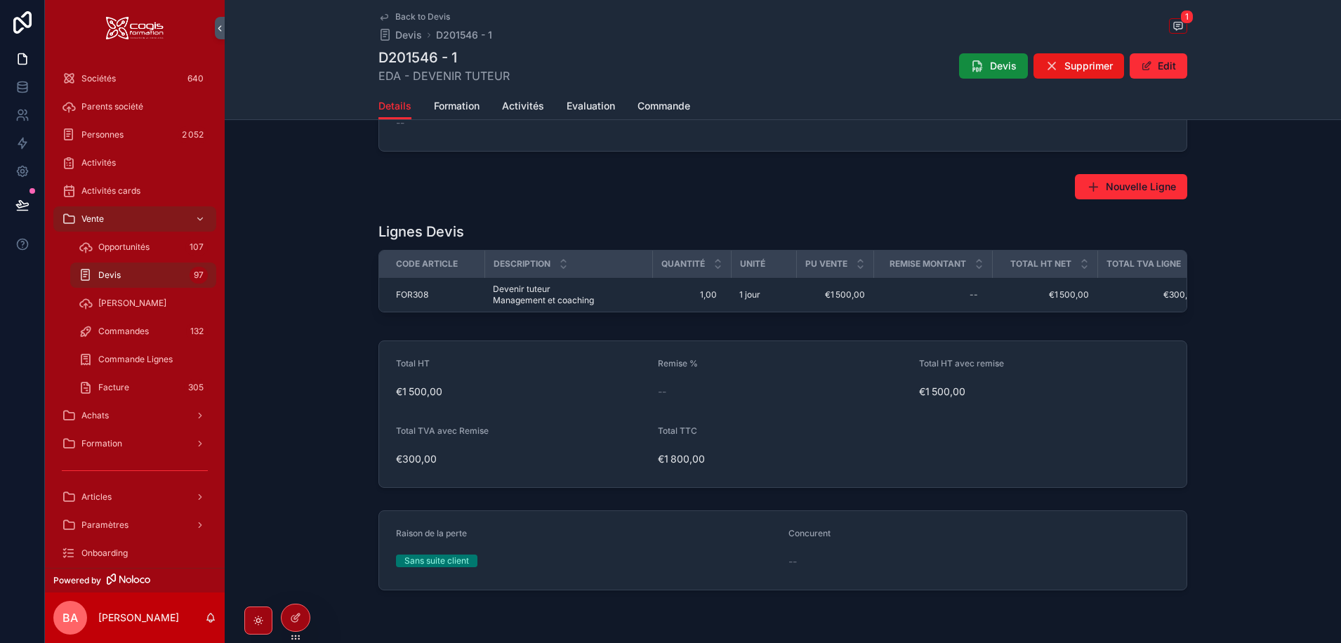
scroll to position [606, 0]
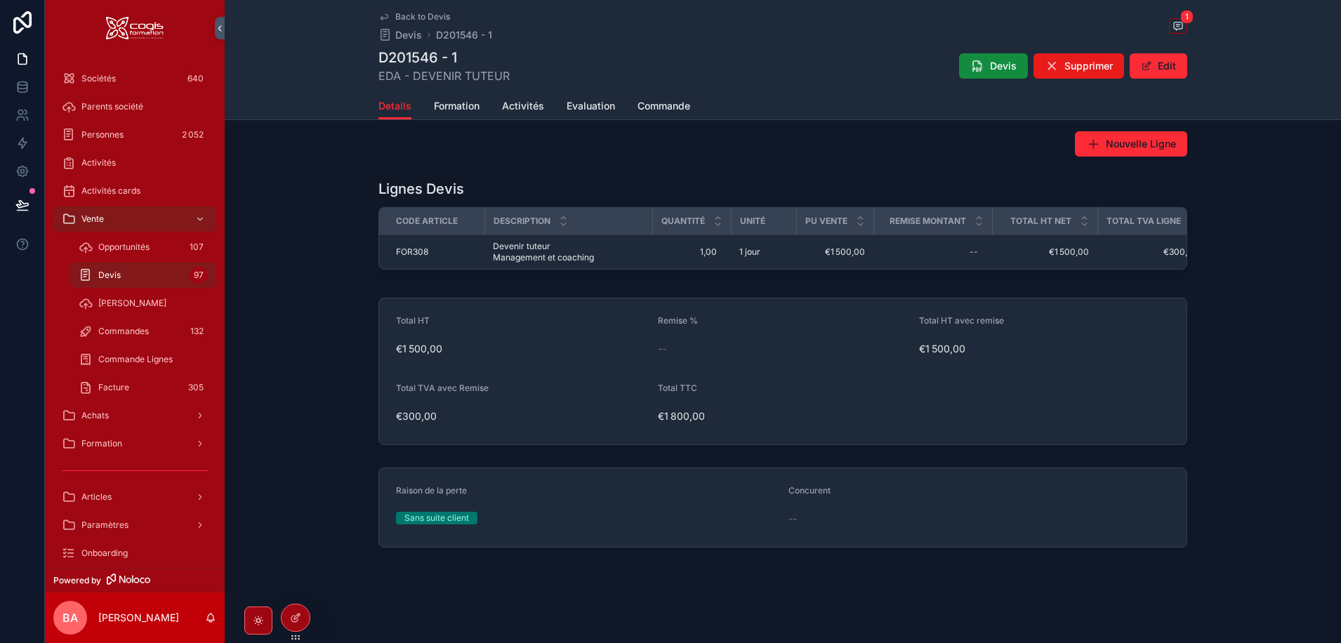
click at [429, 525] on div "Sans suite client" at bounding box center [586, 518] width 381 height 21
click at [424, 518] on div "Sans suite client" at bounding box center [436, 518] width 65 height 13
click at [422, 18] on span "Back to Devis" at bounding box center [422, 16] width 55 height 11
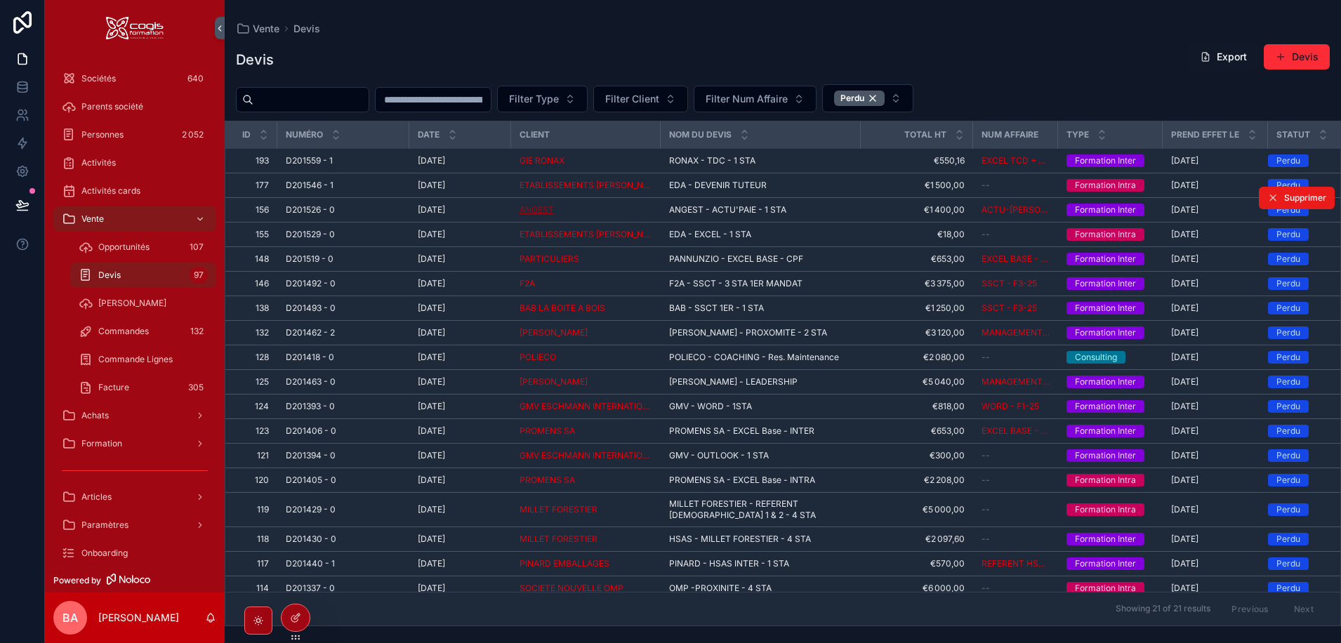
click at [538, 208] on span "ANGEST" at bounding box center [536, 209] width 34 height 11
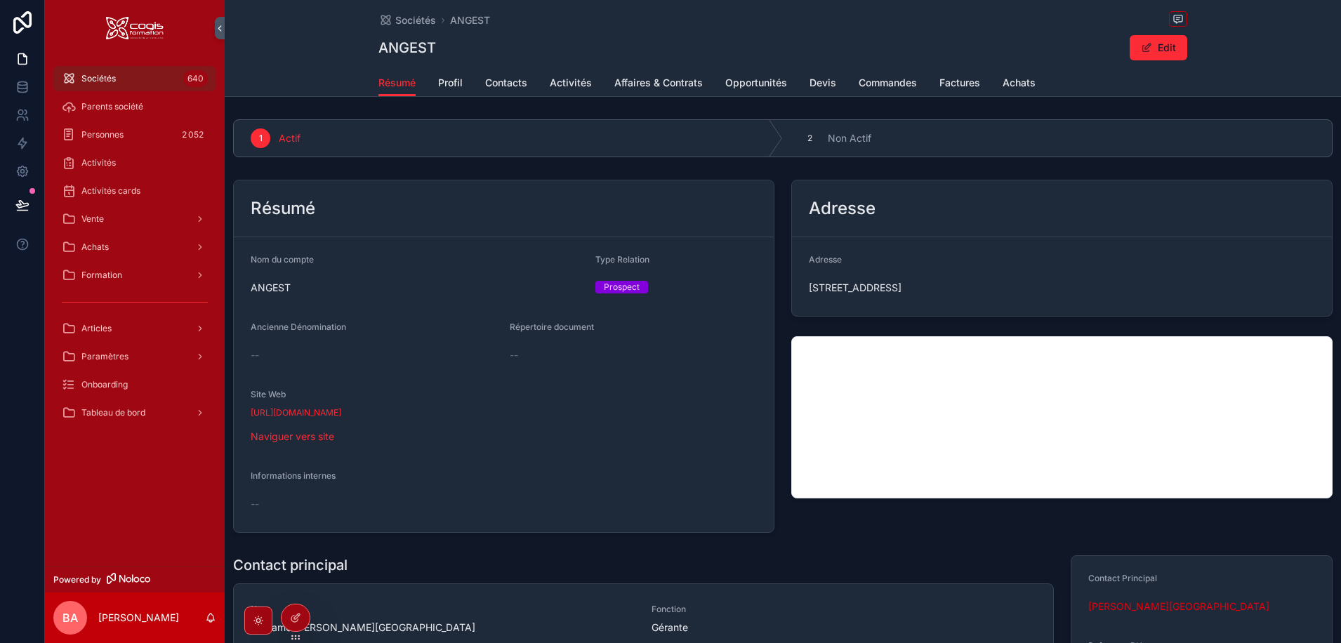
drag, startPoint x: 462, startPoint y: 286, endPoint x: 442, endPoint y: 284, distance: 19.7
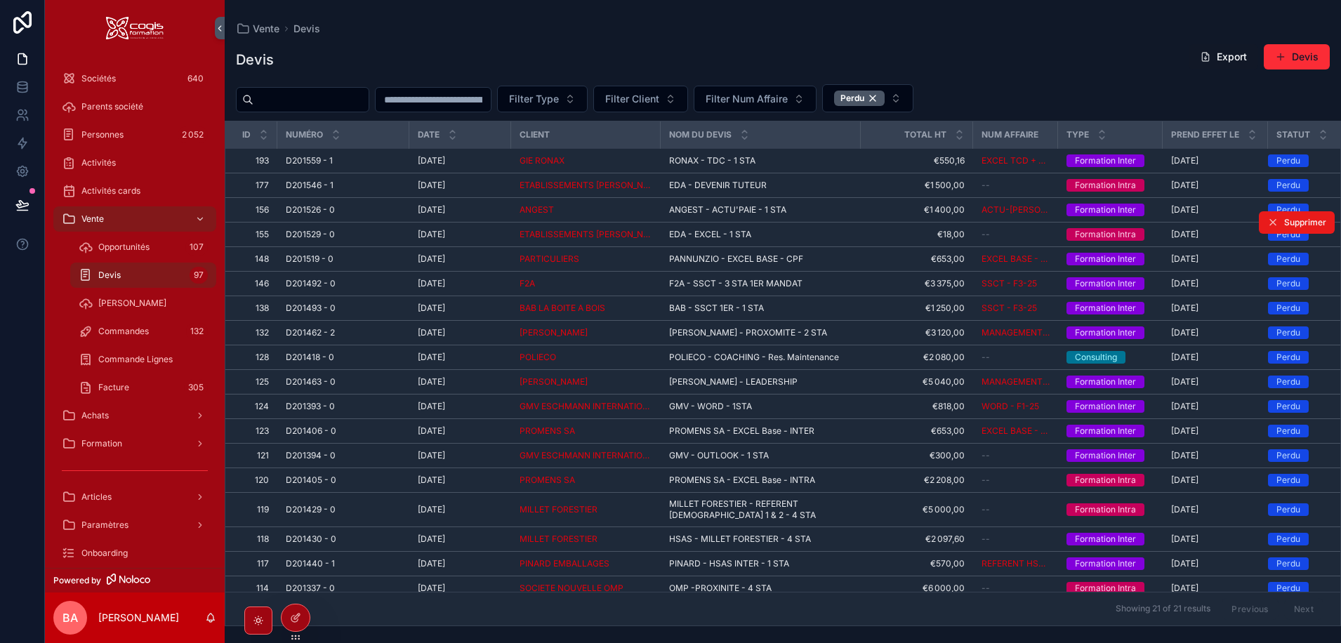
click at [367, 230] on div "D201529 - 0 D201529 - 0" at bounding box center [343, 234] width 115 height 11
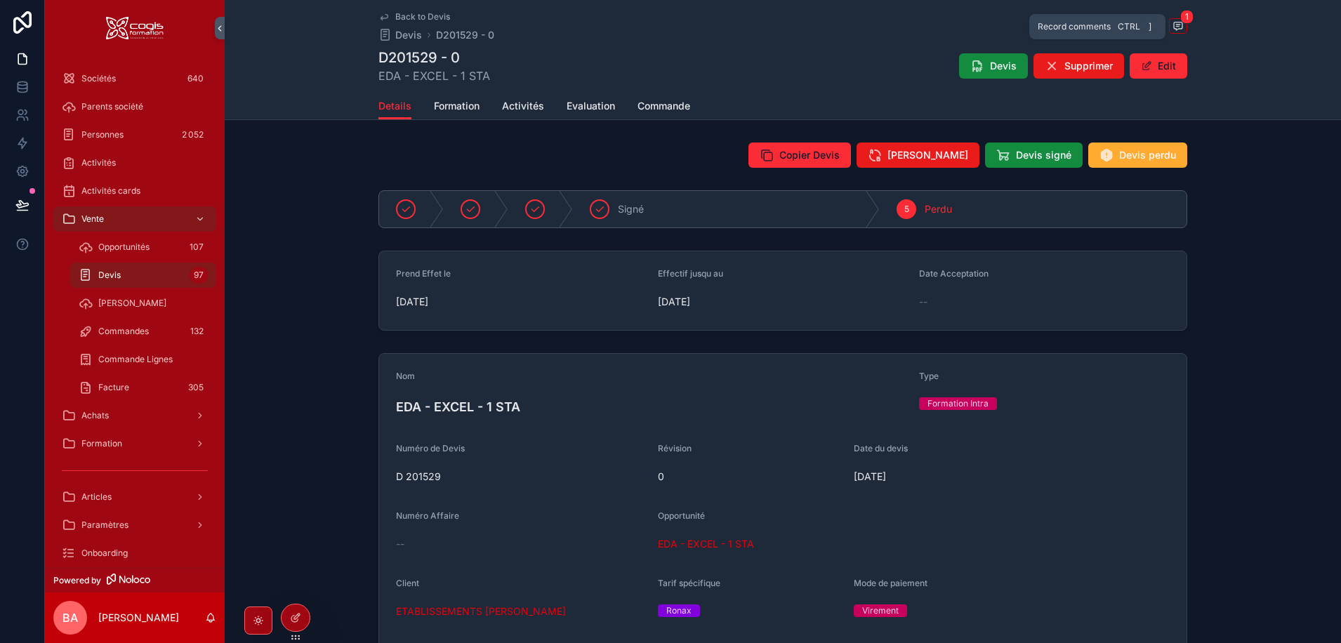
click at [1180, 15] on span "1" at bounding box center [1186, 17] width 13 height 14
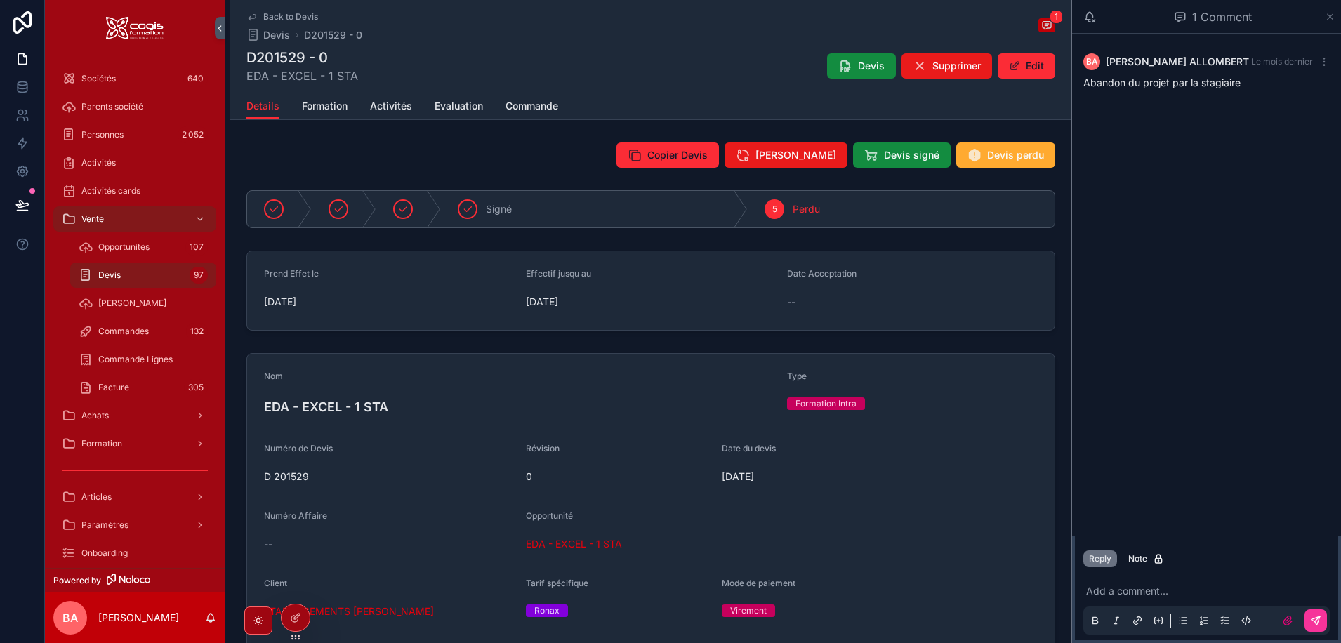
click at [1329, 13] on icon "scrollable content" at bounding box center [1330, 16] width 11 height 11
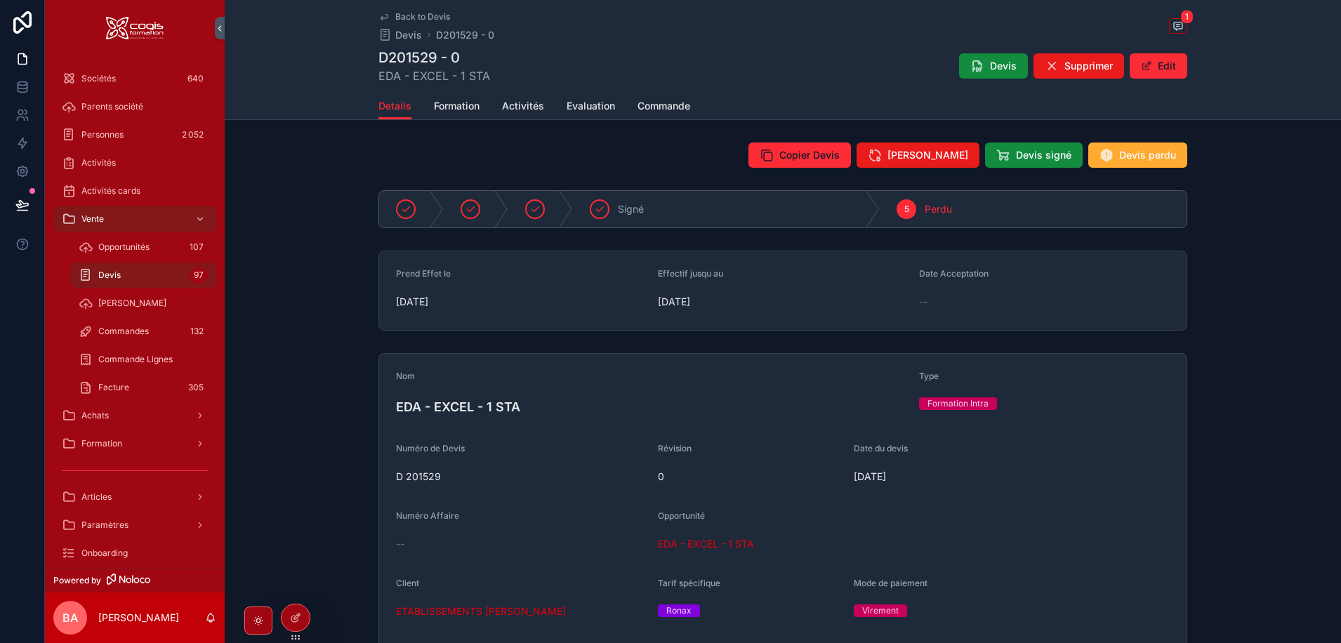
click at [423, 12] on span "Back to Devis" at bounding box center [422, 16] width 55 height 11
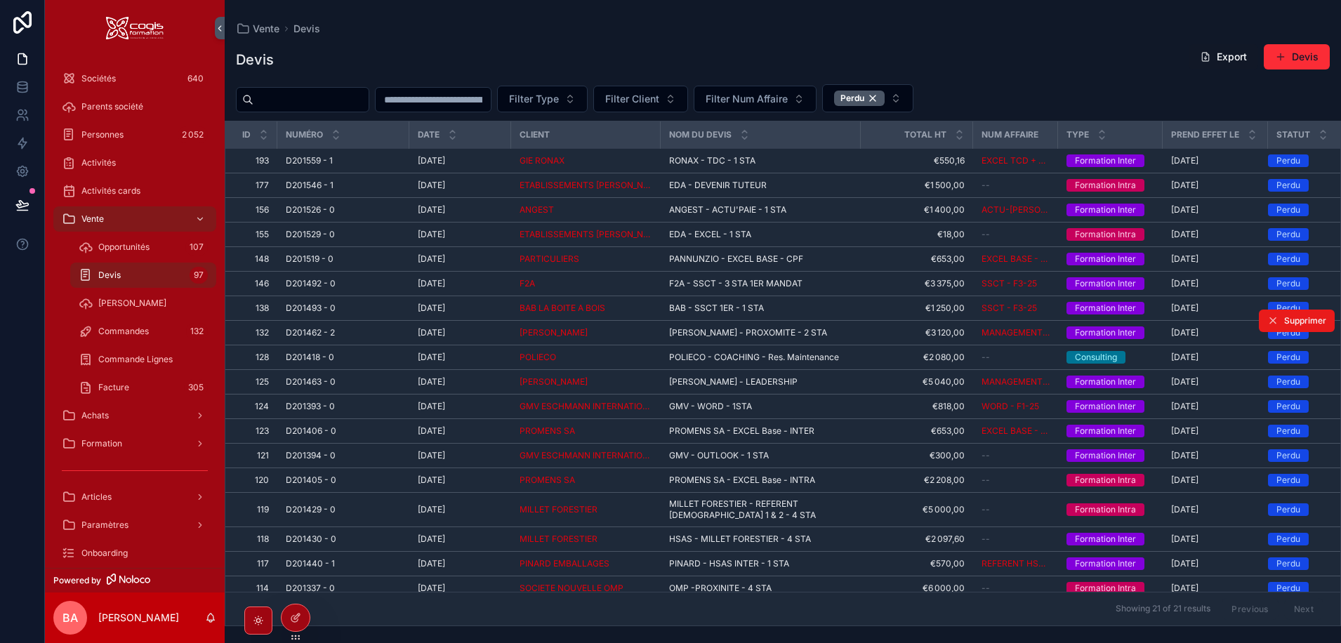
click at [366, 330] on div "D201462 - 2 D201462 - 2" at bounding box center [343, 332] width 115 height 11
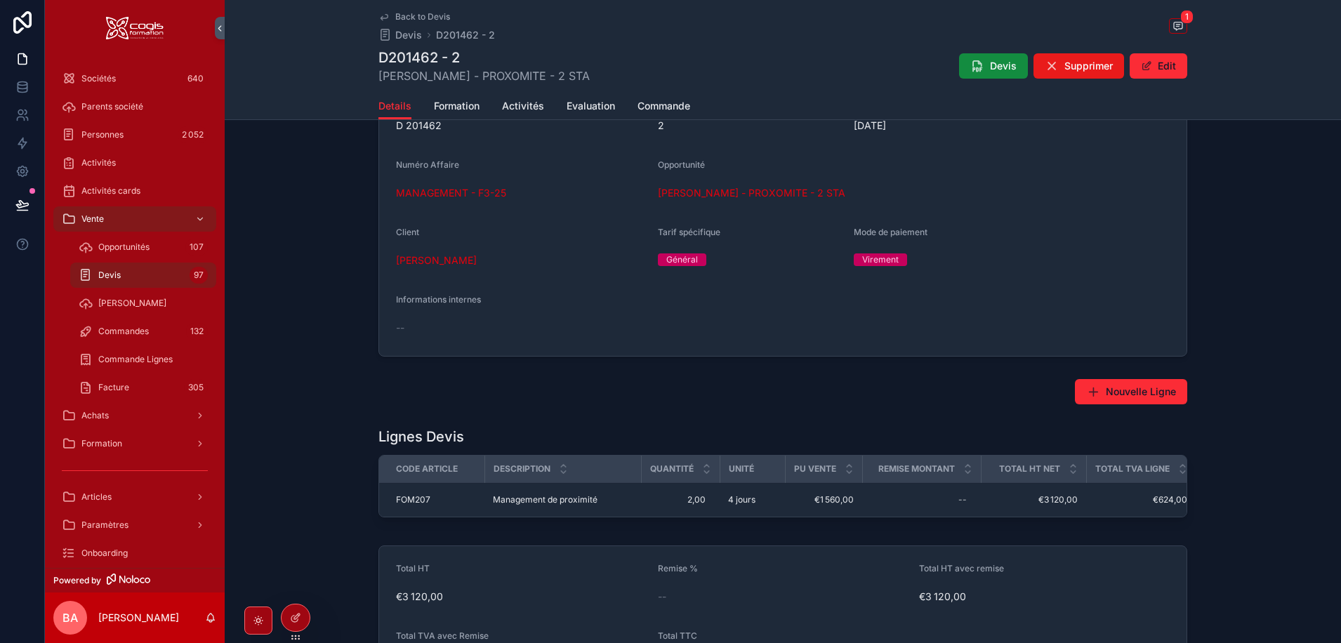
scroll to position [562, 0]
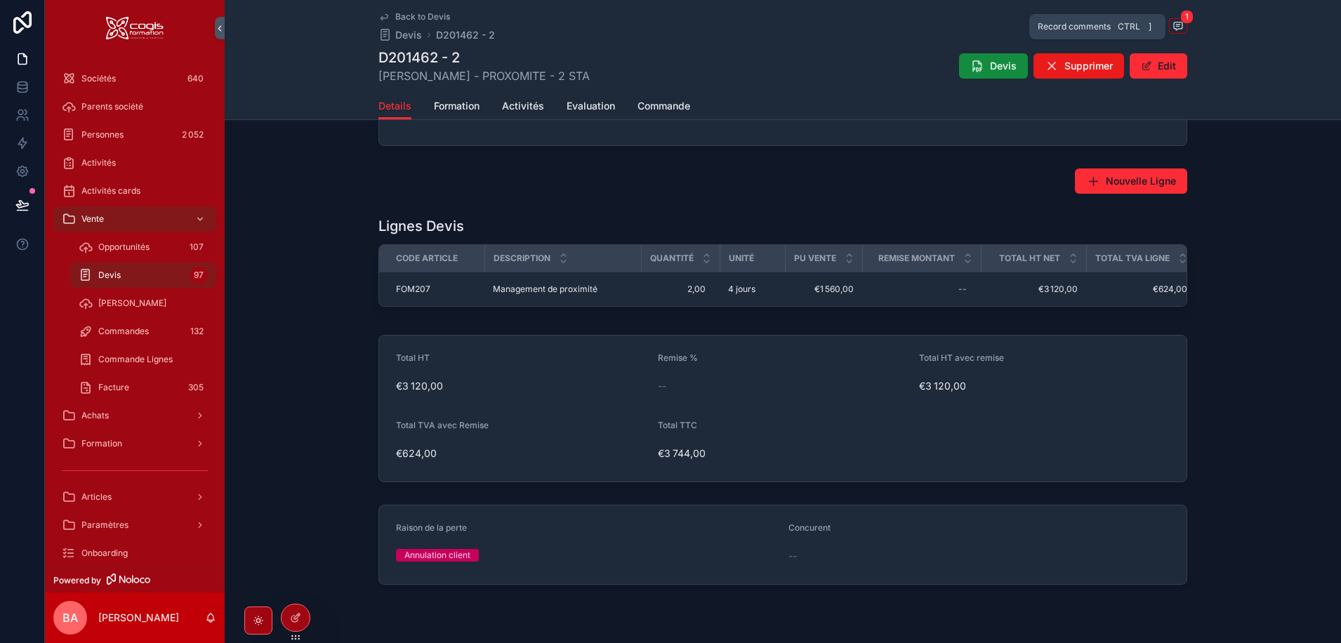
click at [1172, 20] on icon "scrollable content" at bounding box center [1177, 25] width 11 height 11
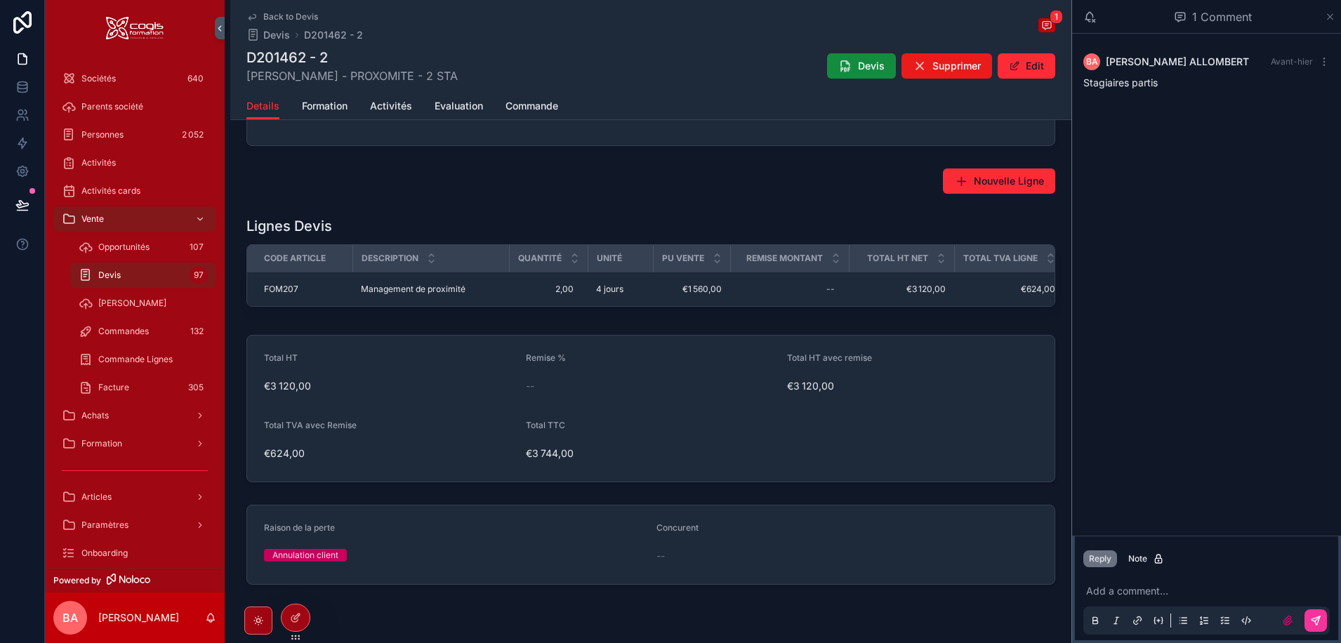
click at [1330, 14] on icon "scrollable content" at bounding box center [1330, 16] width 11 height 11
click at [1328, 10] on div "1 Comment" at bounding box center [1206, 17] width 269 height 34
click at [1328, 20] on icon "scrollable content" at bounding box center [1330, 16] width 11 height 11
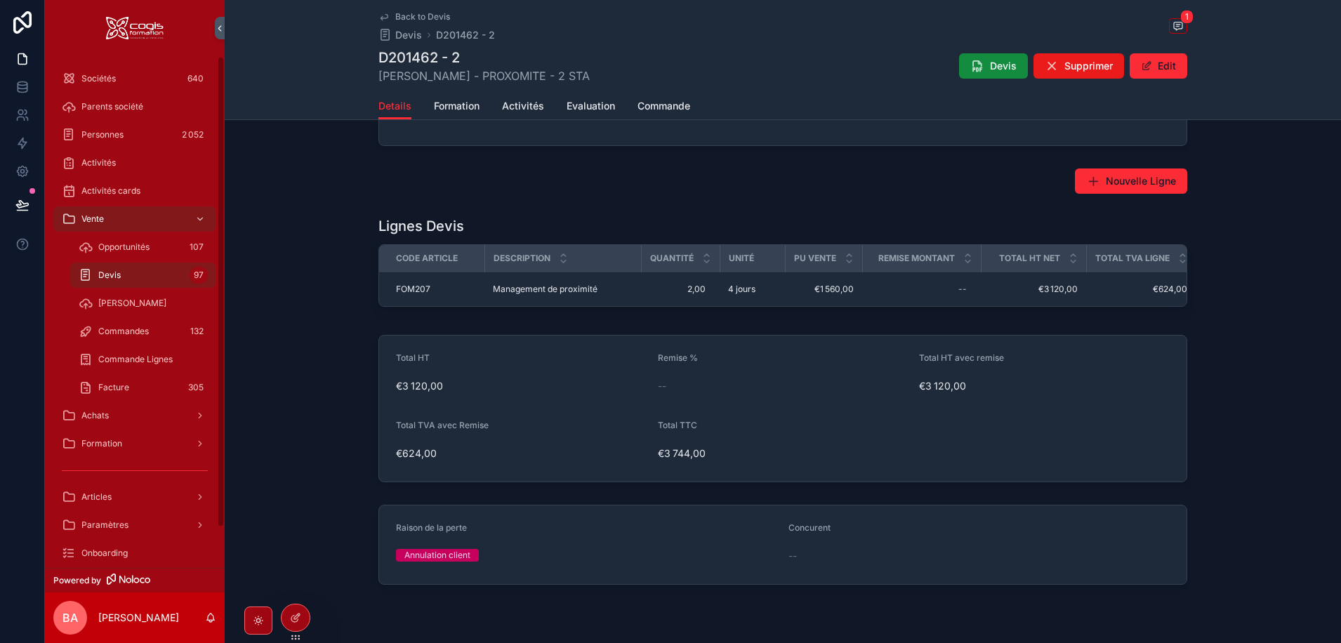
click at [108, 271] on span "Devis" at bounding box center [109, 275] width 22 height 11
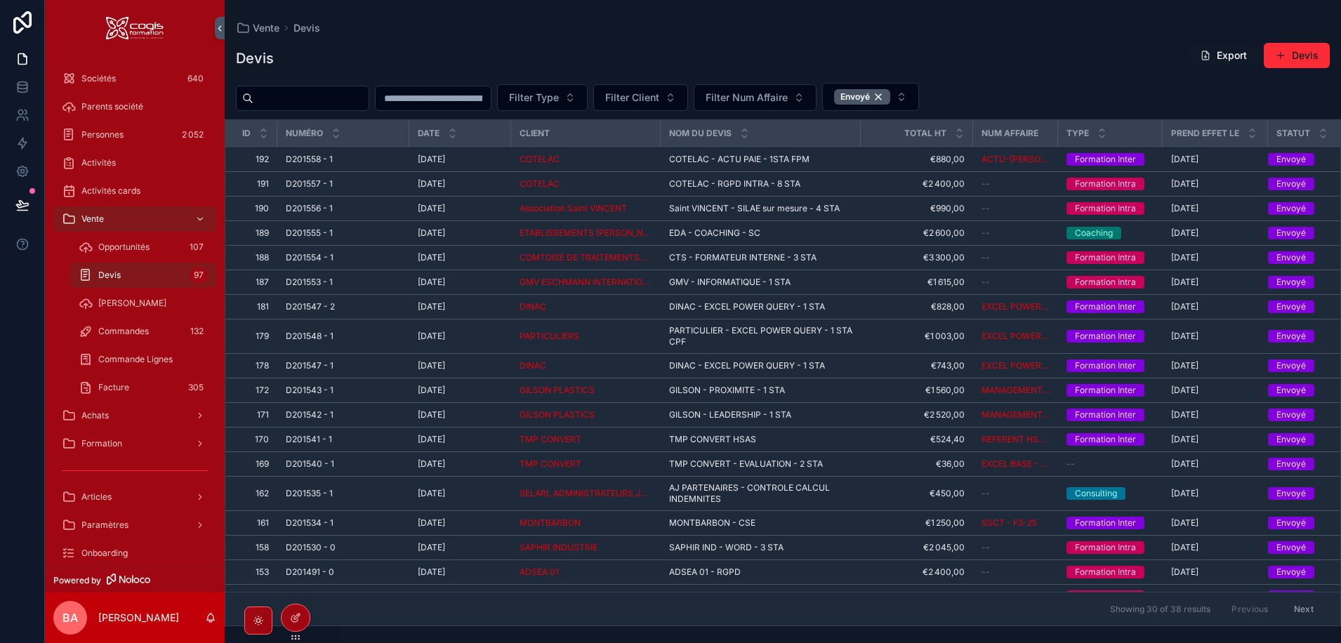
scroll to position [329, 0]
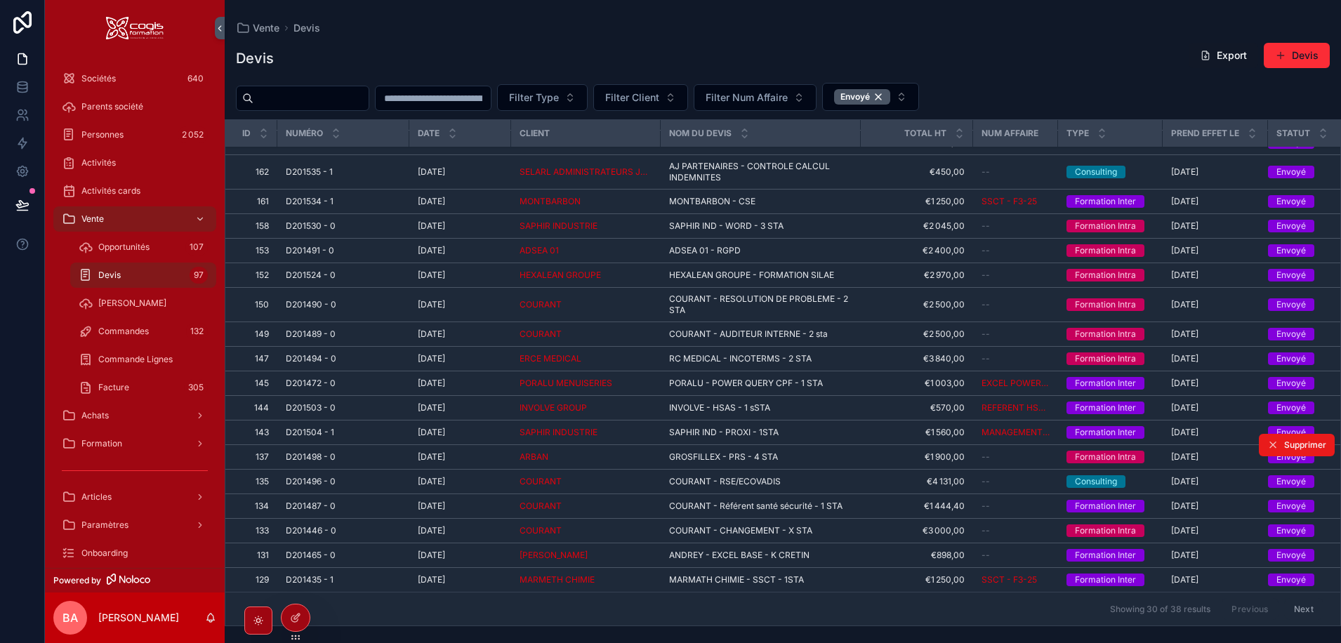
click at [368, 451] on div "D201498 - 0 D201498 - 0" at bounding box center [343, 456] width 115 height 11
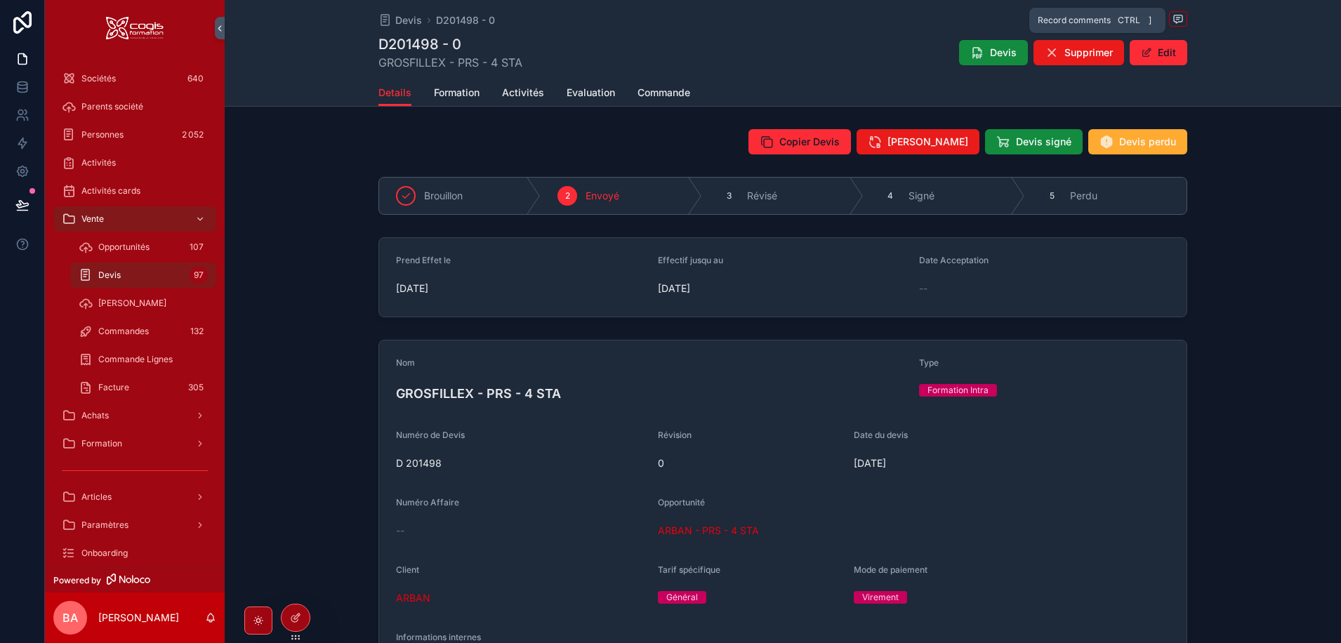
click at [1176, 18] on icon "scrollable content" at bounding box center [1178, 18] width 4 height 0
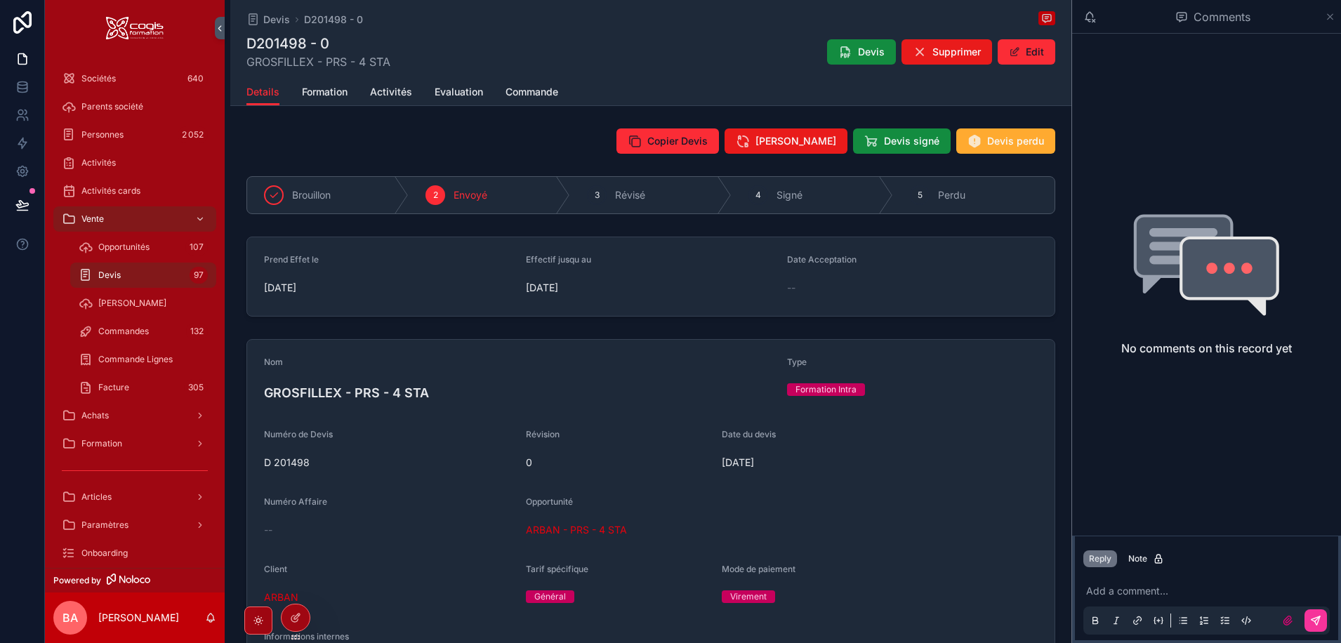
click at [1333, 16] on icon "scrollable content" at bounding box center [1330, 16] width 11 height 11
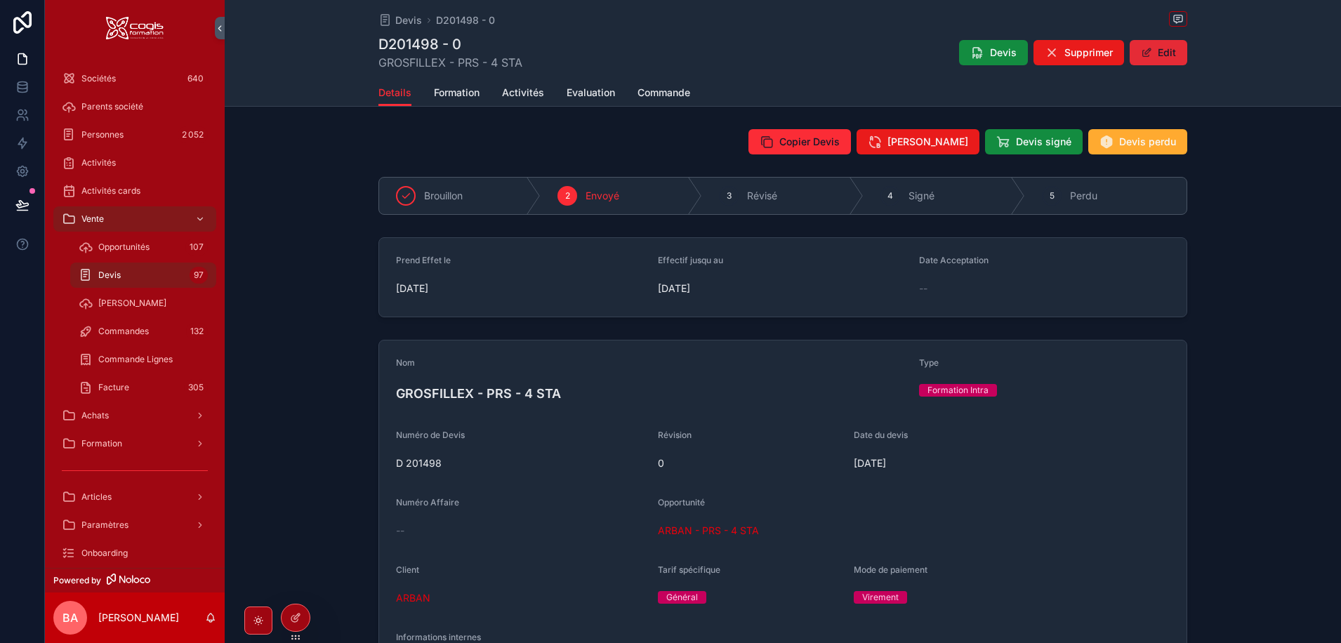
click at [1167, 50] on button "Edit" at bounding box center [1158, 52] width 58 height 25
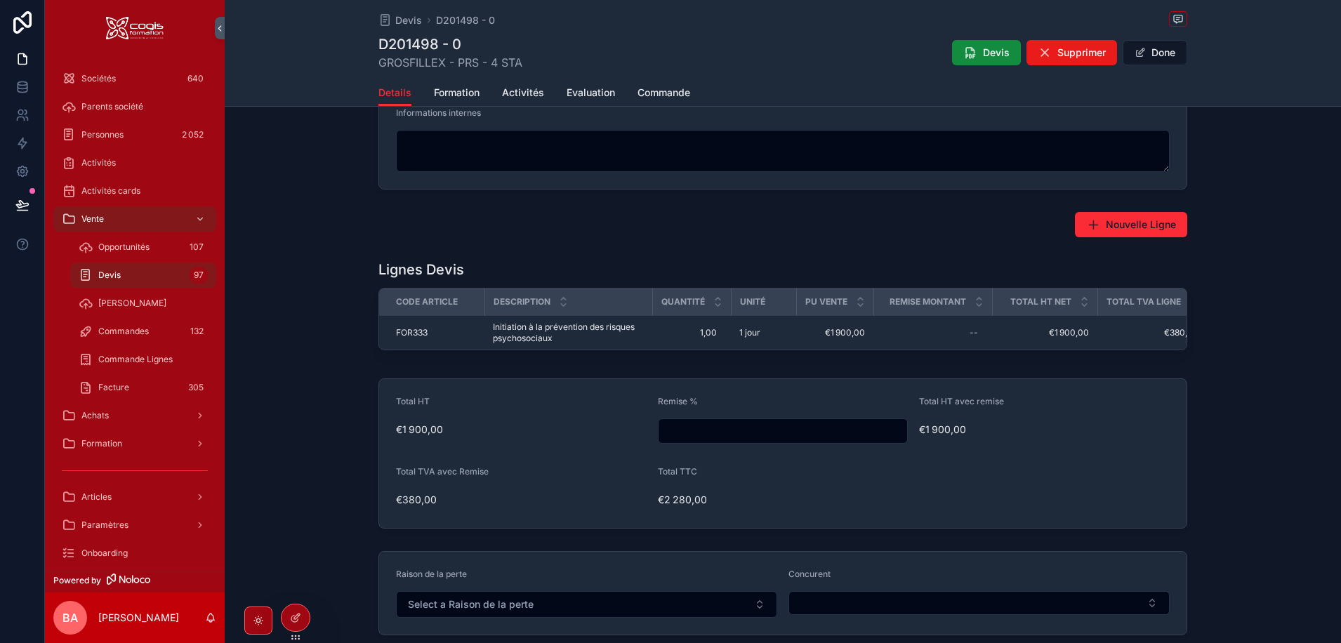
scroll to position [648, 0]
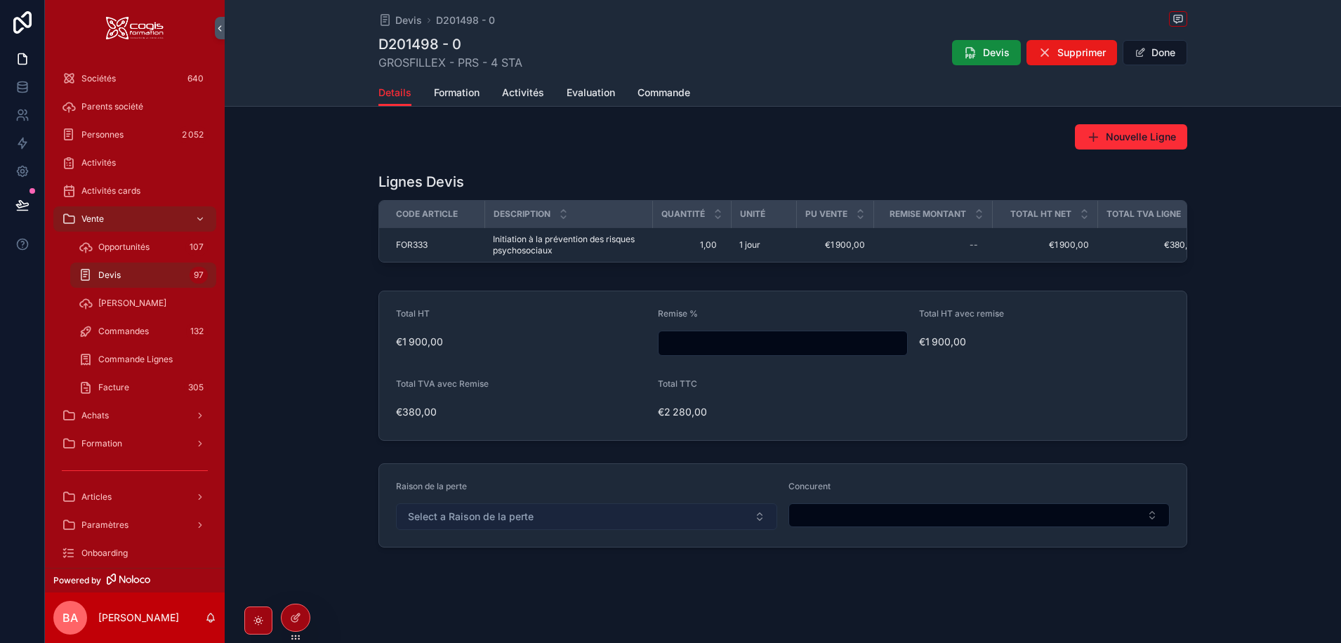
click at [522, 523] on span "Select a Raison de la perte" at bounding box center [471, 517] width 126 height 14
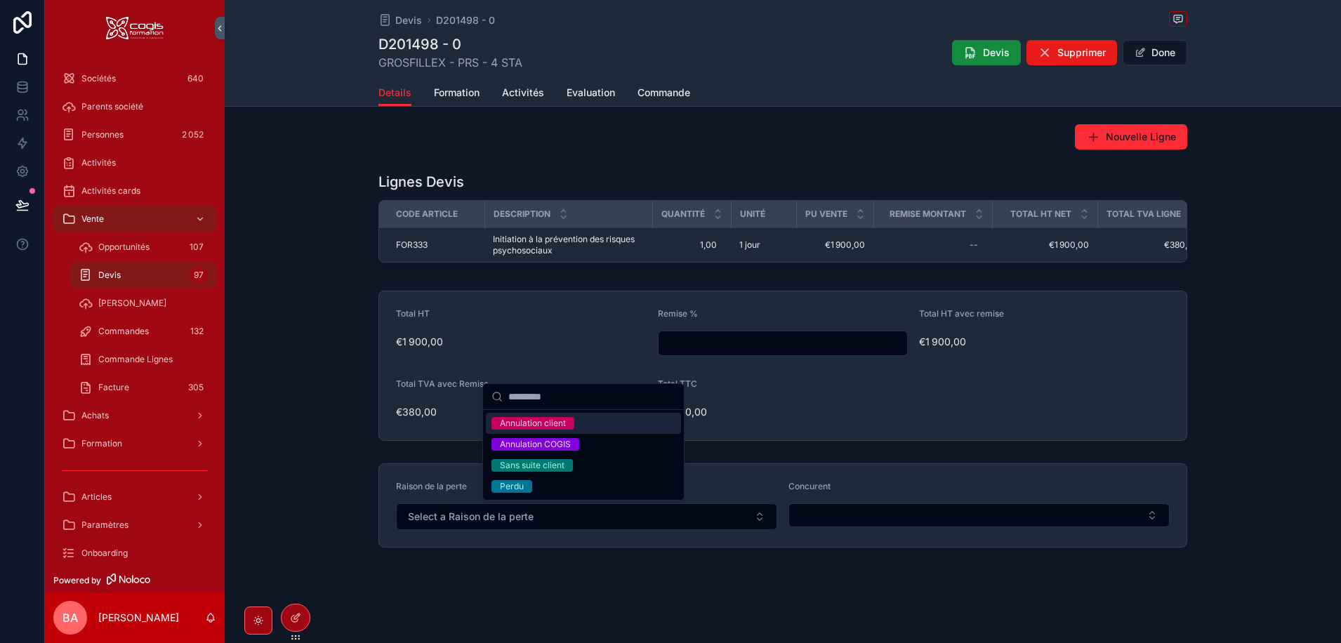
click at [267, 430] on div "Total HT €1 900,00 Remise % Total HT avec remise €1 900,00 Total TVA avec Remis…" at bounding box center [783, 365] width 1116 height 161
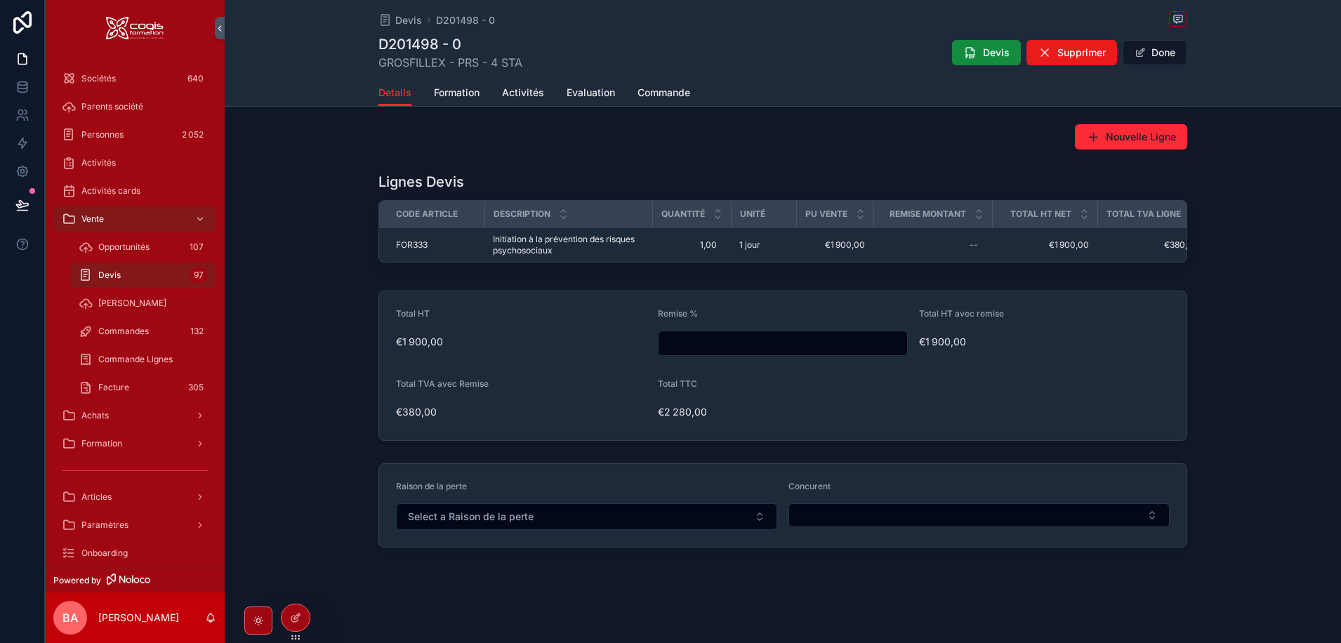
click at [298, 425] on div "Total HT €1 900,00 Remise % Total HT avec remise €1 900,00 Total TVA avec Remis…" at bounding box center [783, 365] width 1116 height 161
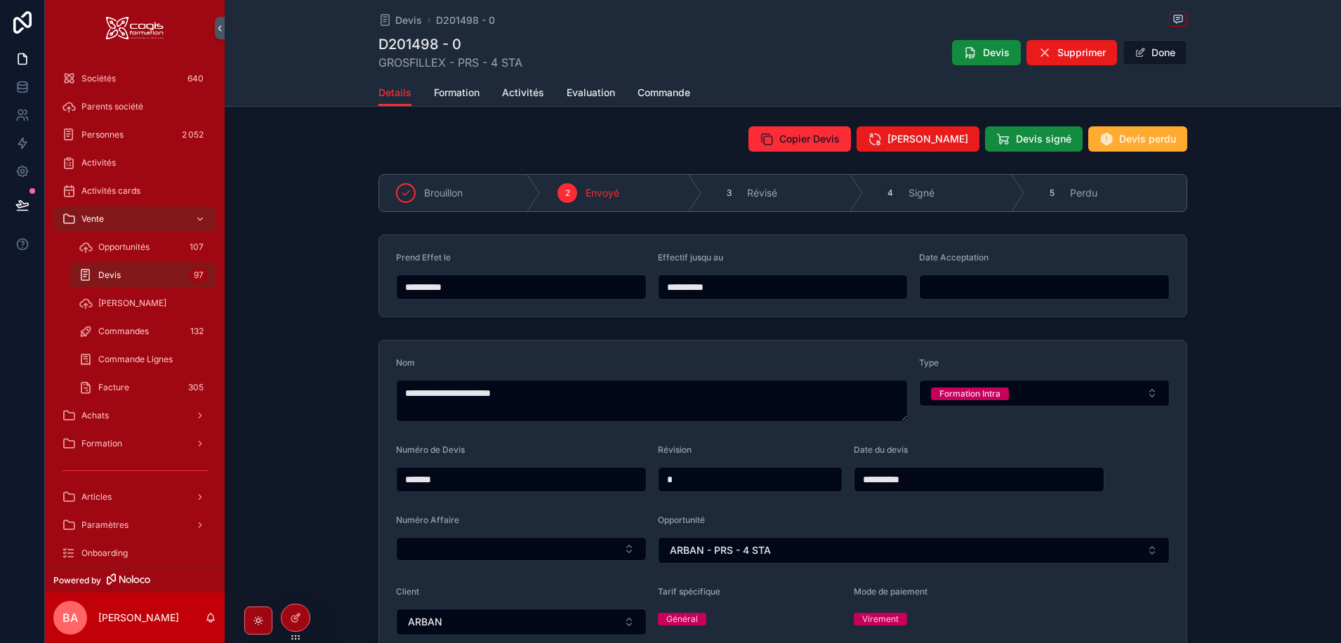
scroll to position [0, 0]
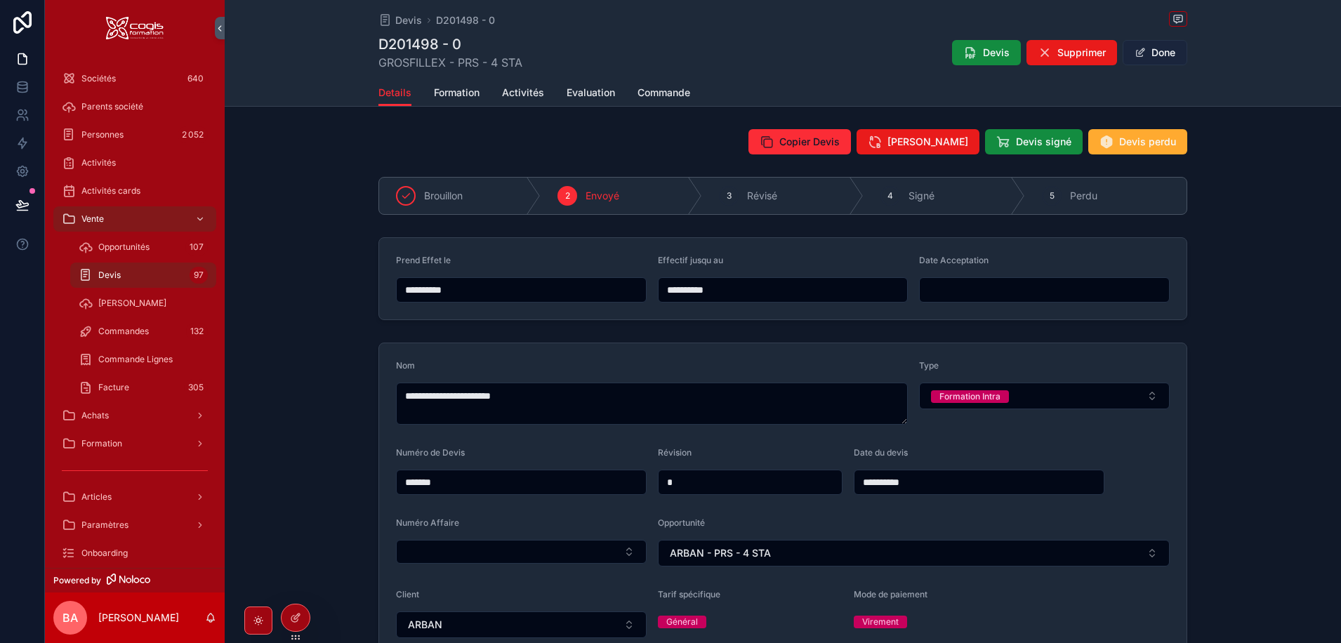
click at [1158, 50] on button "Done" at bounding box center [1154, 52] width 65 height 25
